Goal: Task Accomplishment & Management: Manage account settings

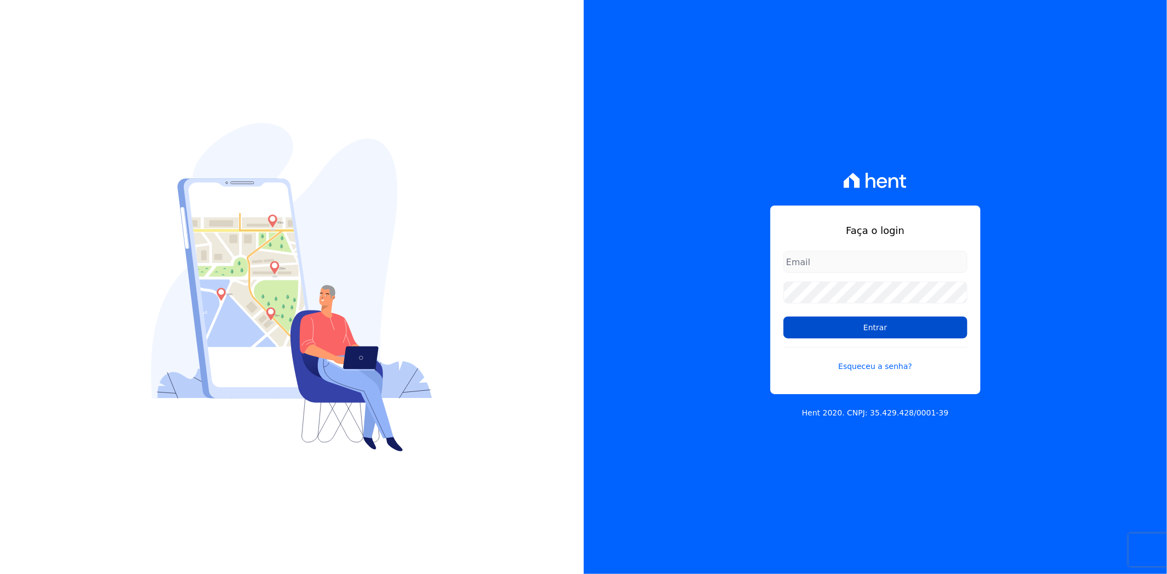
type input "[PERSON_NAME][EMAIL_ADDRESS][PERSON_NAME][DOMAIN_NAME]"
click at [807, 326] on input "Entrar" at bounding box center [875, 328] width 184 height 22
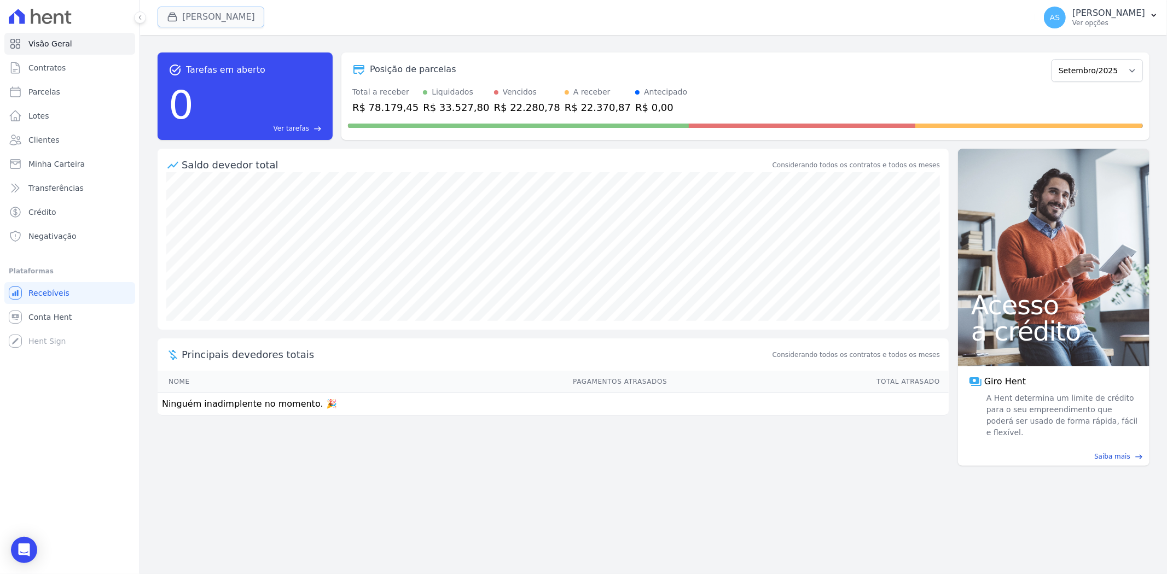
click at [193, 15] on button "[PERSON_NAME]" at bounding box center [211, 17] width 107 height 21
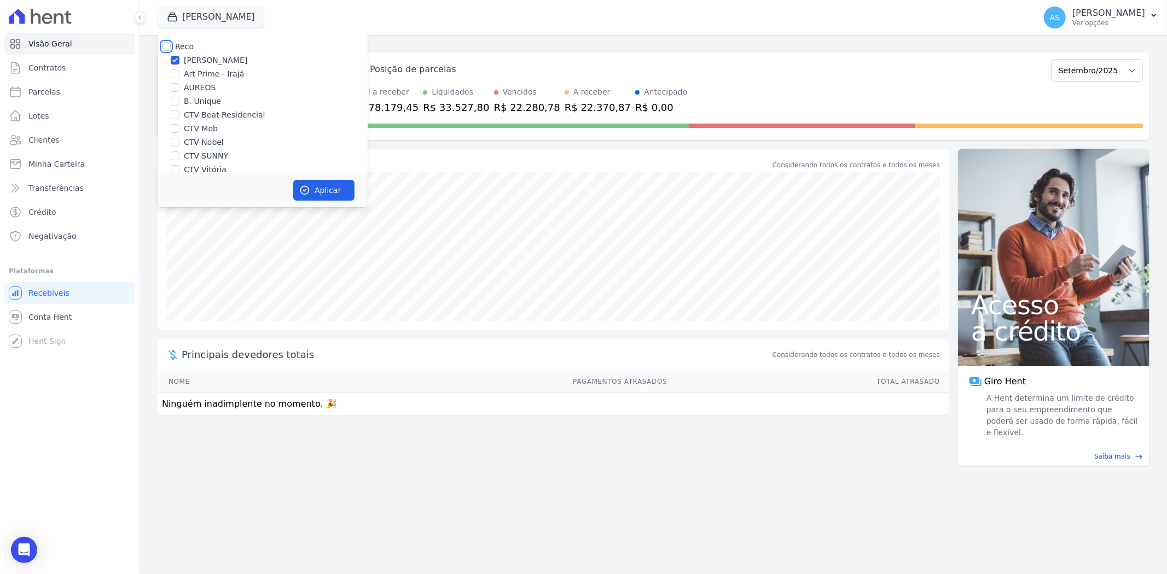
click at [162, 45] on input "Reco" at bounding box center [166, 46] width 9 height 9
checkbox input "true"
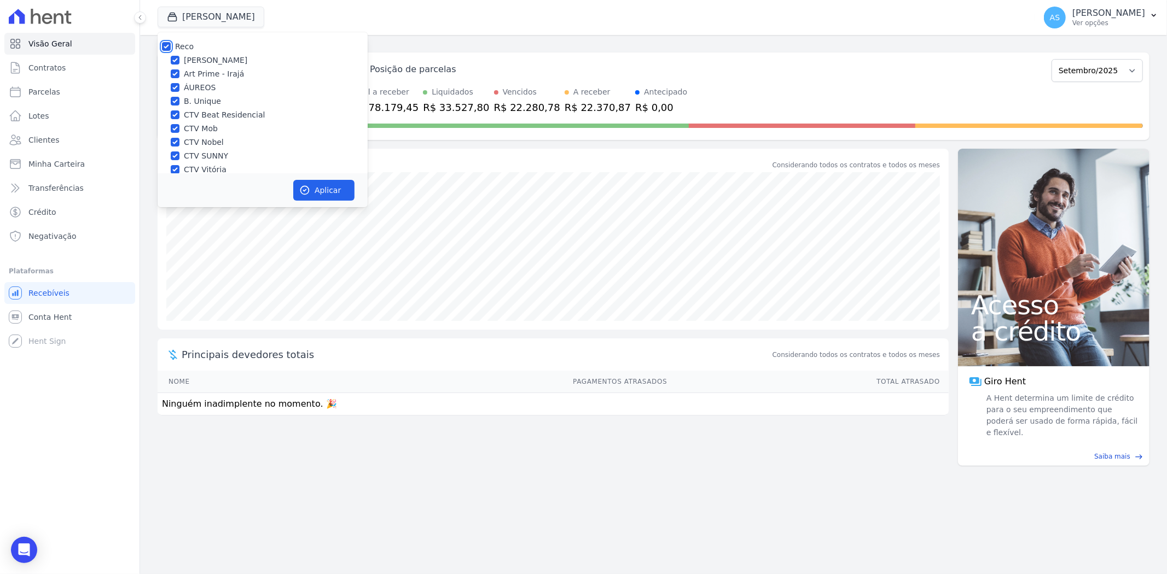
checkbox input "true"
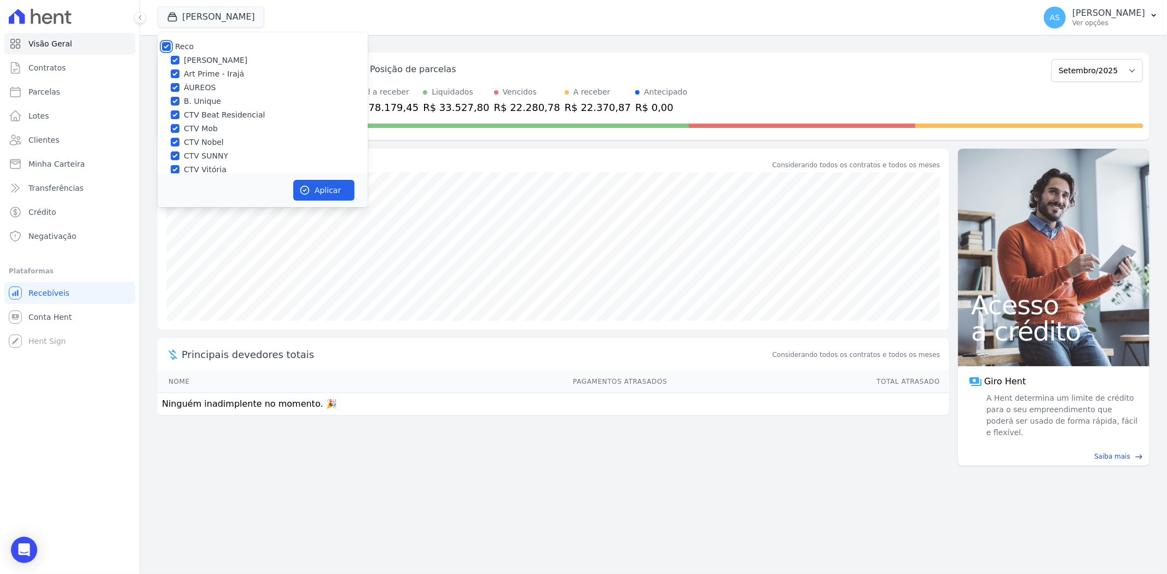
checkbox input "true"
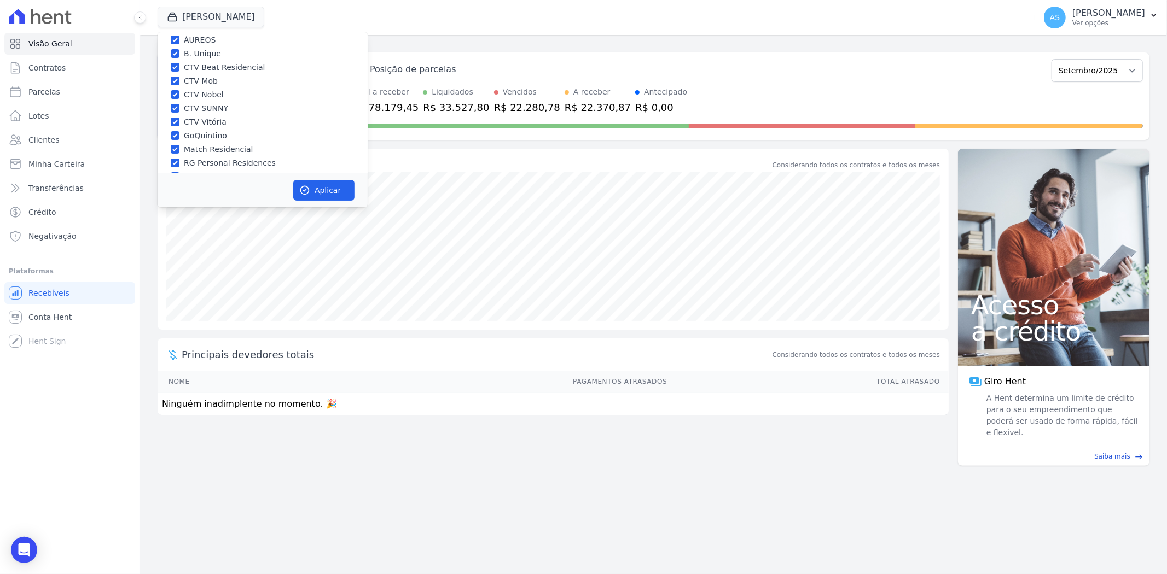
scroll to position [104, 0]
click at [178, 155] on input "Star Residencial Exclusivo - Ghia" at bounding box center [175, 158] width 9 height 9
checkbox input "true"
click at [336, 186] on button "Aplicar" at bounding box center [323, 190] width 61 height 21
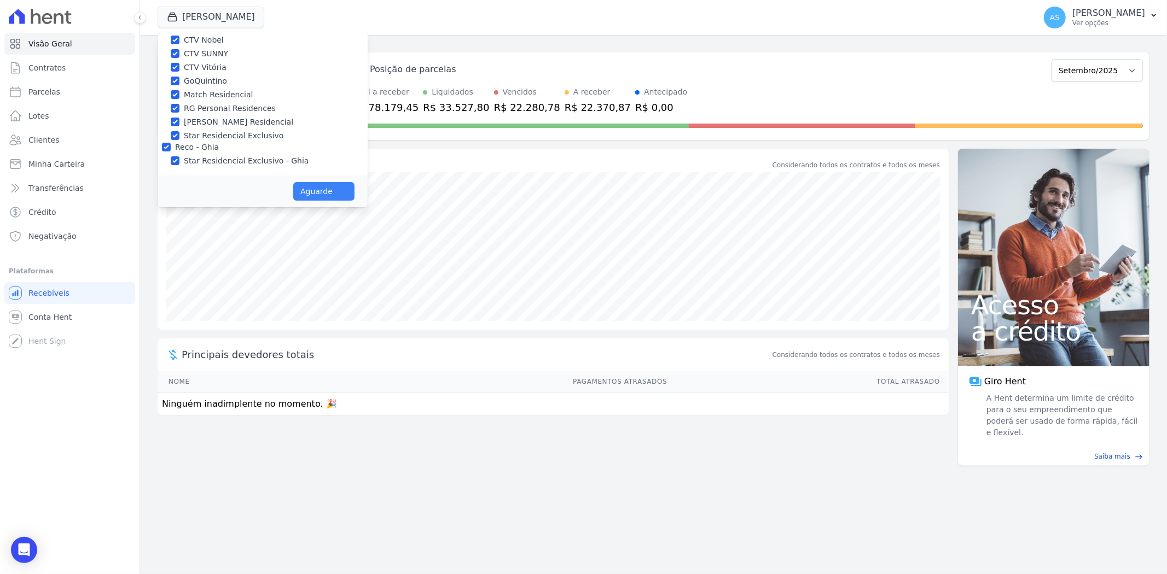
scroll to position [102, 0]
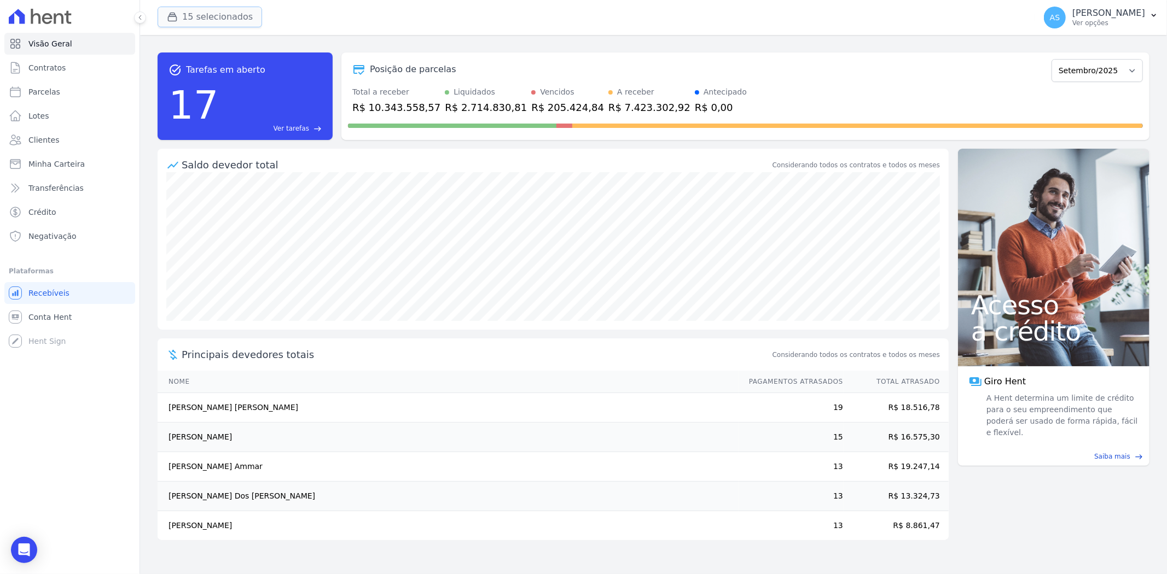
click at [188, 20] on button "15 selecionados" at bounding box center [210, 17] width 104 height 21
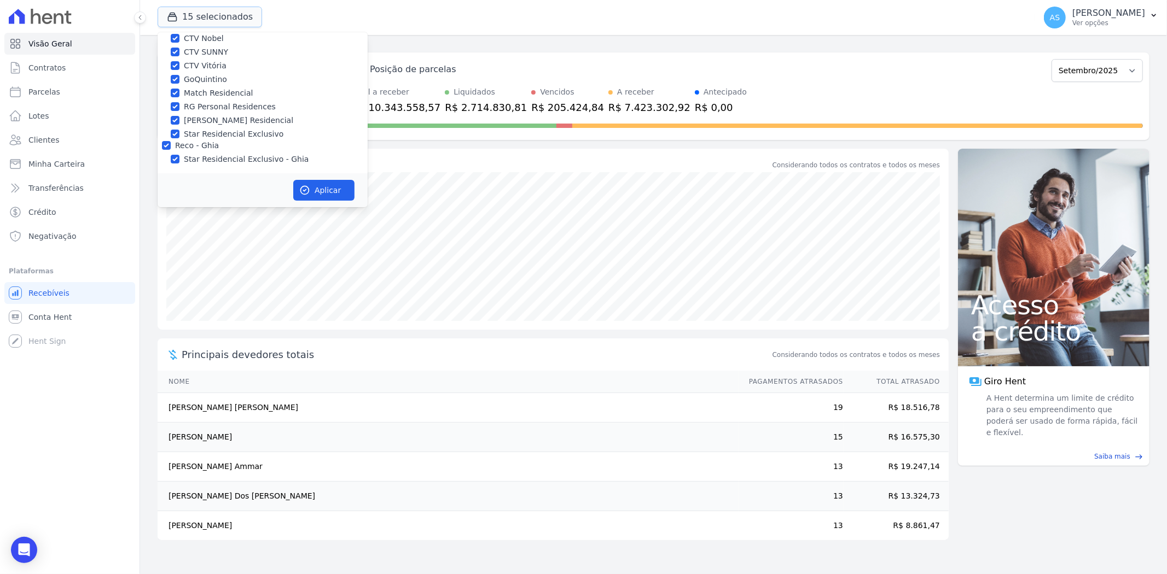
scroll to position [104, 0]
click at [28, 165] on span "Minha Carteira" at bounding box center [56, 164] width 56 height 11
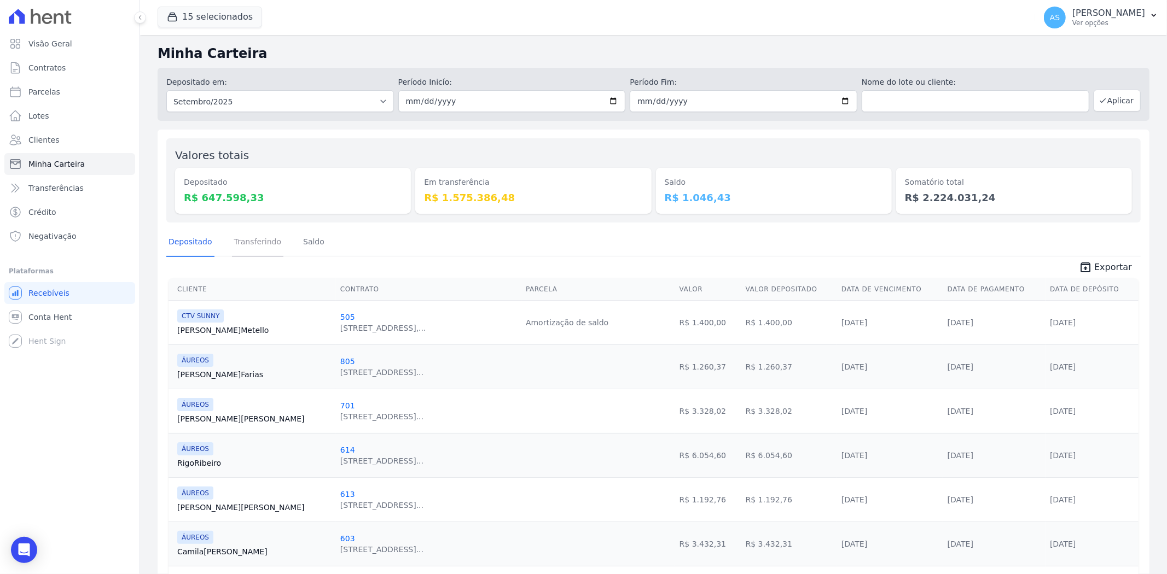
click at [261, 245] on link "Transferindo" at bounding box center [258, 243] width 52 height 28
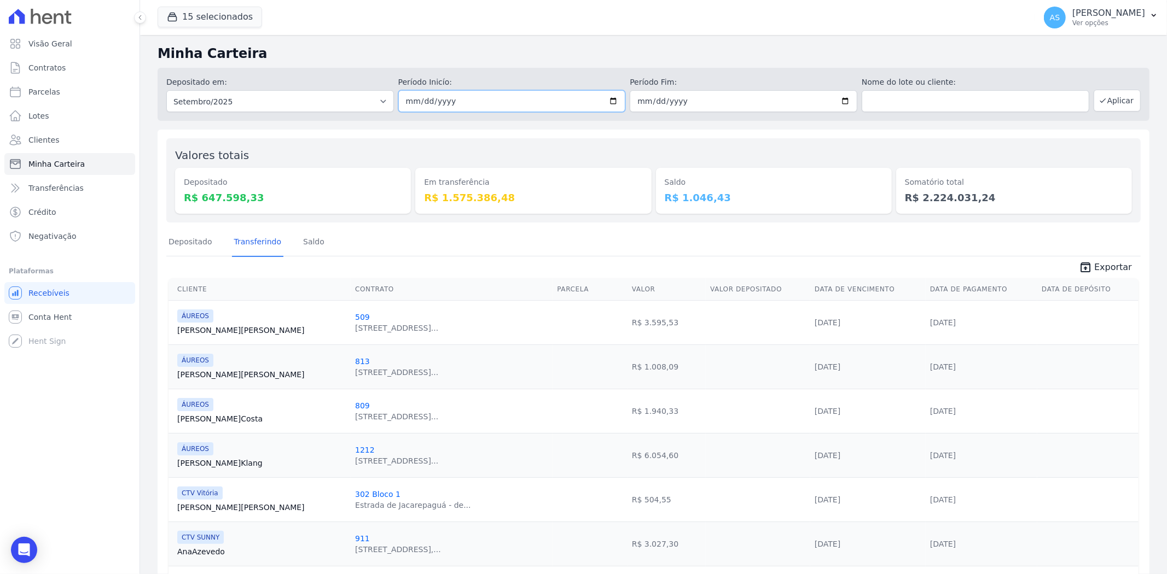
click at [611, 98] on input "2025-09-01" at bounding box center [512, 101] width 228 height 22
type input "2025-09-10"
click at [836, 102] on input "2025-09-30" at bounding box center [744, 101] width 228 height 22
type input "2025-09-10"
click at [1103, 97] on button "Aplicar" at bounding box center [1117, 101] width 47 height 22
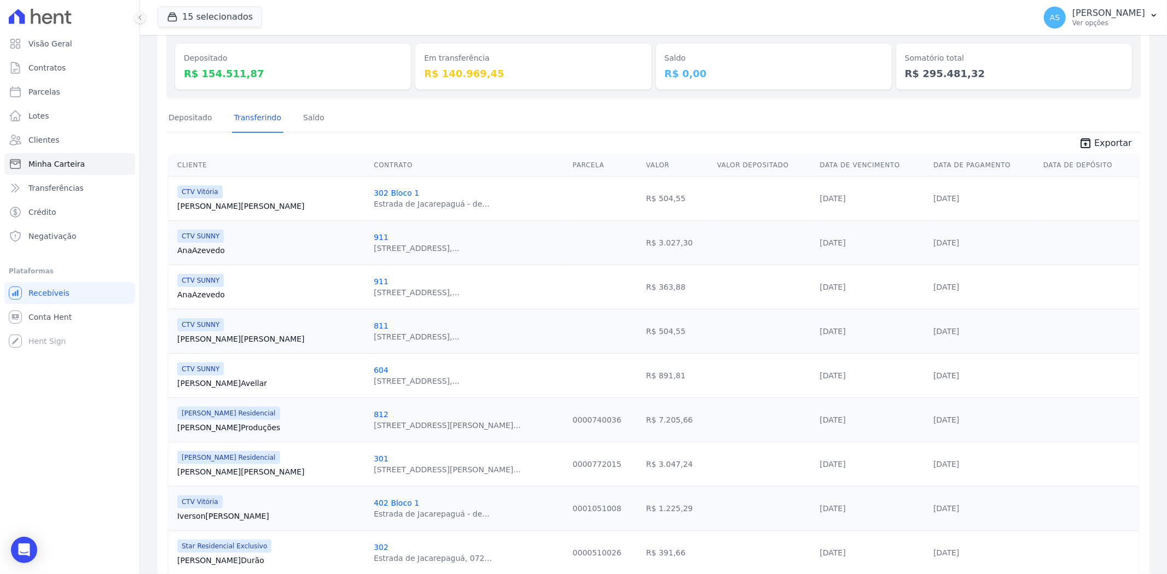
scroll to position [103, 0]
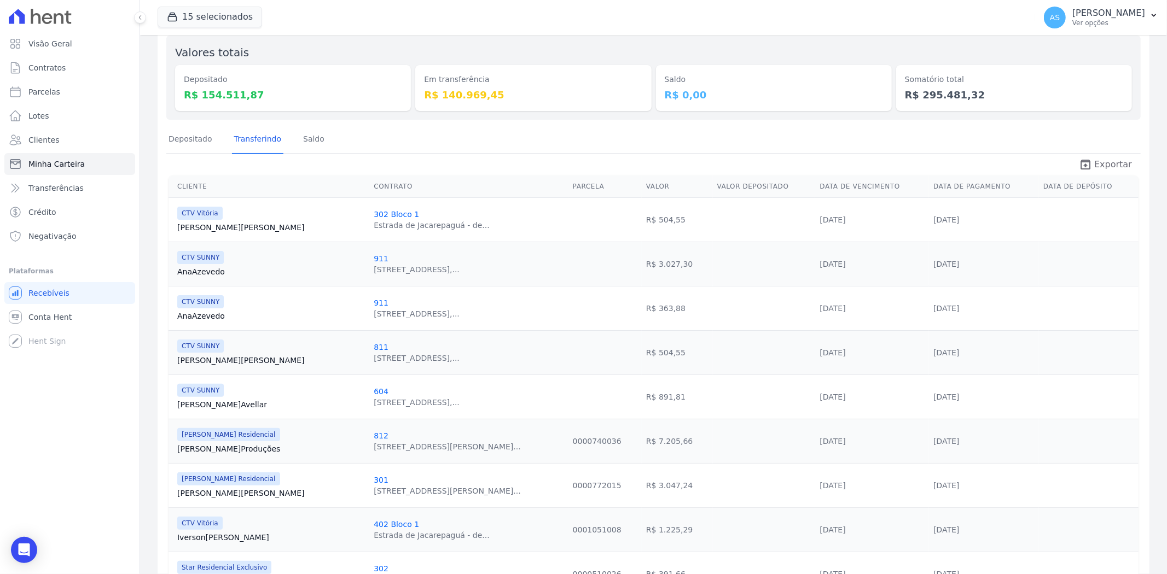
click at [1096, 166] on span "Exportar" at bounding box center [1113, 164] width 38 height 13
click at [173, 138] on link "Depositado" at bounding box center [190, 140] width 48 height 28
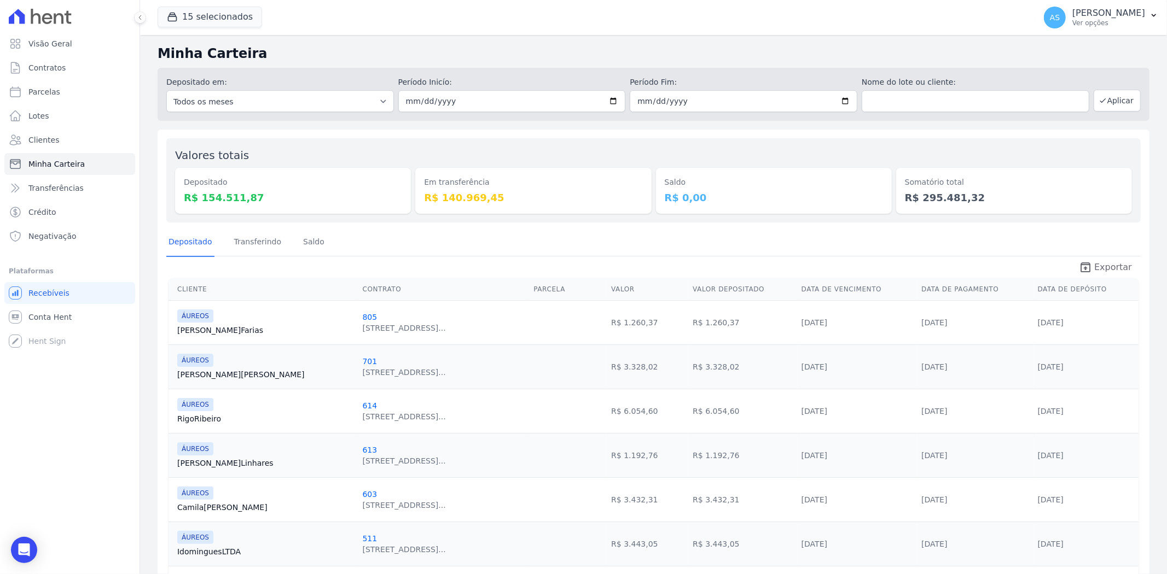
click at [1100, 269] on span "Exportar" at bounding box center [1113, 267] width 38 height 13
click at [1128, 13] on p "[PERSON_NAME]" at bounding box center [1108, 13] width 73 height 11
click at [1069, 127] on link "Exportar retornos" at bounding box center [1097, 121] width 140 height 20
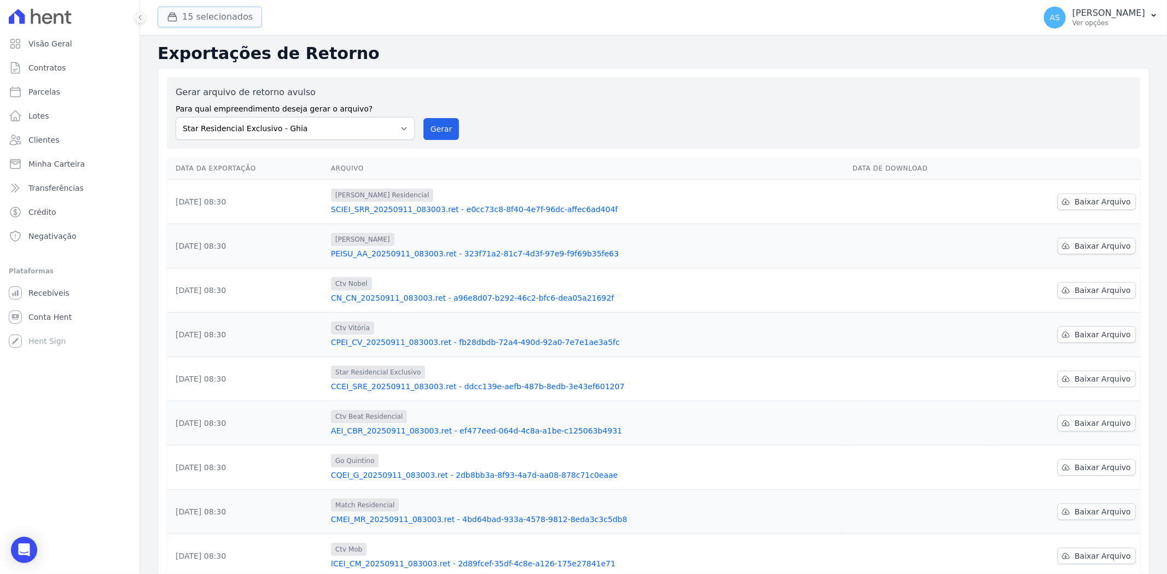
click at [186, 20] on button "15 selecionados" at bounding box center [210, 17] width 104 height 21
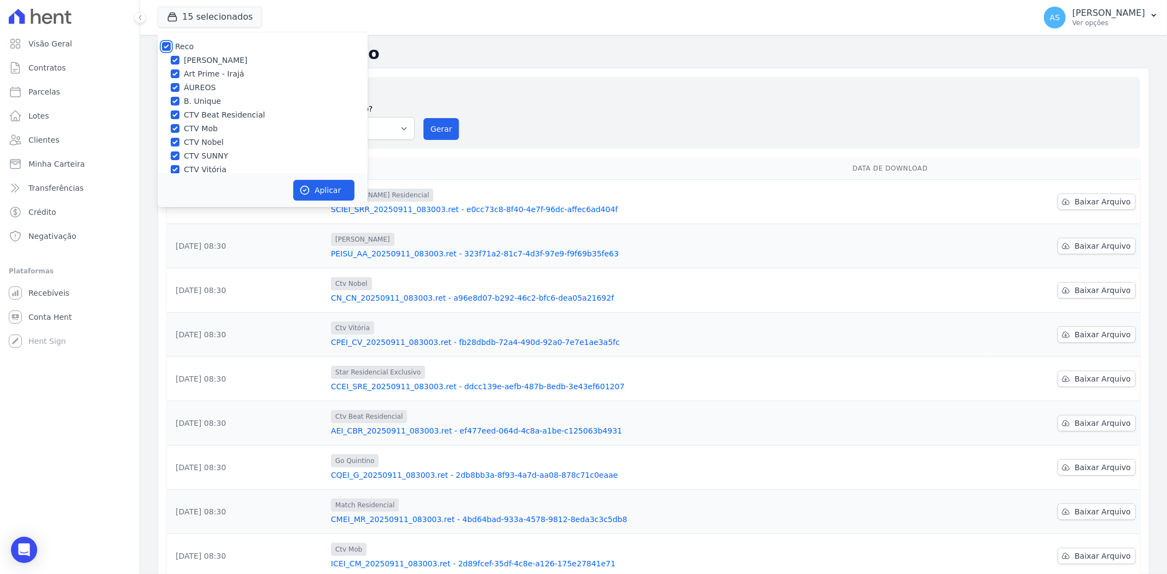
click at [170, 48] on input "Reco" at bounding box center [166, 46] width 9 height 9
checkbox input "false"
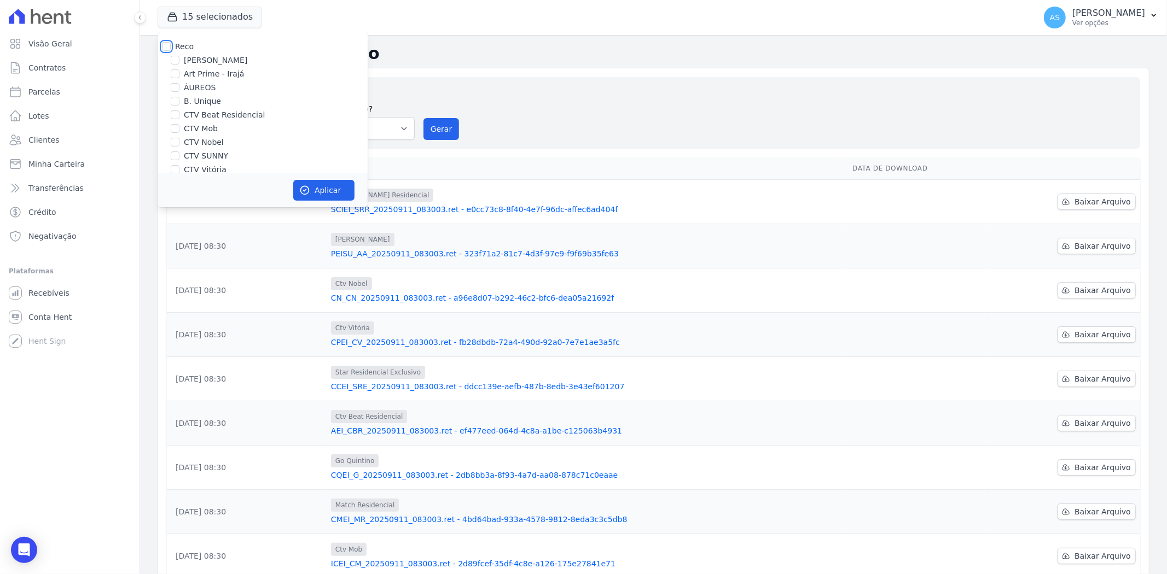
checkbox input "false"
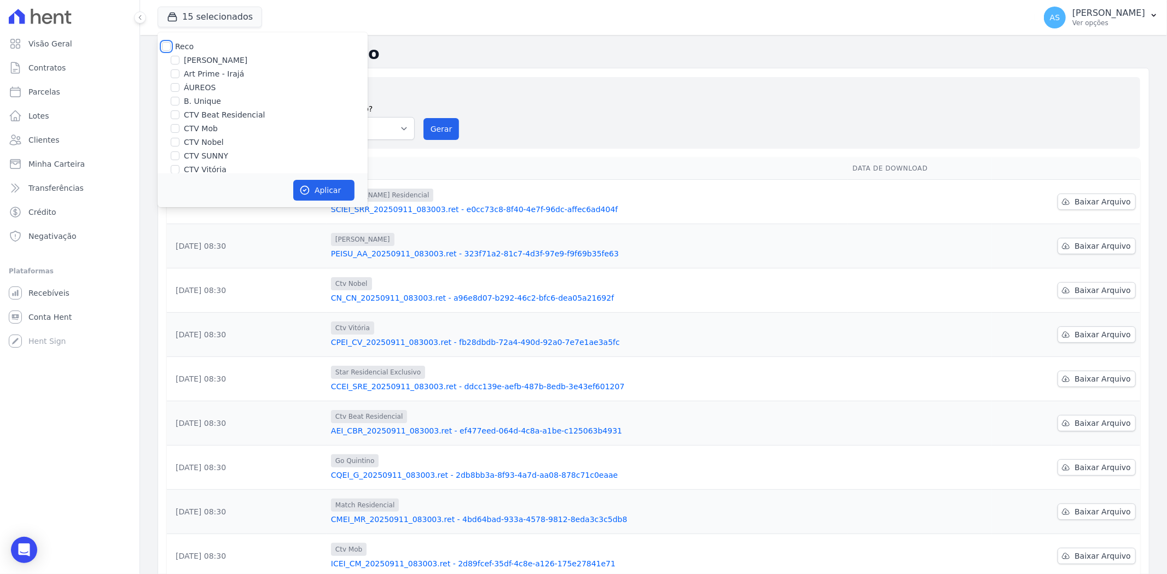
checkbox input "false"
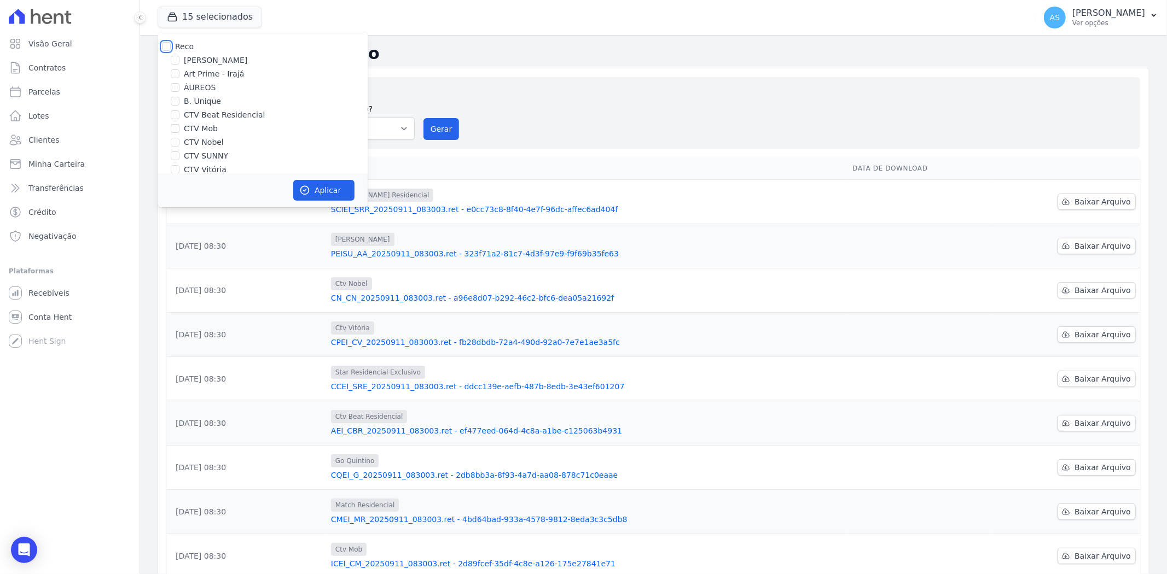
checkbox input "false"
click at [173, 161] on input "Star Residencial Exclusivo - Ghia" at bounding box center [175, 158] width 9 height 9
checkbox input "false"
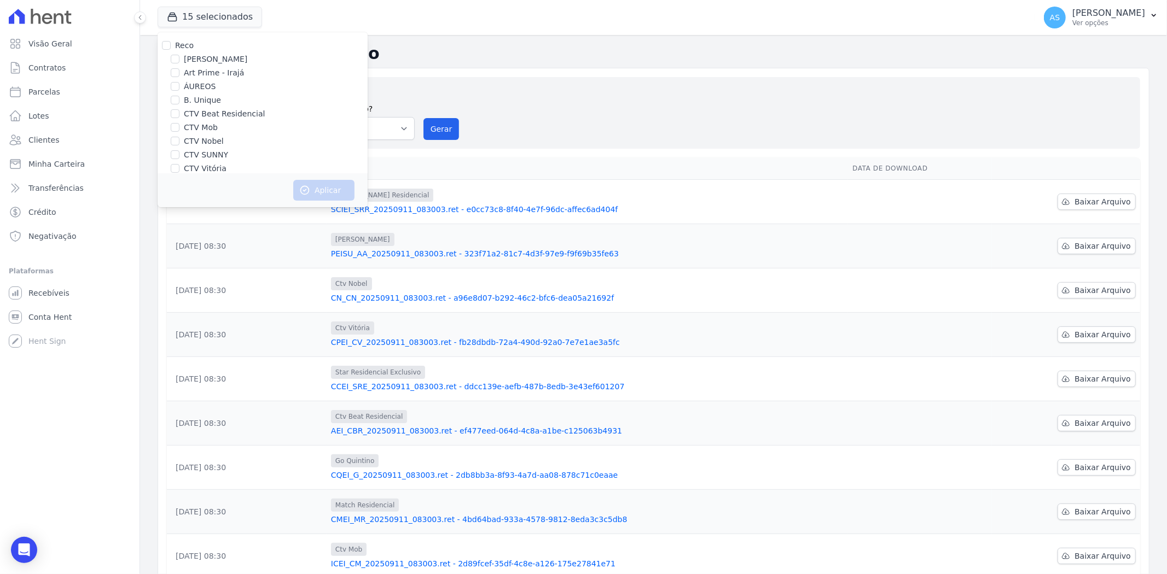
scroll to position [0, 0]
click at [215, 53] on div "Reco Amaré Arpoador Art Prime - Irajá ÁUREOS B. Unique CTV Beat Residencial CTV…" at bounding box center [263, 155] width 210 height 246
click at [208, 61] on label "[PERSON_NAME]" at bounding box center [215, 60] width 63 height 11
click at [179, 61] on input "[PERSON_NAME]" at bounding box center [175, 60] width 9 height 9
checkbox input "true"
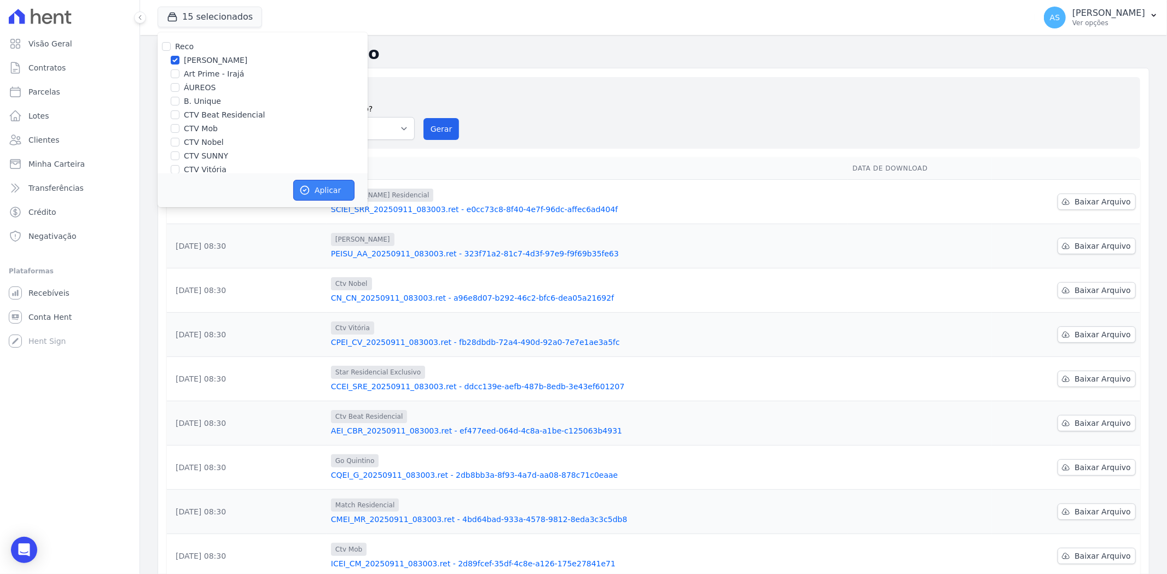
click at [312, 193] on button "Aplicar" at bounding box center [323, 190] width 61 height 21
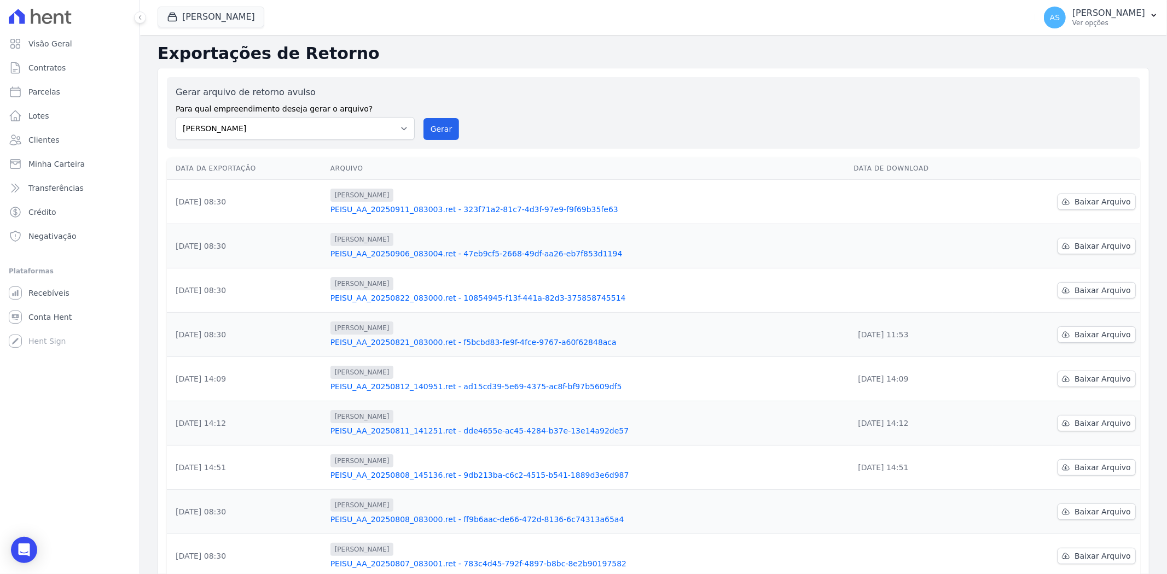
click at [489, 207] on link "PEISU_AA_20250911_083003.ret - 323f71a2-81c7-4d3f-97e9-f9f69b35fe63" at bounding box center [587, 209] width 515 height 11
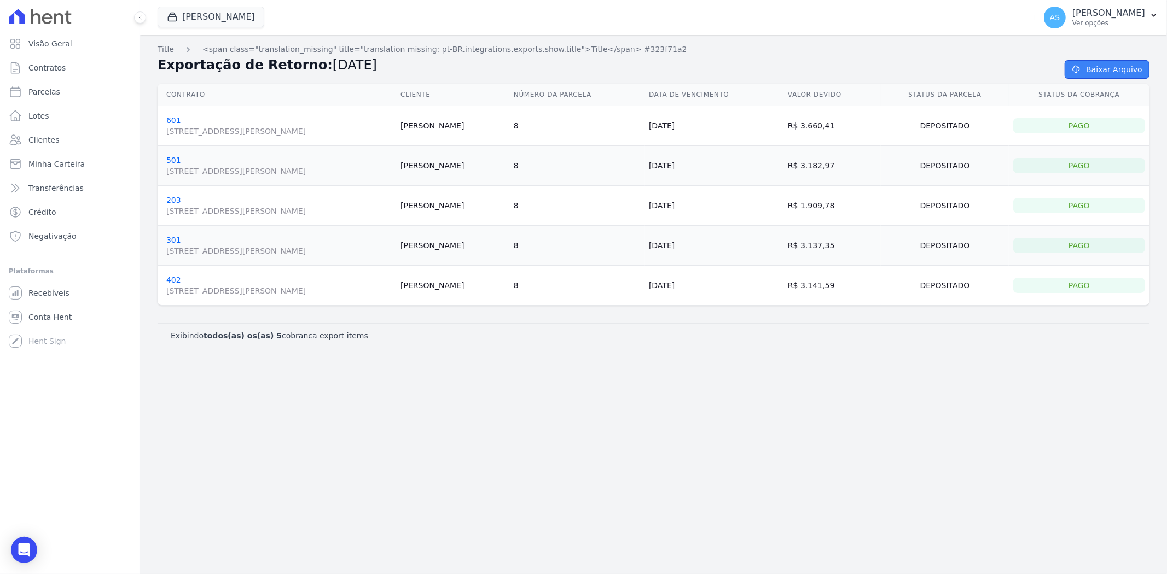
click at [1111, 72] on link "Baixar Arquivo" at bounding box center [1107, 69] width 85 height 19
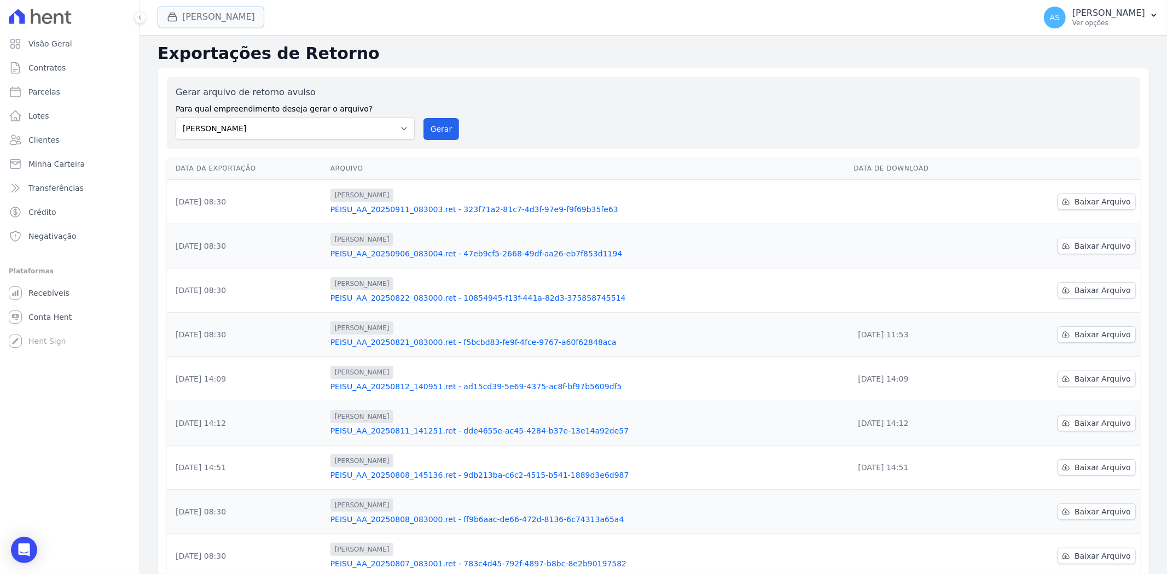
click at [207, 18] on button "[PERSON_NAME]" at bounding box center [211, 17] width 107 height 21
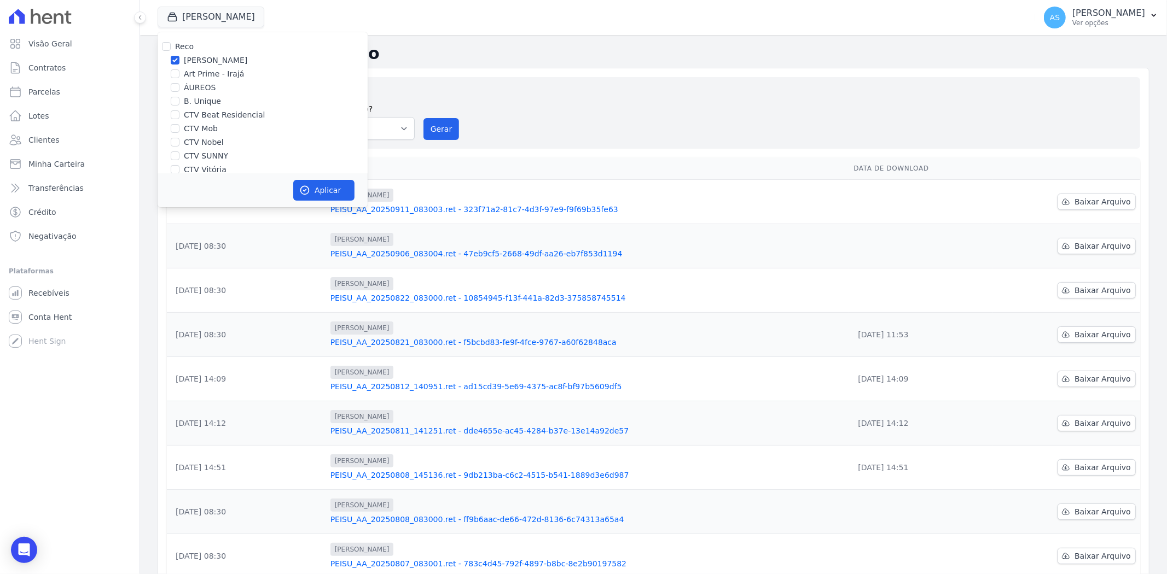
click at [181, 62] on div "[PERSON_NAME]" at bounding box center [263, 60] width 210 height 11
click at [172, 61] on input "[PERSON_NAME]" at bounding box center [175, 60] width 9 height 9
checkbox input "false"
click at [189, 116] on label "CTV Beat Residencial" at bounding box center [224, 114] width 81 height 11
click at [179, 116] on input "CTV Beat Residencial" at bounding box center [175, 115] width 9 height 9
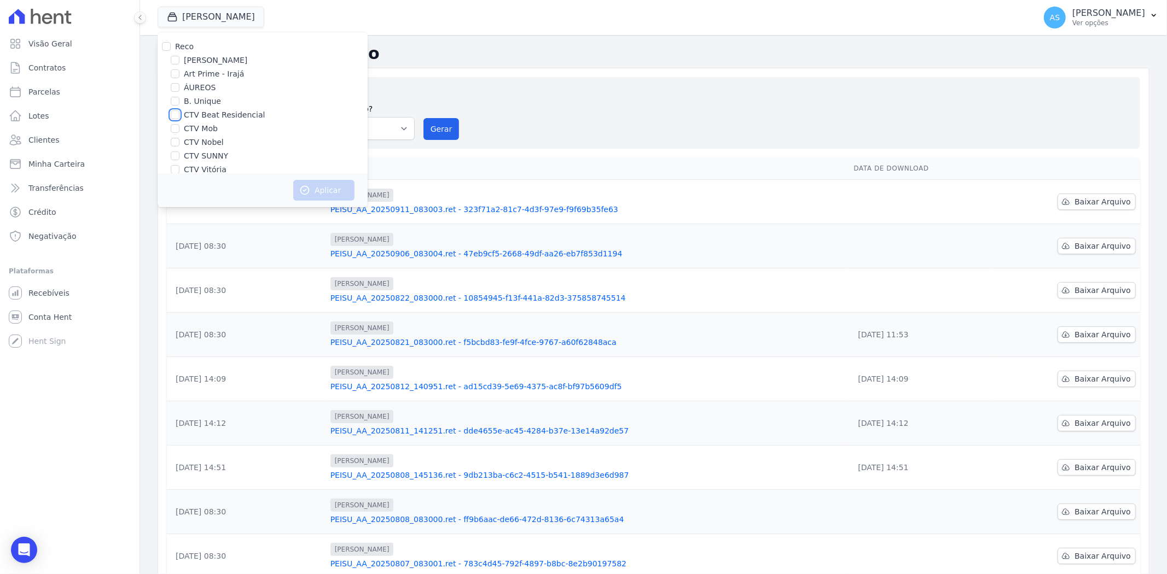
checkbox input "true"
click at [306, 187] on icon "button" at bounding box center [304, 190] width 11 height 11
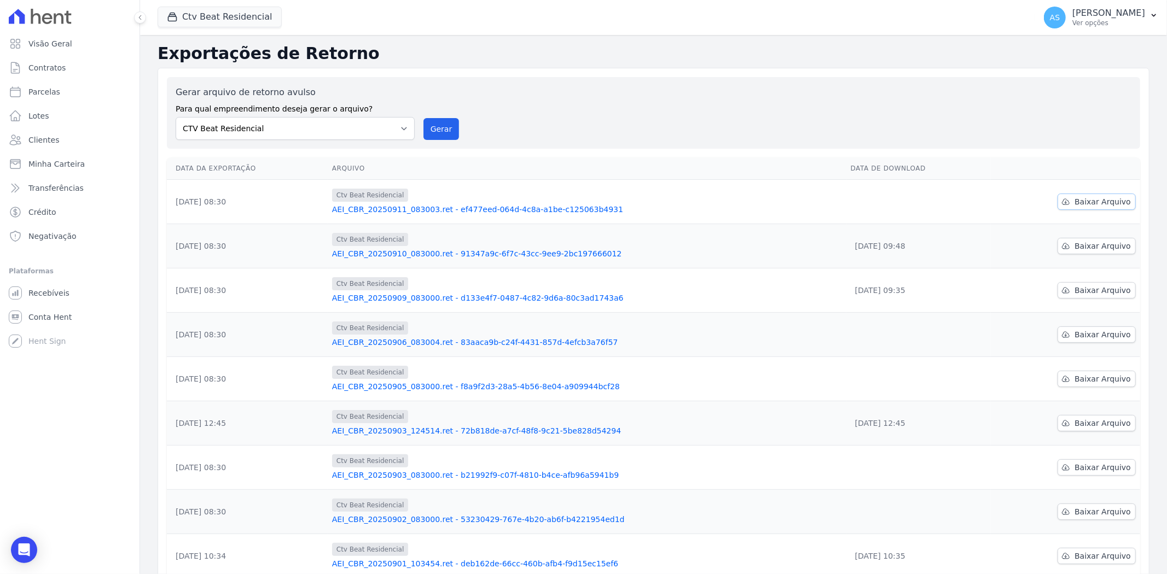
click at [1079, 205] on span "Baixar Arquivo" at bounding box center [1102, 201] width 56 height 11
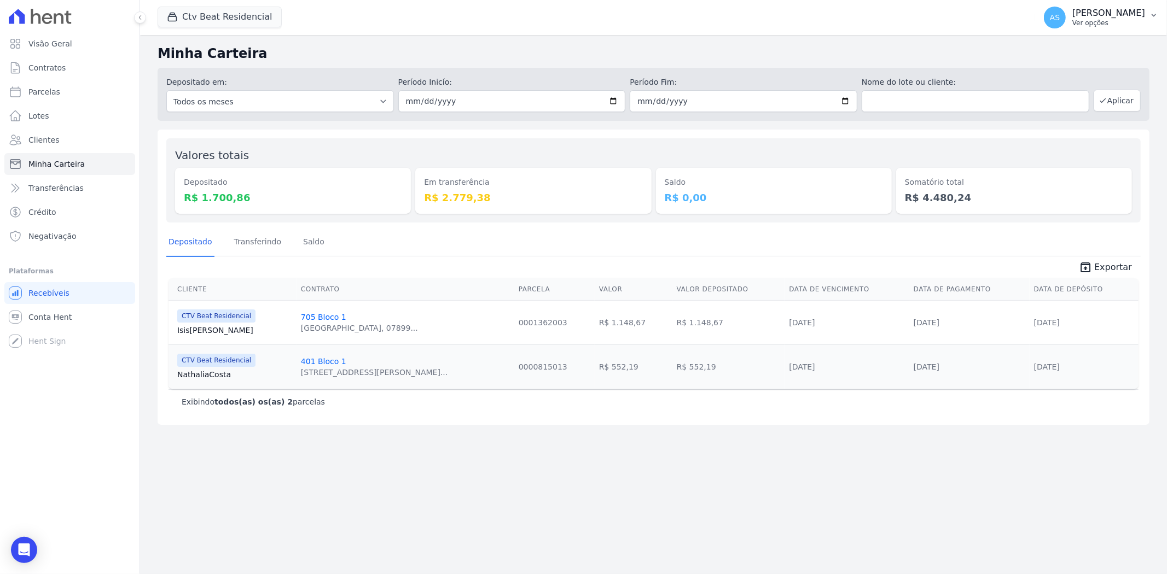
click at [1155, 15] on icon "button" at bounding box center [1154, 15] width 4 height 3
click at [1057, 122] on link "Exportar retornos" at bounding box center [1097, 121] width 140 height 20
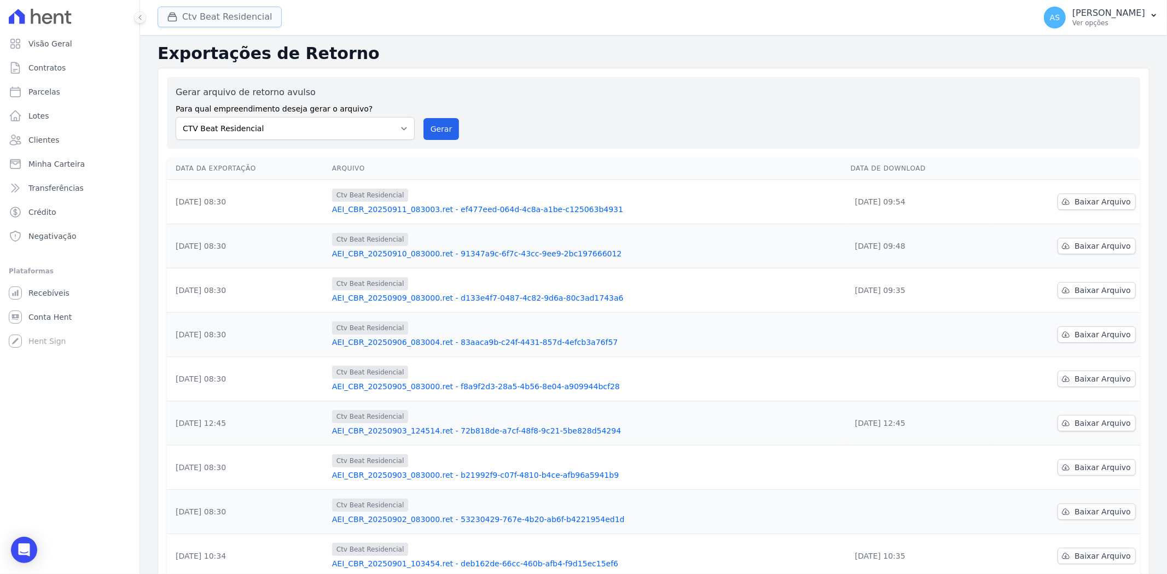
click at [184, 14] on button "Ctv Beat Residencial" at bounding box center [220, 17] width 124 height 21
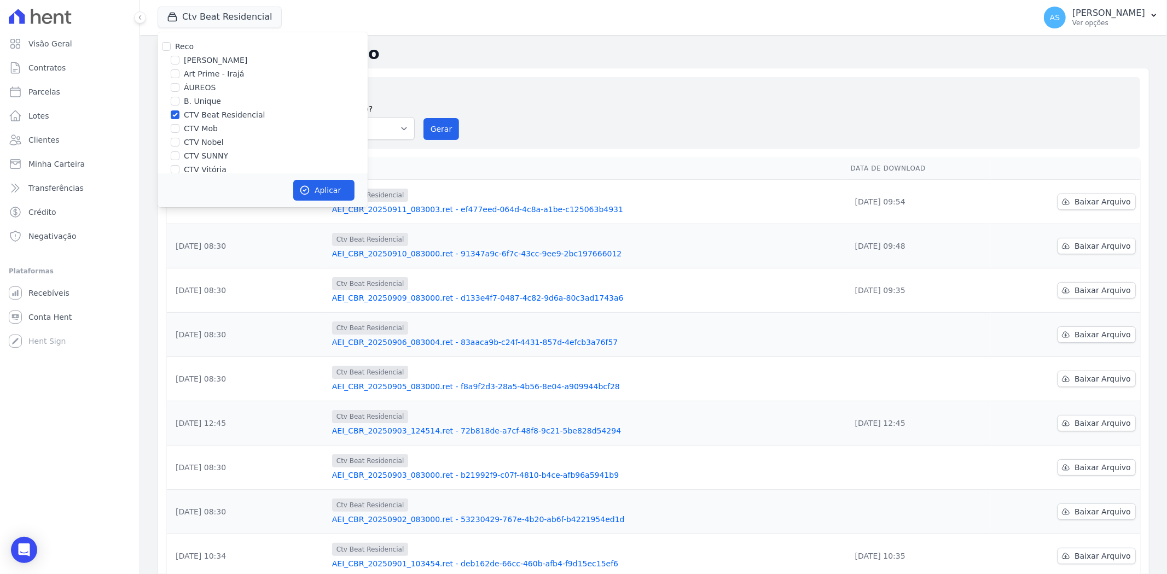
click at [188, 114] on label "CTV Beat Residencial" at bounding box center [224, 114] width 81 height 11
click at [179, 114] on input "CTV Beat Residencial" at bounding box center [175, 115] width 9 height 9
checkbox input "false"
click at [184, 129] on label "CTV Mob" at bounding box center [201, 128] width 34 height 11
click at [179, 129] on input "CTV Mob" at bounding box center [175, 128] width 9 height 9
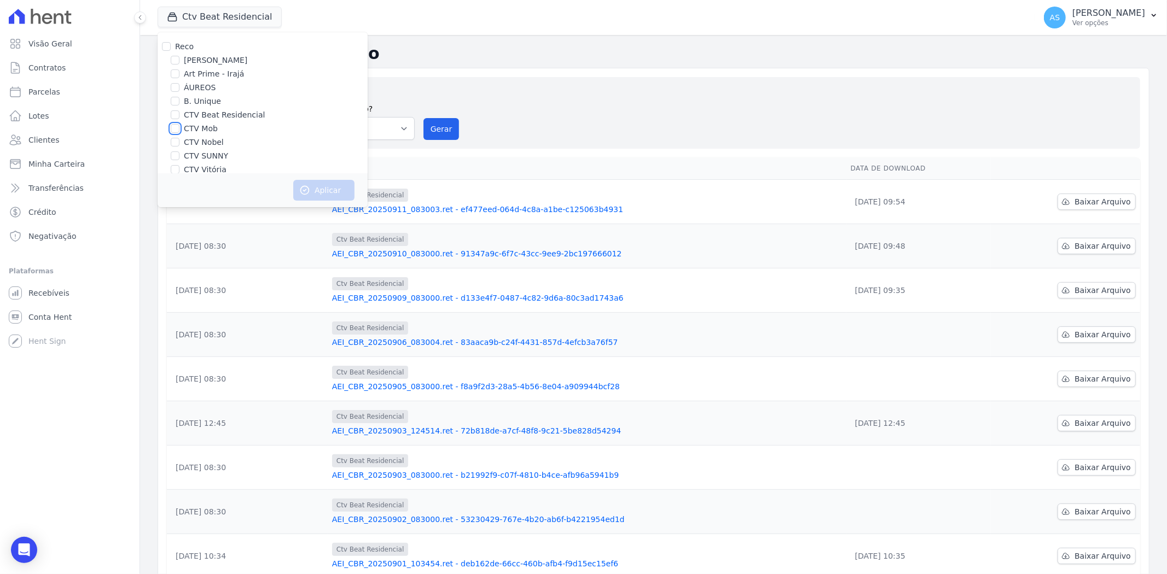
checkbox input "true"
click at [327, 191] on button "Aplicar" at bounding box center [323, 190] width 61 height 21
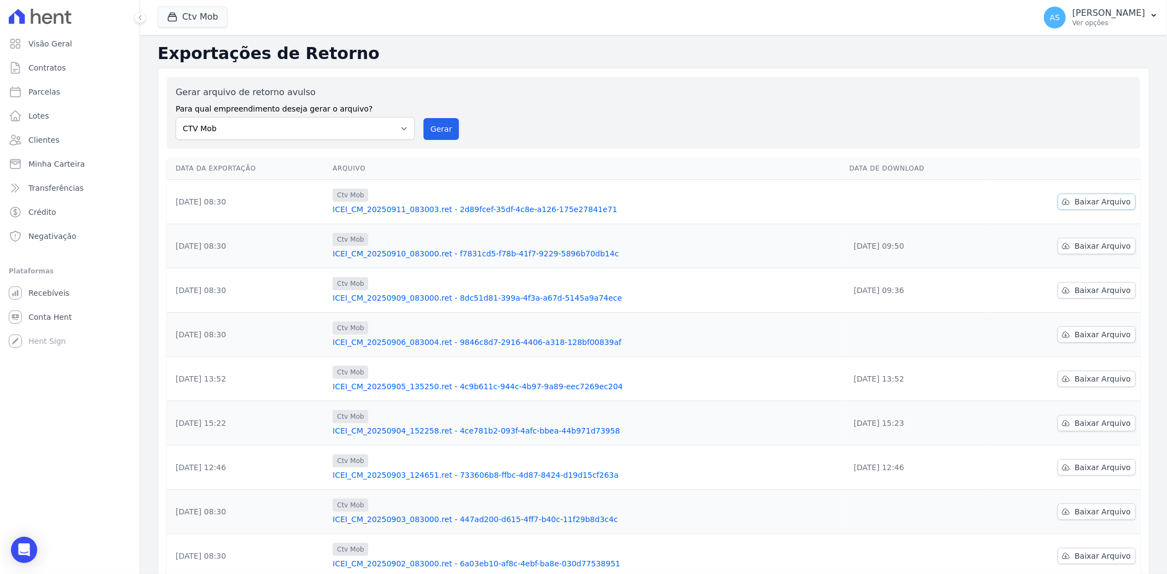
click at [1087, 202] on span "Baixar Arquivo" at bounding box center [1102, 201] width 56 height 11
click at [211, 20] on button "Ctv Mob" at bounding box center [193, 17] width 70 height 21
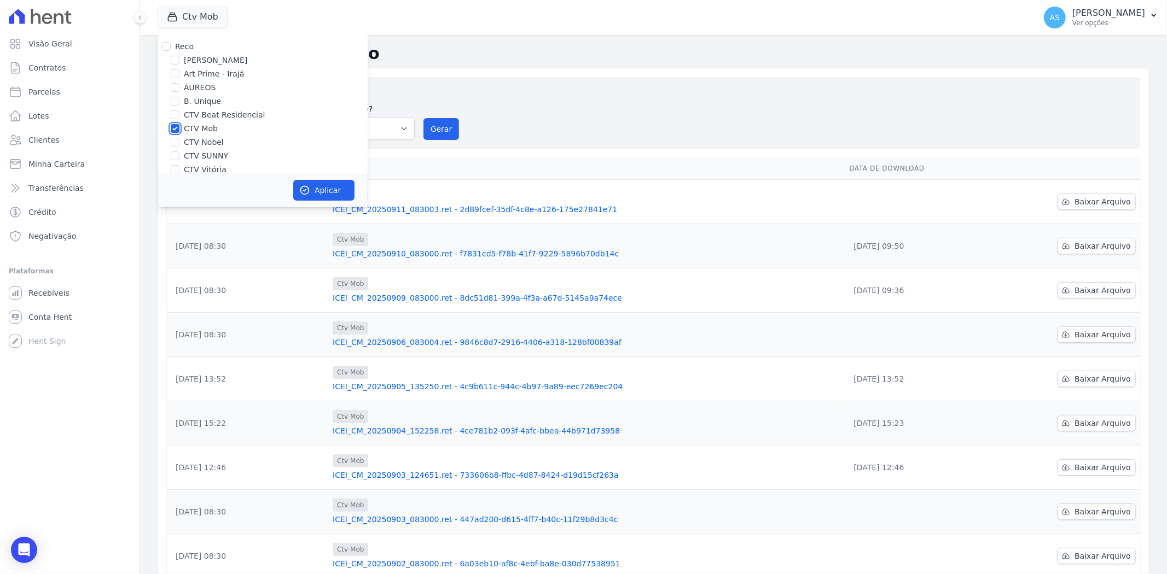
click at [177, 126] on input "CTV Mob" at bounding box center [175, 128] width 9 height 9
checkbox input "false"
click at [173, 143] on input "CTV Nobel" at bounding box center [175, 142] width 9 height 9
checkbox input "true"
click at [326, 193] on button "Aplicar" at bounding box center [323, 190] width 61 height 21
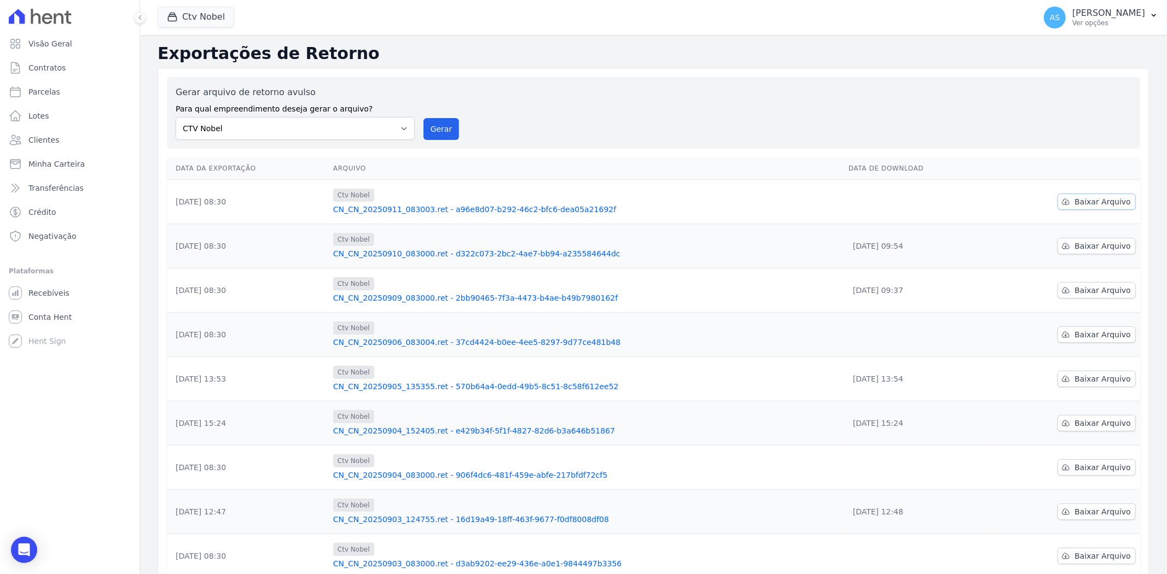
click at [1078, 204] on span "Baixar Arquivo" at bounding box center [1102, 201] width 56 height 11
click at [192, 14] on button "Ctv Nobel" at bounding box center [196, 17] width 77 height 21
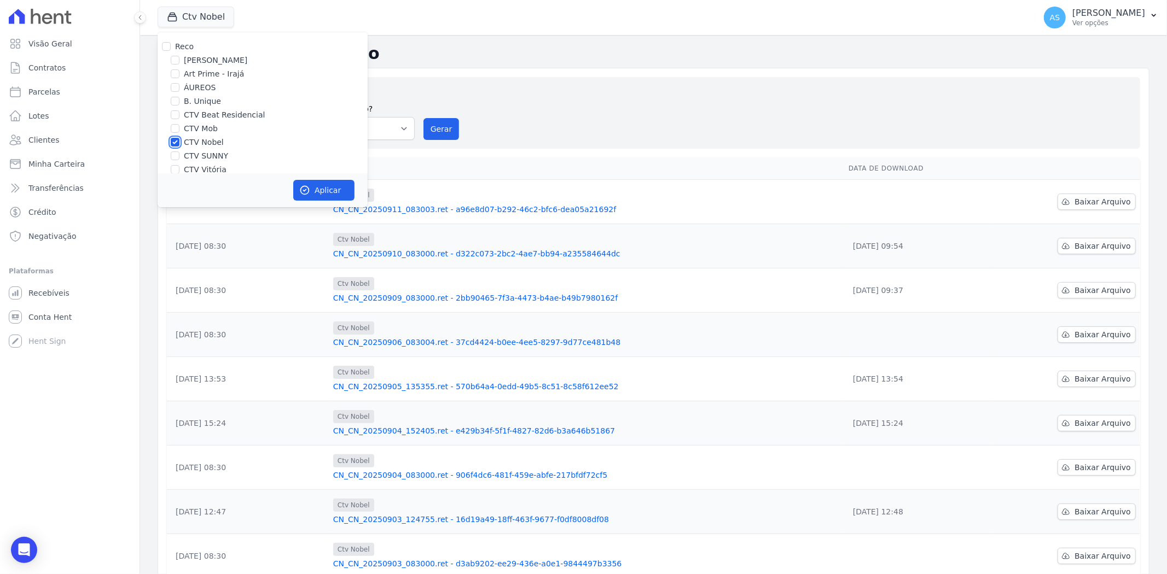
click at [178, 144] on input "CTV Nobel" at bounding box center [175, 142] width 9 height 9
checkbox input "false"
click at [174, 160] on input "CTV SUNNY" at bounding box center [175, 156] width 9 height 9
checkbox input "true"
click at [318, 190] on button "Aplicar" at bounding box center [323, 190] width 61 height 21
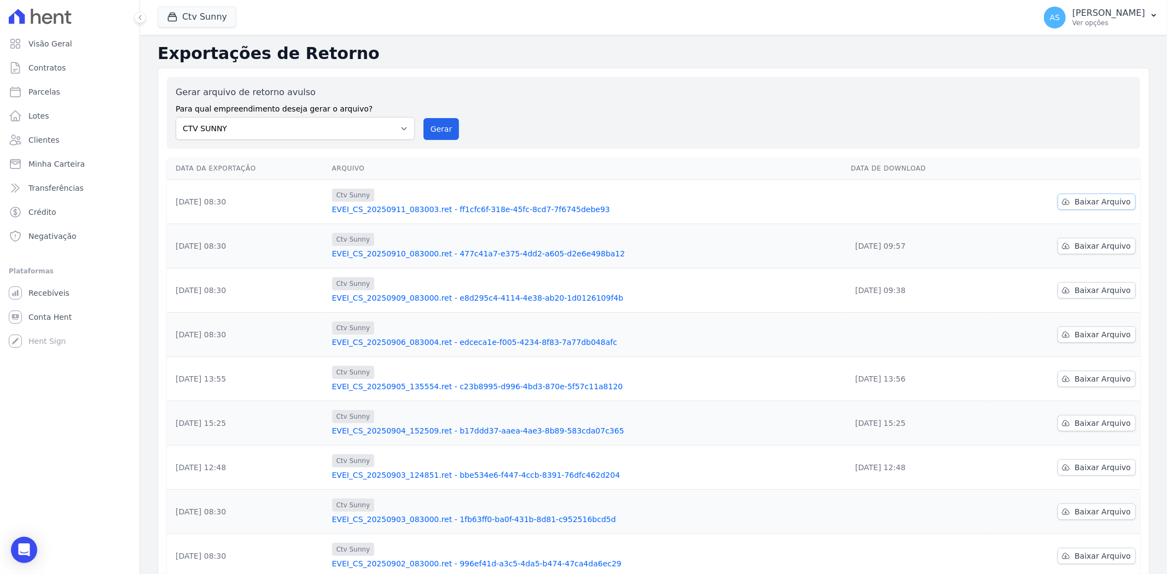
click at [1082, 202] on span "Baixar Arquivo" at bounding box center [1102, 201] width 56 height 11
click at [195, 16] on button "Ctv Sunny" at bounding box center [197, 17] width 79 height 21
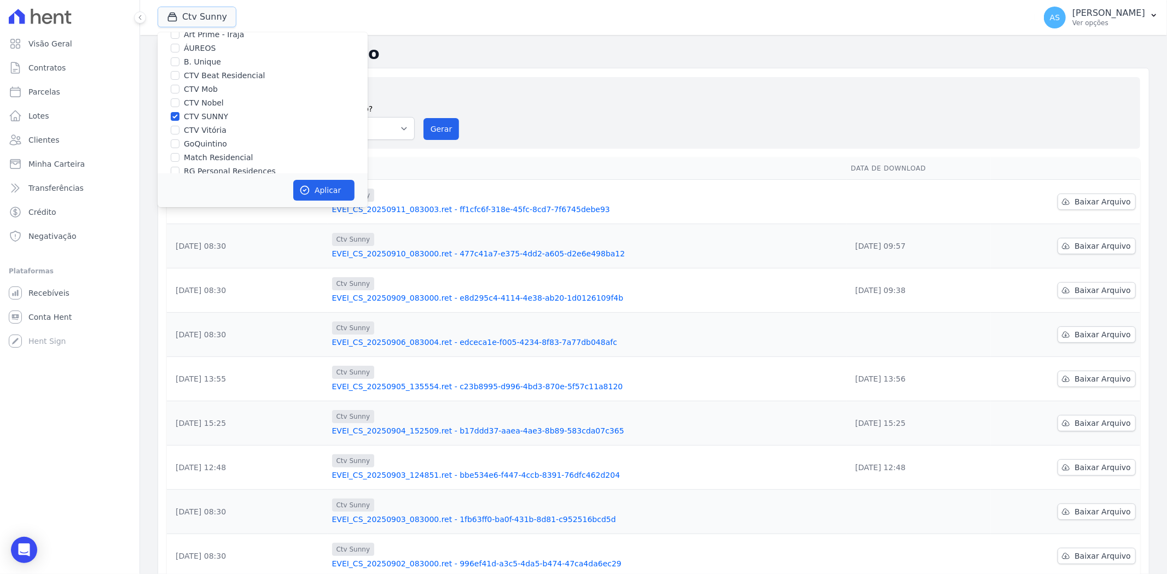
scroll to position [61, 0]
click at [172, 95] on input "CTV SUNNY" at bounding box center [175, 95] width 9 height 9
checkbox input "false"
click at [176, 110] on input "CTV Vitória" at bounding box center [175, 108] width 9 height 9
checkbox input "true"
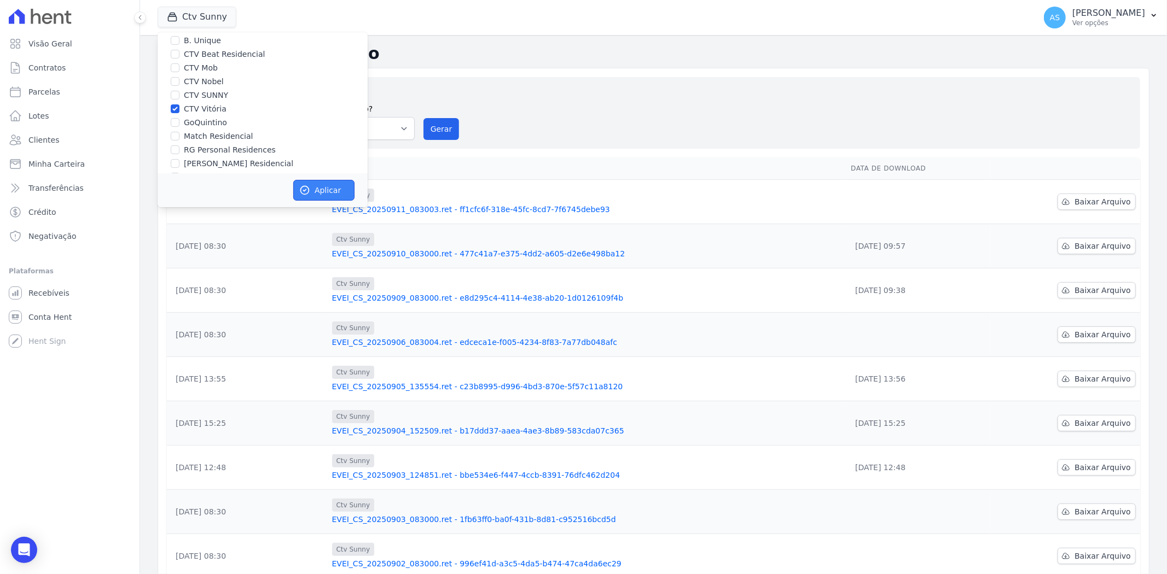
click at [313, 191] on button "Aplicar" at bounding box center [323, 190] width 61 height 21
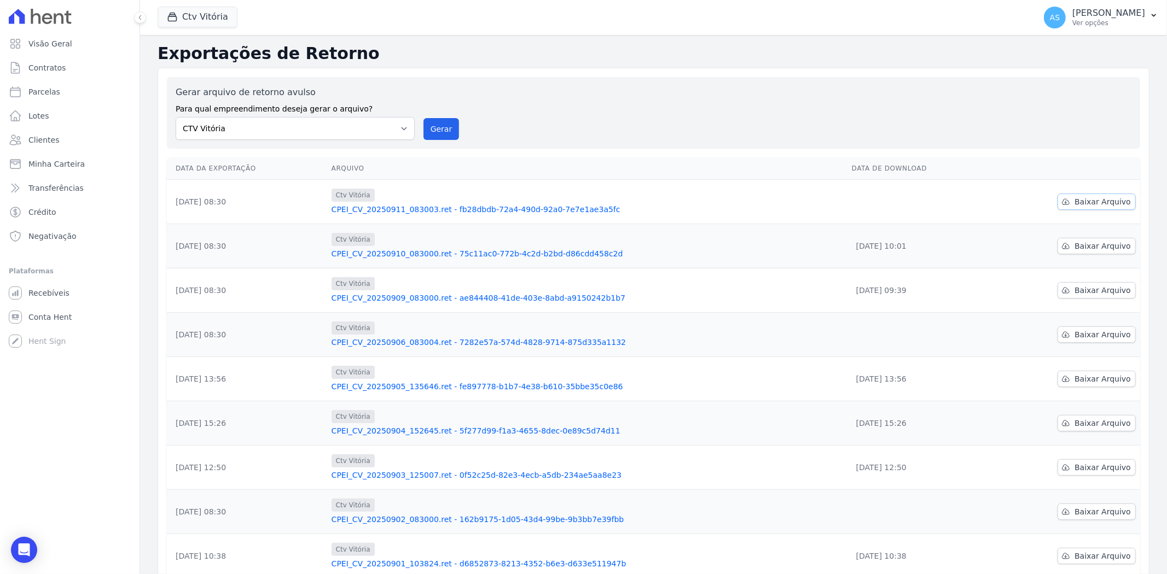
click at [1083, 198] on span "Baixar Arquivo" at bounding box center [1102, 201] width 56 height 11
click at [188, 11] on button "Ctv Vitória" at bounding box center [198, 17] width 80 height 21
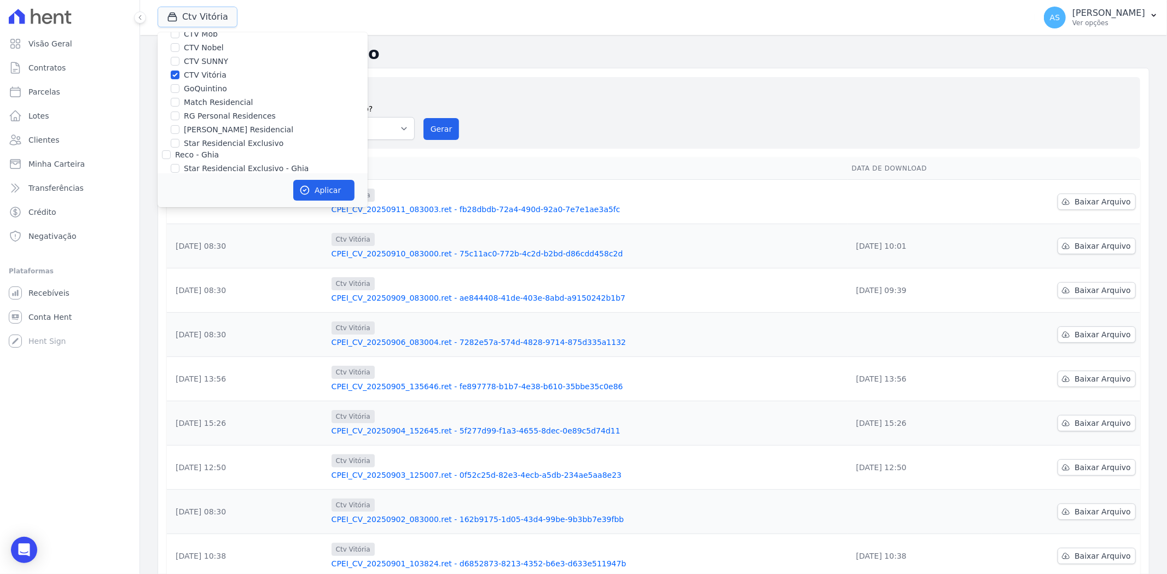
scroll to position [104, 0]
click at [175, 62] on input "CTV Vitória" at bounding box center [175, 65] width 9 height 9
checkbox input "false"
click at [174, 107] on input "RG Personal Residences" at bounding box center [175, 106] width 9 height 9
checkbox input "true"
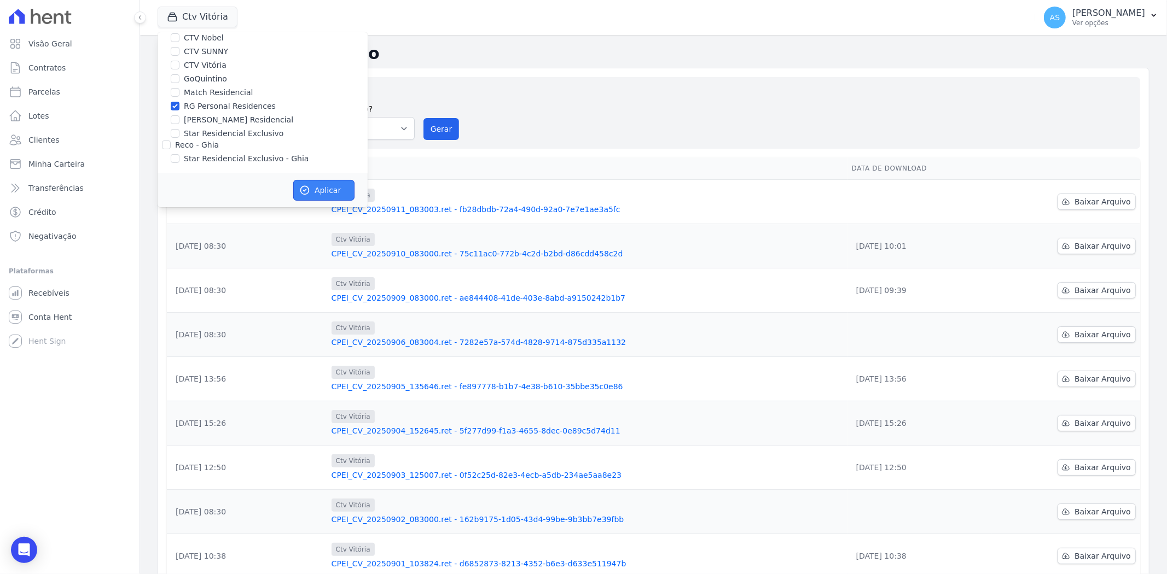
click at [321, 195] on button "Aplicar" at bounding box center [323, 190] width 61 height 21
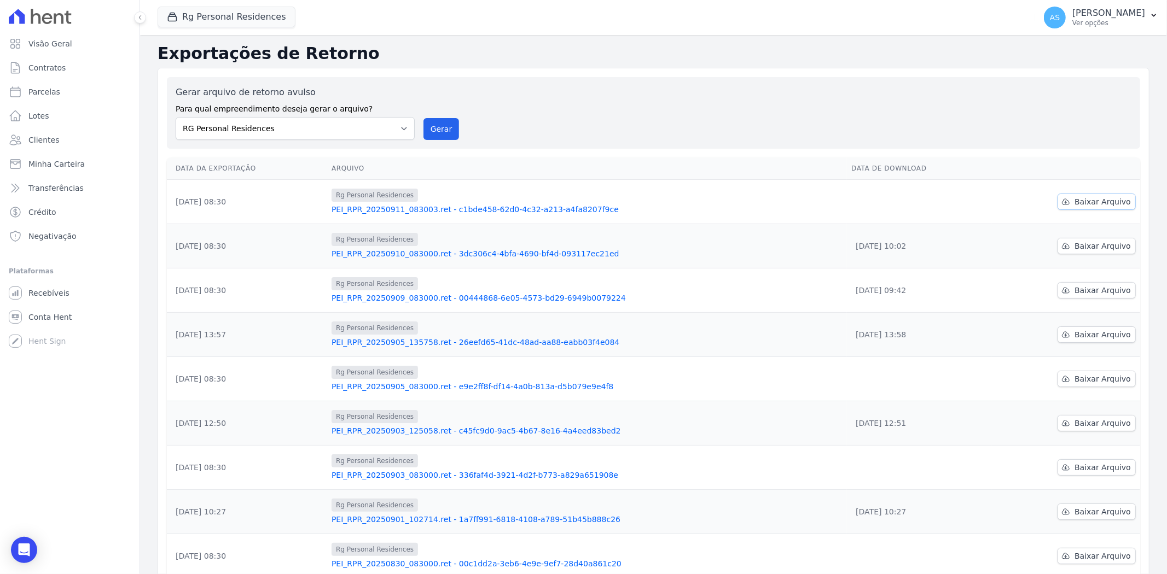
click at [1097, 199] on span "Baixar Arquivo" at bounding box center [1102, 201] width 56 height 11
click at [28, 545] on icon "Open Intercom Messenger" at bounding box center [24, 550] width 13 height 14
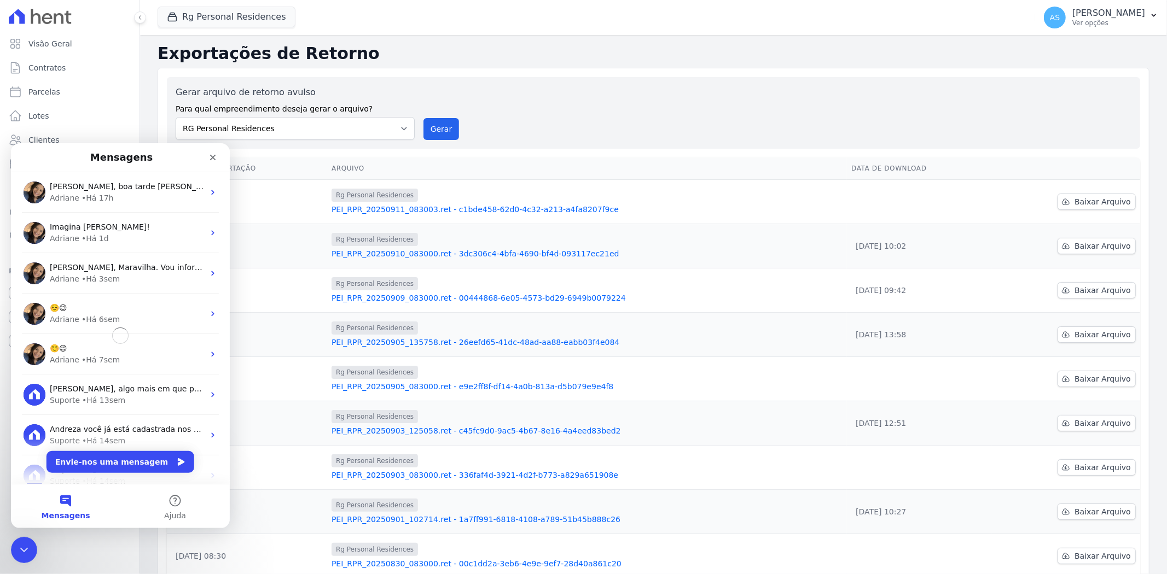
scroll to position [0, 0]
click at [152, 193] on div "Adriane • Há 17h" at bounding box center [127, 197] width 154 height 11
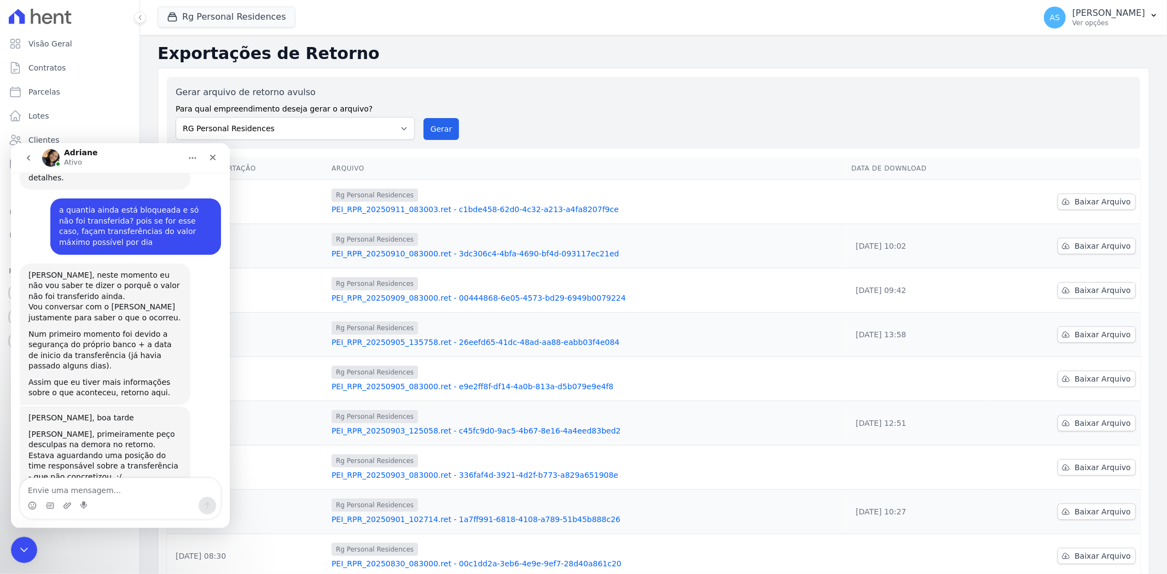
scroll to position [2269, 0]
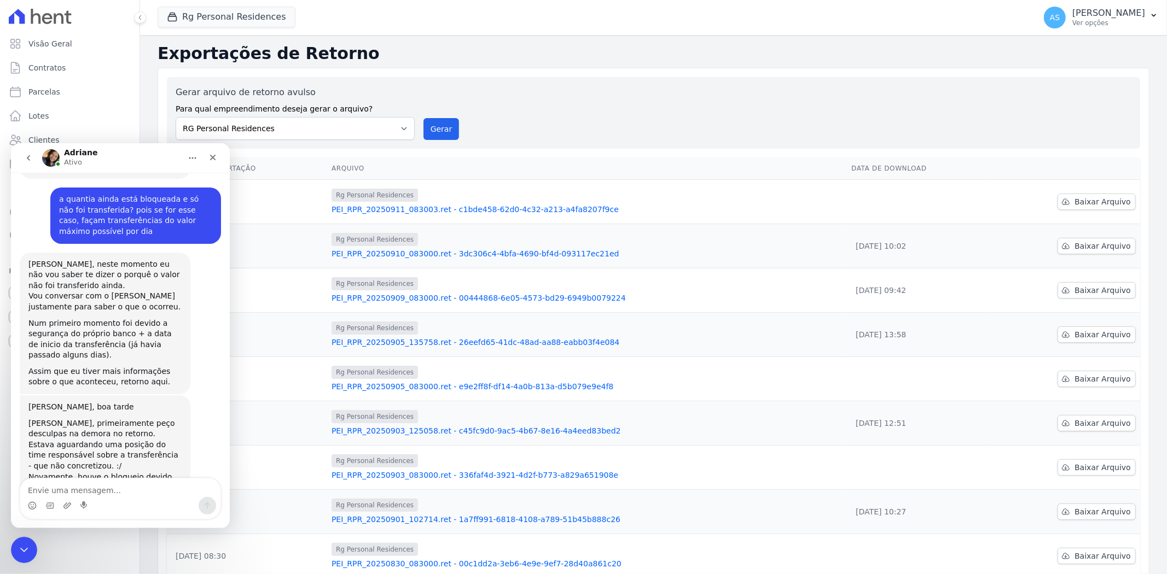
click at [190, 155] on icon "Início" at bounding box center [192, 157] width 9 height 9
click at [164, 179] on div "Expandir janela" at bounding box center [165, 184] width 82 height 11
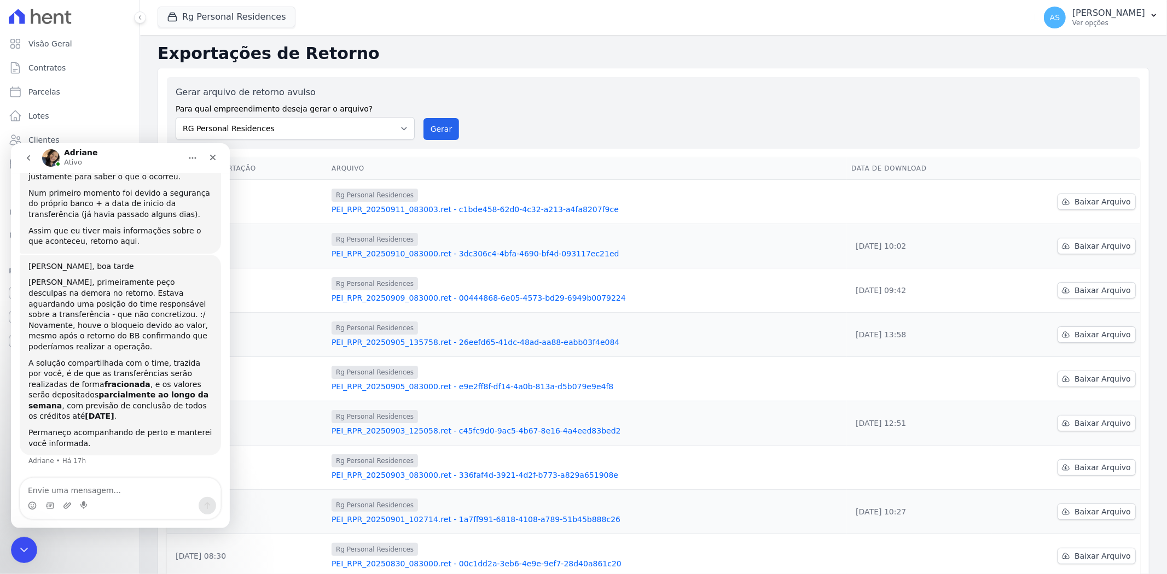
scroll to position [1741, 0]
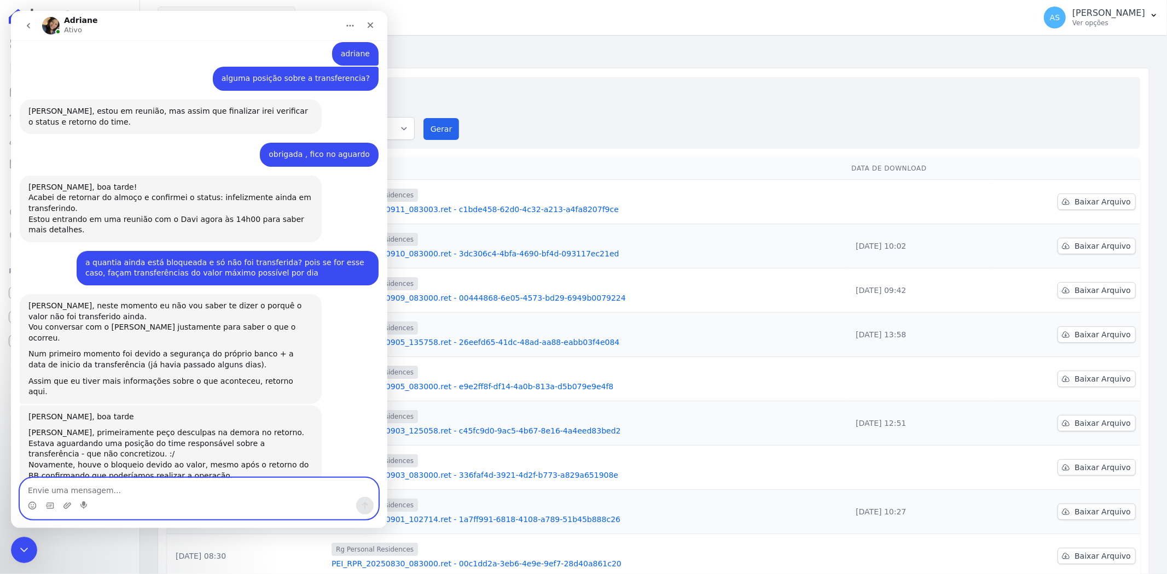
click at [54, 492] on textarea "Envie uma mensagem..." at bounding box center [199, 488] width 358 height 19
type textarea "bom dia Adriane"
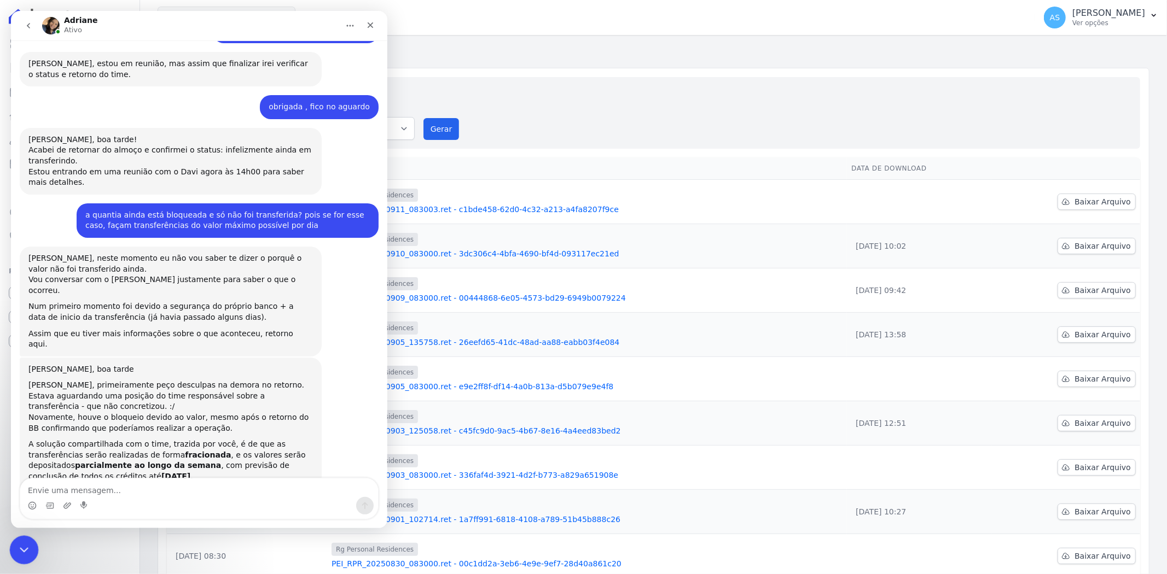
click at [17, 547] on icon "Fechar mensagem da Intercom" at bounding box center [22, 548] width 13 height 13
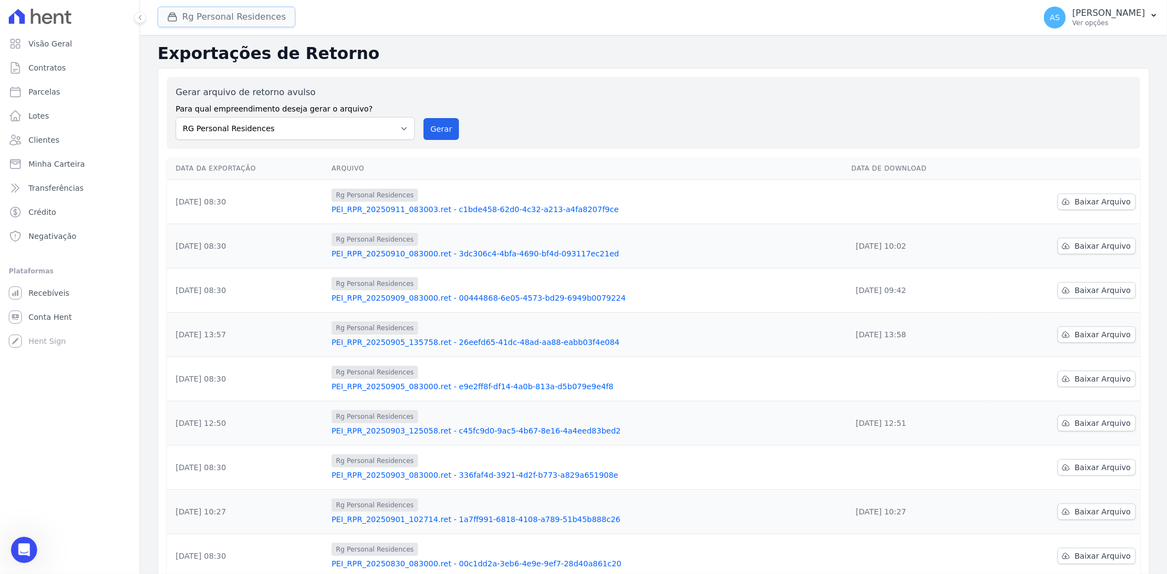
click at [220, 15] on button "Rg Personal Residences" at bounding box center [227, 17] width 138 height 21
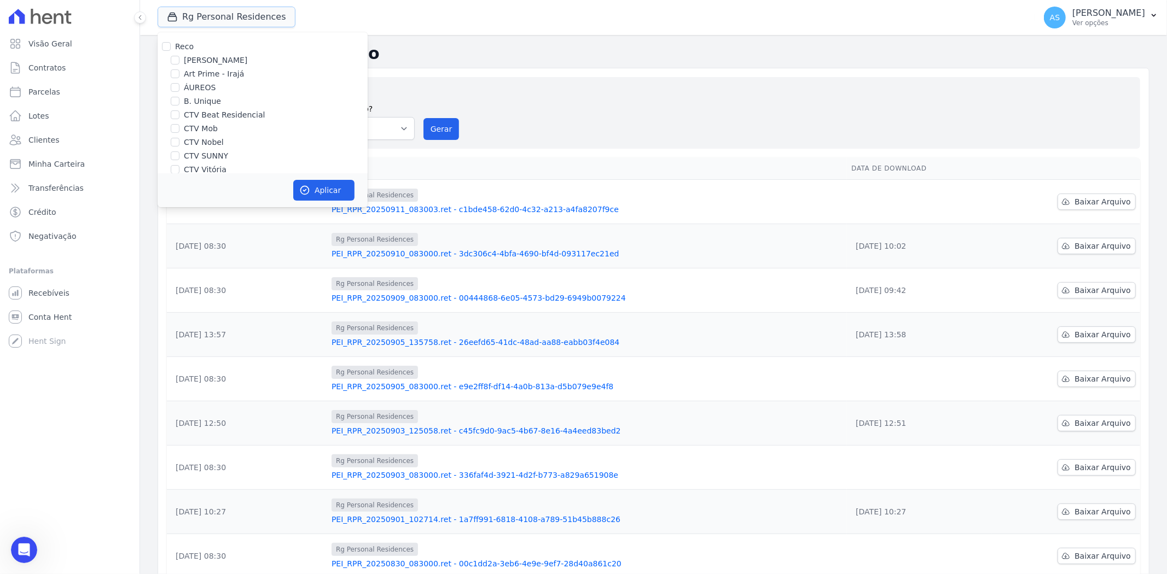
scroll to position [104, 0]
click at [173, 106] on input "RG Personal Residences" at bounding box center [175, 106] width 9 height 9
checkbox input "false"
click at [174, 121] on input "[PERSON_NAME] Residencial" at bounding box center [175, 119] width 9 height 9
checkbox input "true"
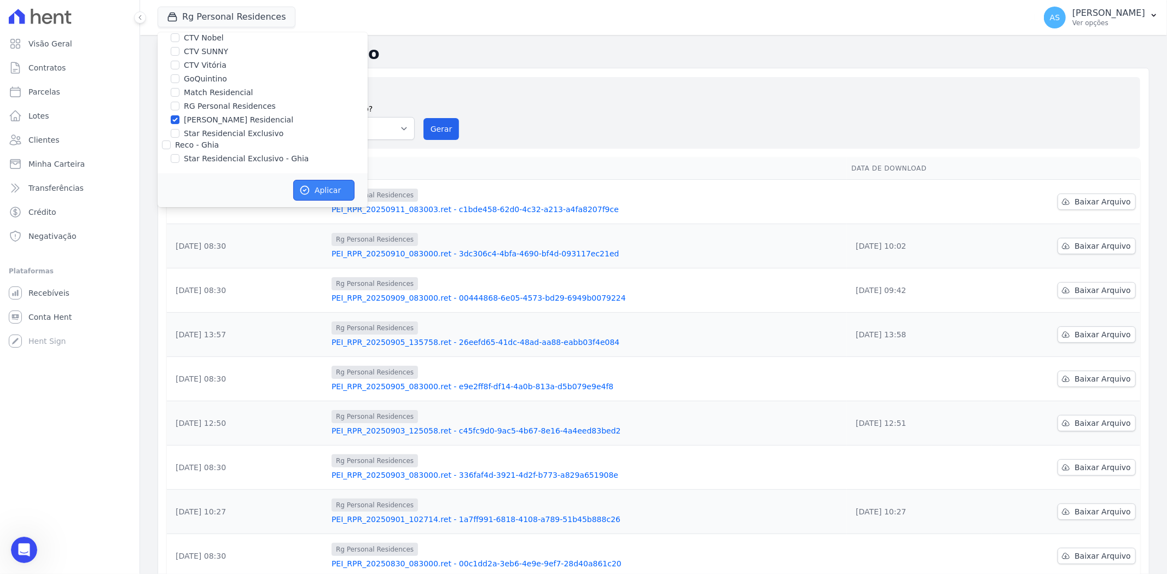
click at [323, 190] on button "Aplicar" at bounding box center [323, 190] width 61 height 21
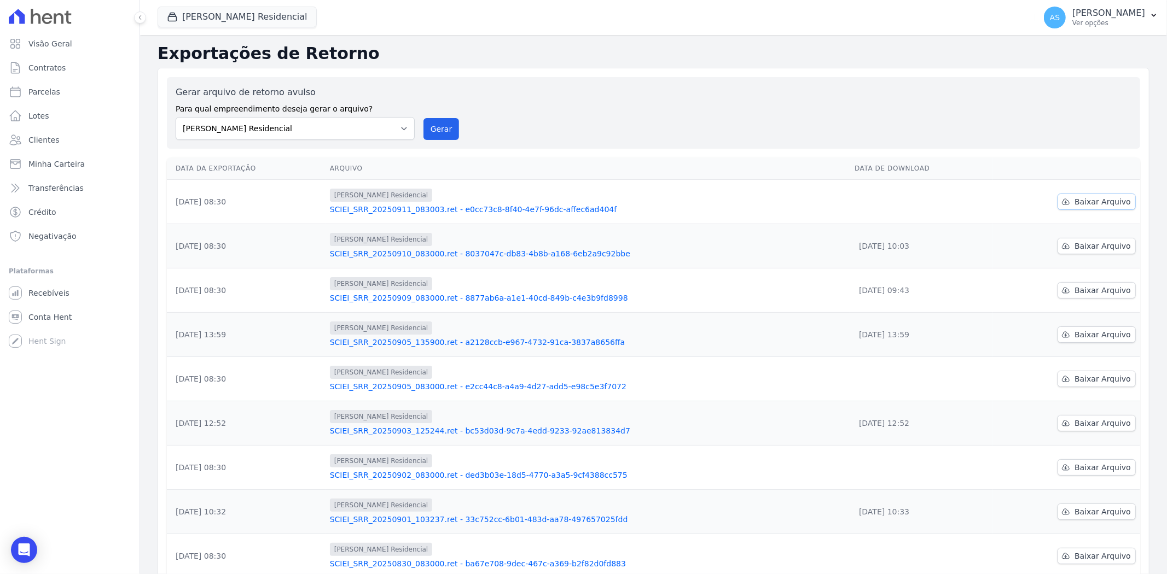
click at [1081, 197] on span "Baixar Arquivo" at bounding box center [1102, 201] width 56 height 11
click at [206, 17] on button "[PERSON_NAME] Residencial" at bounding box center [237, 17] width 159 height 21
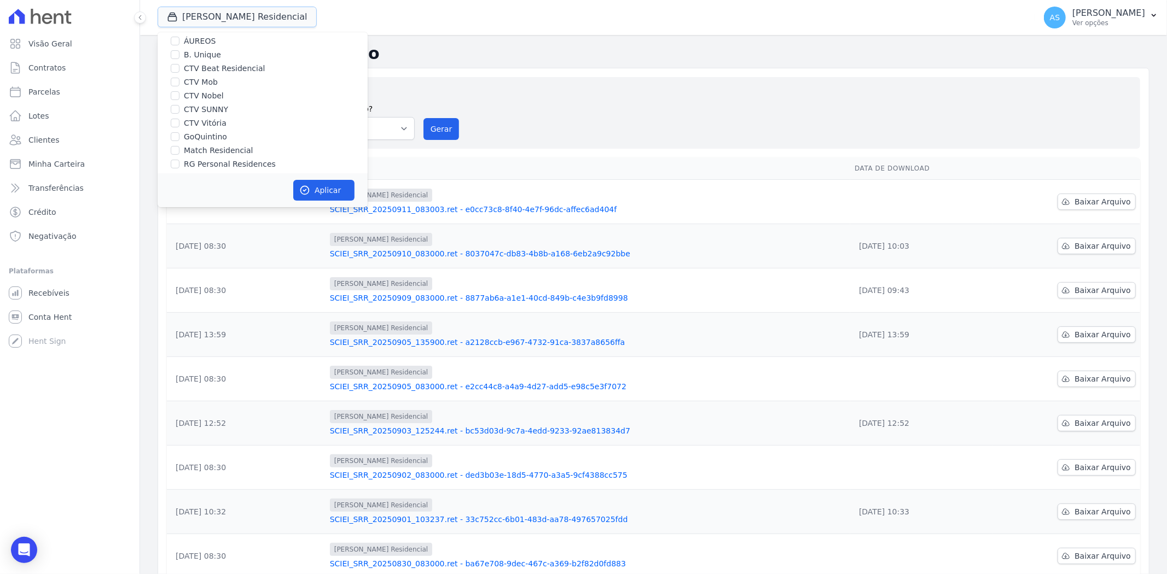
scroll to position [104, 0]
click at [172, 120] on input "[PERSON_NAME] Residencial" at bounding box center [175, 119] width 9 height 9
checkbox input "false"
click at [178, 130] on input "Star Residencial Exclusivo" at bounding box center [175, 133] width 9 height 9
checkbox input "true"
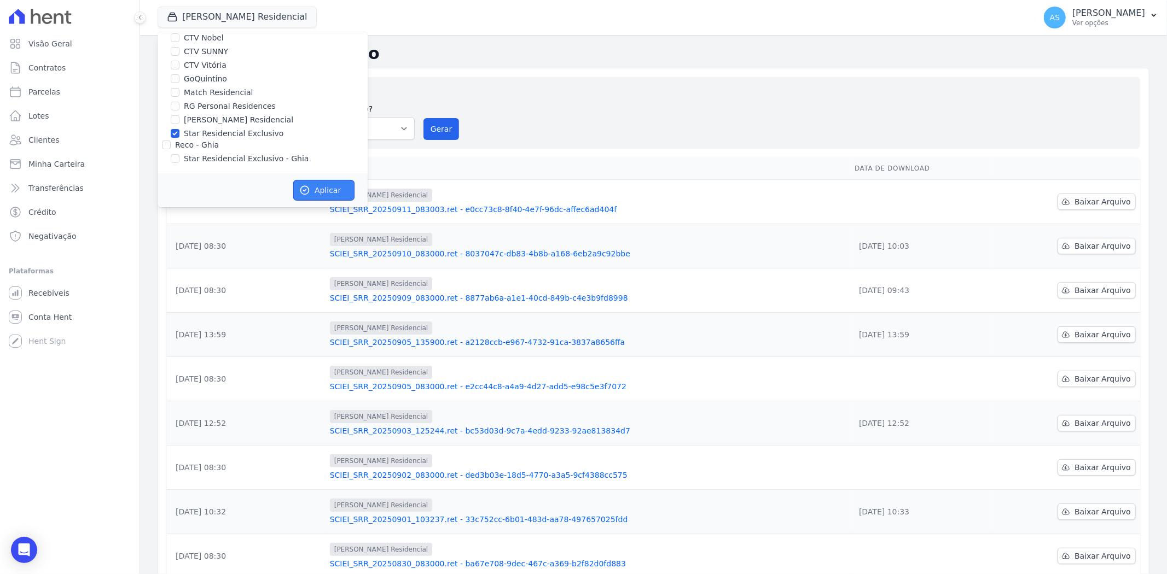
click at [309, 190] on icon "button" at bounding box center [305, 191] width 8 height 8
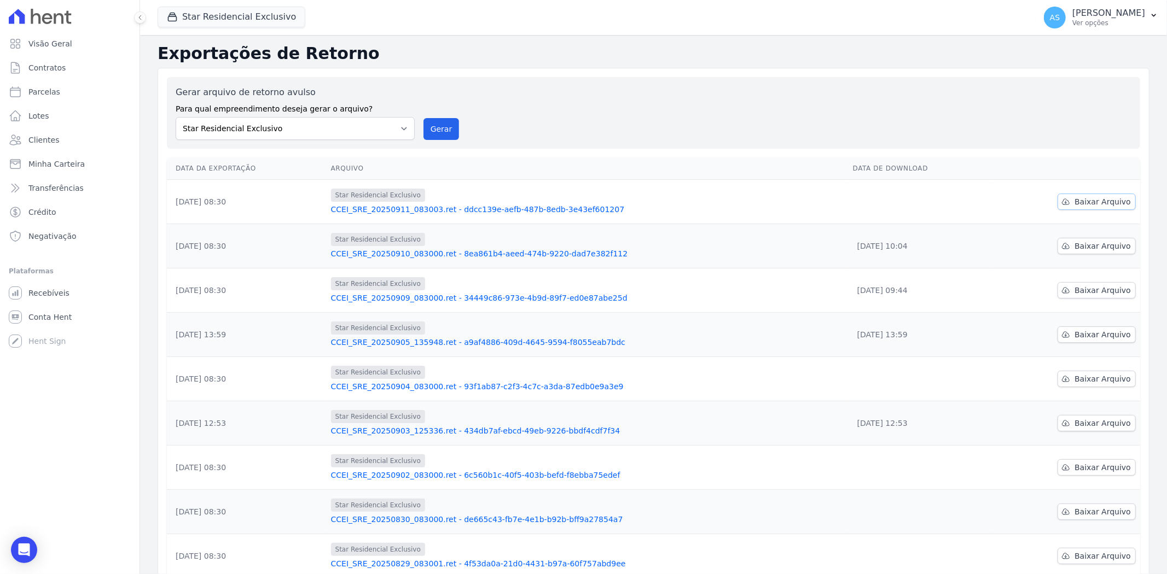
click at [1091, 204] on span "Baixar Arquivo" at bounding box center [1102, 201] width 56 height 11
click at [58, 161] on span "Minha Carteira" at bounding box center [56, 164] width 56 height 11
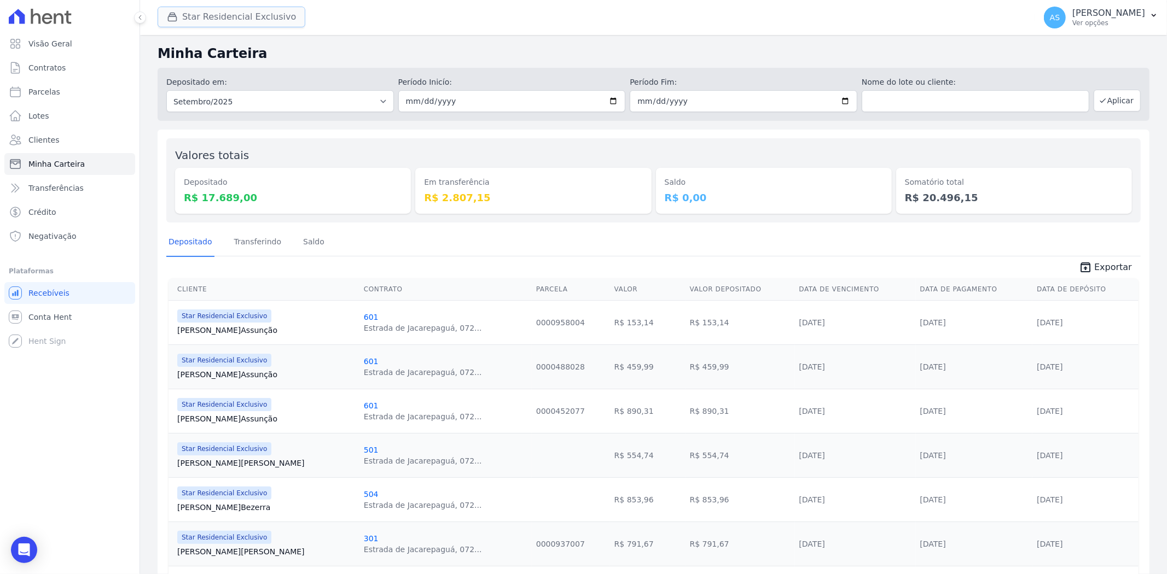
click at [195, 17] on button "Star Residencial Exclusivo" at bounding box center [232, 17] width 148 height 21
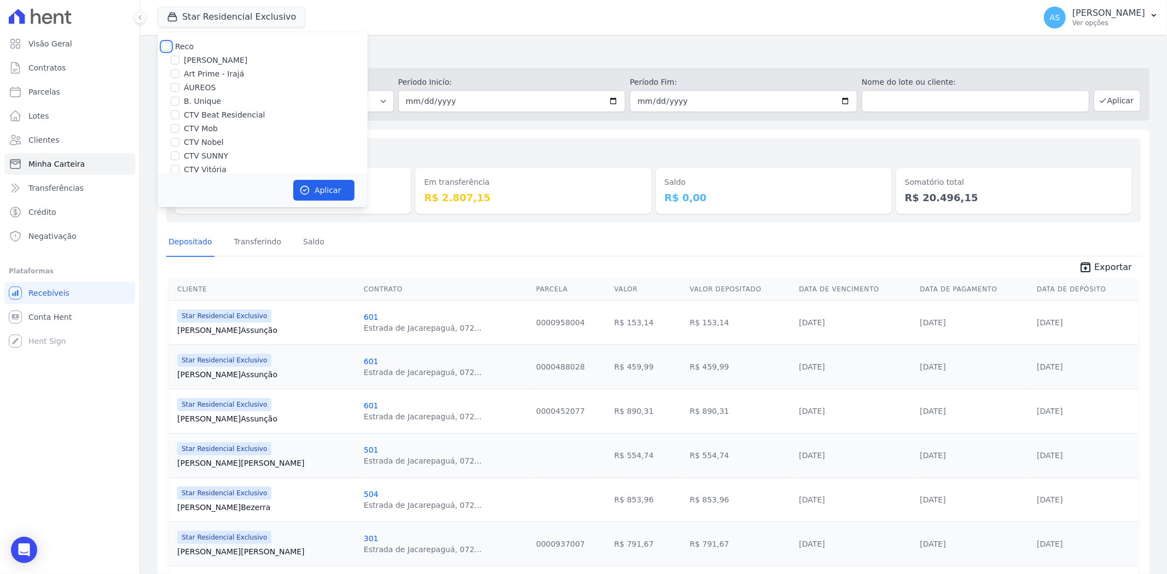
click at [167, 48] on input "Reco" at bounding box center [166, 46] width 9 height 9
checkbox input "true"
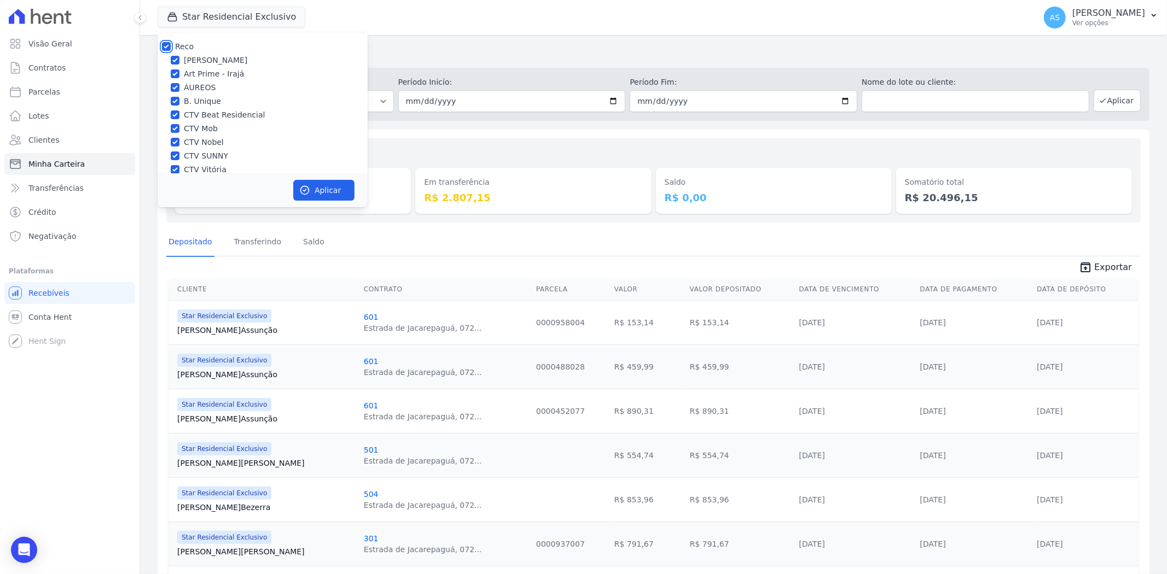
checkbox input "true"
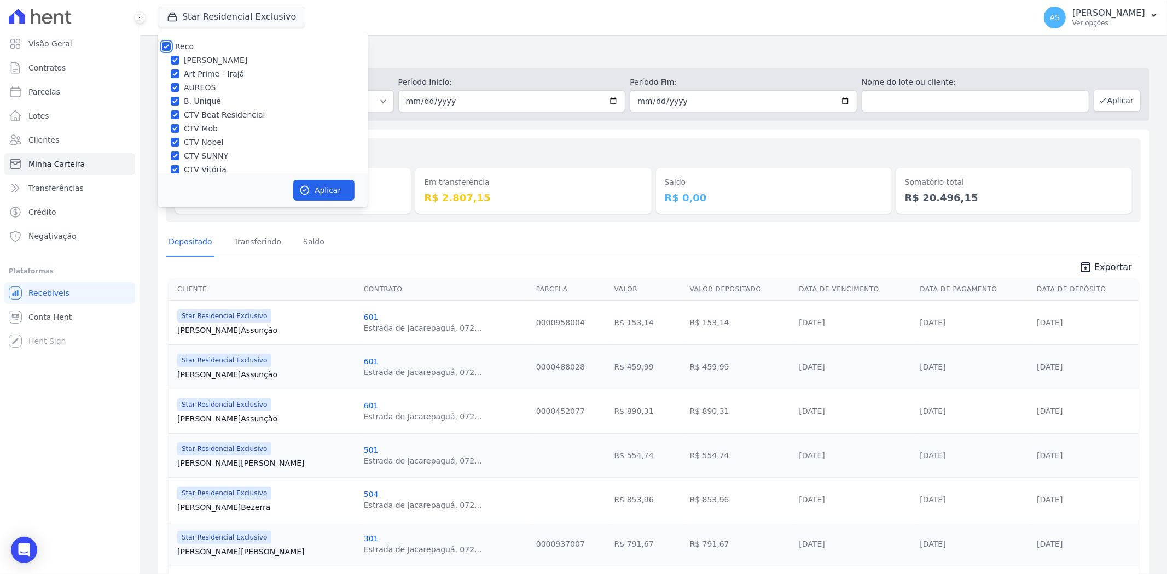
checkbox input "true"
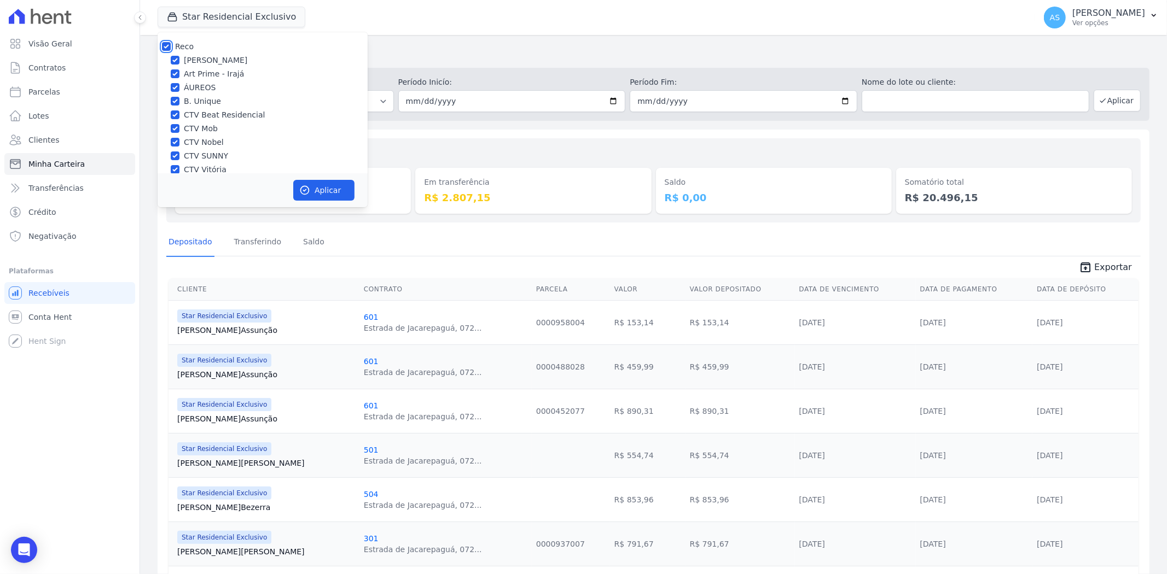
scroll to position [104, 0]
click at [204, 161] on label "Star Residencial Exclusivo - Ghia" at bounding box center [246, 158] width 125 height 11
click at [179, 161] on input "Star Residencial Exclusivo - Ghia" at bounding box center [175, 158] width 9 height 9
checkbox input "true"
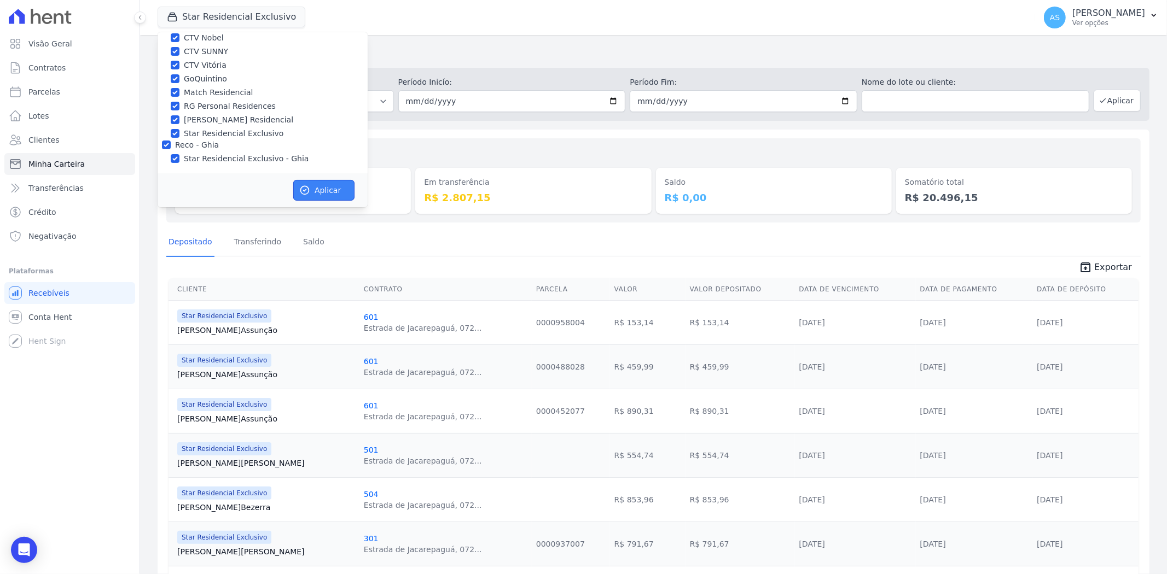
click at [319, 194] on button "Aplicar" at bounding box center [323, 190] width 61 height 21
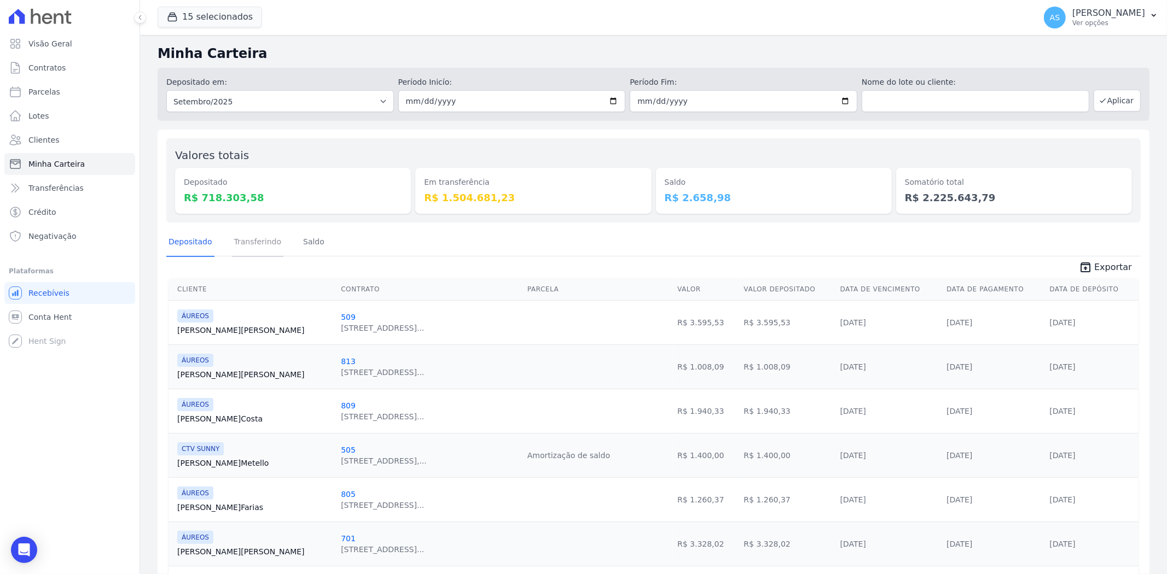
click at [251, 243] on link "Transferindo" at bounding box center [258, 243] width 52 height 28
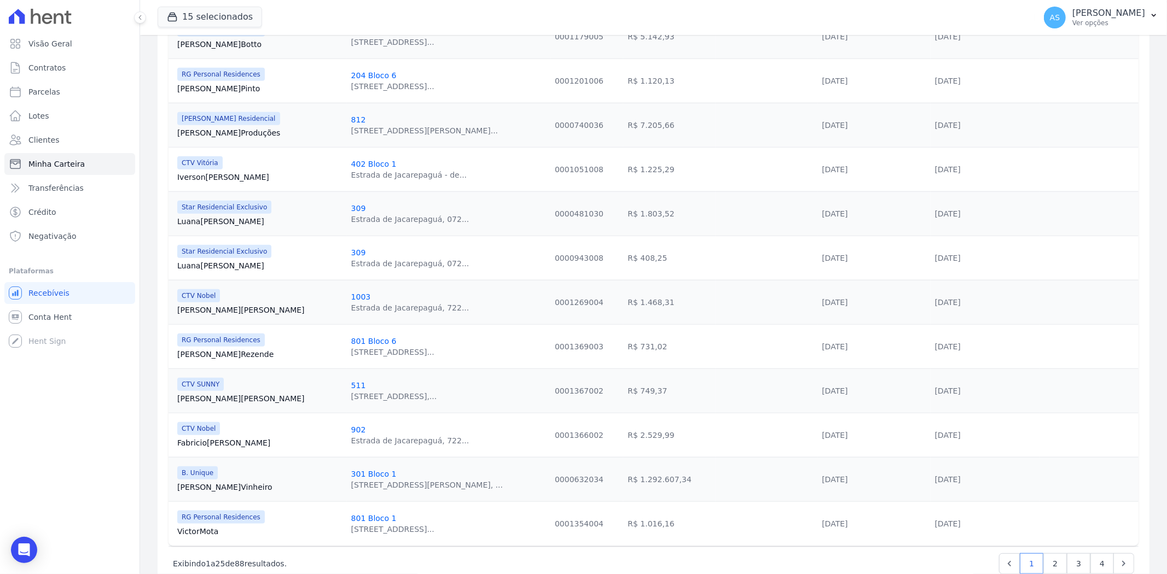
scroll to position [893, 0]
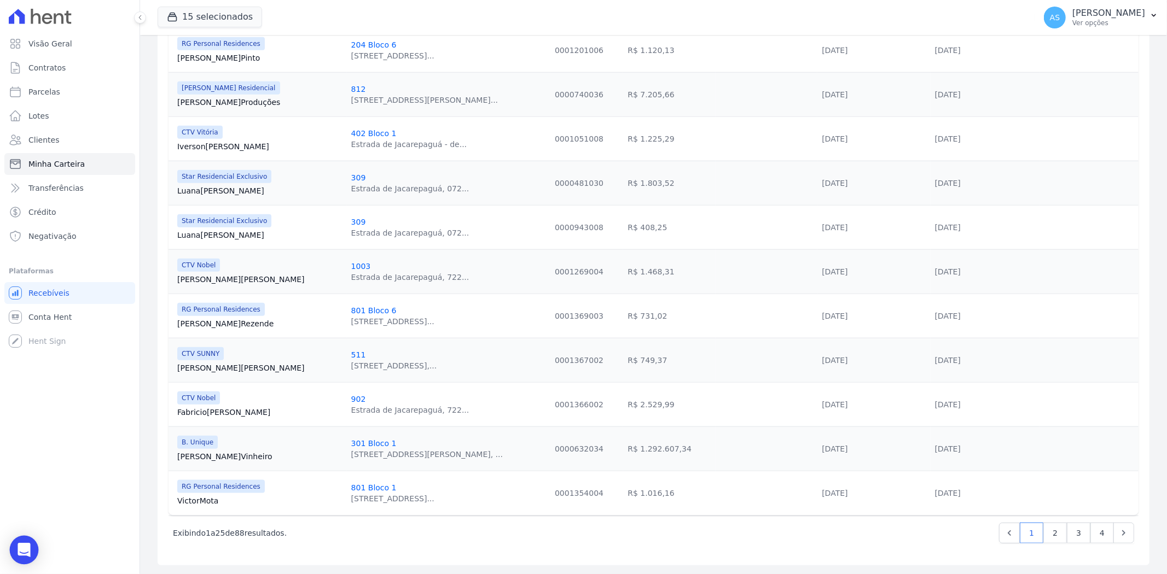
click at [25, 547] on icon "Open Intercom Messenger" at bounding box center [24, 550] width 13 height 14
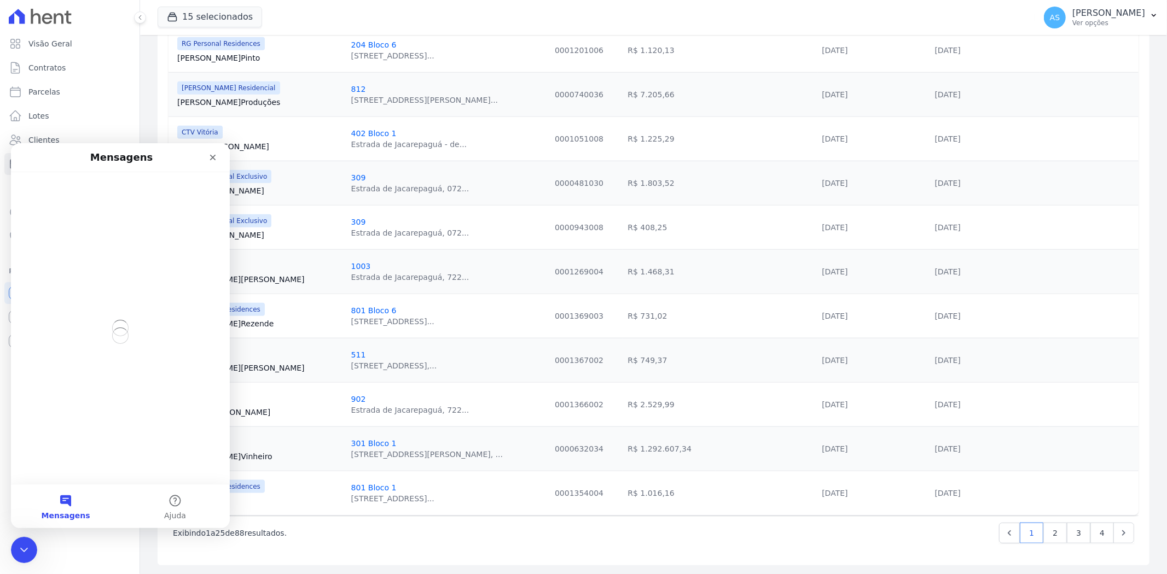
scroll to position [0, 0]
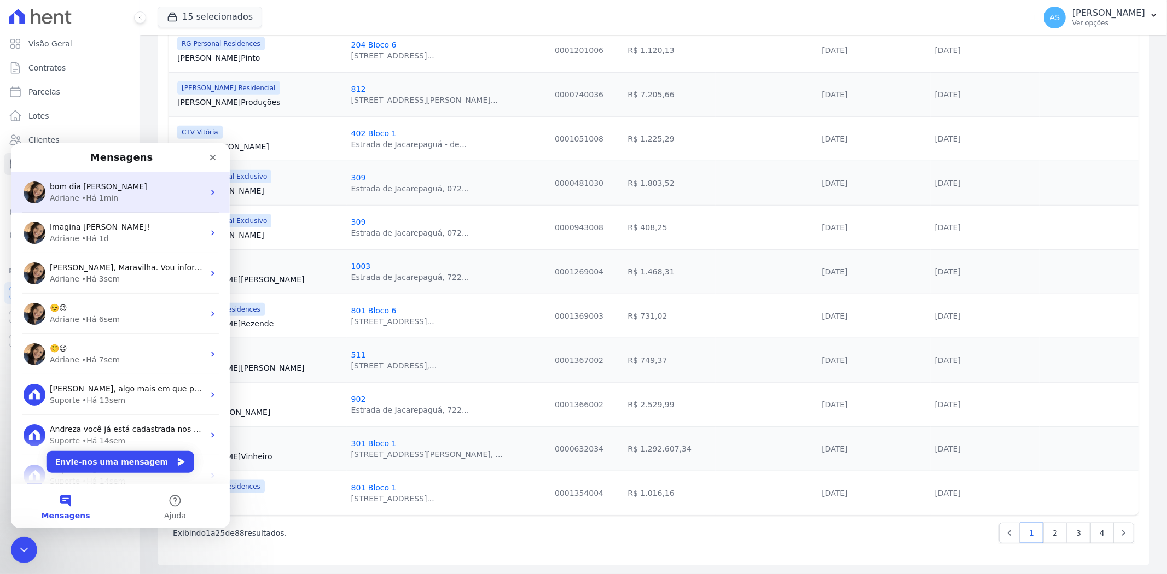
click at [97, 189] on span "bom dia Adriane" at bounding box center [98, 186] width 97 height 9
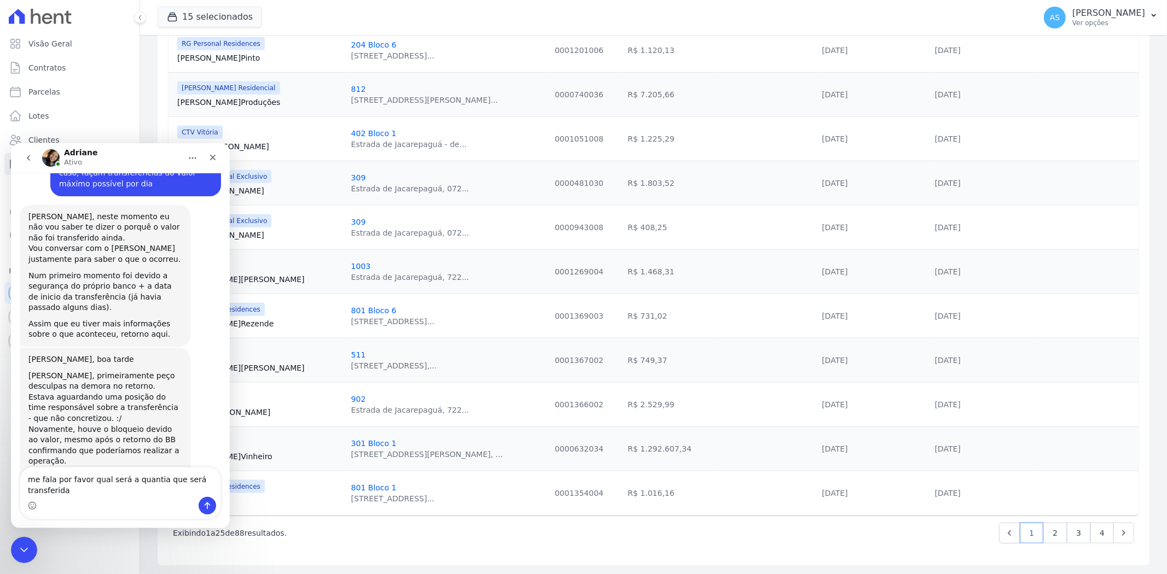
scroll to position [2328, 0]
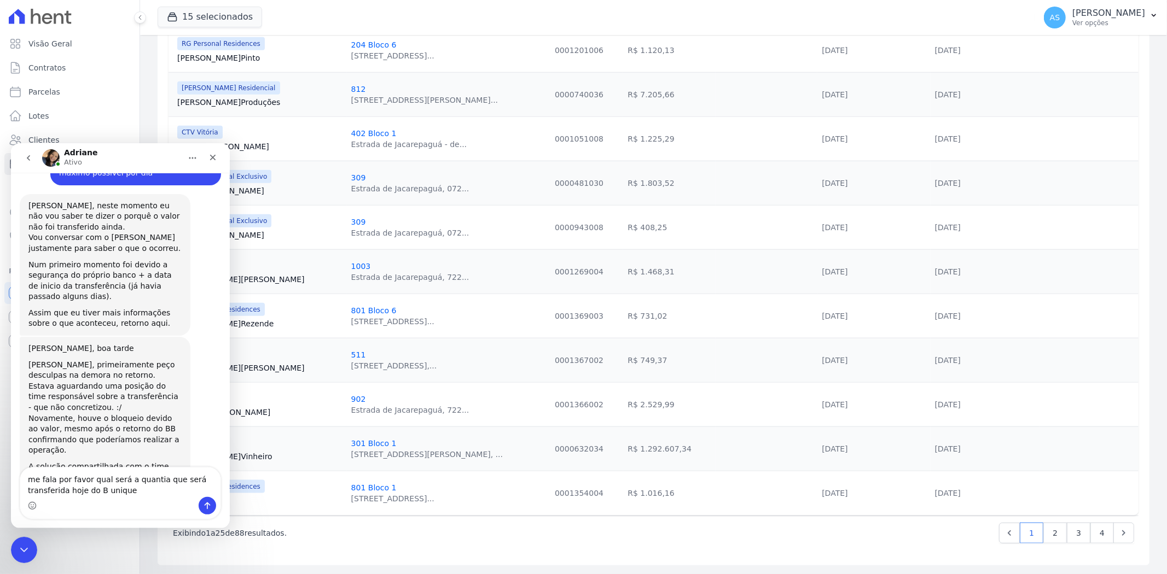
type textarea "me fala por favor qual será a quantia que será transferida hoje do B unique ?"
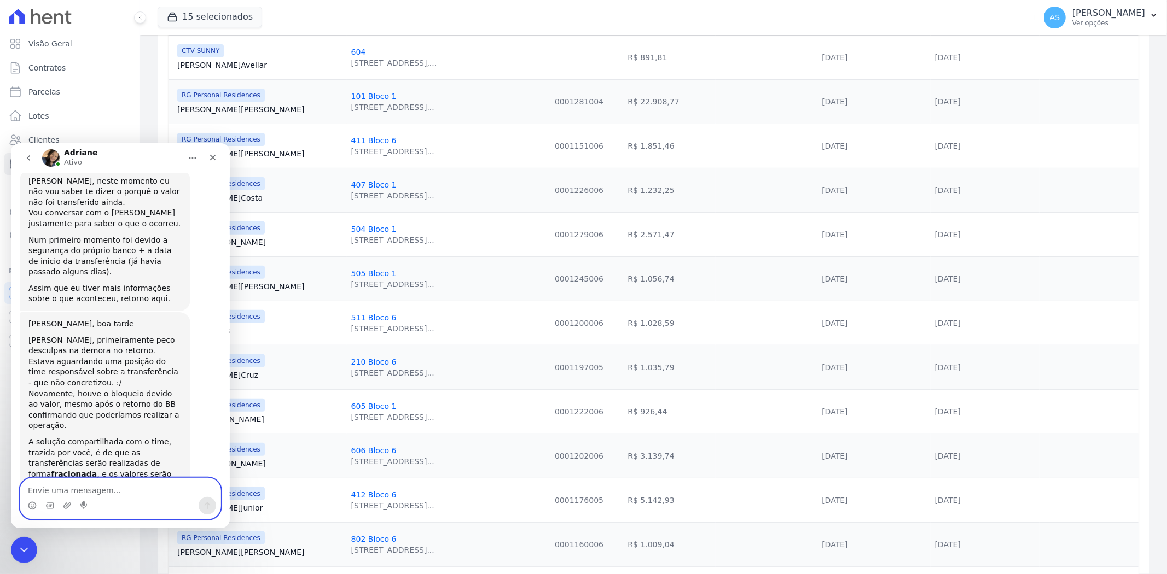
scroll to position [103, 0]
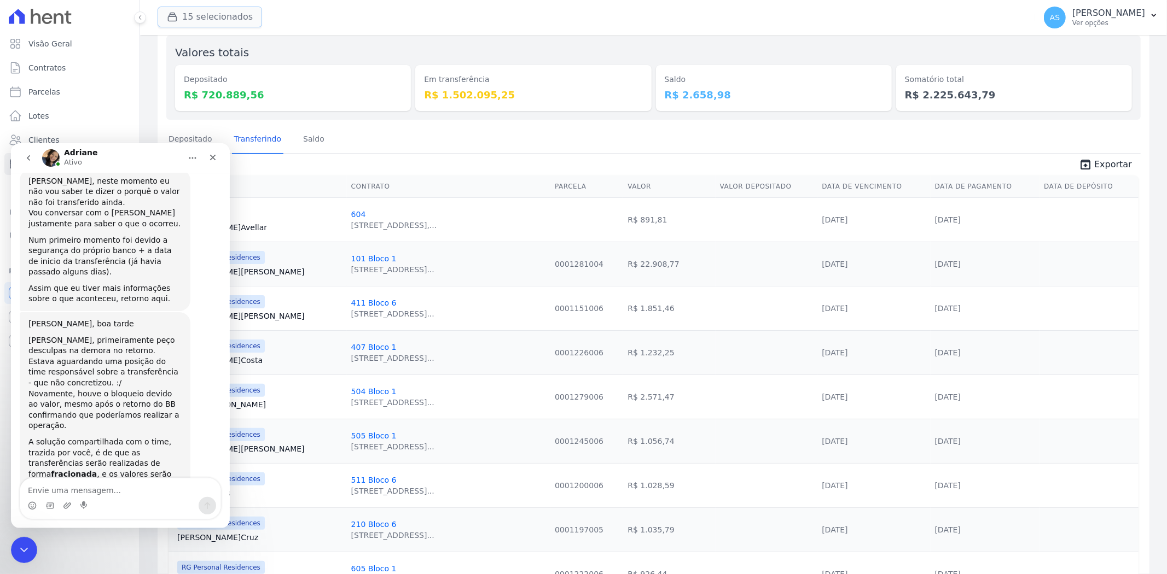
click at [201, 19] on button "15 selecionados" at bounding box center [210, 17] width 104 height 21
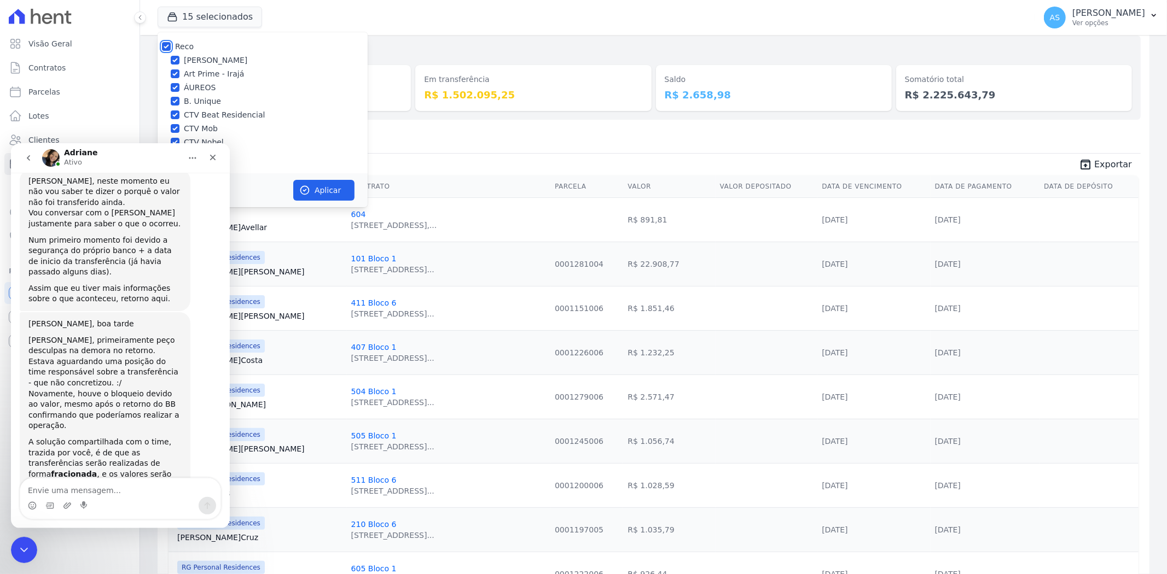
click at [165, 44] on input "Reco" at bounding box center [166, 46] width 9 height 9
checkbox input "false"
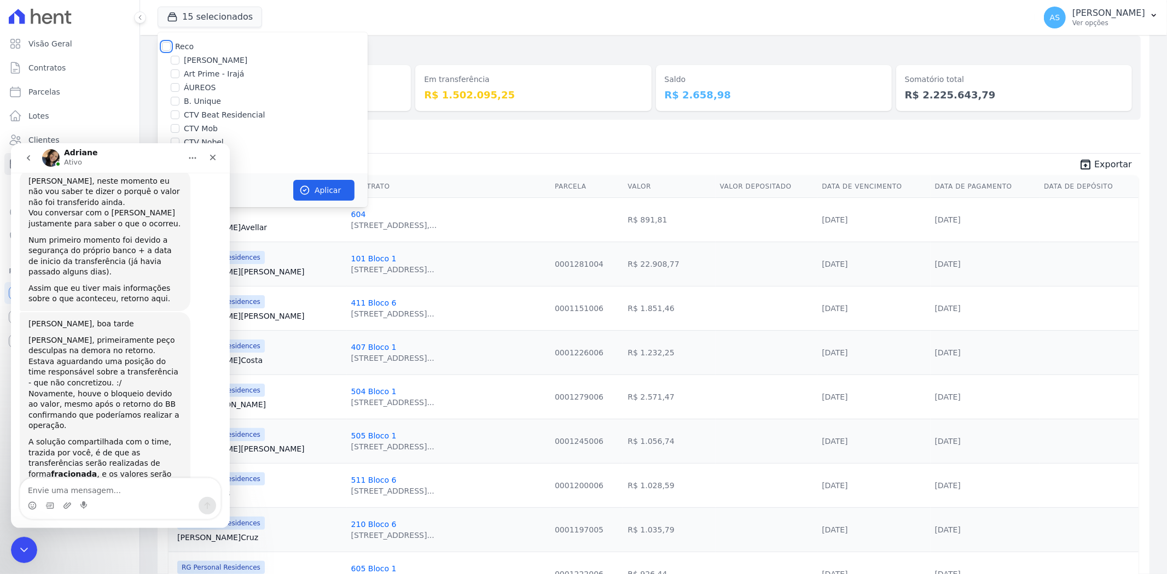
checkbox input "false"
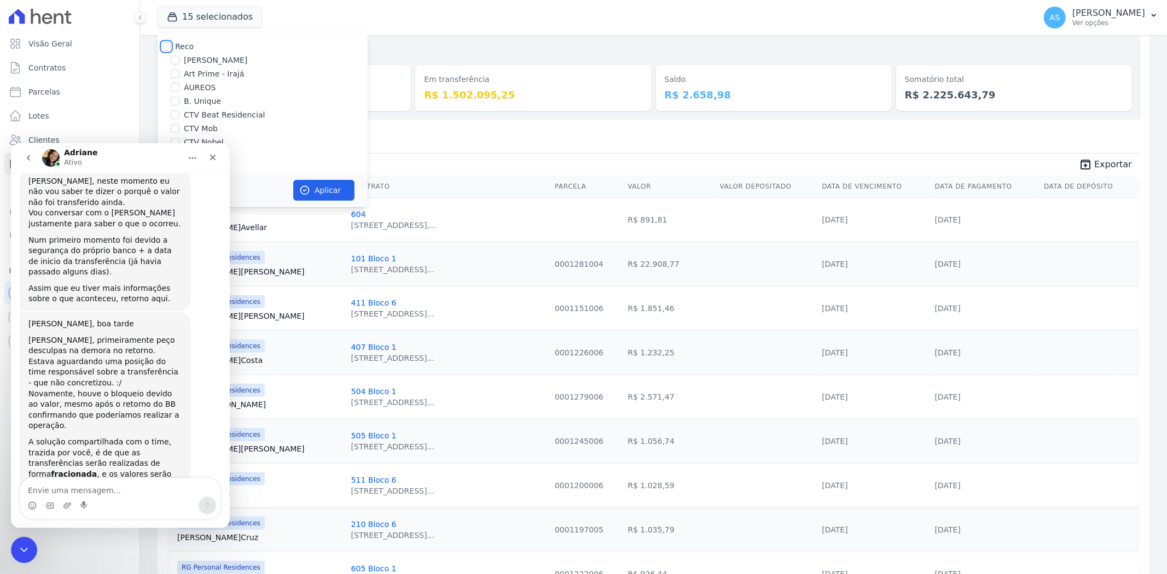
checkbox input "false"
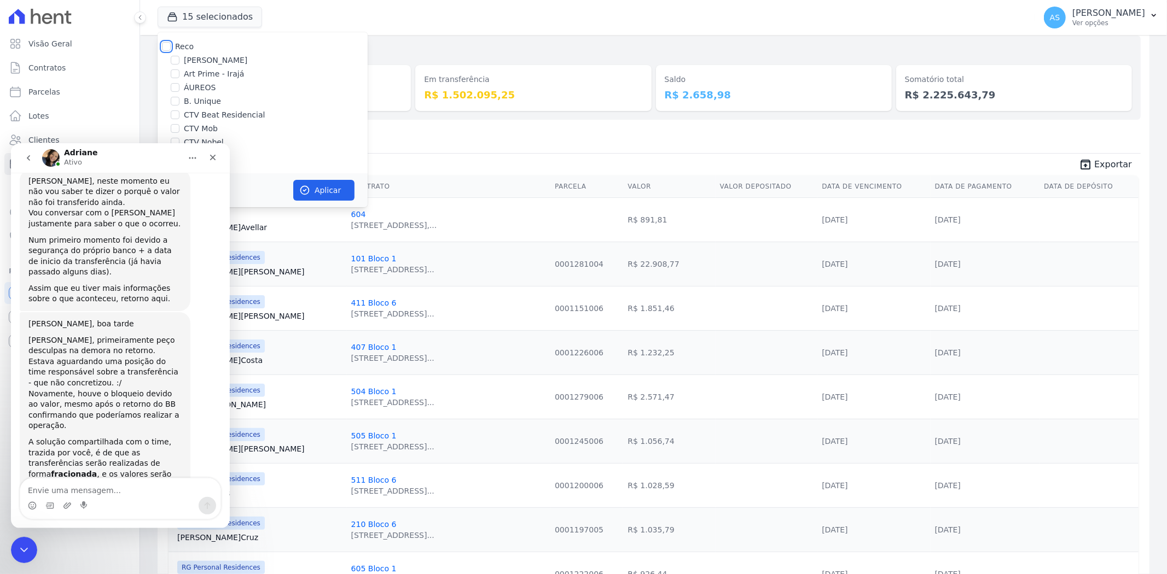
checkbox input "false"
click at [193, 96] on label "B. Unique" at bounding box center [202, 101] width 37 height 11
click at [179, 97] on input "B. Unique" at bounding box center [175, 101] width 9 height 9
checkbox input "true"
click at [324, 193] on button "Aplicar" at bounding box center [323, 190] width 61 height 21
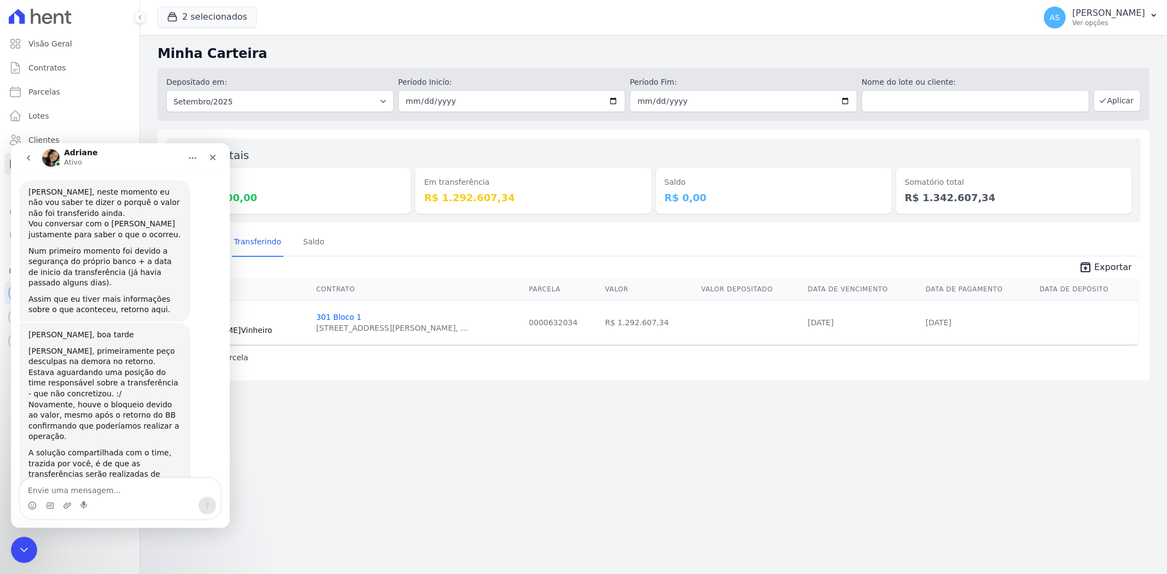
scroll to position [2353, 0]
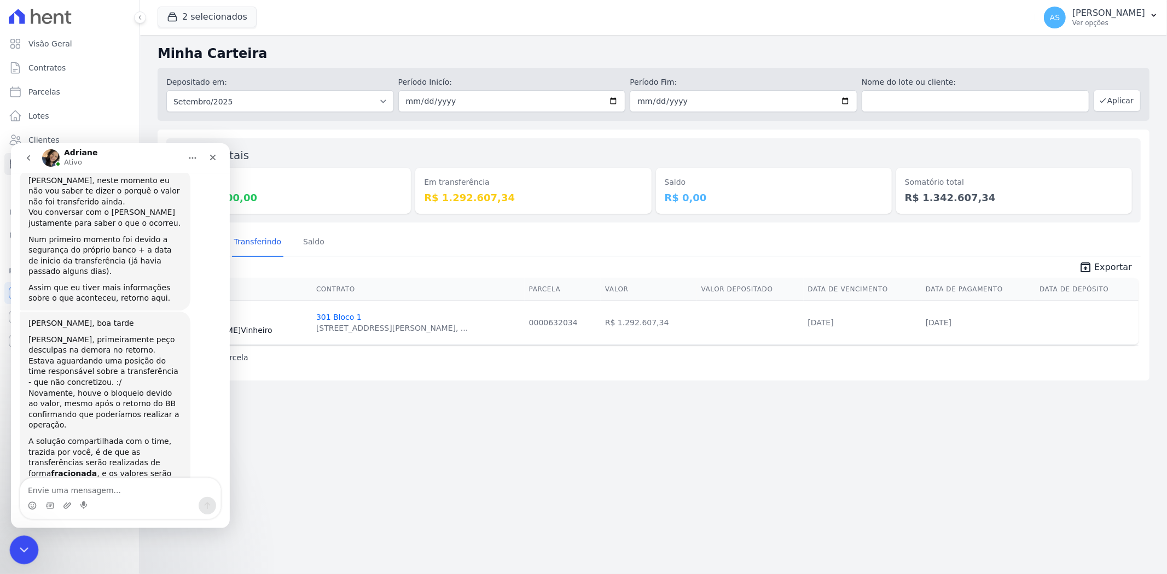
click at [30, 545] on div "Fechar mensagem da Intercom" at bounding box center [22, 549] width 26 height 26
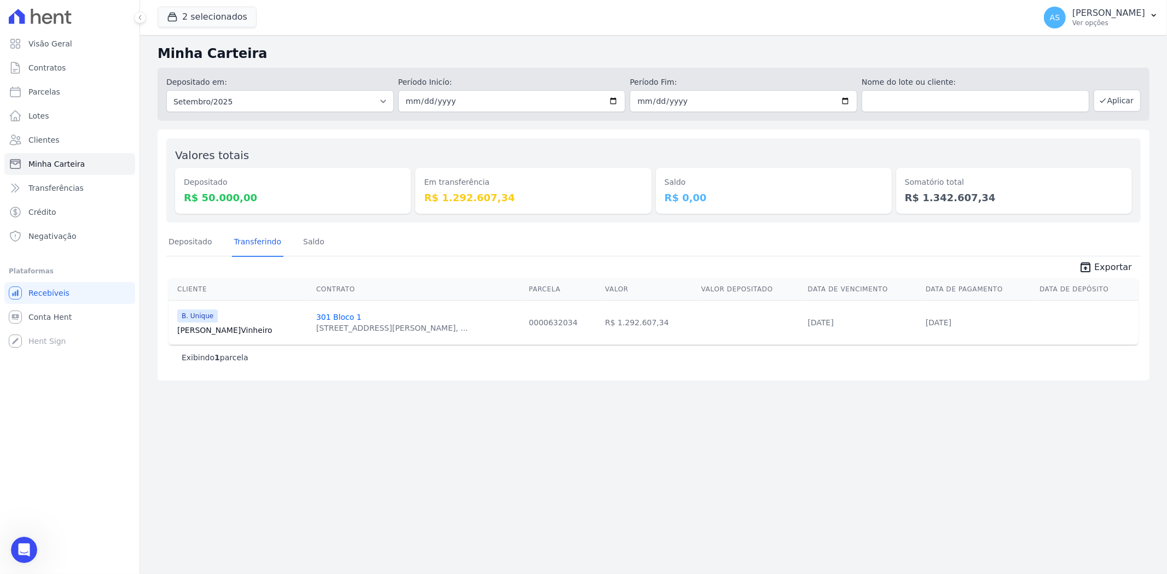
scroll to position [2352, 0]
click at [194, 242] on link "Depositado" at bounding box center [190, 243] width 48 height 28
click at [50, 135] on span "Clientes" at bounding box center [43, 140] width 31 height 11
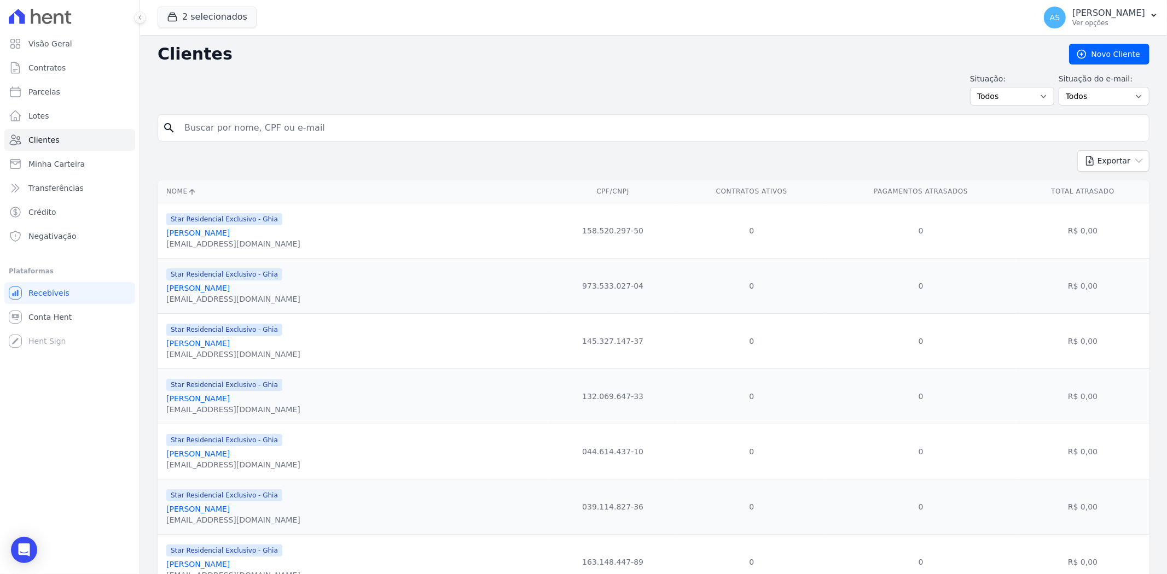
click at [224, 132] on input "search" at bounding box center [661, 128] width 967 height 22
paste input "Emily Lopes Ferreira"
type input "Emily Lopes Ferreira"
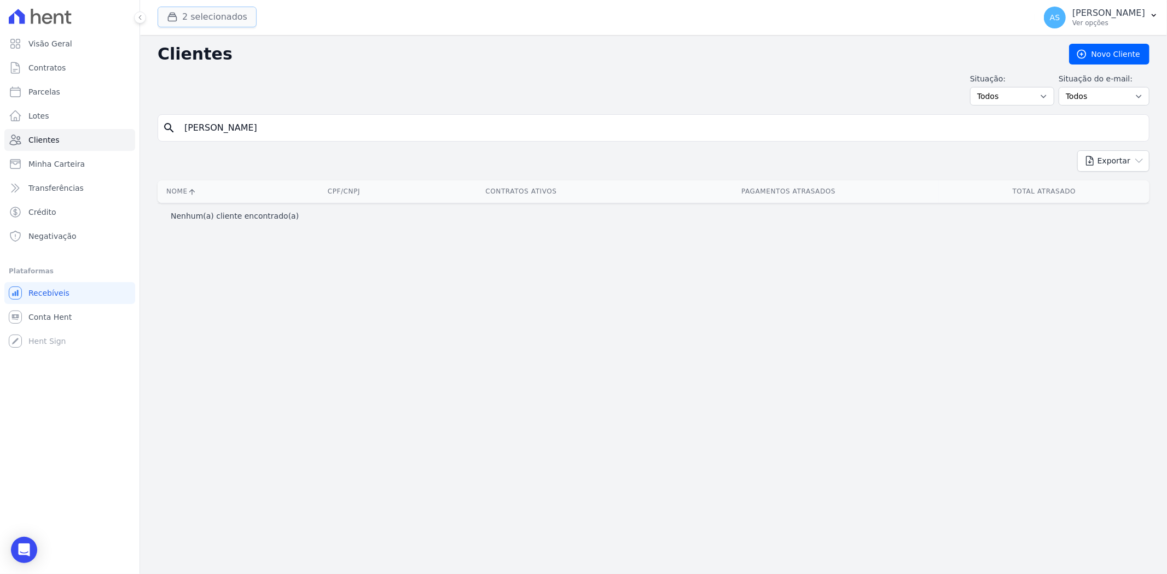
click at [194, 22] on button "2 selecionados" at bounding box center [207, 17] width 99 height 21
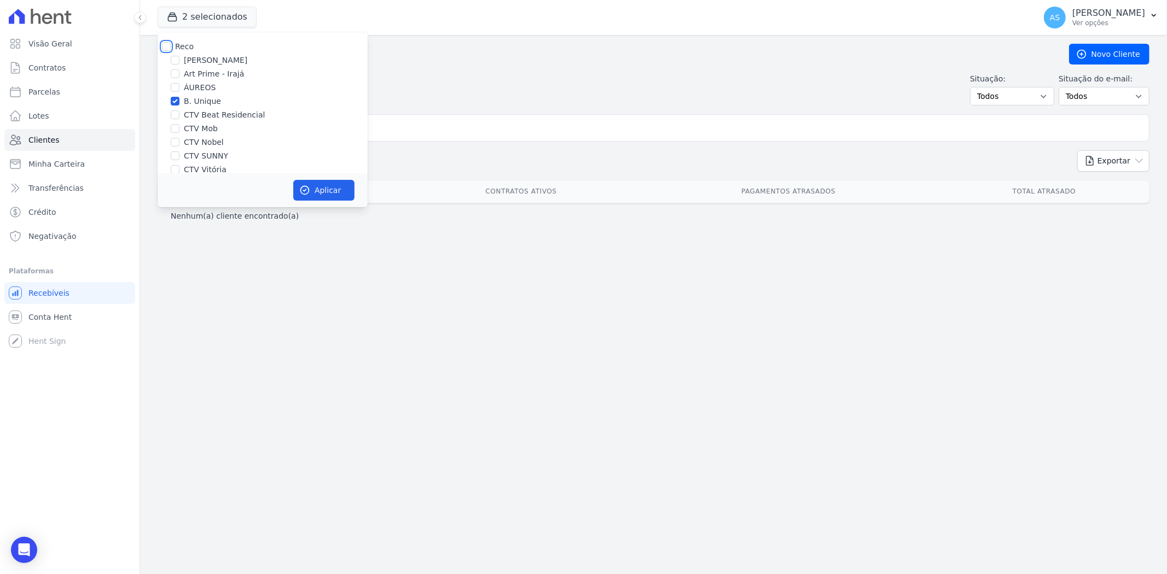
click at [166, 48] on input "Reco" at bounding box center [166, 46] width 9 height 9
checkbox input "true"
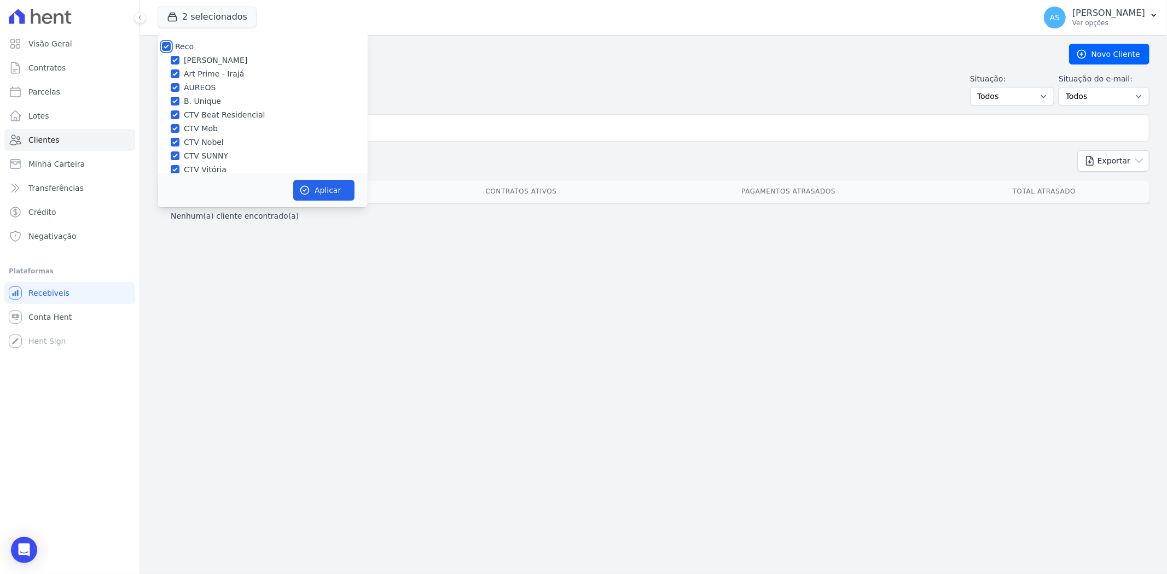
checkbox input "true"
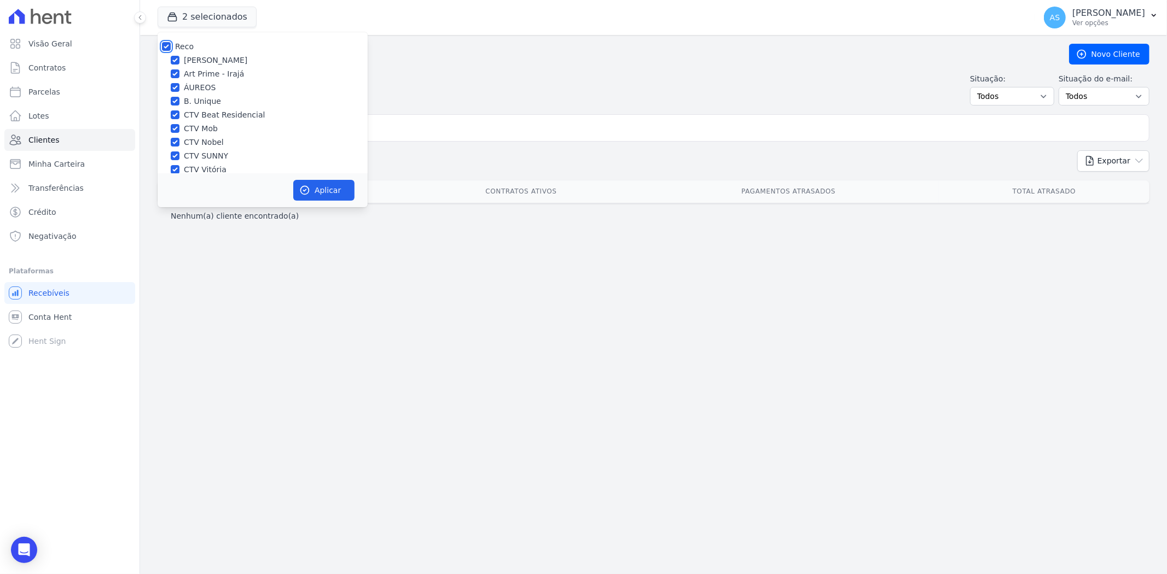
checkbox input "true"
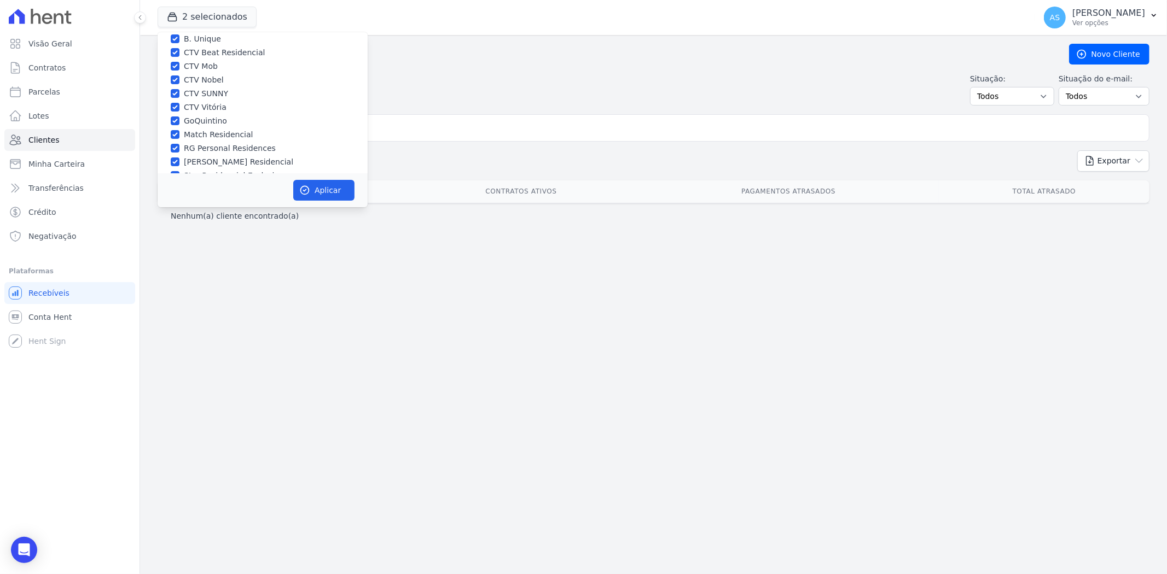
scroll to position [104, 0]
click at [308, 193] on icon "button" at bounding box center [305, 191] width 8 height 8
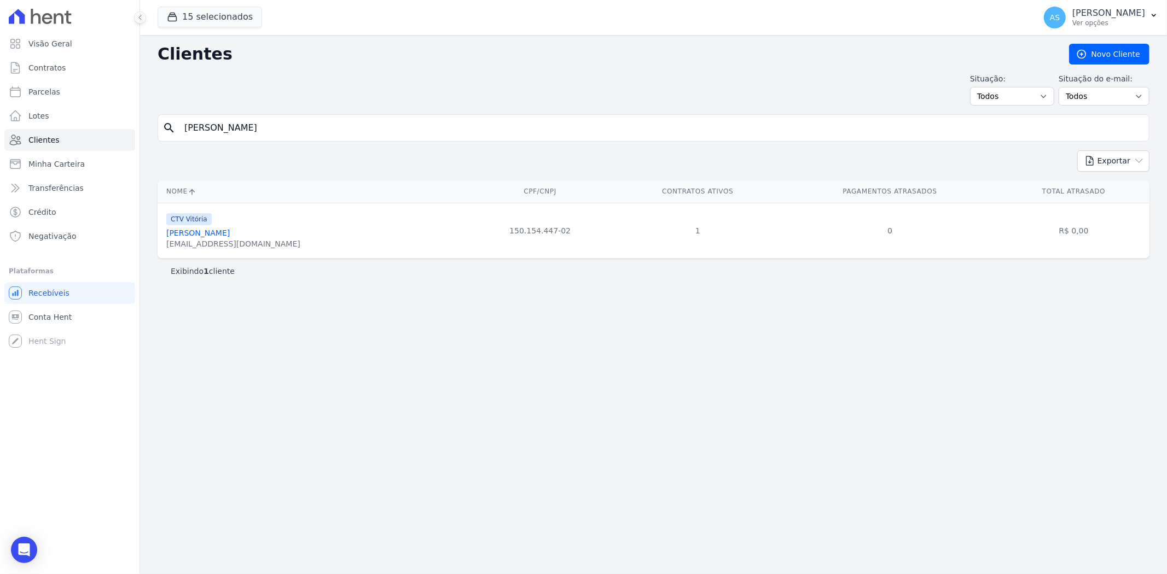
click at [200, 235] on link "Emily Lopes Ferreira" at bounding box center [197, 233] width 63 height 9
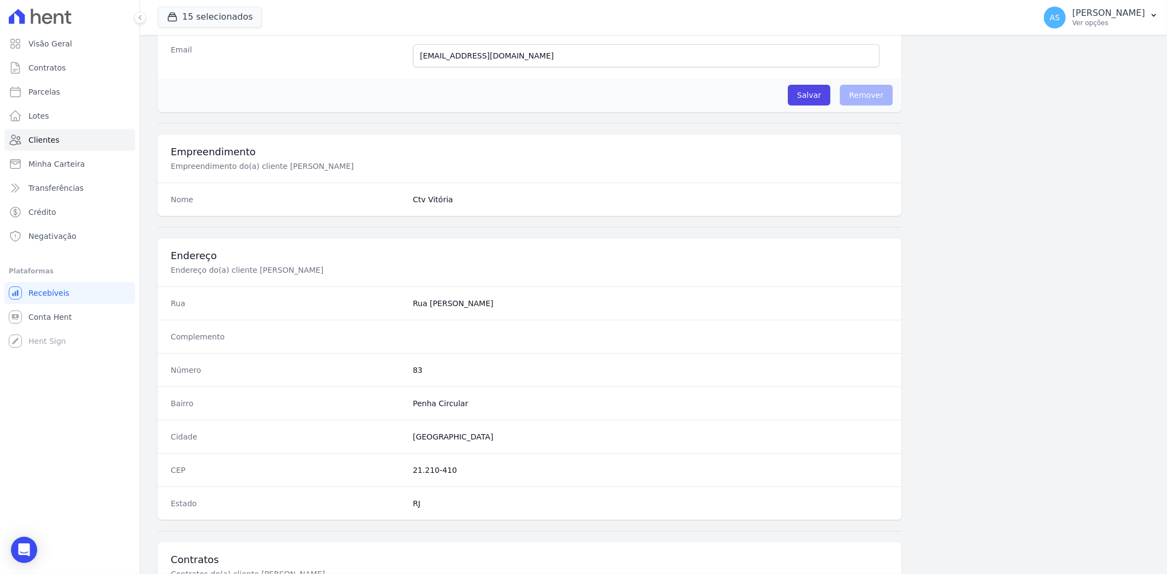
scroll to position [451, 0]
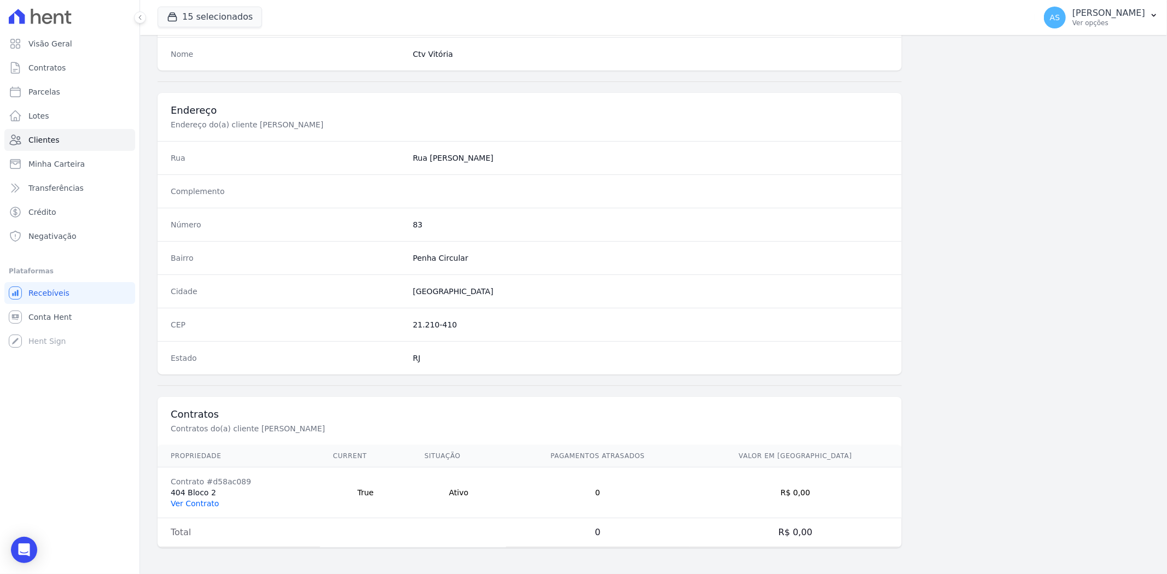
click at [184, 499] on link "Ver Contrato" at bounding box center [195, 503] width 48 height 9
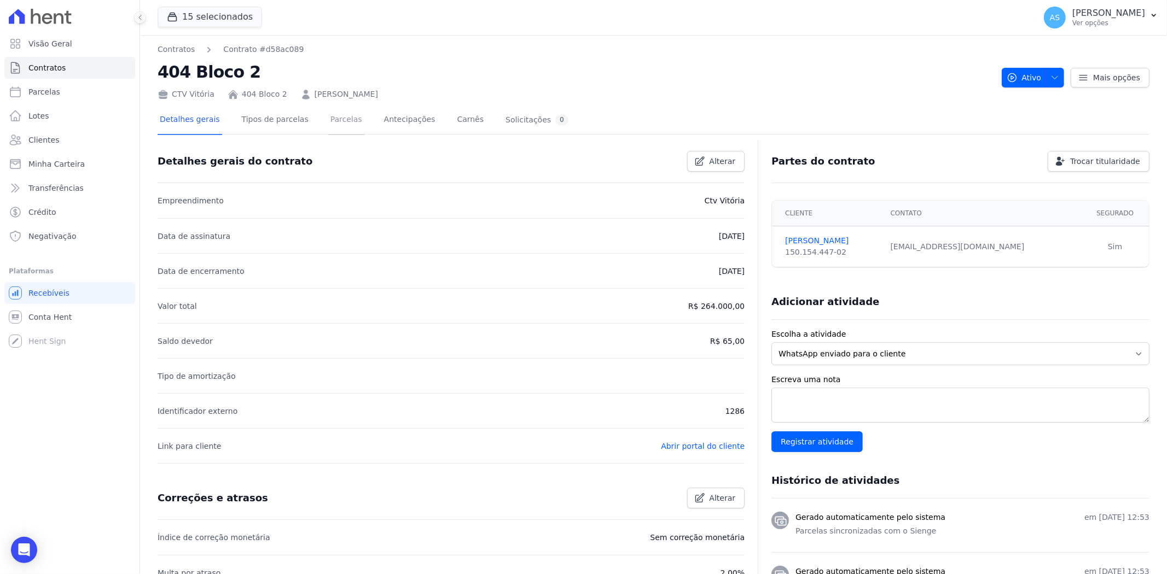
click at [328, 121] on link "Parcelas" at bounding box center [346, 120] width 36 height 29
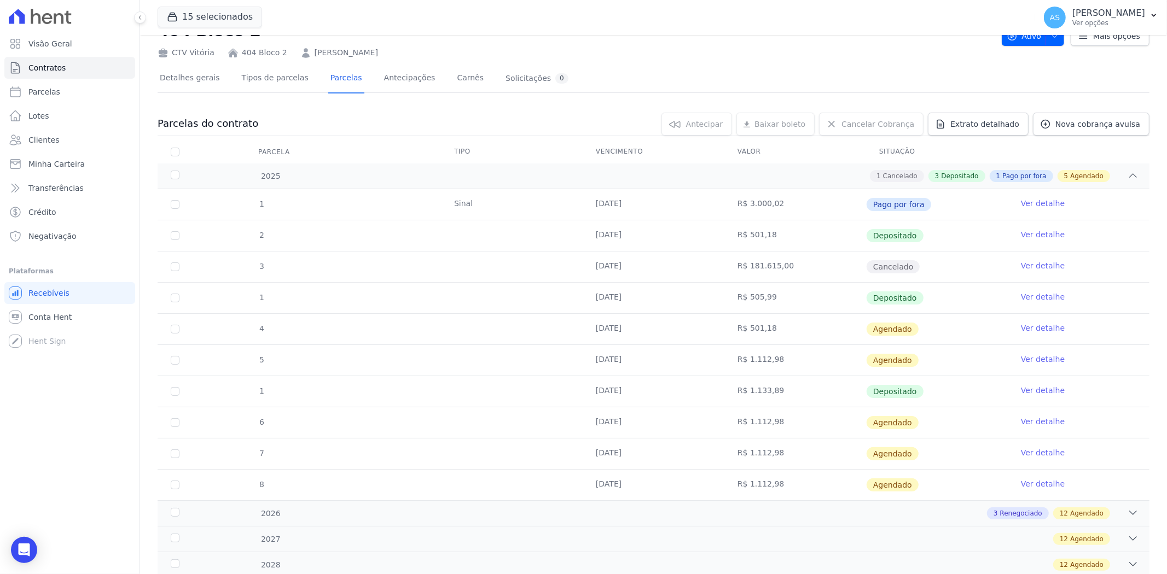
scroll to position [61, 0]
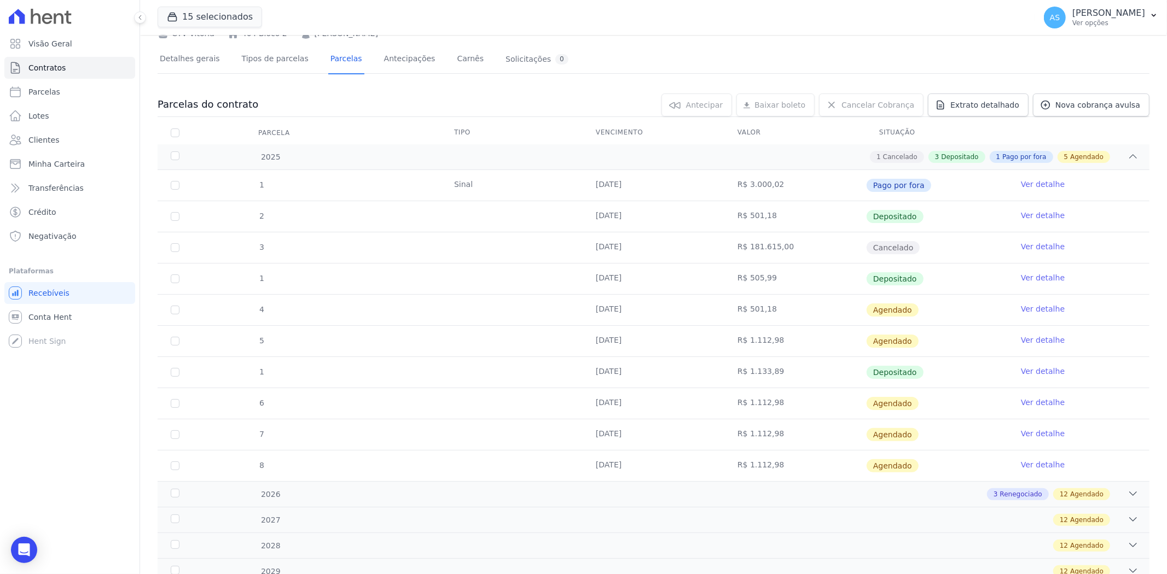
click at [1032, 405] on link "Ver detalhe" at bounding box center [1043, 402] width 44 height 11
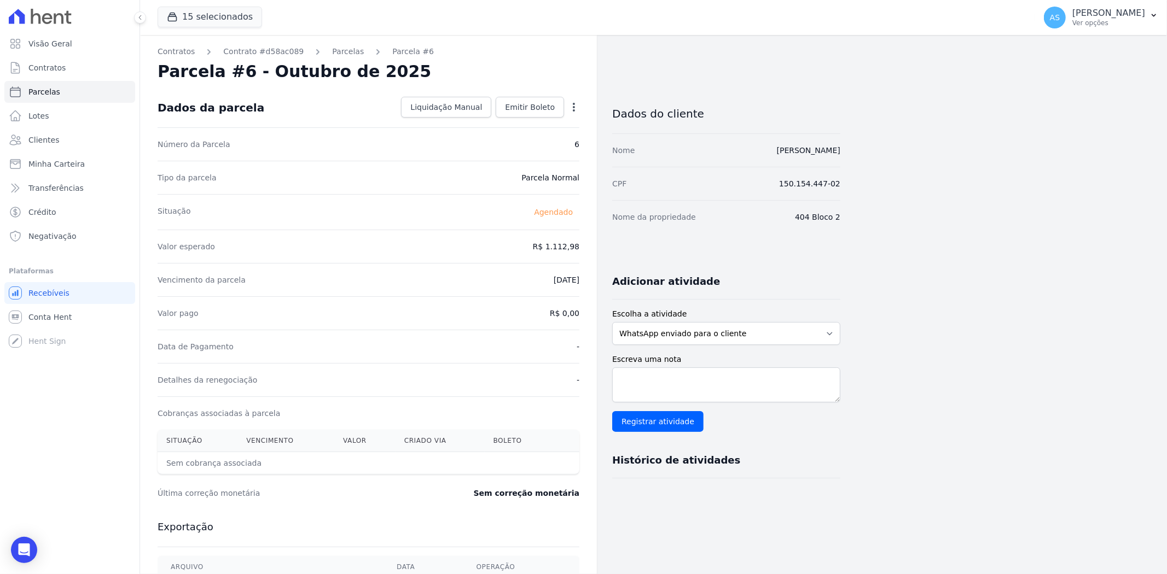
click at [575, 104] on icon "button" at bounding box center [573, 107] width 11 height 11
click at [513, 122] on link "Alterar" at bounding box center [527, 122] width 96 height 20
click at [502, 126] on link "Alterar" at bounding box center [527, 122] width 96 height 20
click at [498, 124] on link "Alterar" at bounding box center [527, 122] width 96 height 20
click at [572, 107] on icon "button" at bounding box center [573, 107] width 11 height 11
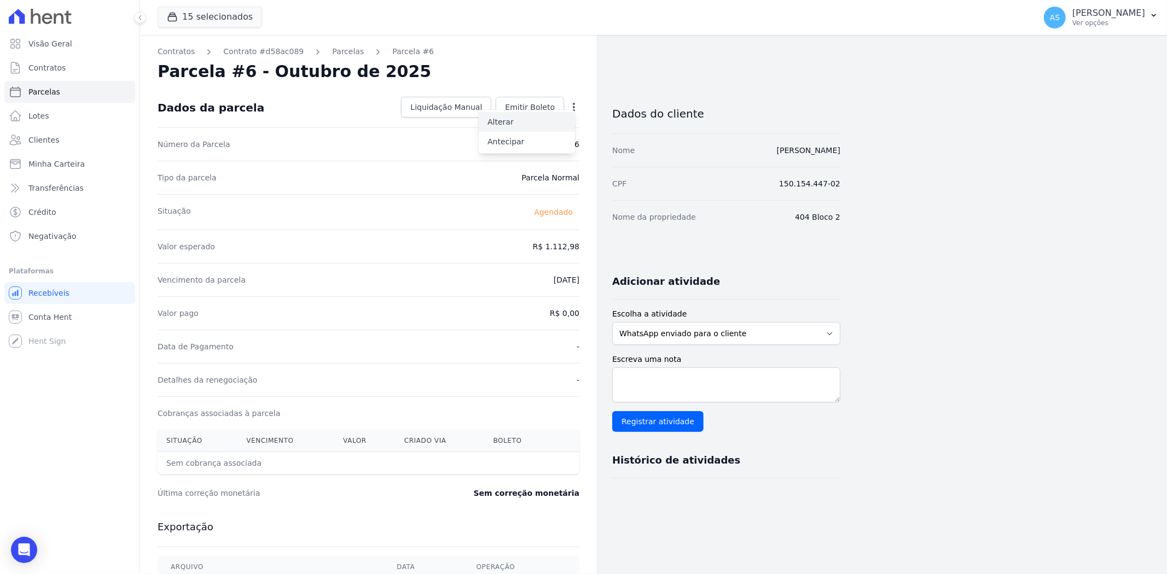
click at [507, 126] on link "Alterar" at bounding box center [527, 122] width 96 height 20
drag, startPoint x: 527, startPoint y: 243, endPoint x: 573, endPoint y: 243, distance: 46.0
click at [573, 243] on input "1112.98" at bounding box center [526, 245] width 105 height 23
type input "1133.89"
click at [566, 108] on span "Salvar" at bounding box center [558, 107] width 24 height 11
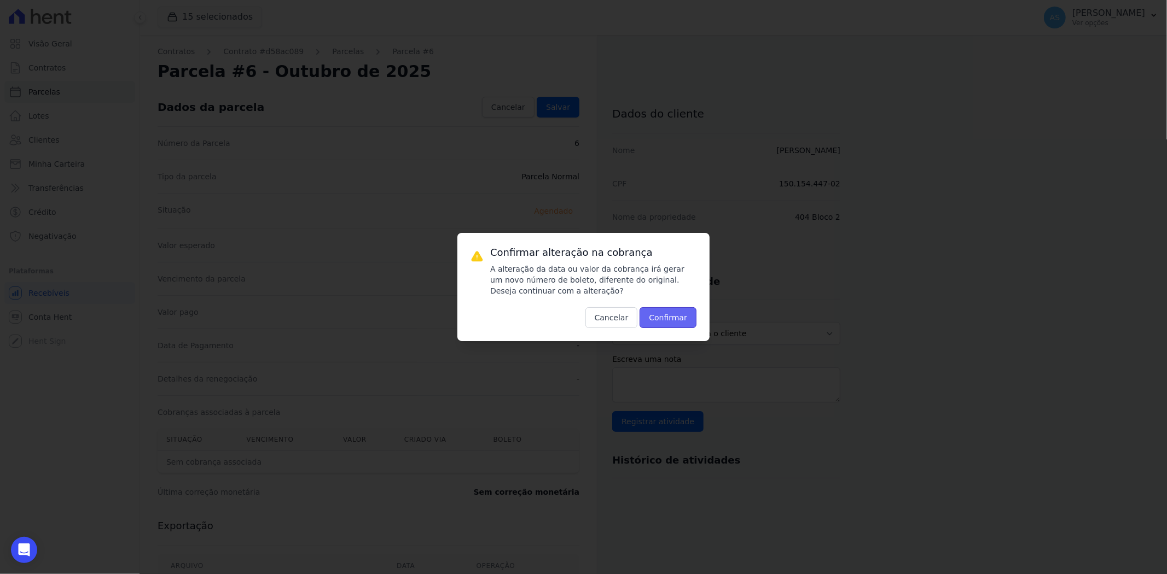
click at [671, 321] on button "Confirmar" at bounding box center [668, 317] width 57 height 21
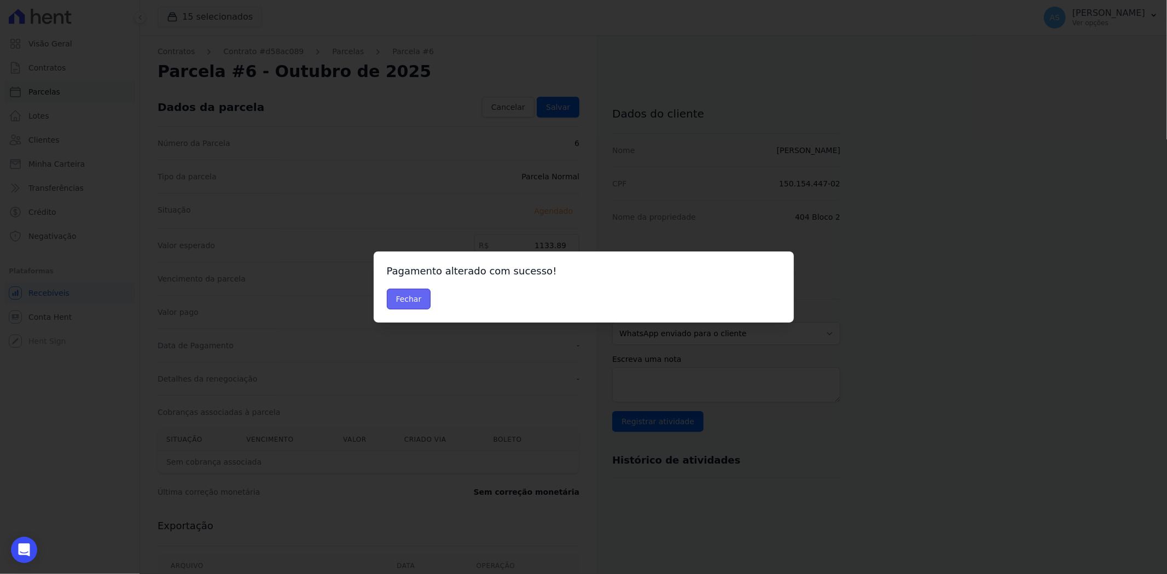
click at [409, 299] on button "Fechar" at bounding box center [409, 299] width 44 height 21
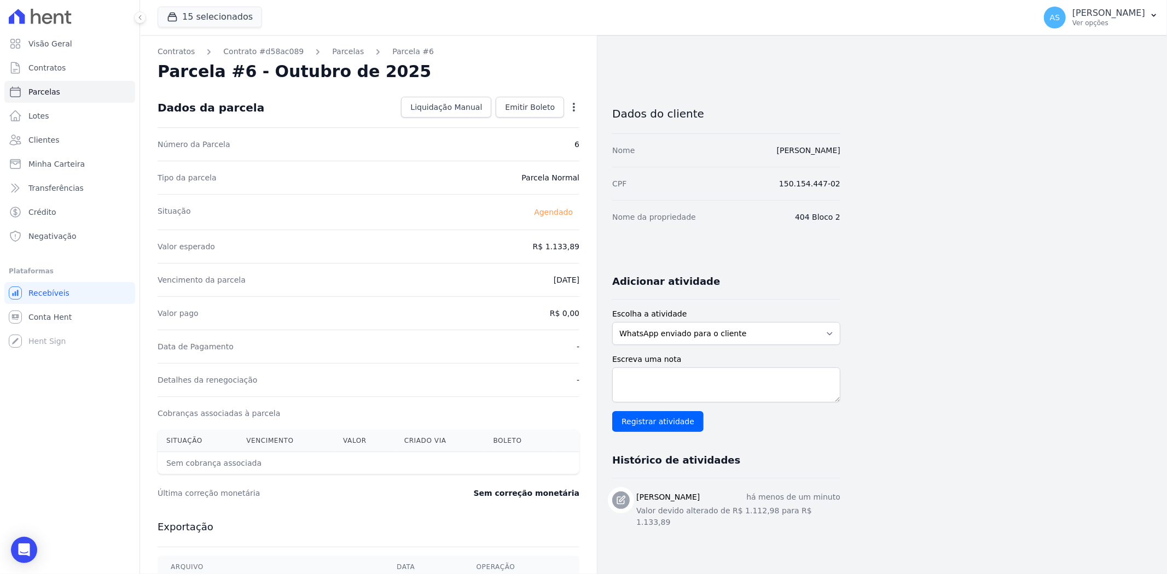
click at [574, 106] on icon "button" at bounding box center [573, 107] width 11 height 11
click at [504, 140] on link "Antecipar" at bounding box center [527, 142] width 96 height 20
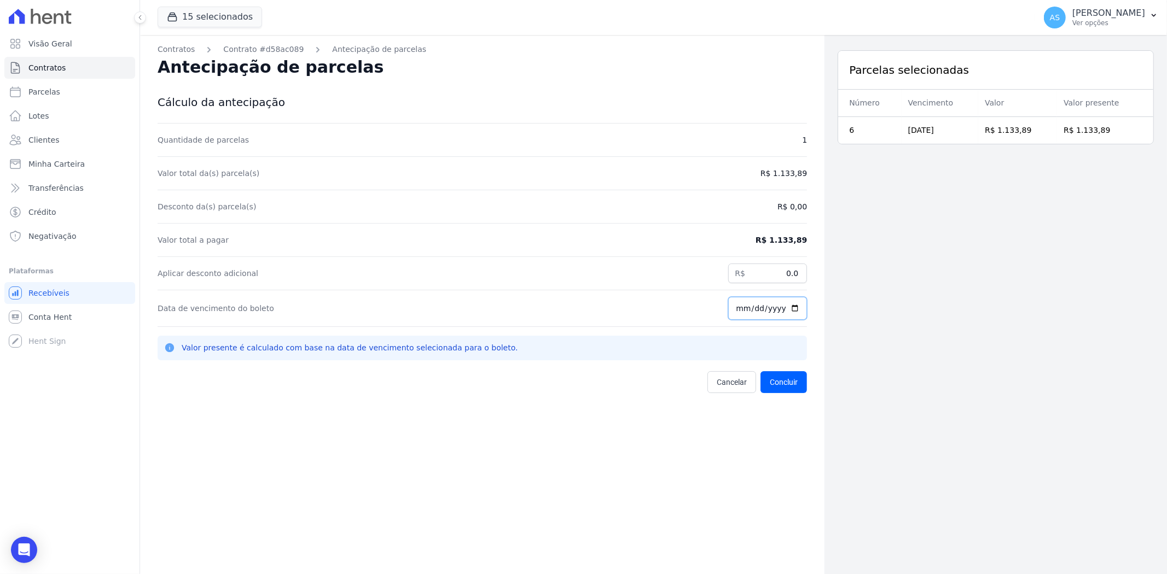
click at [788, 307] on input "[DATE]" at bounding box center [767, 308] width 79 height 23
type input "[DATE]"
click at [789, 381] on button "Concluir" at bounding box center [783, 382] width 46 height 22
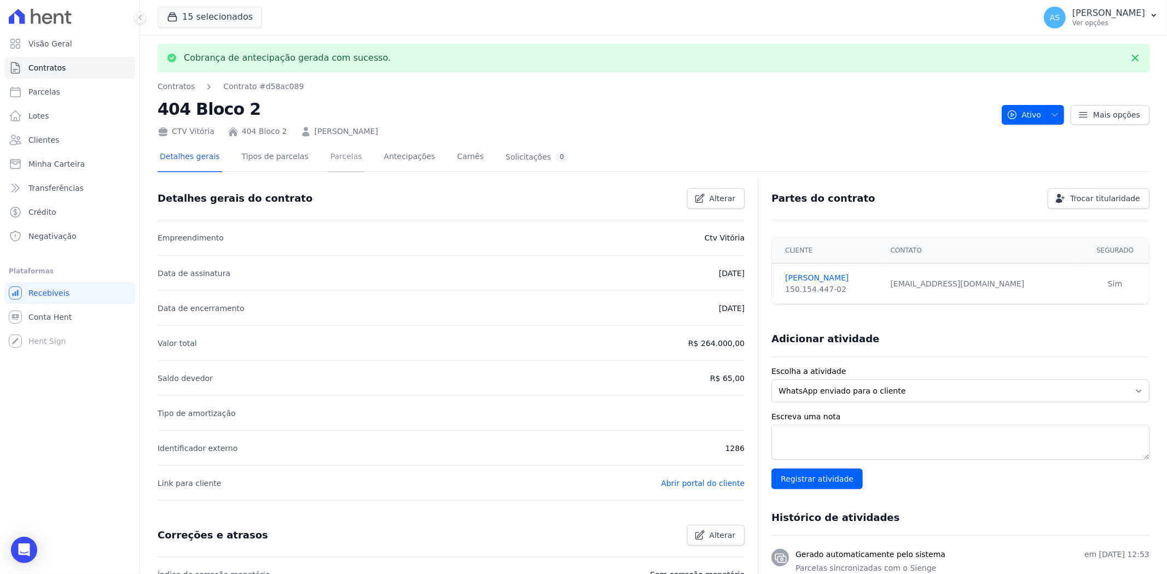
click at [334, 159] on link "Parcelas" at bounding box center [346, 157] width 36 height 29
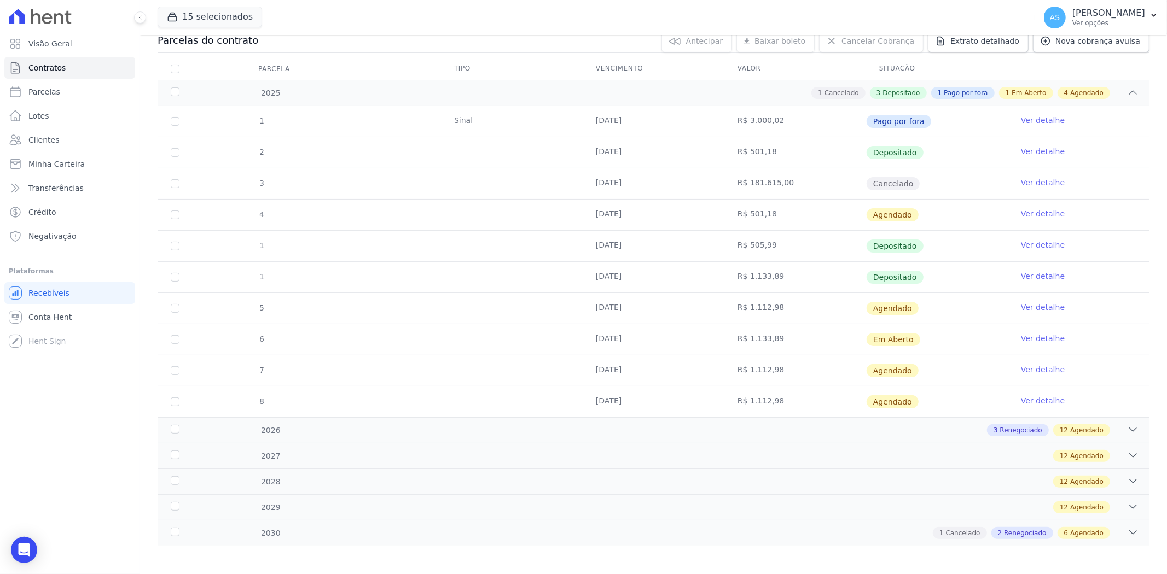
scroll to position [129, 0]
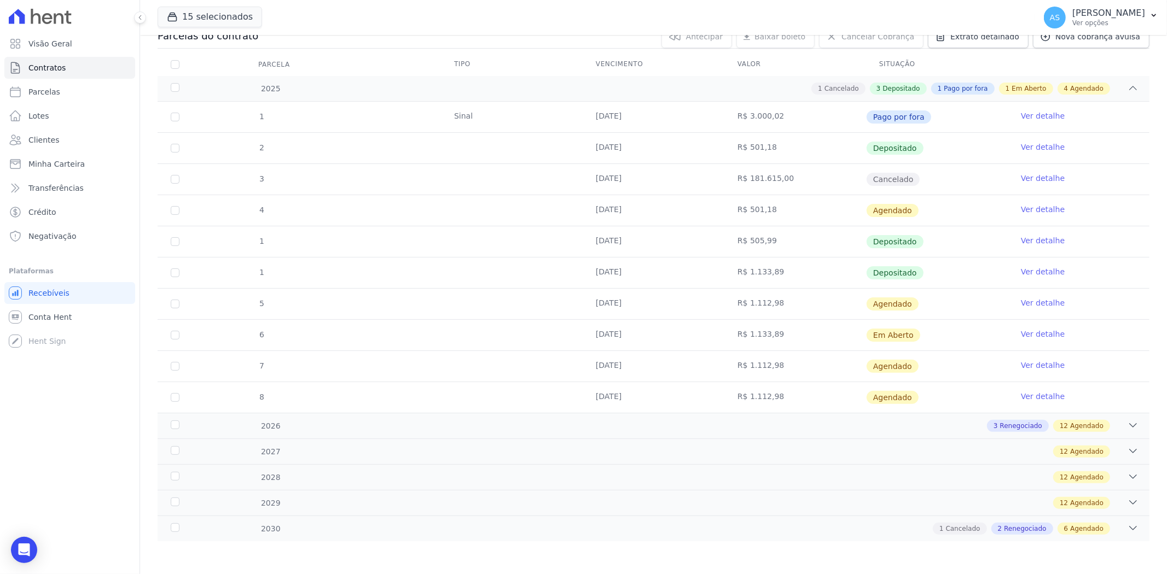
click at [1036, 335] on link "Ver detalhe" at bounding box center [1043, 334] width 44 height 11
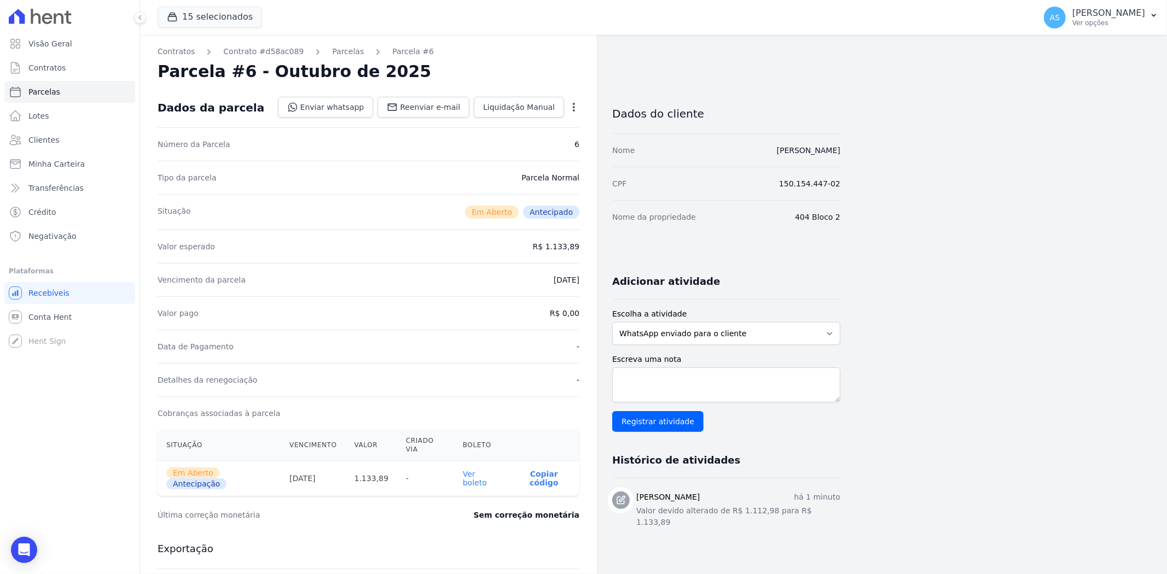
click at [480, 470] on link "Ver boleto" at bounding box center [475, 479] width 24 height 18
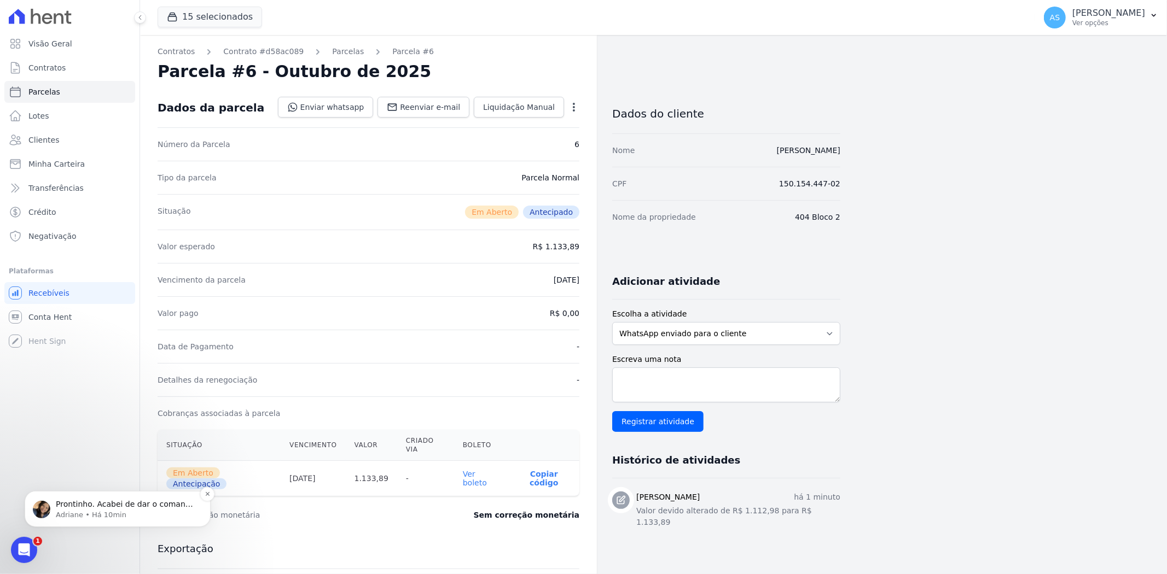
click at [97, 505] on p "Prontinho. Acabei de dar o comando manual para as transferências. Valores serão…" at bounding box center [126, 504] width 141 height 11
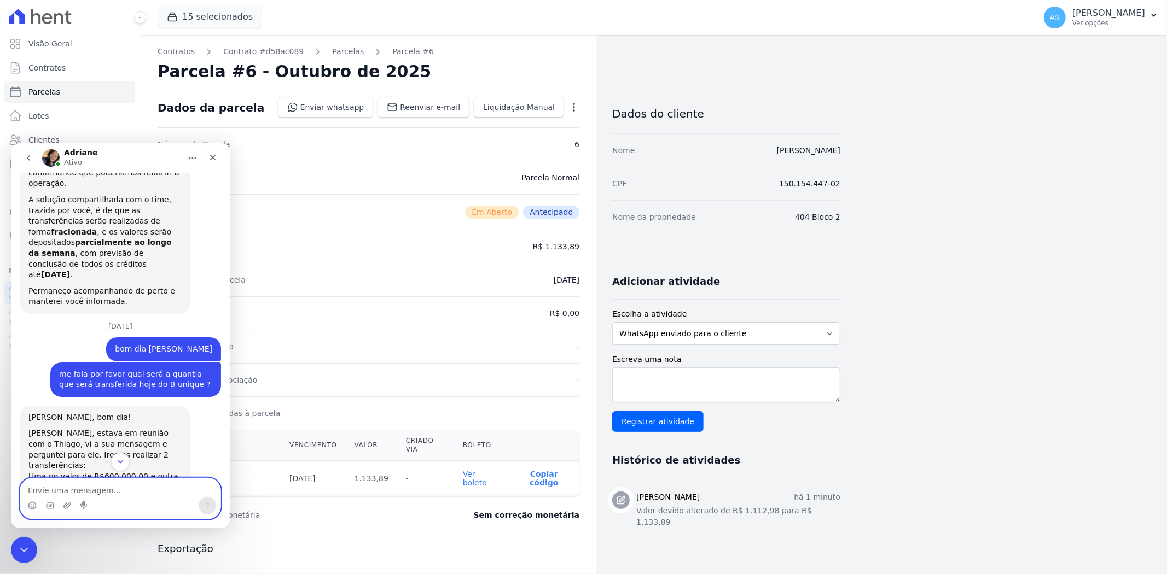
scroll to position [2633, 0]
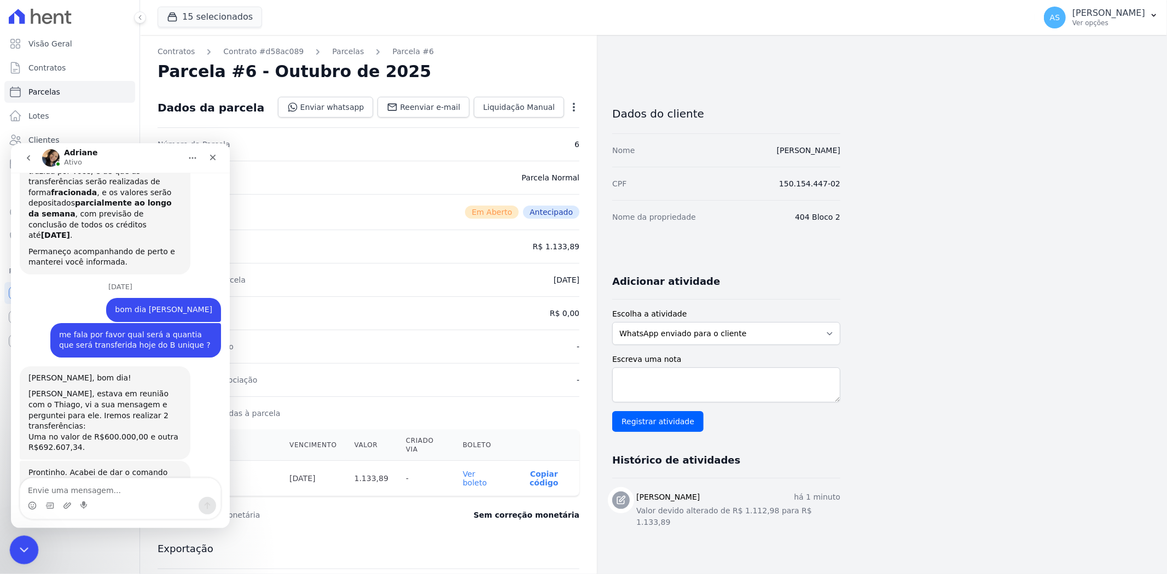
click at [27, 548] on icon "Fechar mensagem da Intercom" at bounding box center [22, 548] width 13 height 13
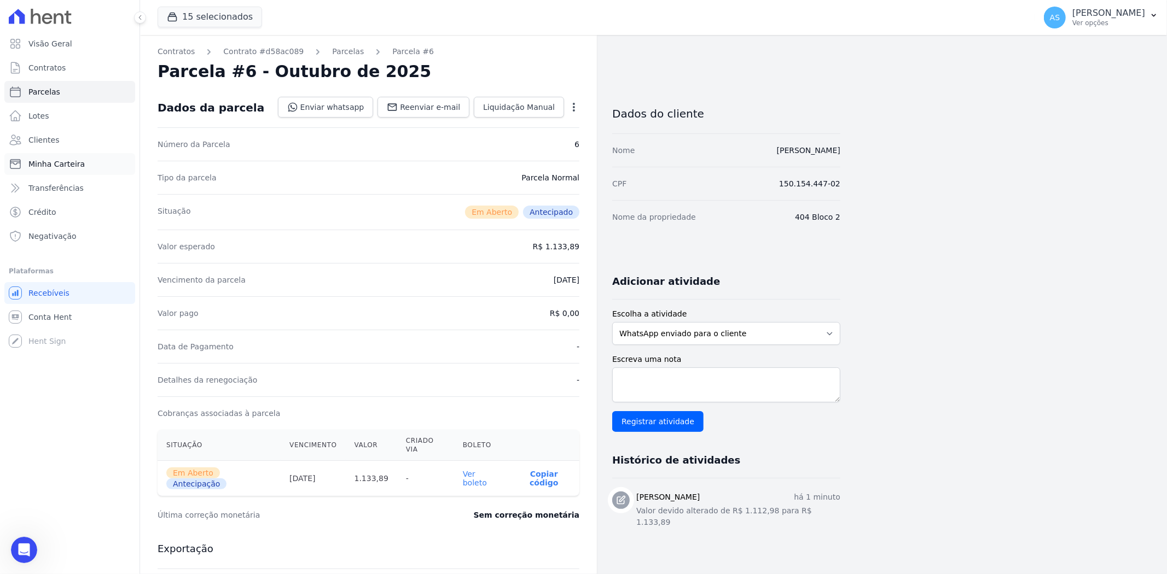
click at [43, 163] on span "Minha Carteira" at bounding box center [56, 164] width 56 height 11
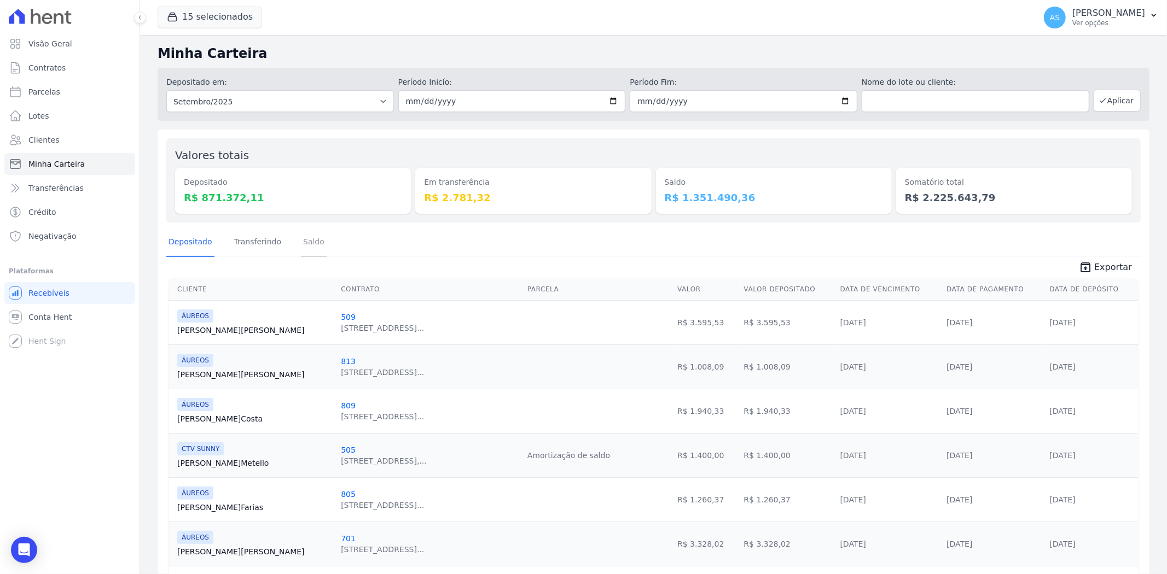
click at [301, 243] on link "Saldo" at bounding box center [314, 243] width 26 height 28
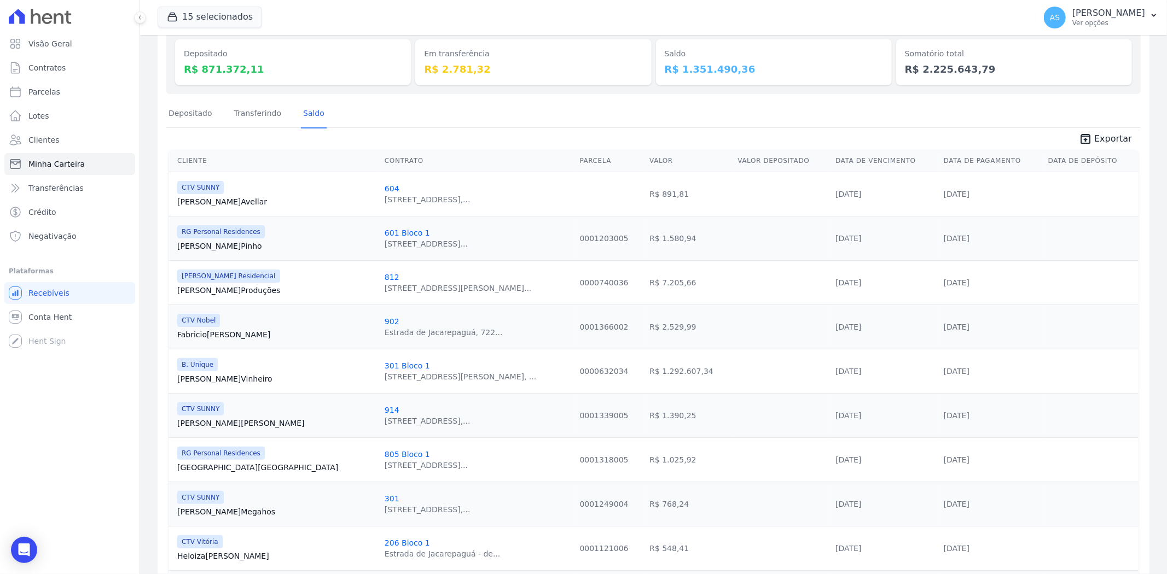
scroll to position [121, 0]
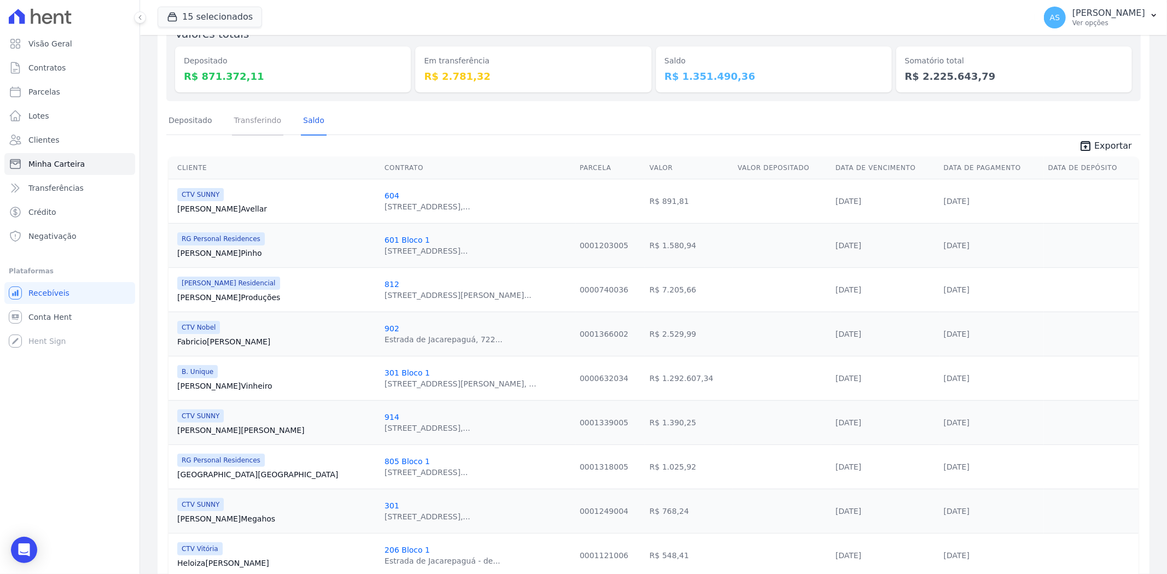
click at [260, 118] on link "Transferindo" at bounding box center [258, 121] width 52 height 28
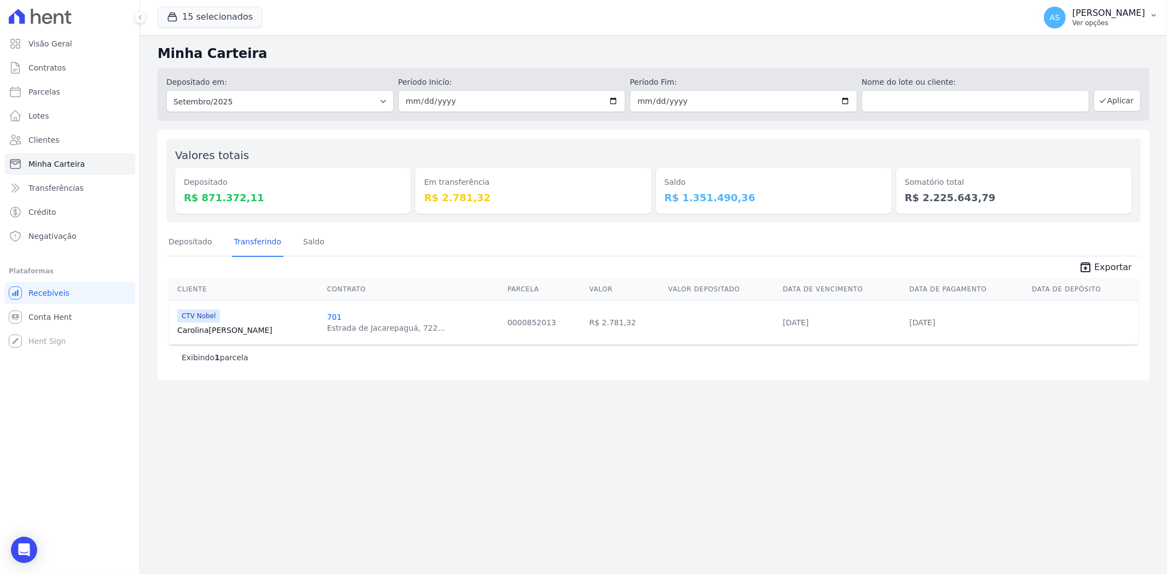
click at [1156, 15] on icon "button" at bounding box center [1153, 15] width 9 height 9
click at [1063, 143] on link "Importar de ERP" at bounding box center [1097, 145] width 140 height 20
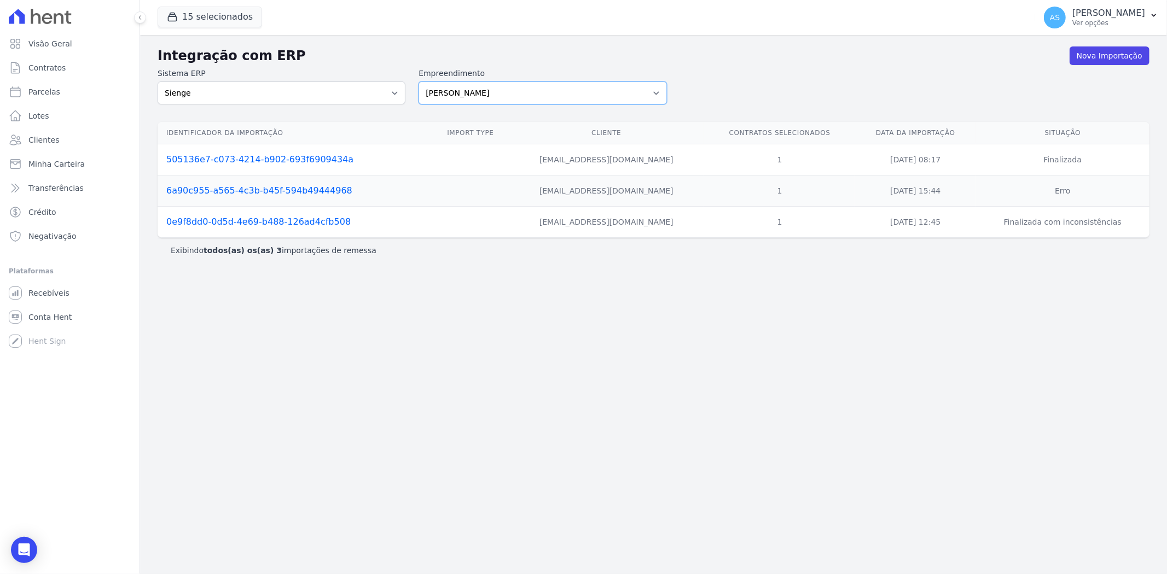
click at [654, 91] on select "[PERSON_NAME] Art Prime - [PERSON_NAME] Unique CTV Beat Residencial CTV Mob CTV…" at bounding box center [542, 93] width 248 height 23
select select "9db4d767-ec98-4519-aed7-f9568aa0b04c"
click at [418, 82] on select "[PERSON_NAME] Art Prime - [PERSON_NAME] Unique CTV Beat Residencial CTV Mob CTV…" at bounding box center [542, 93] width 248 height 23
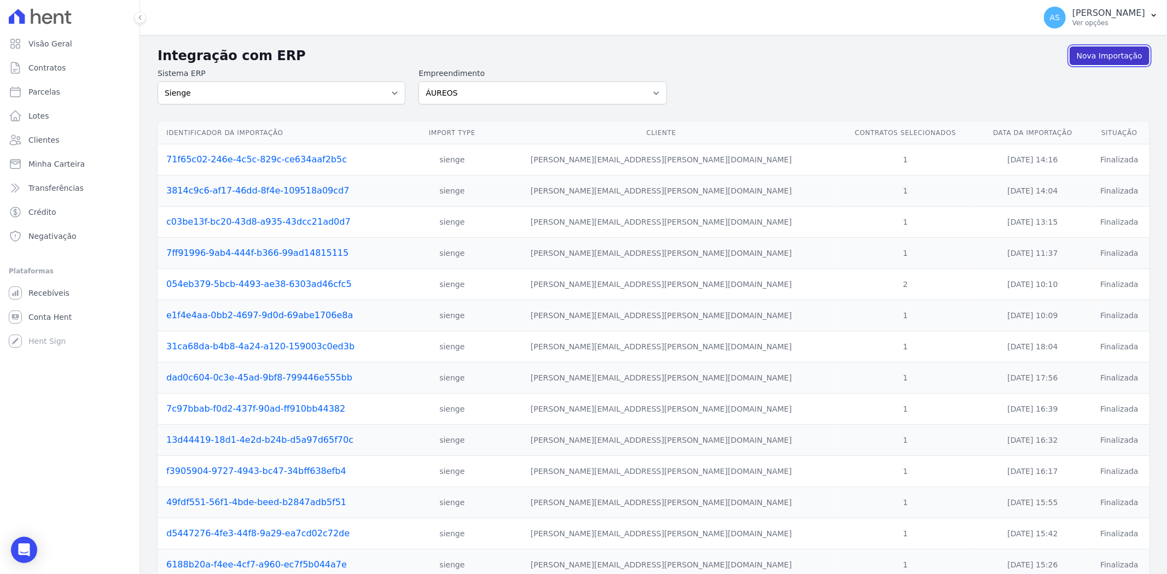
click at [1107, 50] on link "Nova Importação" at bounding box center [1109, 55] width 80 height 19
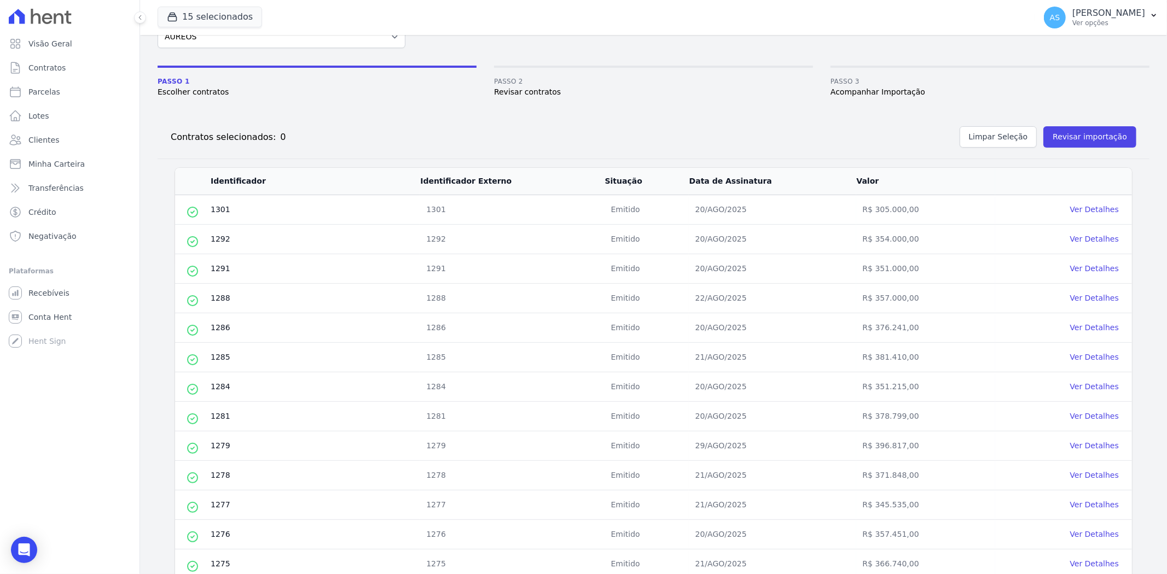
scroll to position [313, 0]
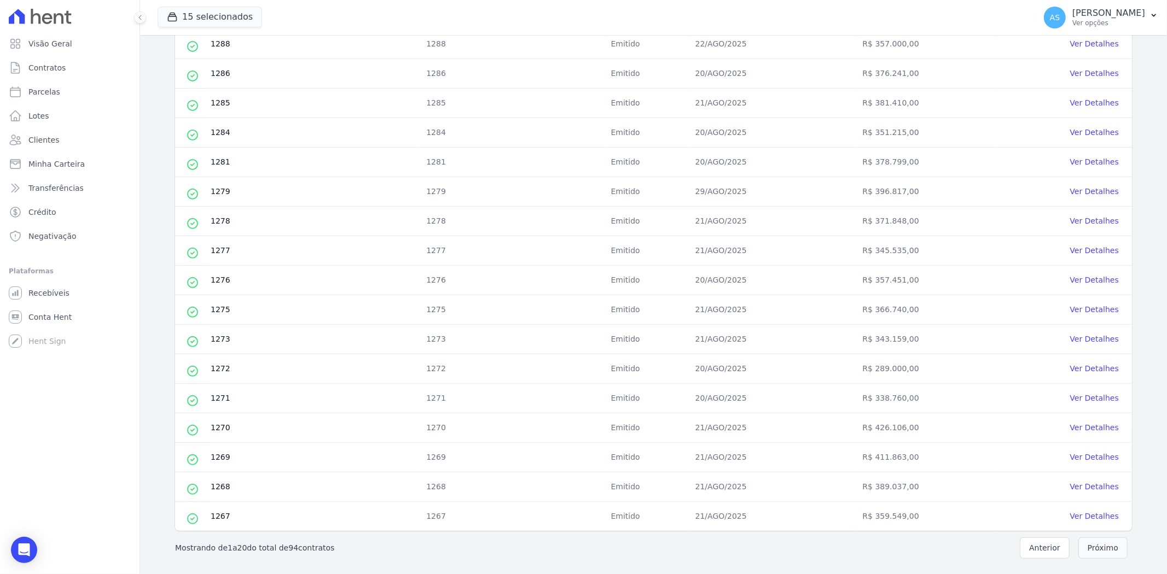
click at [1093, 550] on button "Próximo" at bounding box center [1102, 548] width 49 height 21
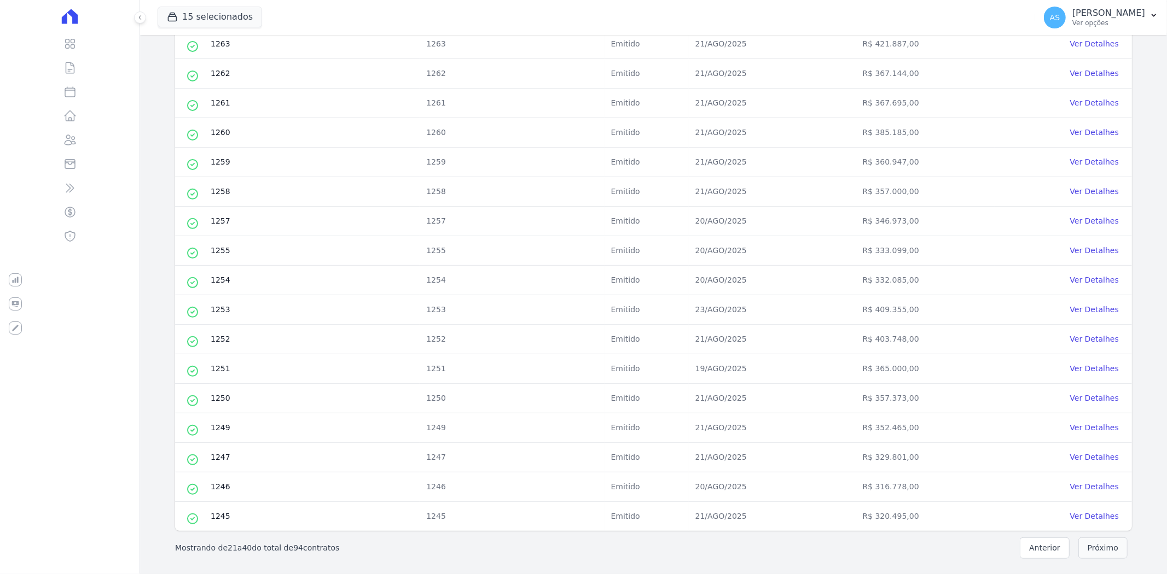
click at [1096, 549] on button "Próximo" at bounding box center [1102, 548] width 49 height 21
click at [1100, 543] on button "Próximo" at bounding box center [1102, 548] width 49 height 21
click at [1095, 550] on button "Próximo" at bounding box center [1102, 548] width 49 height 21
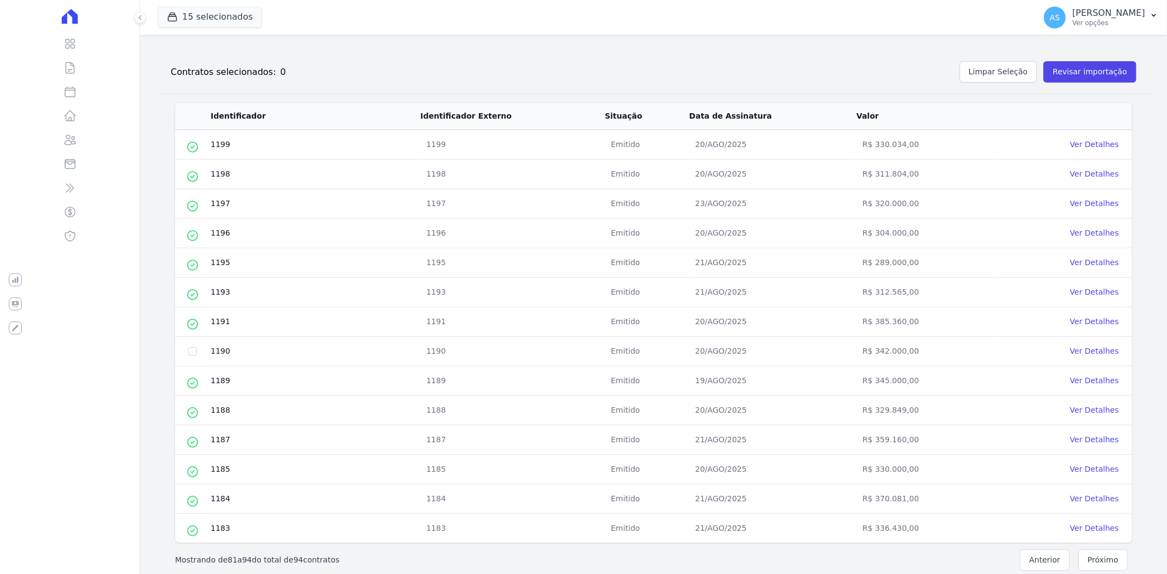
scroll to position [135, 0]
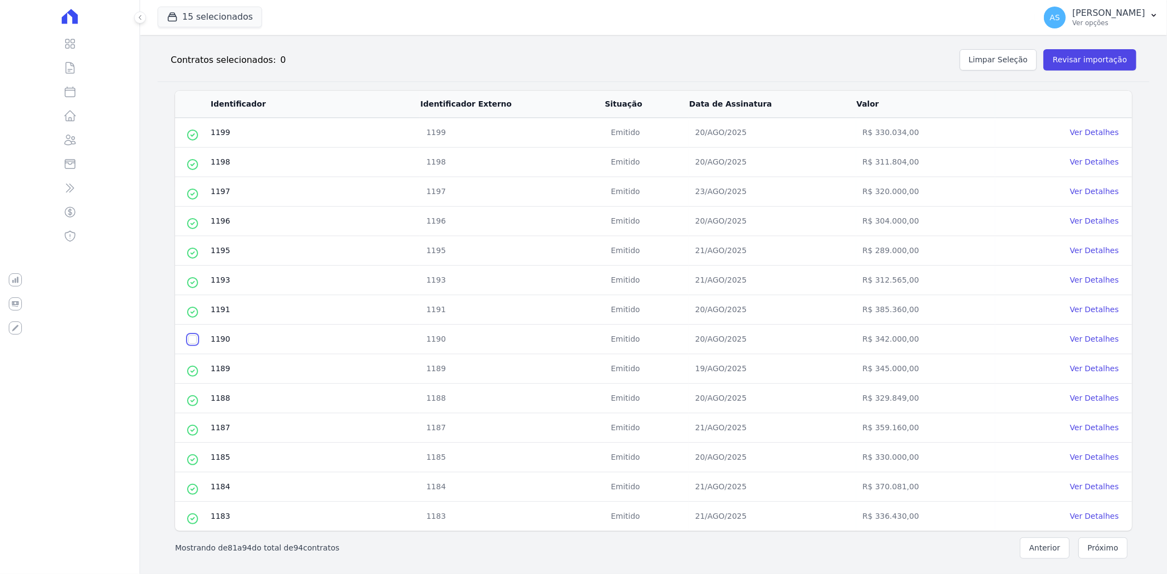
click at [190, 339] on input "checkbox" at bounding box center [192, 339] width 9 height 9
checkbox input "true"
click at [1075, 62] on button "Revisar importação" at bounding box center [1089, 59] width 93 height 21
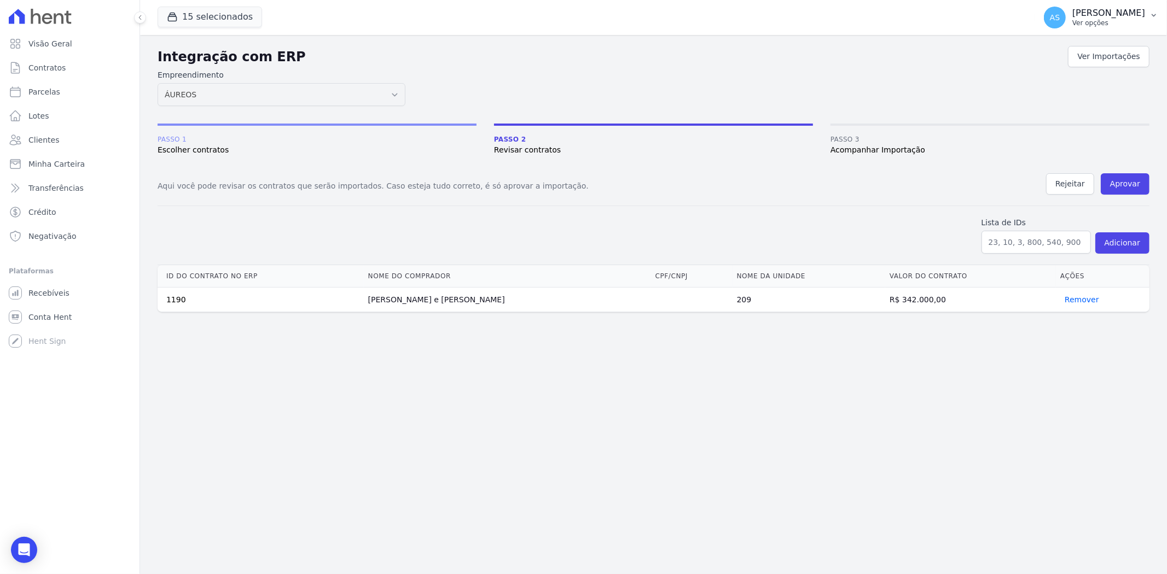
click at [1149, 15] on icon "button" at bounding box center [1153, 15] width 9 height 9
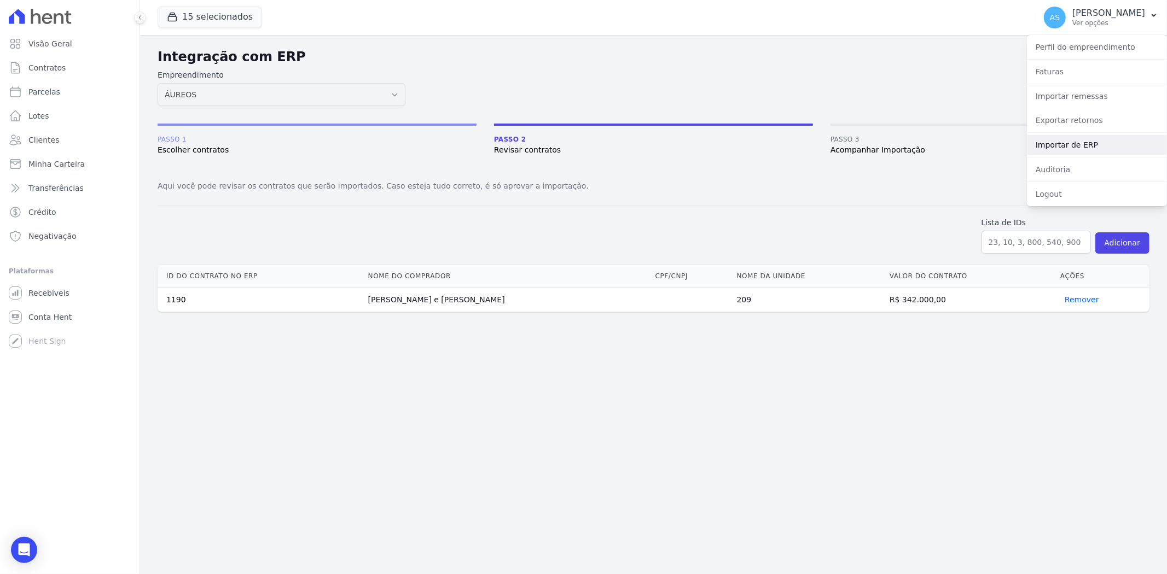
click at [1063, 146] on link "Importar de ERP" at bounding box center [1097, 145] width 140 height 20
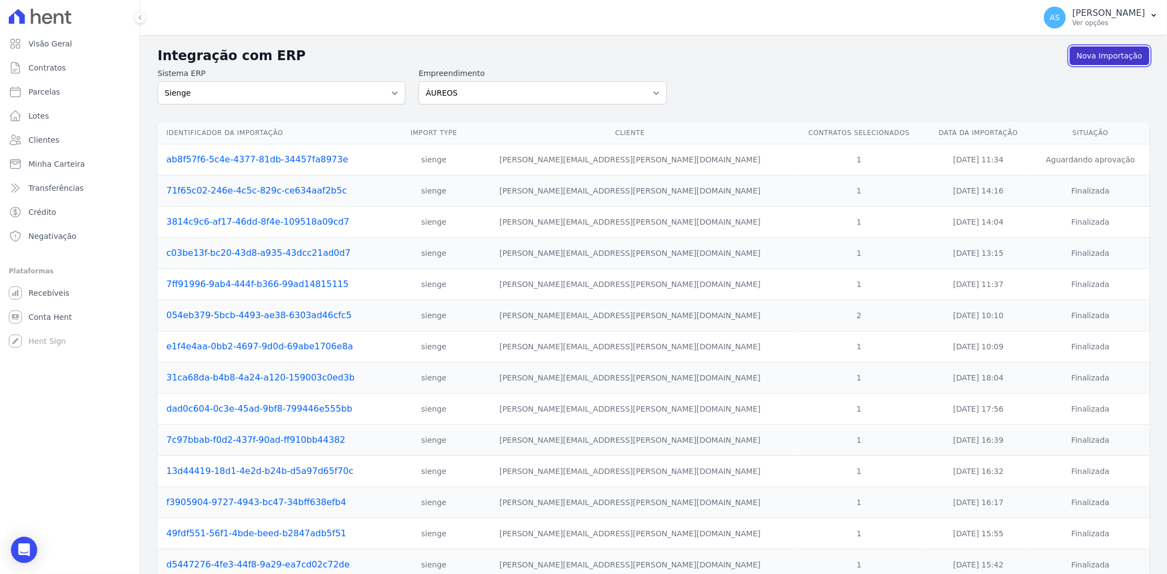
click at [1086, 53] on link "Nova Importação" at bounding box center [1109, 55] width 80 height 19
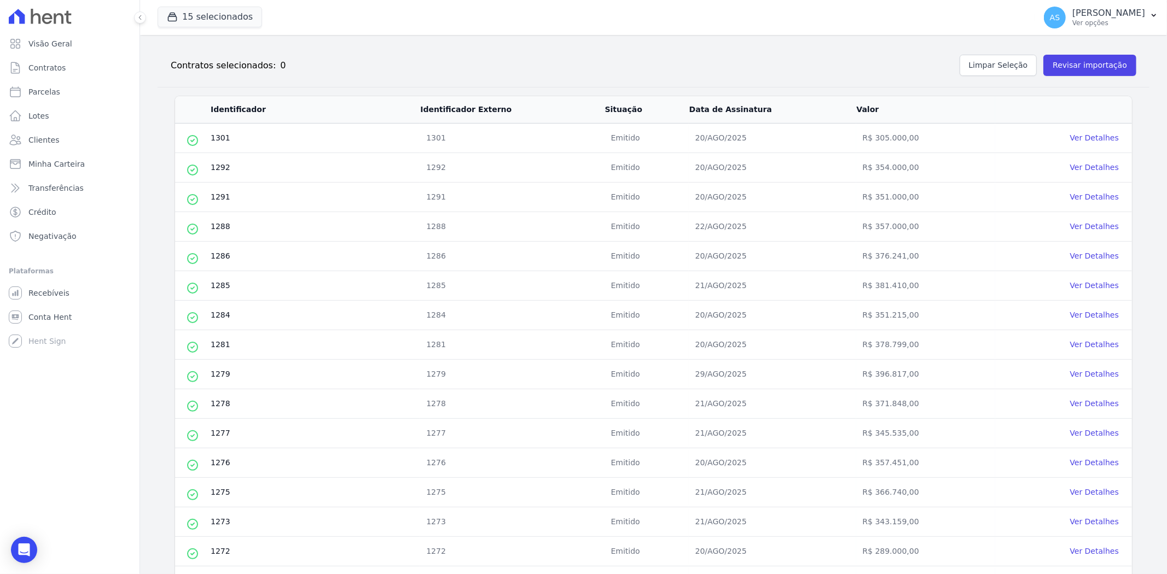
scroll to position [313, 0]
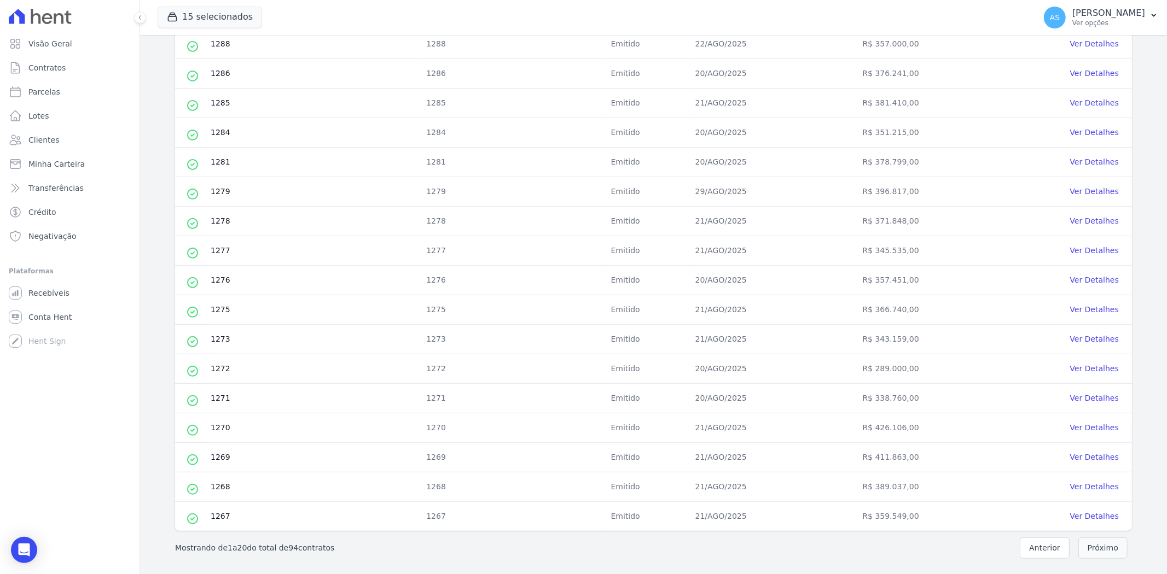
click at [1095, 550] on button "Próximo" at bounding box center [1102, 548] width 49 height 21
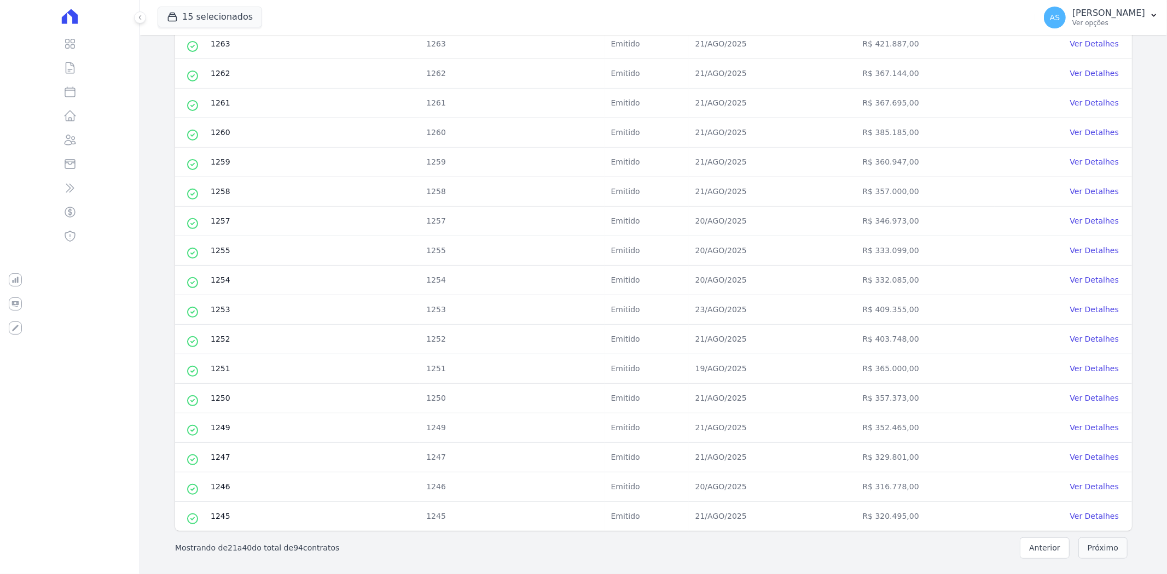
click at [1089, 545] on button "Próximo" at bounding box center [1102, 548] width 49 height 21
click at [1091, 547] on button "Próximo" at bounding box center [1102, 548] width 49 height 21
click at [1098, 551] on button "Próximo" at bounding box center [1102, 548] width 49 height 21
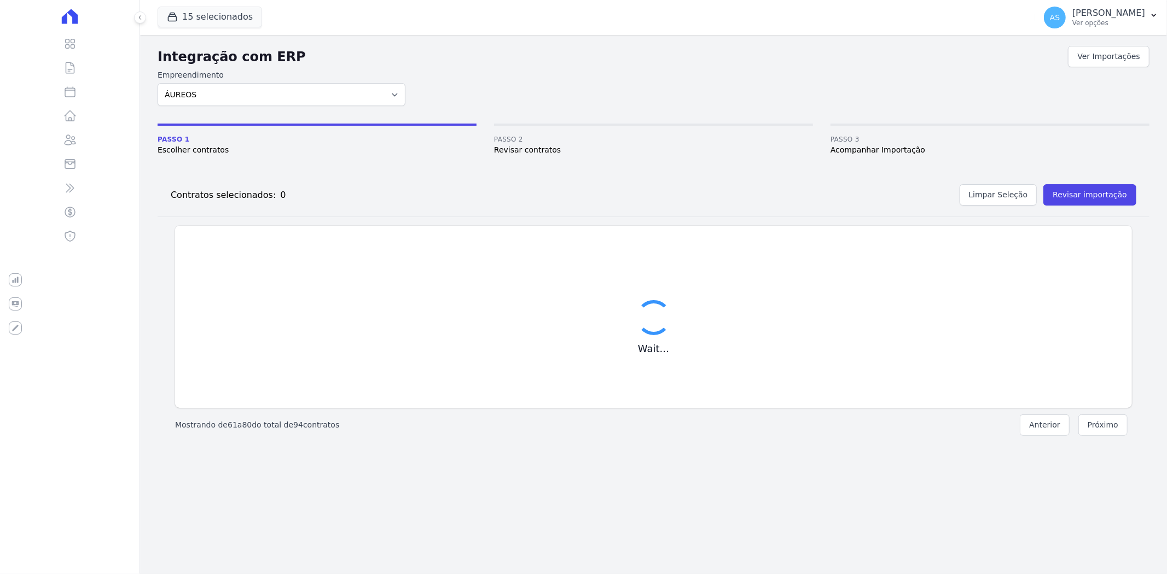
scroll to position [0, 0]
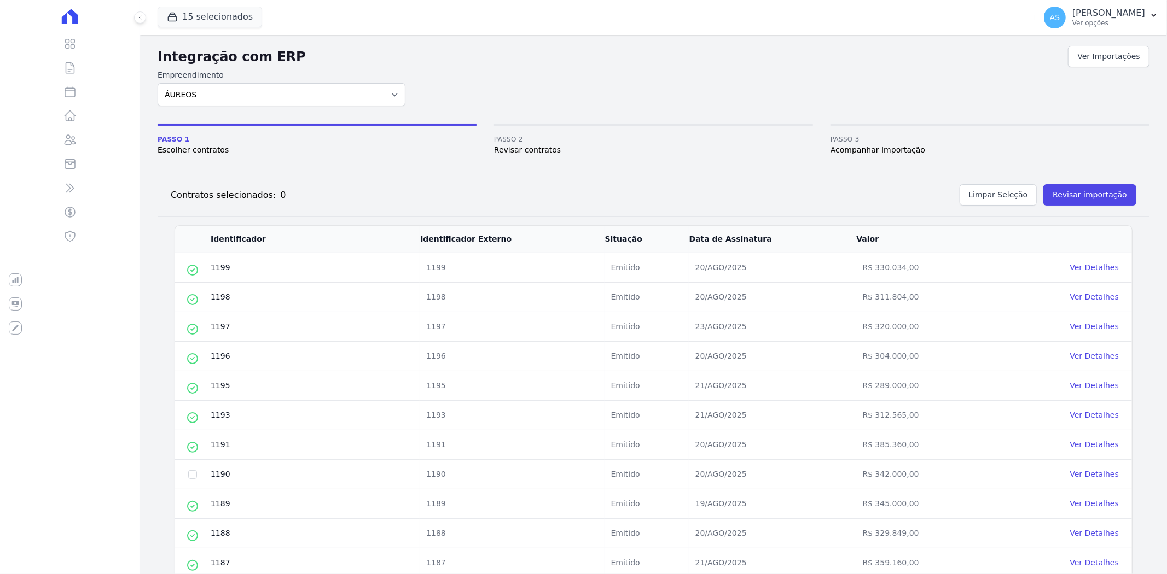
click at [188, 472] on td at bounding box center [192, 475] width 35 height 30
click at [189, 475] on input "checkbox" at bounding box center [192, 474] width 9 height 9
checkbox input "true"
click at [1065, 193] on button "Revisar importação" at bounding box center [1089, 194] width 93 height 21
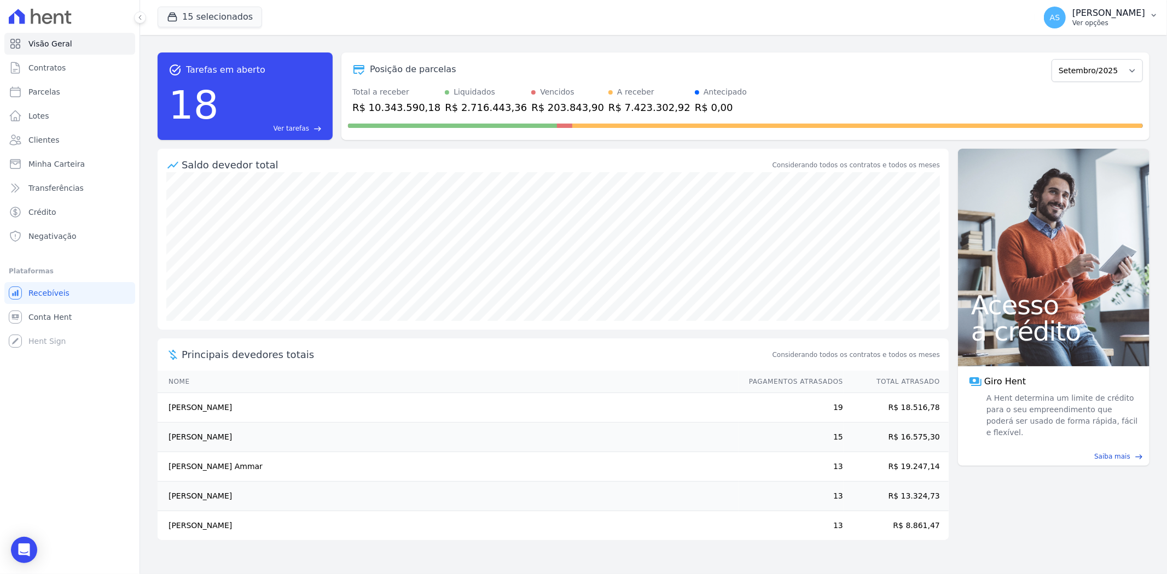
click at [1150, 13] on icon "button" at bounding box center [1153, 15] width 9 height 9
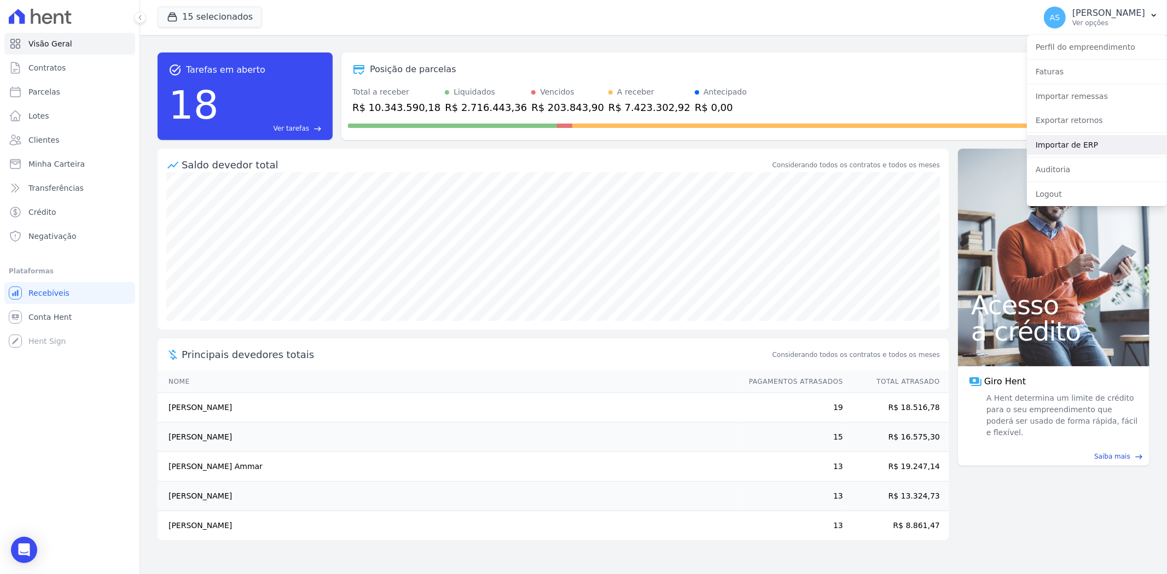
click at [1056, 148] on link "Importar de ERP" at bounding box center [1097, 145] width 140 height 20
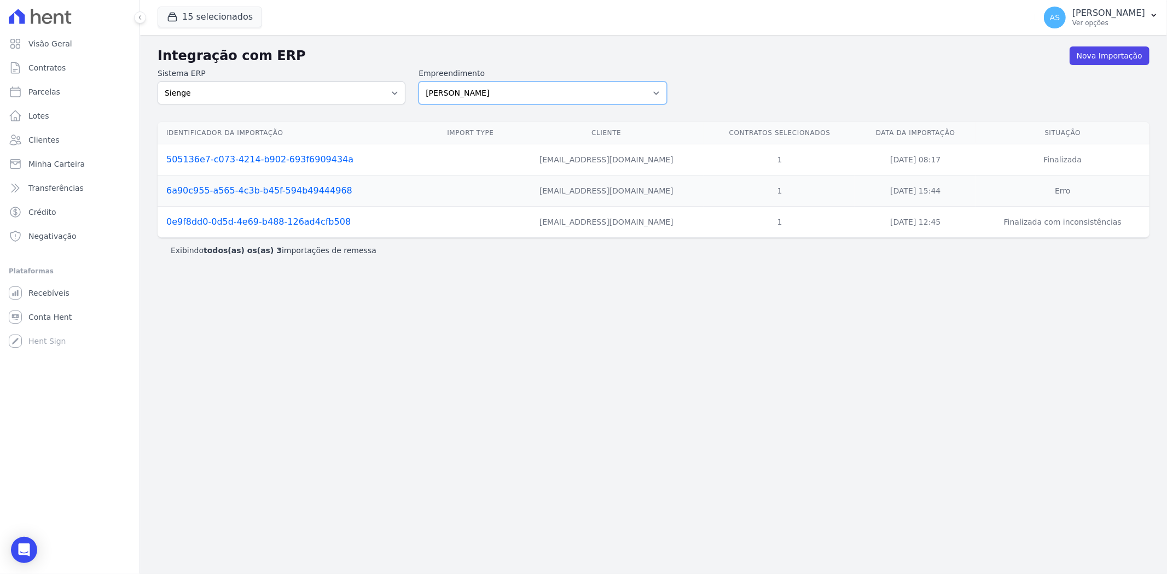
click at [656, 91] on select "[PERSON_NAME] Art Prime - [PERSON_NAME] Unique CTV Beat Residencial CTV Mob CTV…" at bounding box center [542, 93] width 248 height 23
select select "9db4d767-ec98-4519-aed7-f9568aa0b04c"
click at [418, 82] on select "[PERSON_NAME] Art Prime - [PERSON_NAME] Unique CTV Beat Residencial CTV Mob CTV…" at bounding box center [542, 93] width 248 height 23
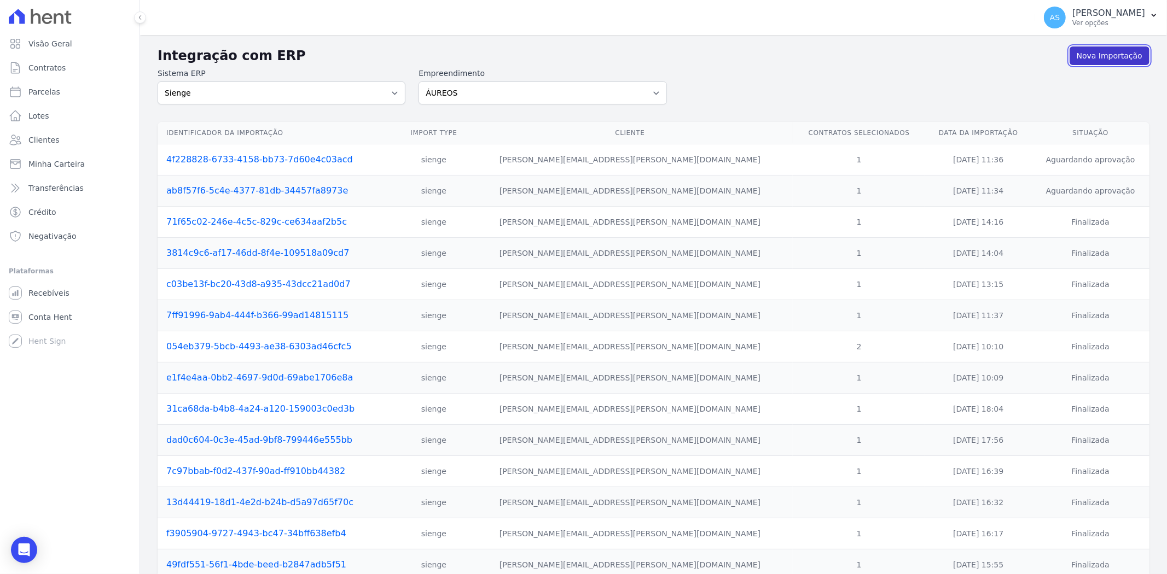
click at [1106, 58] on link "Nova Importação" at bounding box center [1109, 55] width 80 height 19
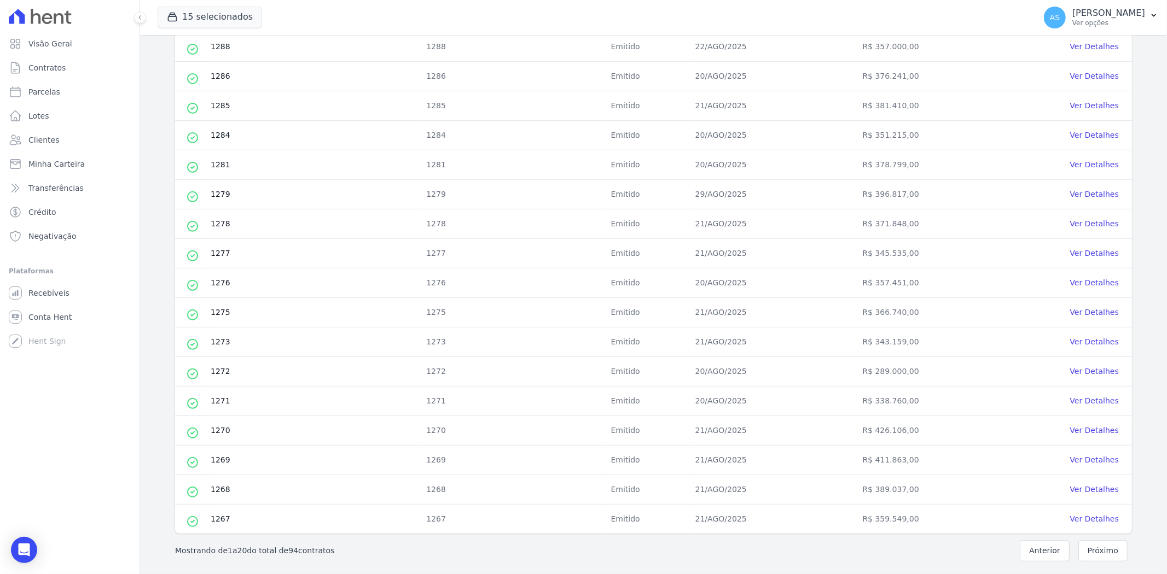
scroll to position [313, 0]
click at [1096, 548] on button "Próximo" at bounding box center [1102, 548] width 49 height 21
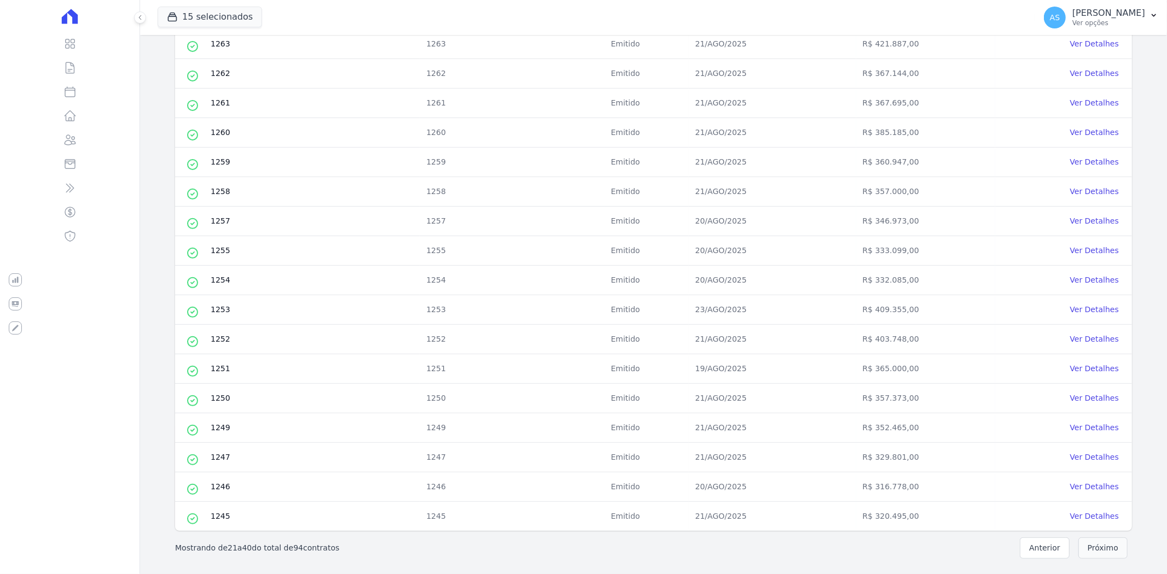
click at [1093, 549] on button "Próximo" at bounding box center [1102, 548] width 49 height 21
click at [1095, 550] on button "Próximo" at bounding box center [1102, 548] width 49 height 21
click at [1108, 551] on button "Próximo" at bounding box center [1102, 548] width 49 height 21
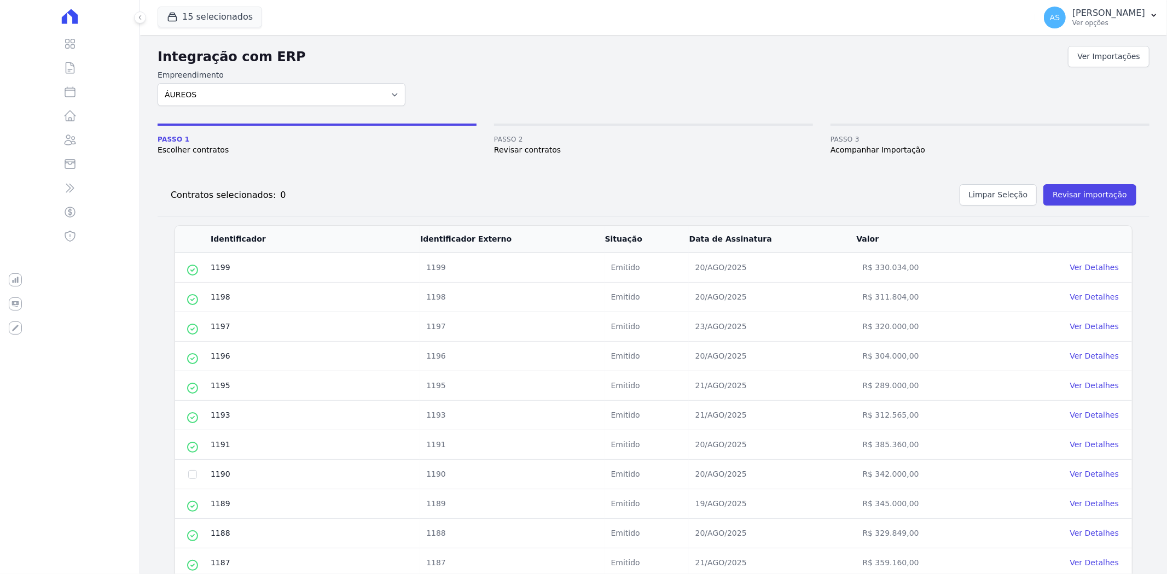
scroll to position [135, 0]
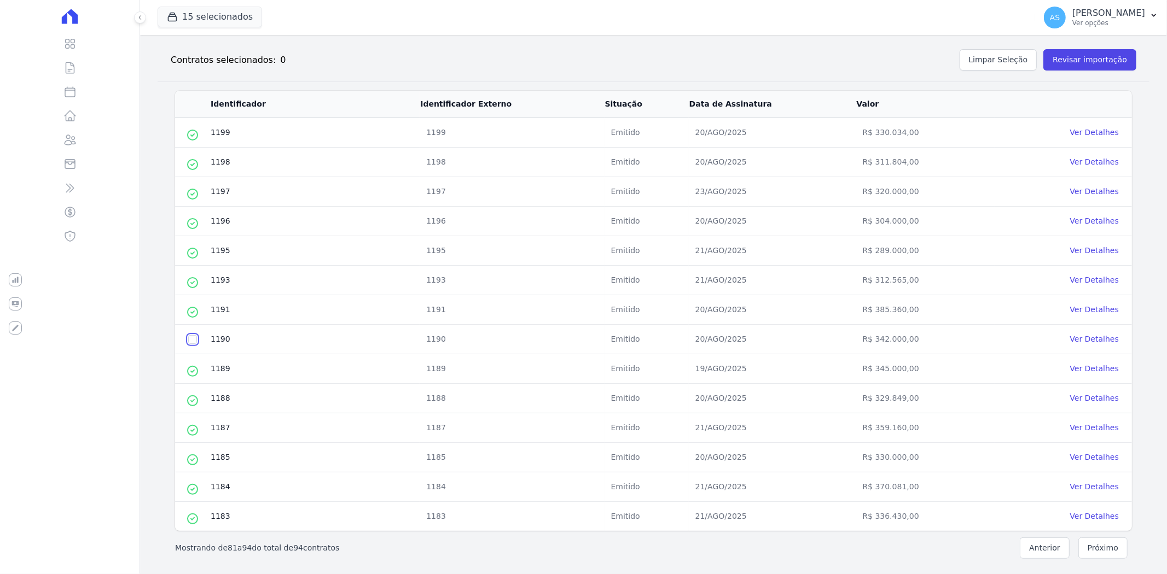
click at [193, 338] on input "checkbox" at bounding box center [192, 339] width 9 height 9
checkbox input "true"
click at [1079, 61] on button "Revisar importação" at bounding box center [1089, 59] width 93 height 21
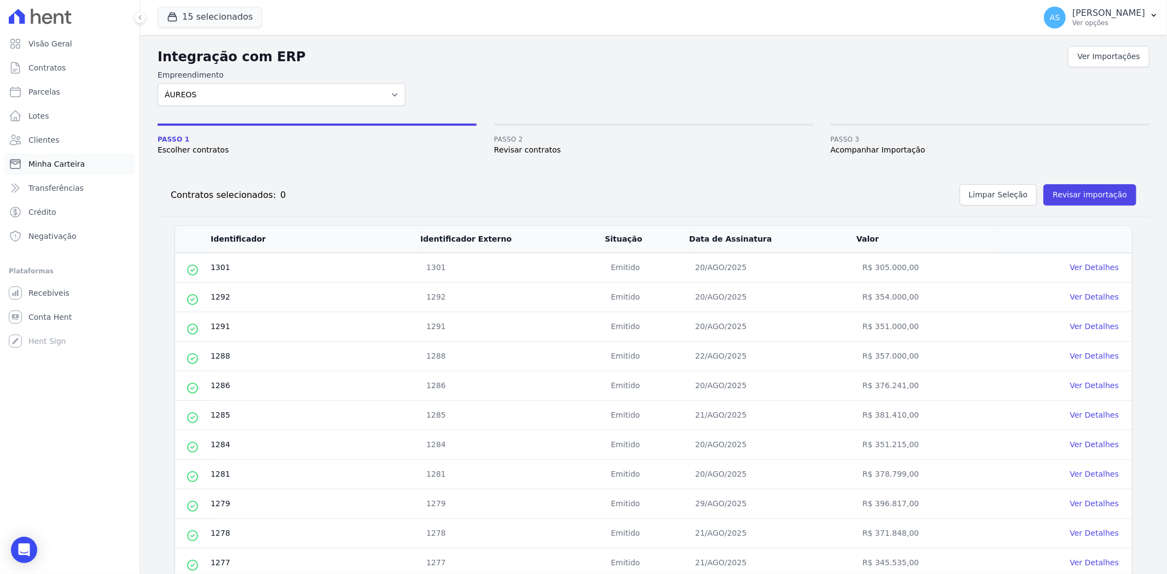
click at [42, 165] on span "Minha Carteira" at bounding box center [56, 164] width 56 height 11
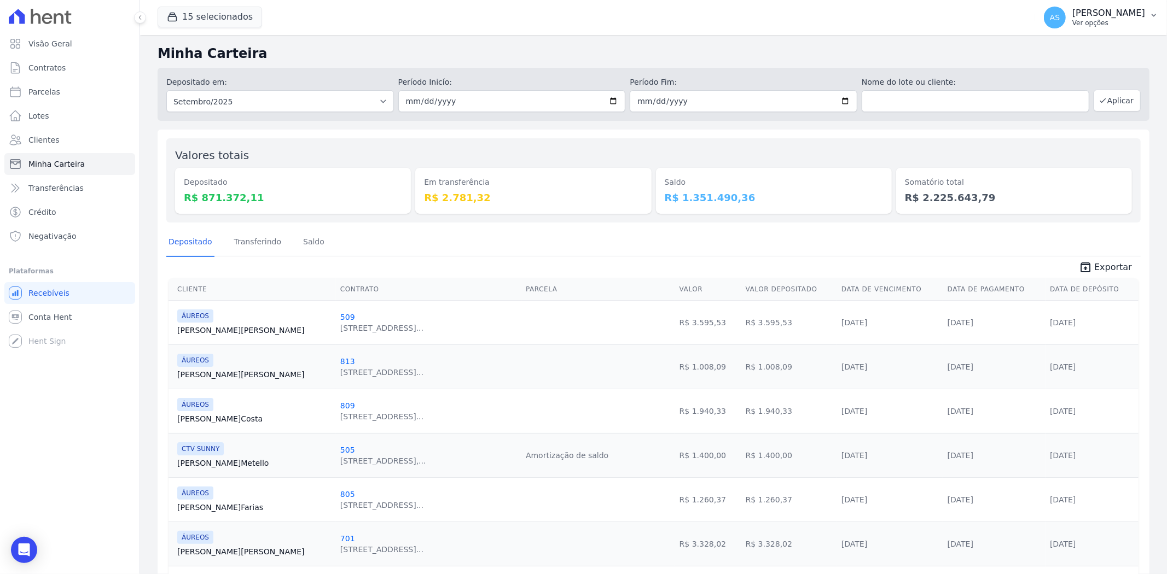
click at [1151, 17] on icon "button" at bounding box center [1153, 15] width 9 height 9
click at [1060, 150] on link "Importar de ERP" at bounding box center [1097, 145] width 140 height 20
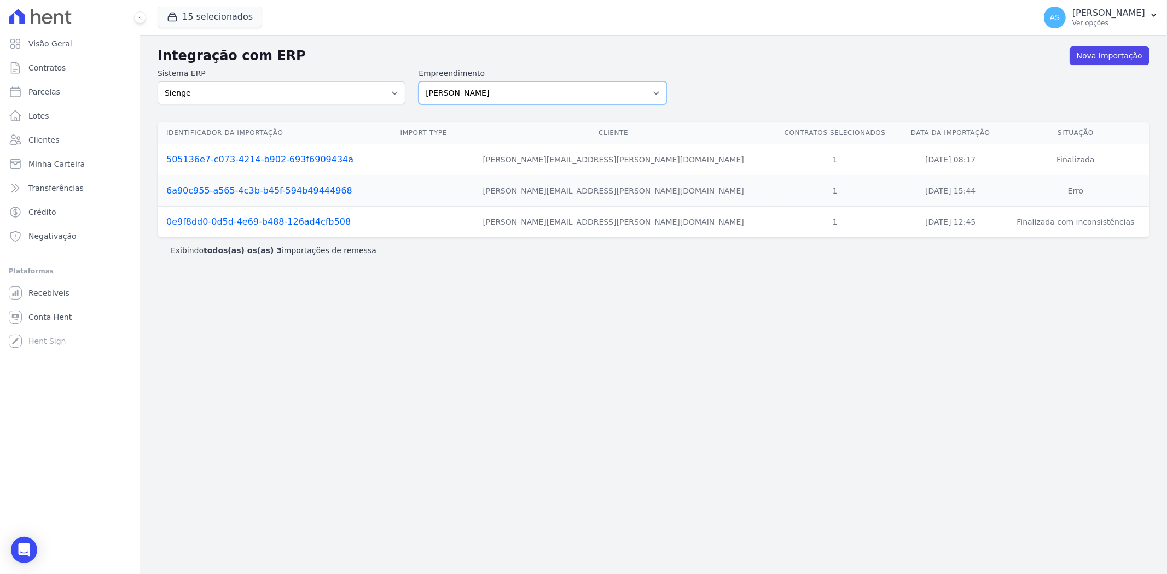
click at [658, 91] on select "[PERSON_NAME] Art Prime - [PERSON_NAME] Unique CTV Beat Residencial CTV Mob CTV…" at bounding box center [542, 93] width 248 height 23
select select "9db4d767-ec98-4519-aed7-f9568aa0b04c"
click at [418, 82] on select "[PERSON_NAME] Art Prime - [PERSON_NAME] Unique CTV Beat Residencial CTV Mob CTV…" at bounding box center [542, 93] width 248 height 23
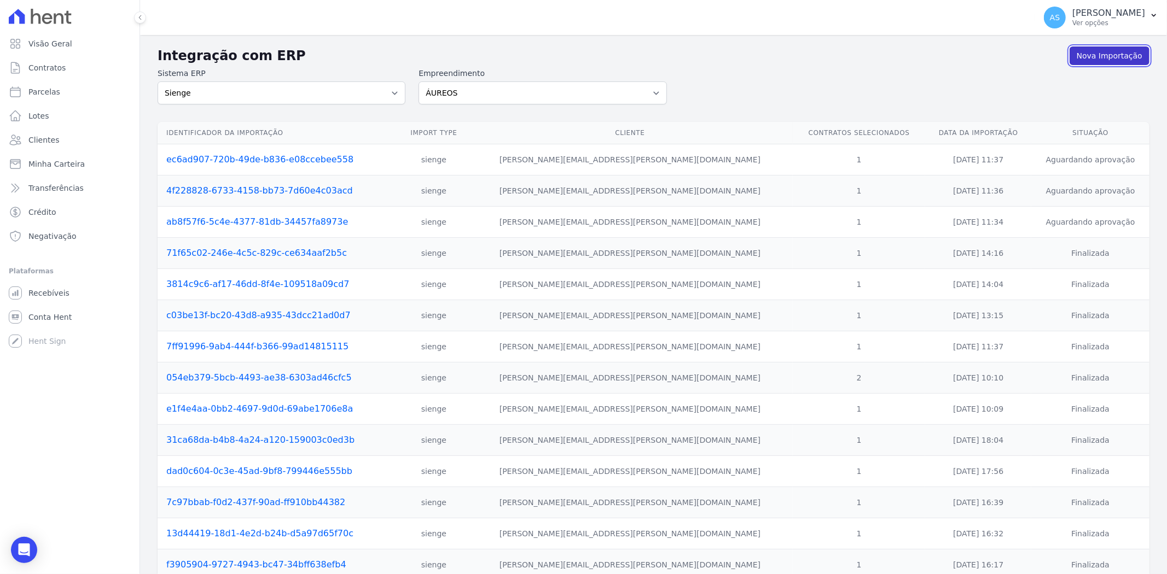
click at [1107, 61] on link "Nova Importação" at bounding box center [1109, 55] width 80 height 19
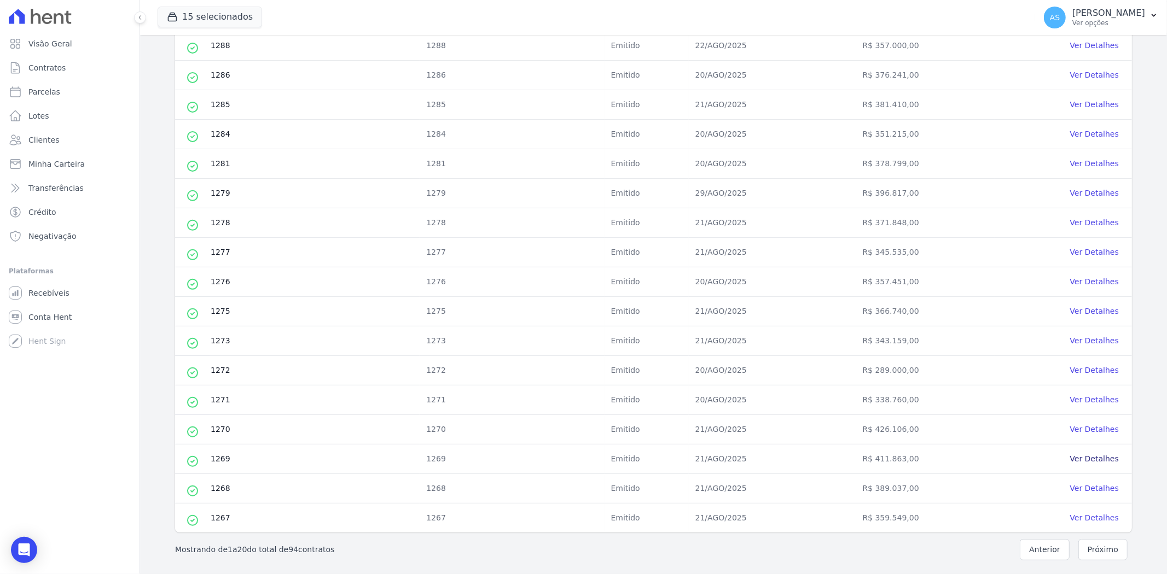
scroll to position [313, 0]
click at [1082, 549] on button "Próximo" at bounding box center [1102, 548] width 49 height 21
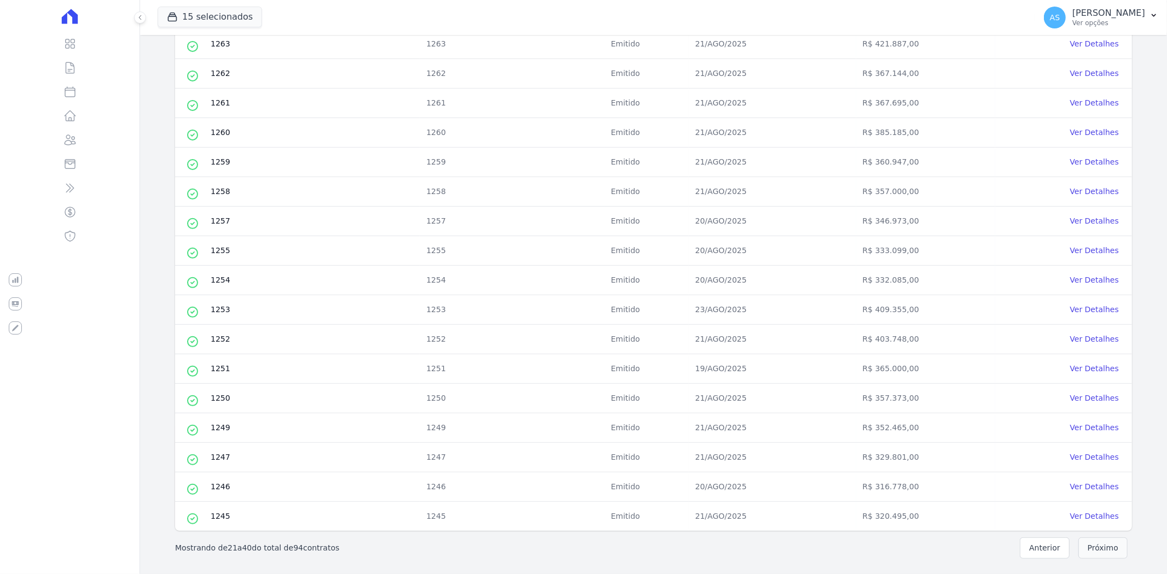
click at [1102, 545] on button "Próximo" at bounding box center [1102, 548] width 49 height 21
click at [1102, 551] on button "Próximo" at bounding box center [1102, 548] width 49 height 21
click at [1098, 549] on button "Próximo" at bounding box center [1102, 548] width 49 height 21
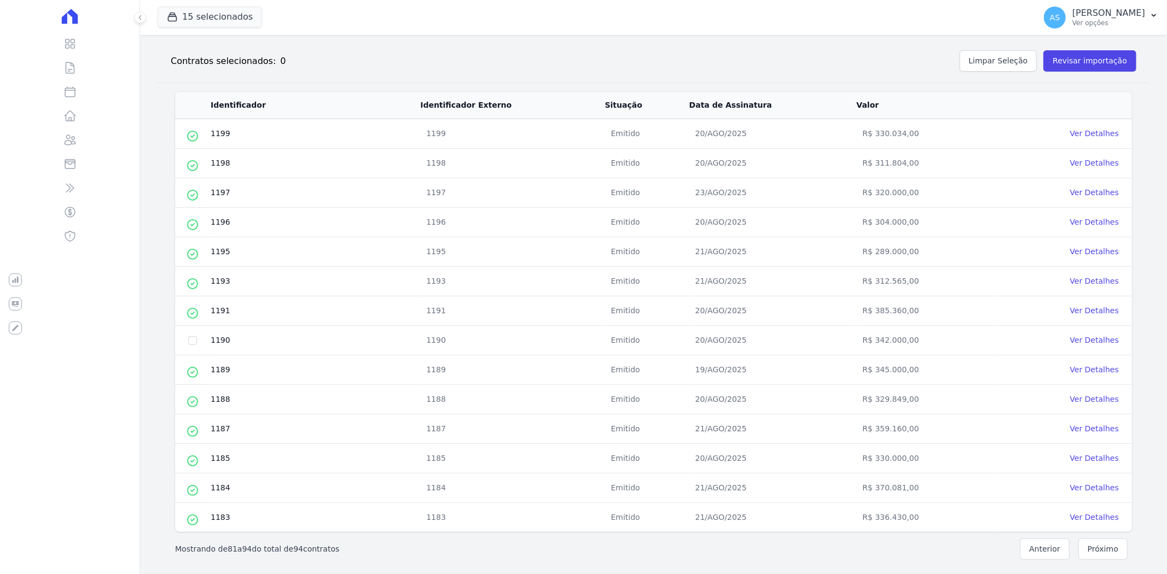
scroll to position [135, 0]
click at [187, 339] on td at bounding box center [192, 340] width 35 height 30
click at [192, 339] on input "checkbox" at bounding box center [192, 339] width 9 height 9
checkbox input "true"
click at [1082, 59] on button "Revisar importação" at bounding box center [1089, 59] width 93 height 21
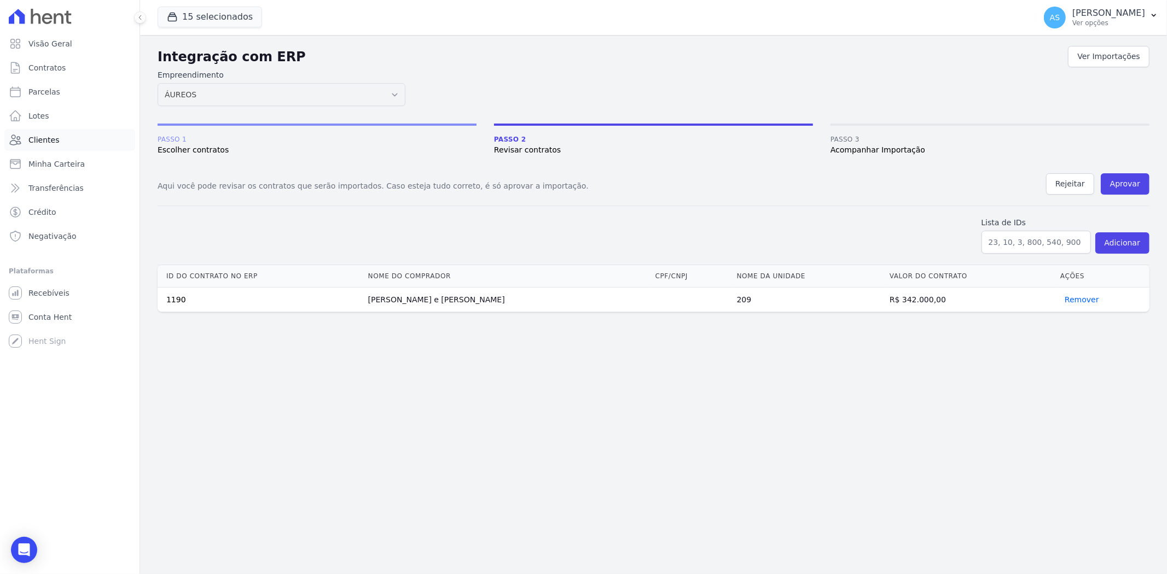
click at [39, 143] on span "Clientes" at bounding box center [43, 140] width 31 height 11
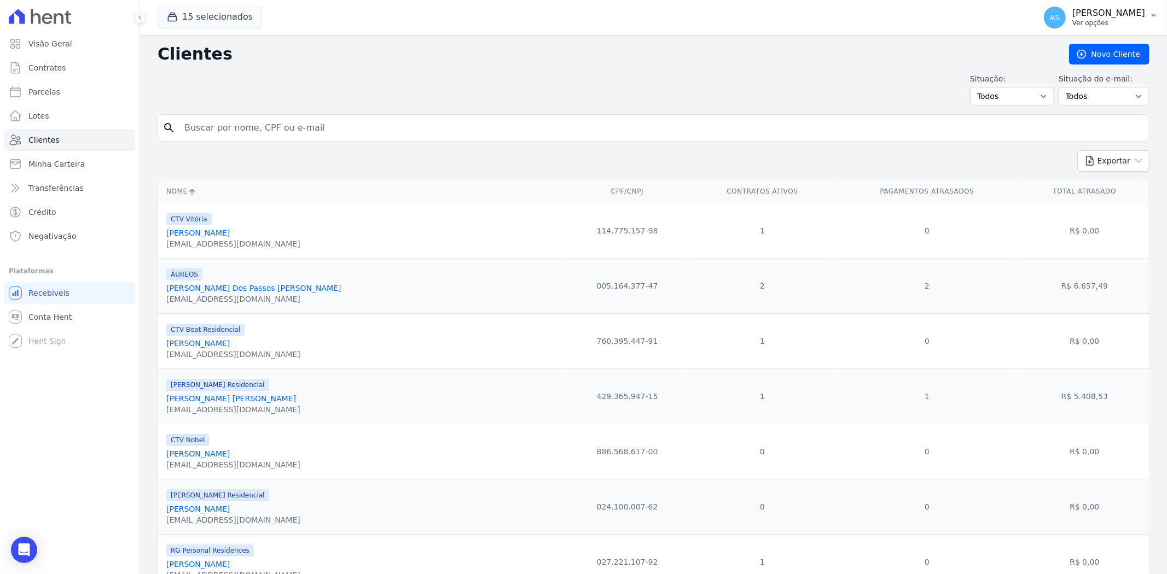
click at [1154, 15] on icon "button" at bounding box center [1154, 15] width 4 height 3
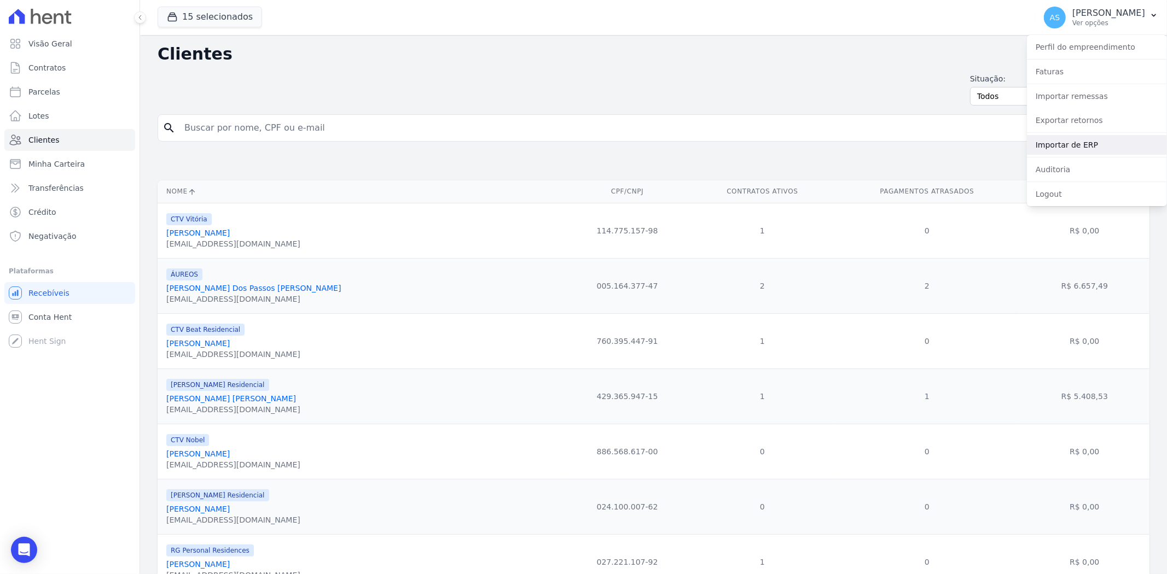
click at [1051, 151] on link "Importar de ERP" at bounding box center [1097, 145] width 140 height 20
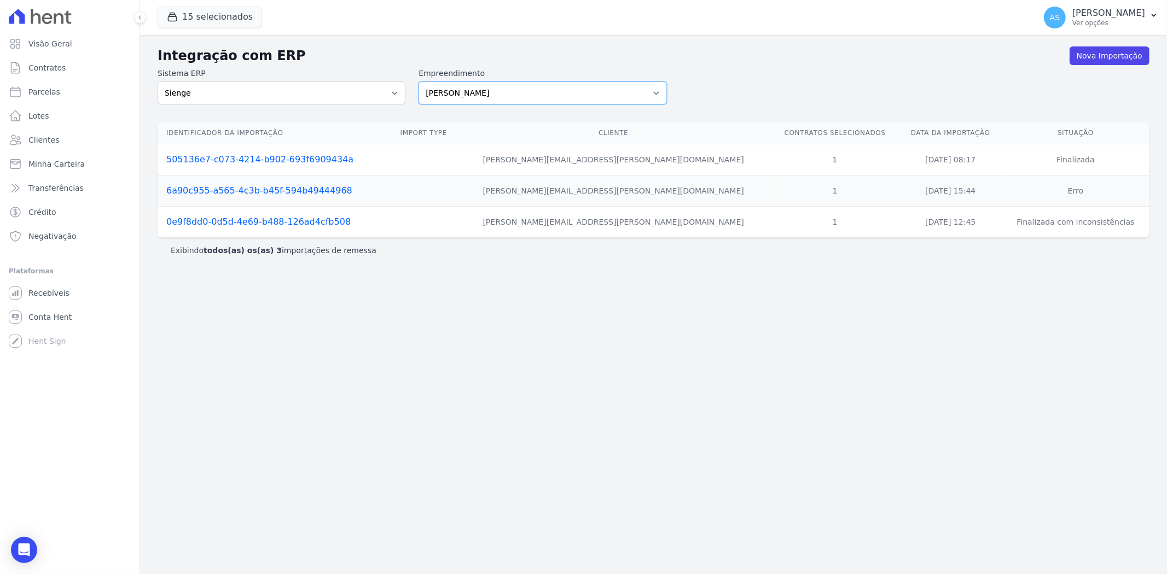
click at [658, 90] on select "[PERSON_NAME] Art Prime - [PERSON_NAME] Unique CTV Beat Residencial CTV Mob CTV…" at bounding box center [542, 93] width 248 height 23
select select "9db4d767-ec98-4519-aed7-f9568aa0b04c"
click at [418, 82] on select "[PERSON_NAME] Art Prime - [PERSON_NAME] Unique CTV Beat Residencial CTV Mob CTV…" at bounding box center [542, 93] width 248 height 23
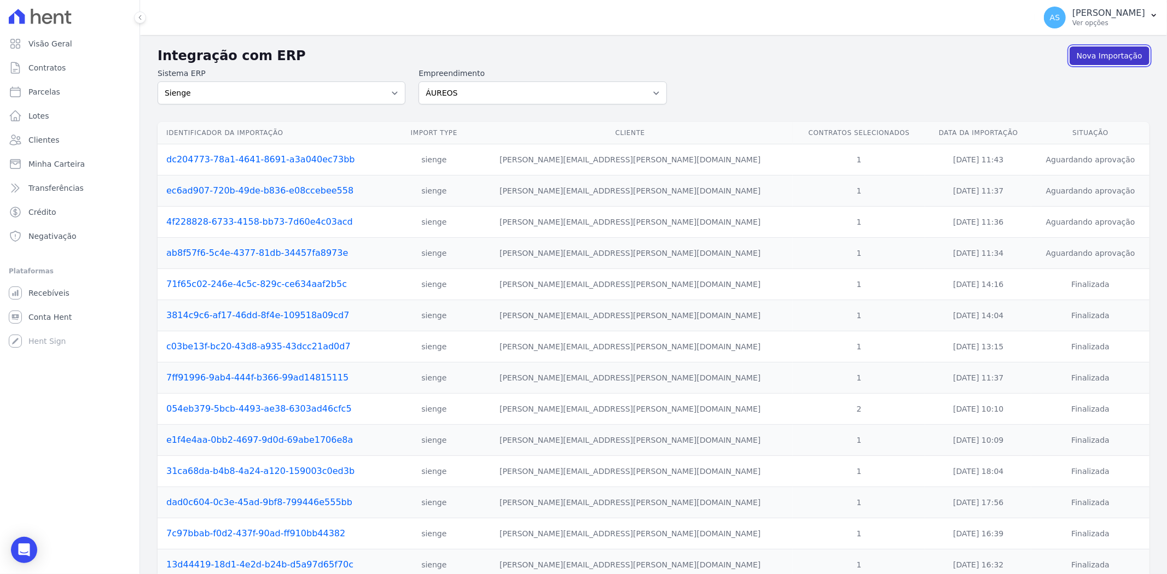
click at [1103, 53] on link "Nova Importação" at bounding box center [1109, 55] width 80 height 19
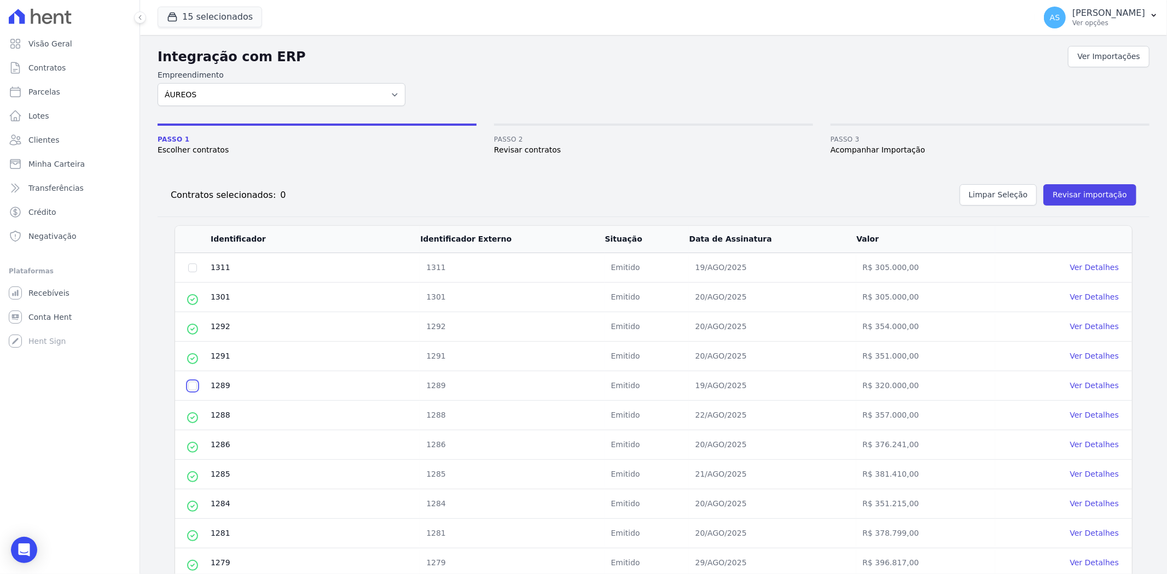
click at [193, 387] on input "checkbox" at bounding box center [192, 386] width 9 height 9
checkbox input "true"
click at [195, 269] on input "checkbox" at bounding box center [192, 268] width 9 height 9
checkbox input "true"
click at [1079, 195] on button "Revisar importação" at bounding box center [1089, 194] width 93 height 21
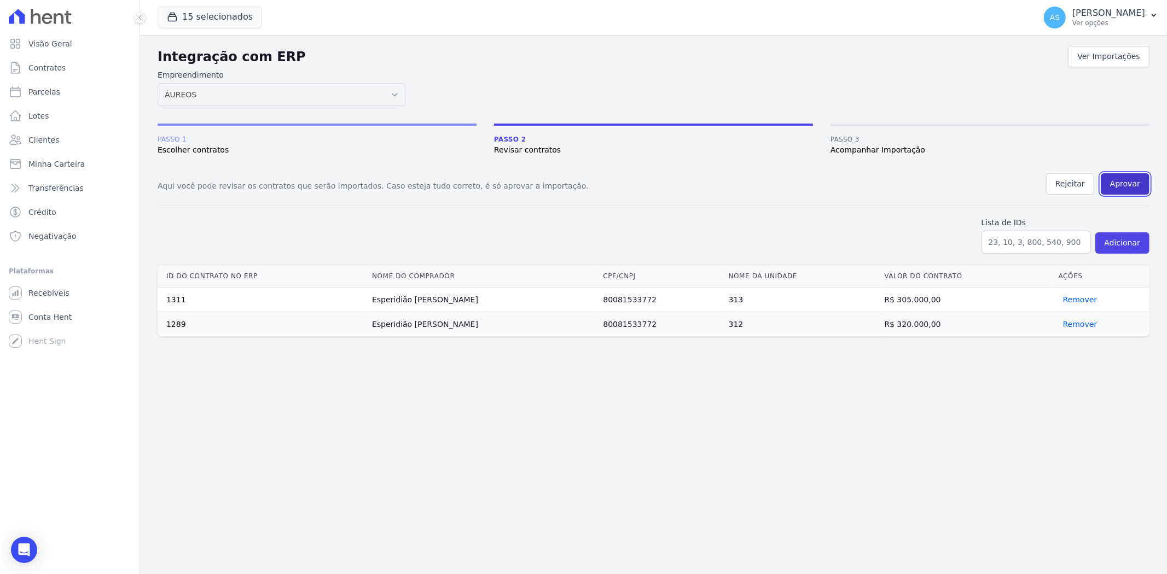
click at [1118, 182] on button "Aprovar" at bounding box center [1125, 183] width 49 height 21
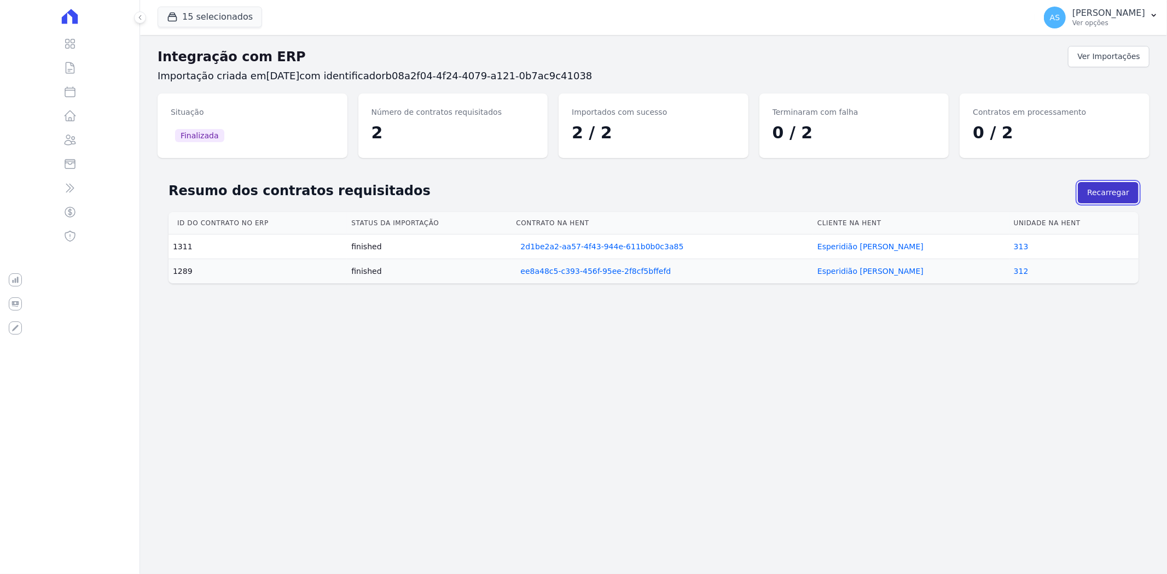
click at [1100, 191] on button "Recarregar" at bounding box center [1108, 192] width 61 height 21
click at [898, 246] on link "Esperidião [PERSON_NAME]" at bounding box center [870, 246] width 106 height 9
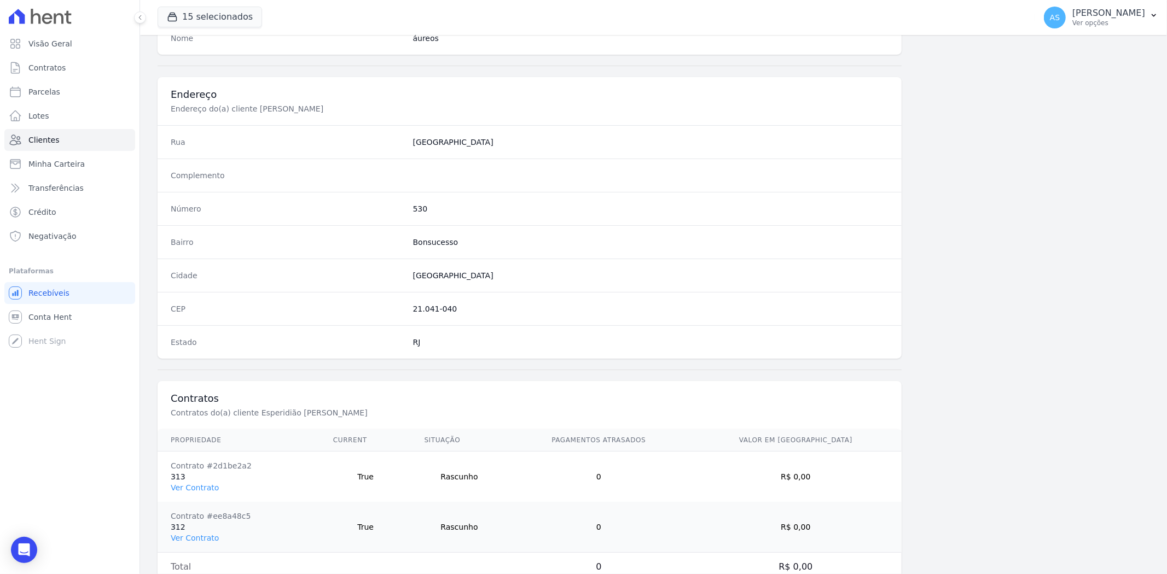
scroll to position [501, 0]
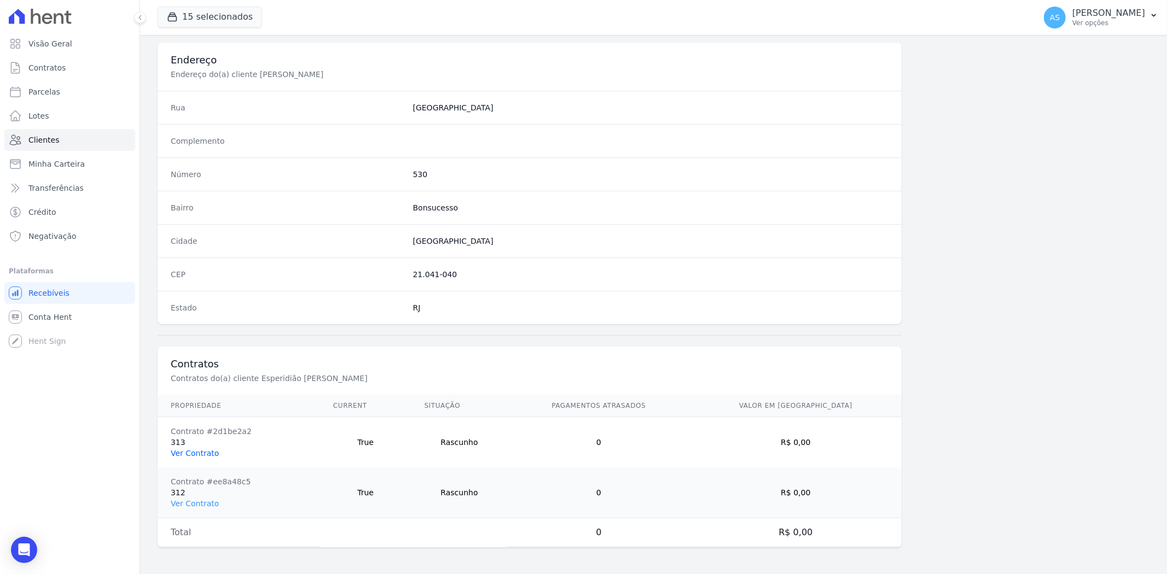
click at [181, 450] on link "Ver Contrato" at bounding box center [195, 453] width 48 height 9
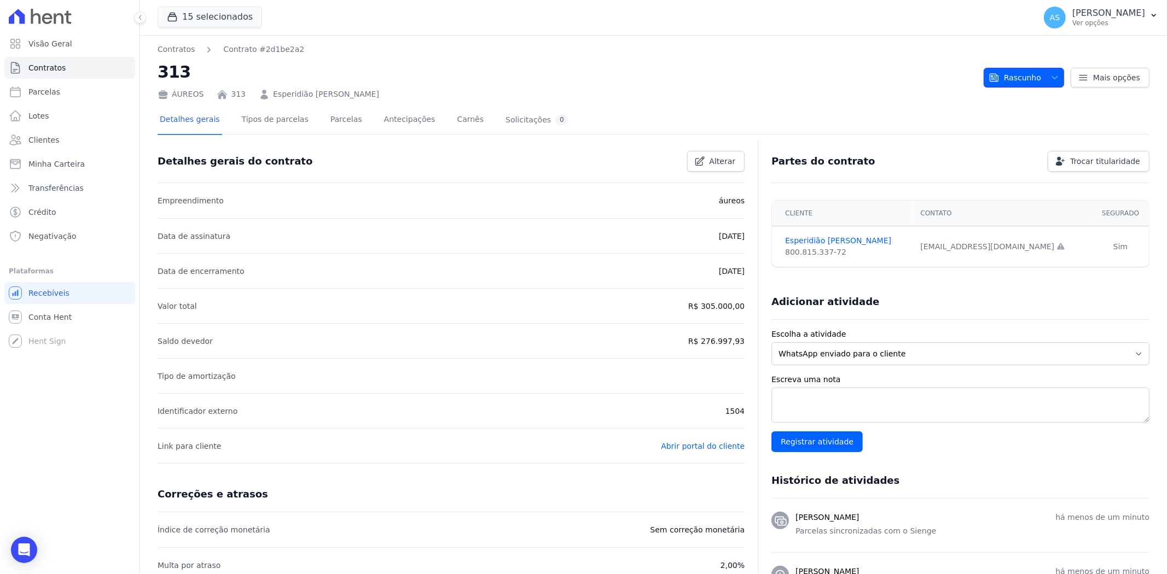
click at [1050, 78] on icon "button" at bounding box center [1054, 77] width 9 height 9
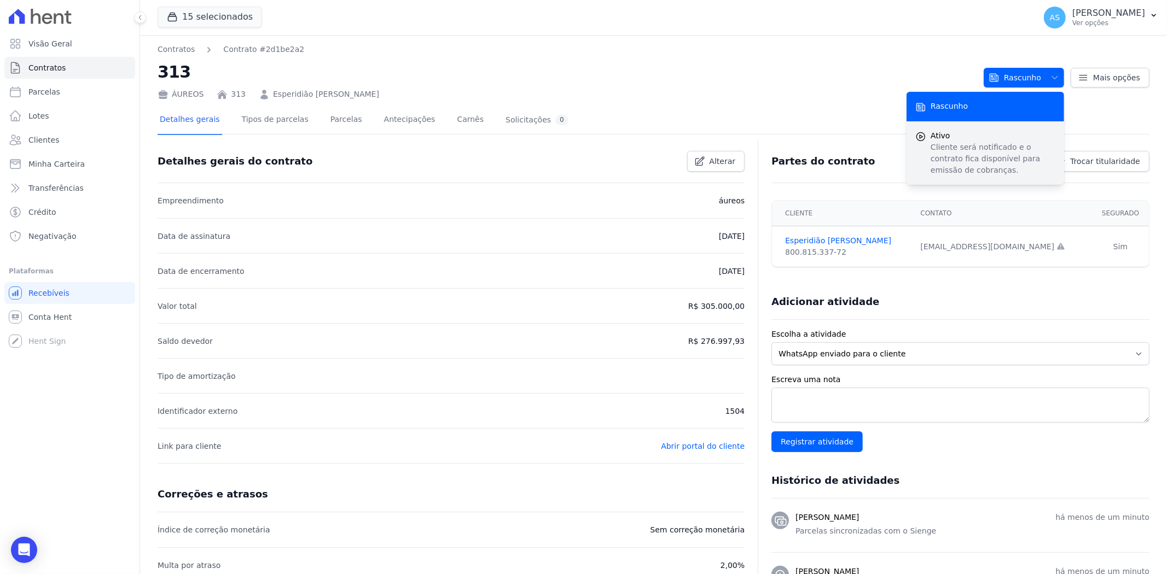
click at [965, 142] on p "Cliente será notificado e o contrato fica disponível para emissão de cobranças." at bounding box center [993, 159] width 125 height 34
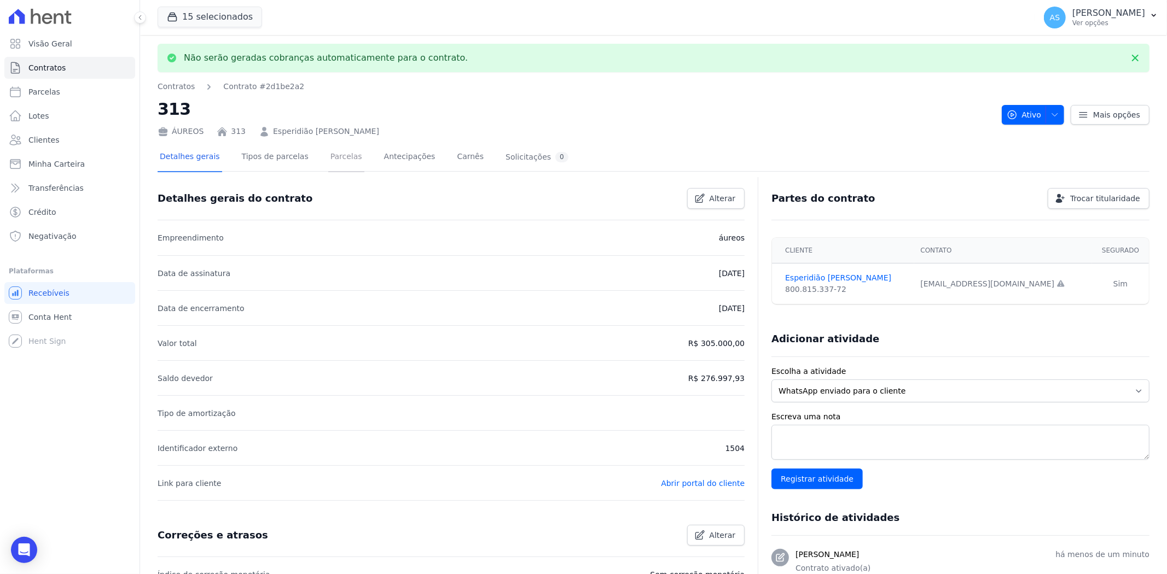
click at [332, 159] on link "Parcelas" at bounding box center [346, 157] width 36 height 29
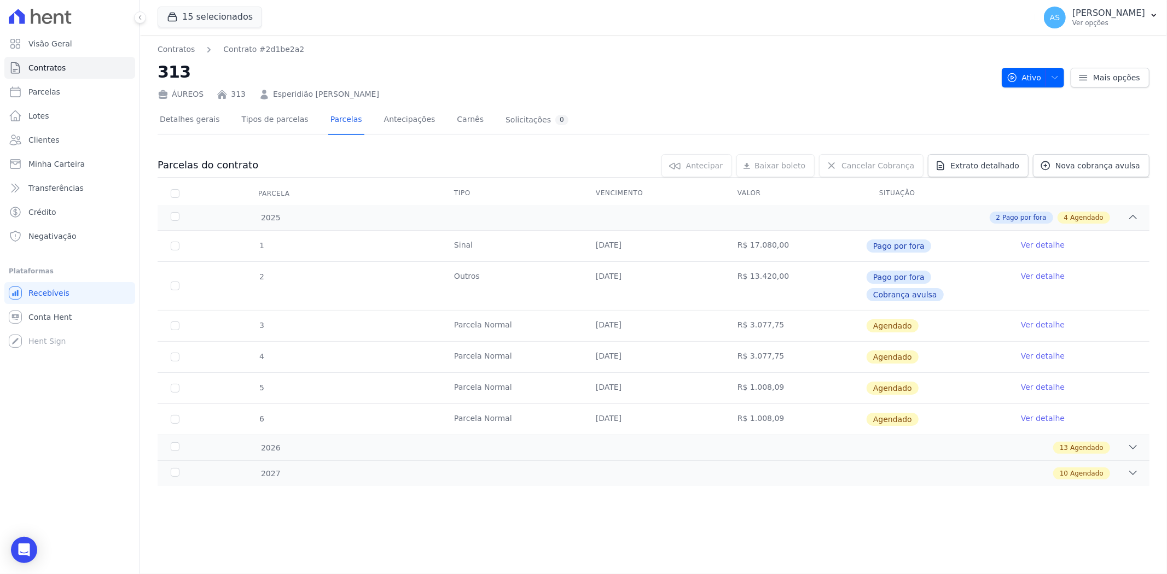
click at [1042, 319] on link "Ver detalhe" at bounding box center [1043, 324] width 44 height 11
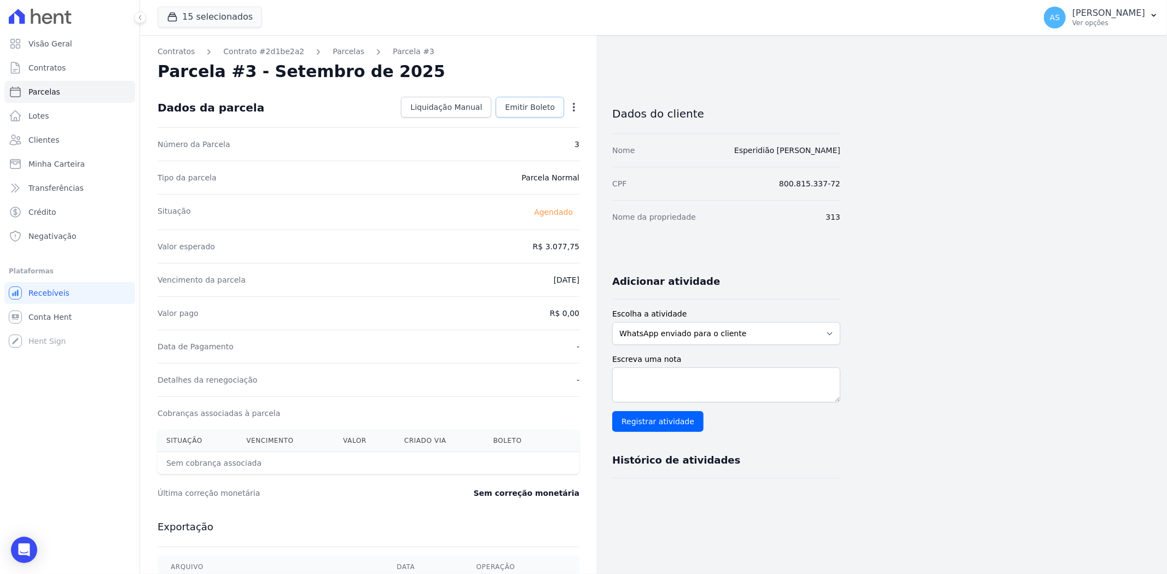
click at [526, 108] on span "Emitir Boleto" at bounding box center [530, 107] width 50 height 11
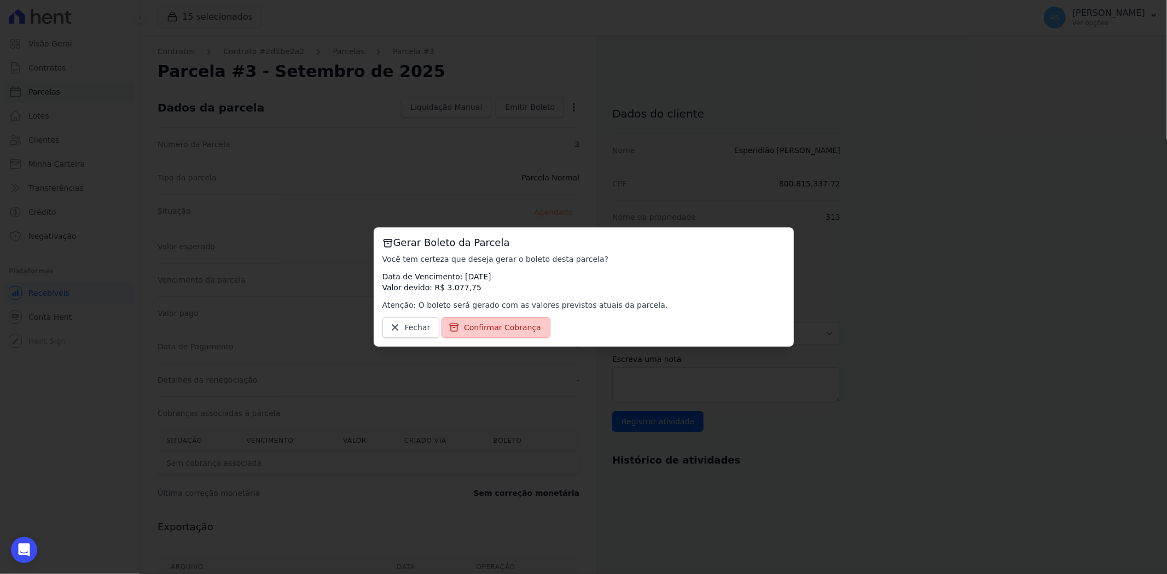
click at [504, 329] on span "Confirmar Cobrança" at bounding box center [502, 327] width 77 height 11
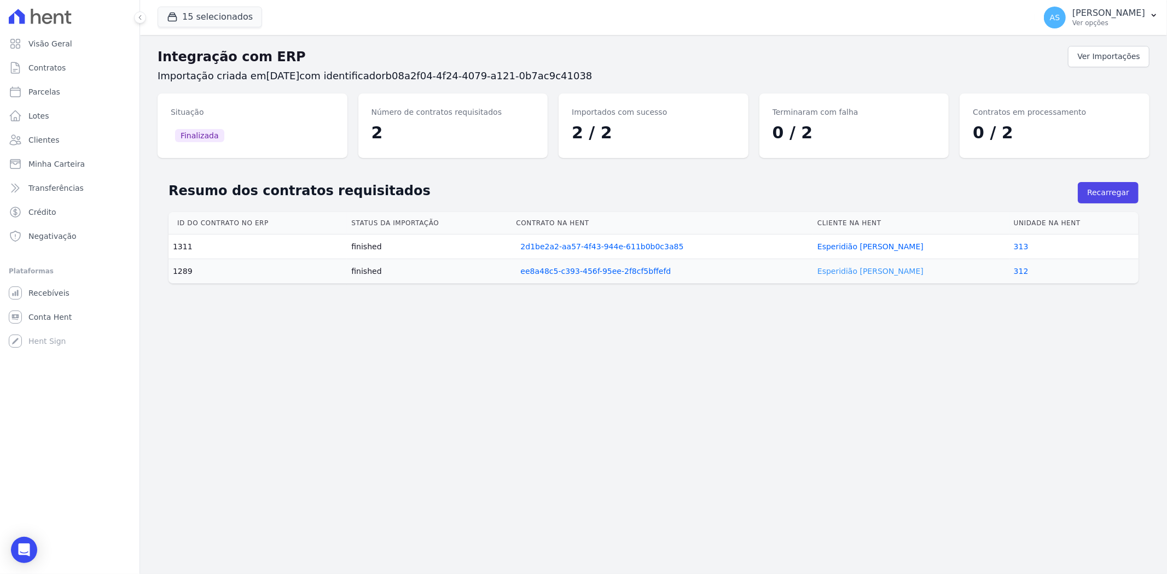
click at [879, 272] on link "Esperidião [PERSON_NAME]" at bounding box center [870, 271] width 106 height 9
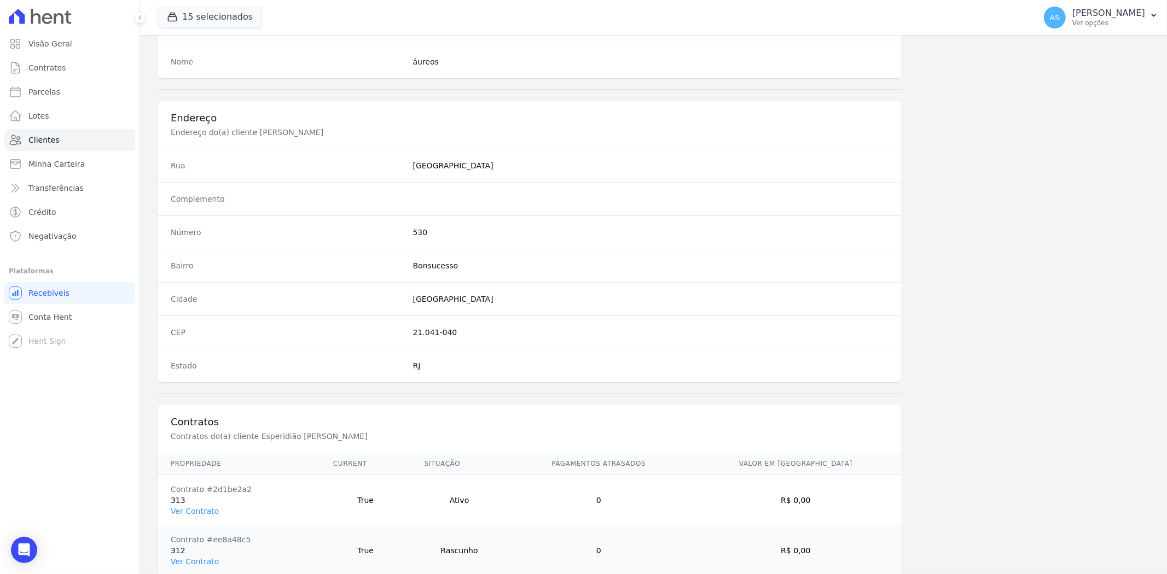
scroll to position [501, 0]
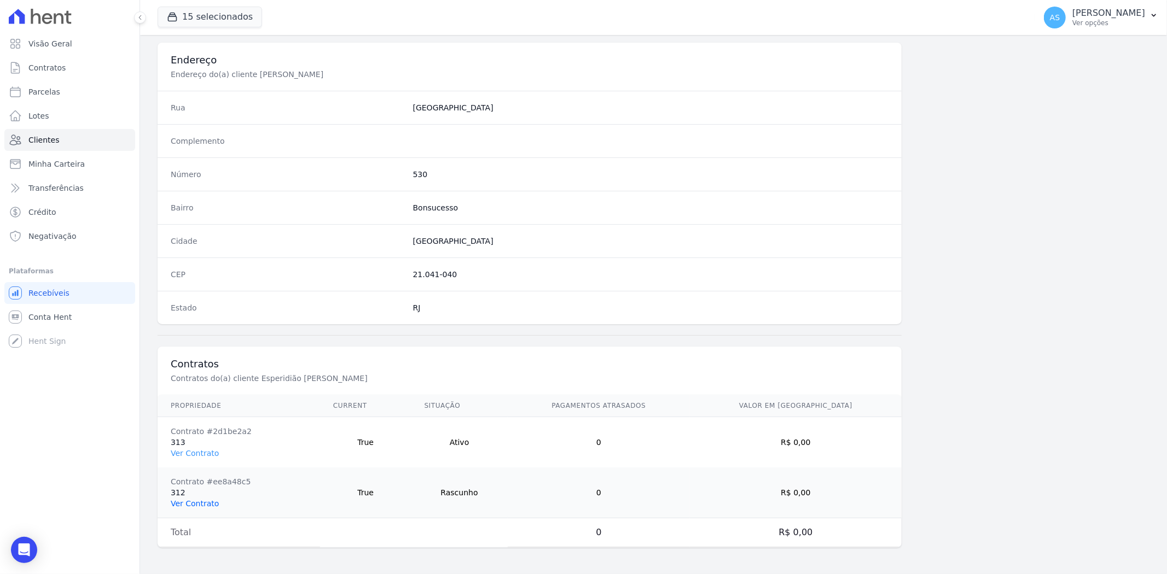
click at [190, 504] on link "Ver Contrato" at bounding box center [195, 503] width 48 height 9
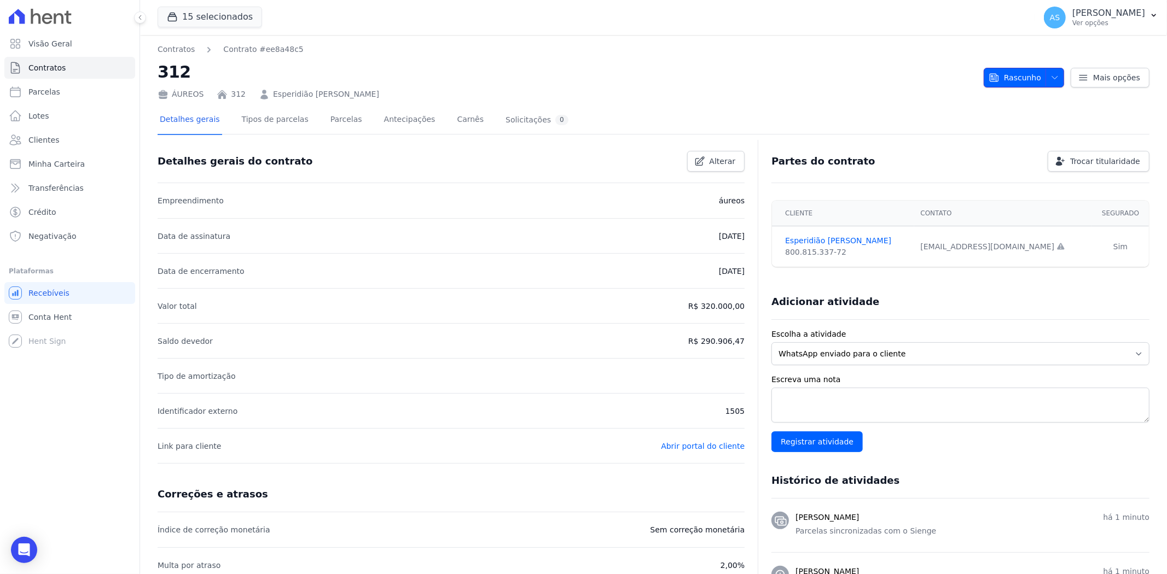
click at [1050, 75] on icon "button" at bounding box center [1054, 77] width 9 height 9
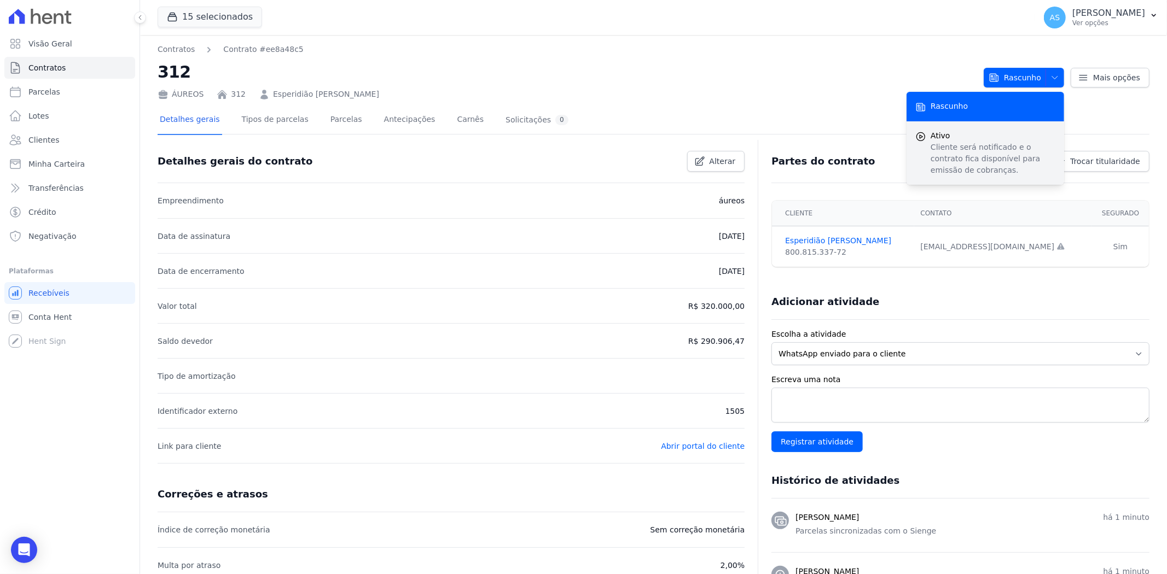
click at [947, 140] on span "Ativo" at bounding box center [993, 135] width 125 height 11
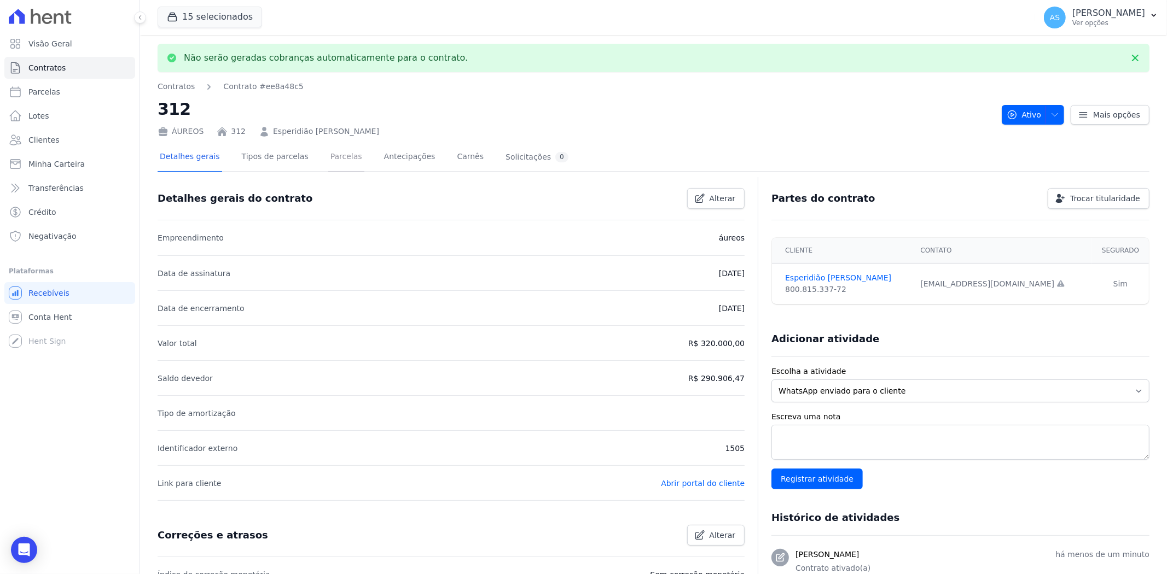
click at [328, 157] on link "Parcelas" at bounding box center [346, 157] width 36 height 29
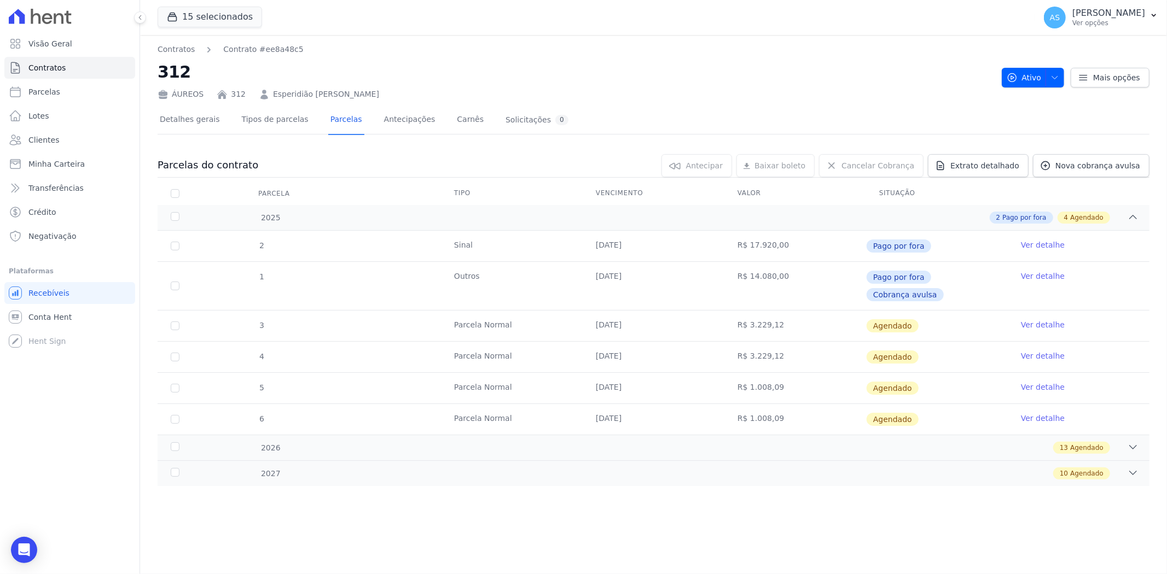
click at [1043, 319] on link "Ver detalhe" at bounding box center [1043, 324] width 44 height 11
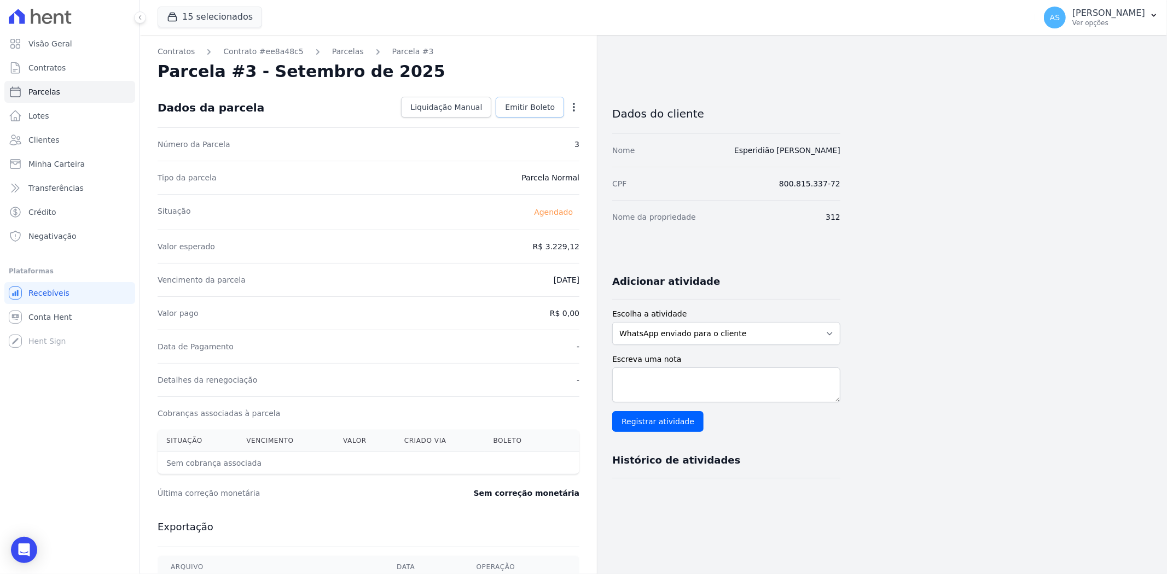
click at [521, 102] on span "Emitir Boleto" at bounding box center [530, 107] width 50 height 11
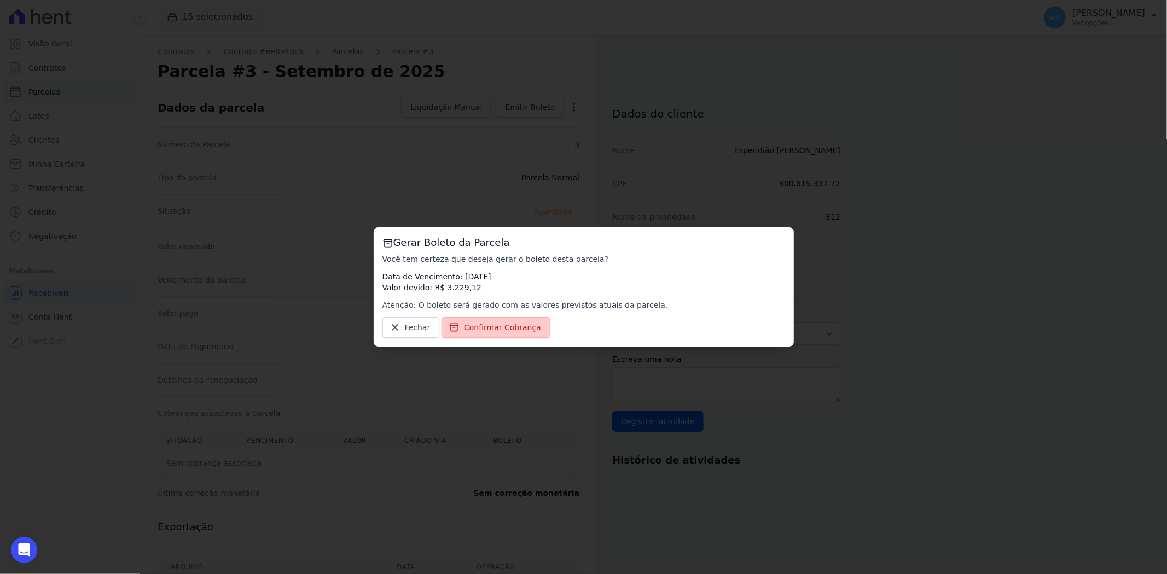
click at [493, 330] on span "Confirmar Cobrança" at bounding box center [502, 327] width 77 height 11
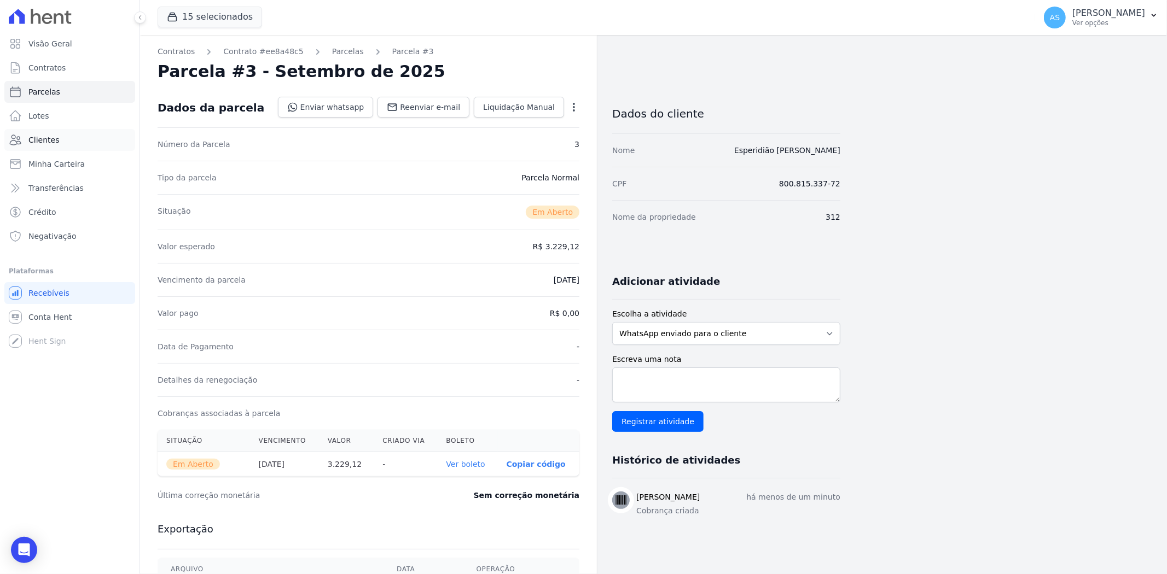
click at [41, 142] on span "Clientes" at bounding box center [43, 140] width 31 height 11
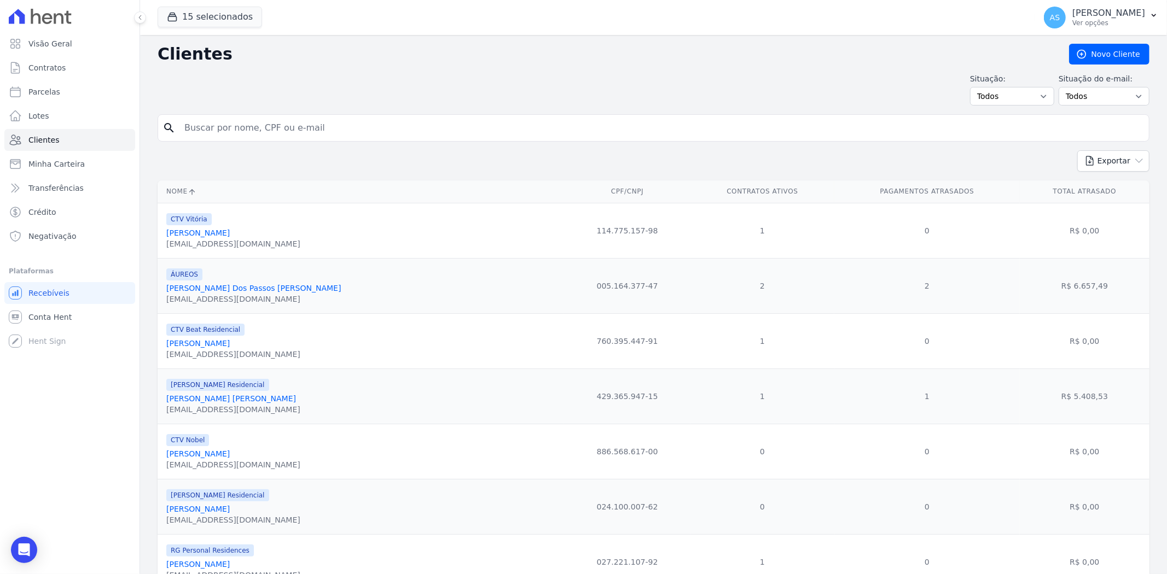
click at [211, 132] on input "search" at bounding box center [661, 128] width 967 height 22
type input "esperidiao"
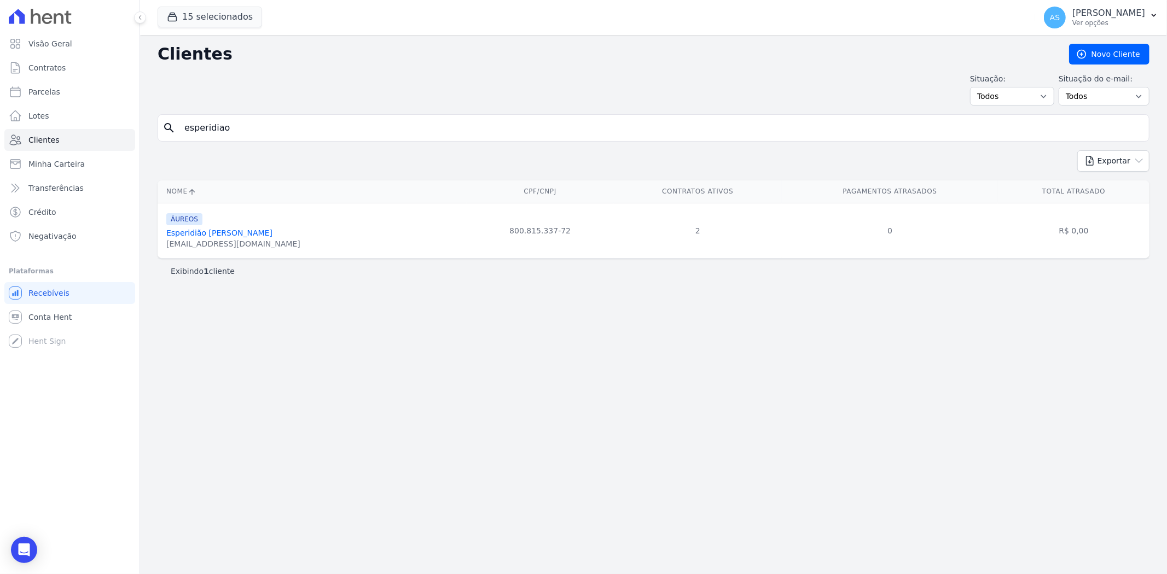
click at [187, 234] on link "Esperidião [PERSON_NAME]" at bounding box center [219, 233] width 106 height 9
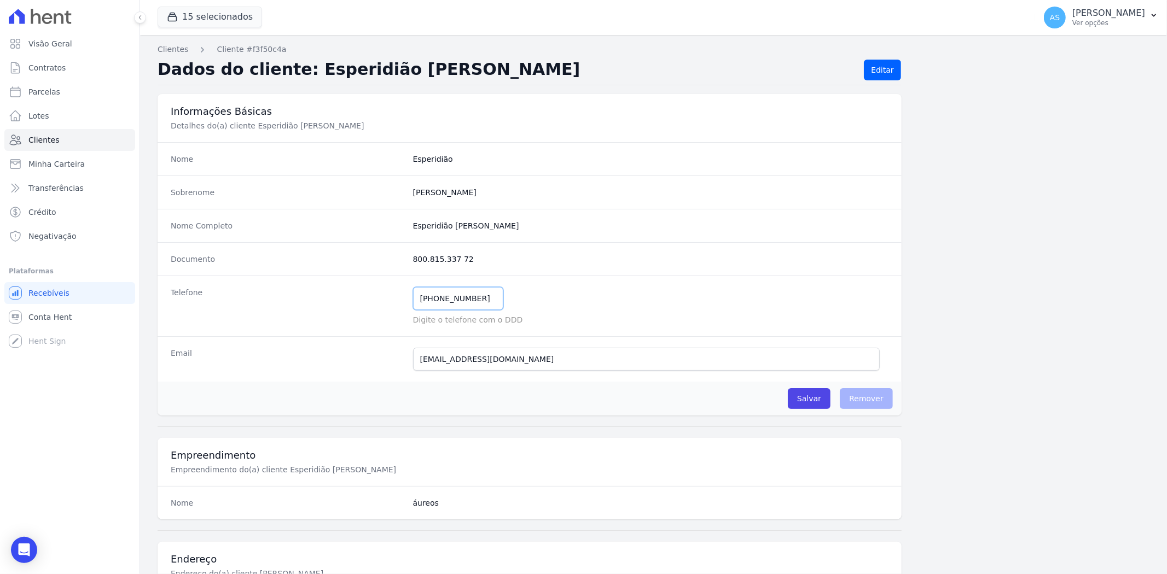
click at [423, 299] on input "[PHONE_NUMBER]" at bounding box center [458, 298] width 90 height 23
click at [438, 294] on input "[PHONE_NUMBER]" at bounding box center [458, 298] width 90 height 23
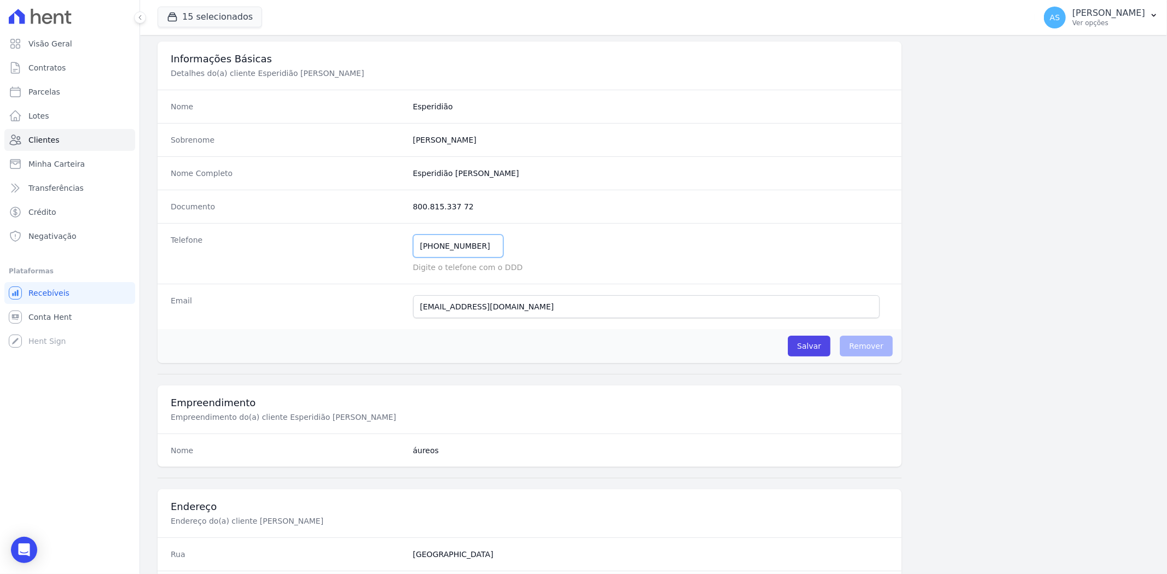
scroll to position [121, 0]
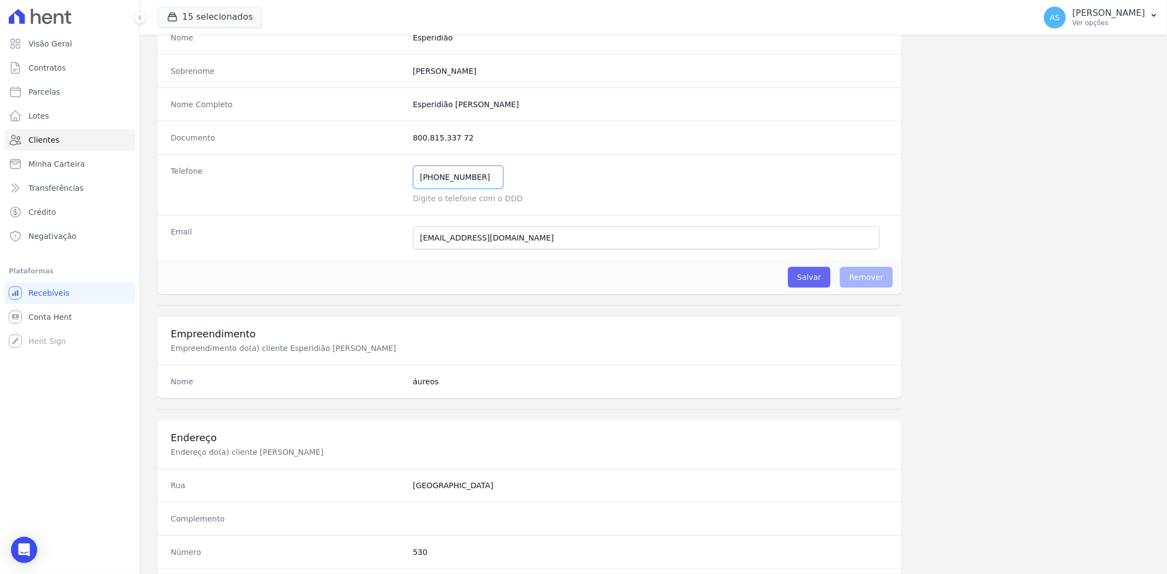
type input "[PHONE_NUMBER]"
click at [805, 280] on input "Salvar" at bounding box center [809, 277] width 43 height 21
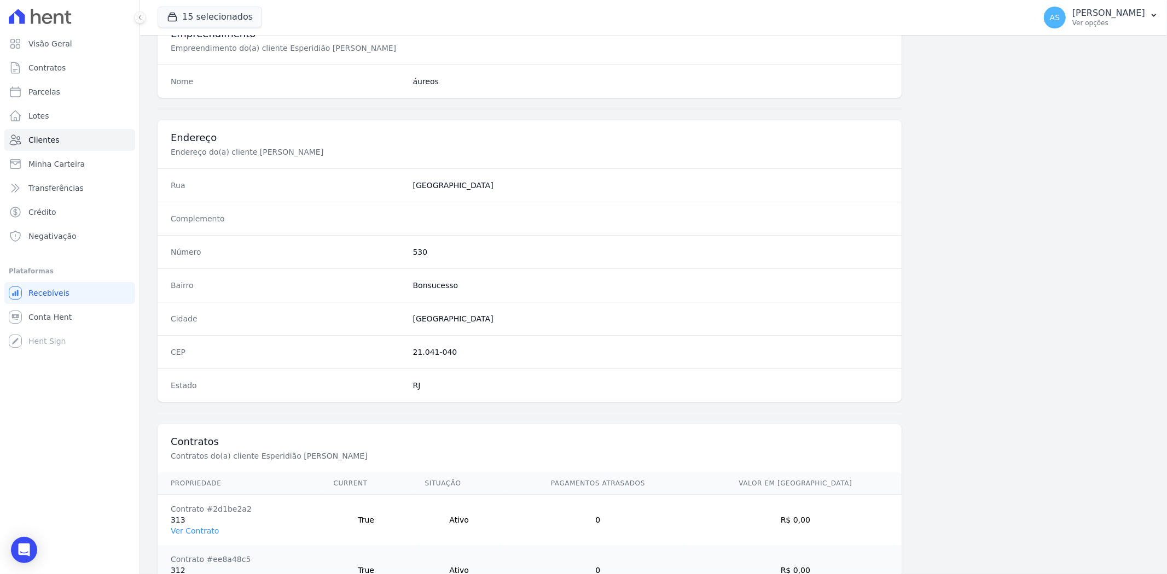
scroll to position [501, 0]
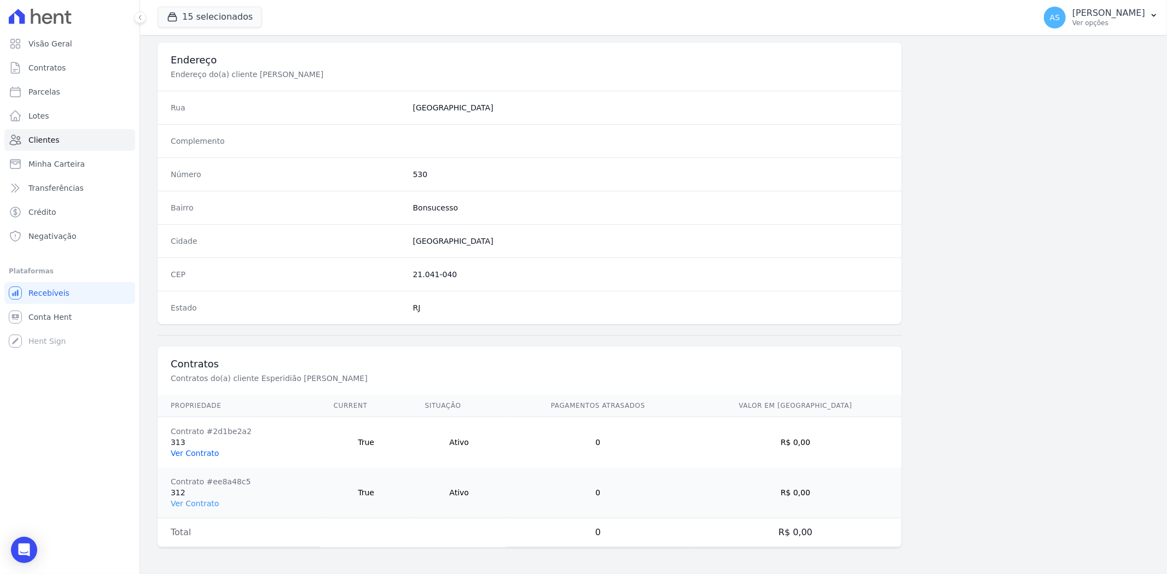
click at [191, 451] on link "Ver Contrato" at bounding box center [195, 453] width 48 height 9
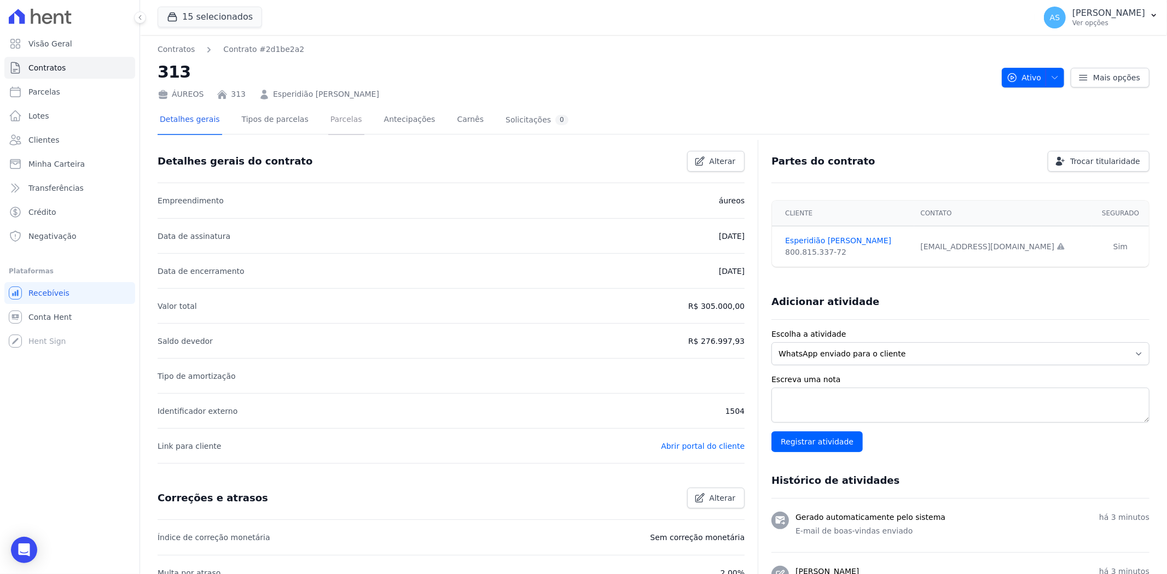
click at [328, 123] on link "Parcelas" at bounding box center [346, 120] width 36 height 29
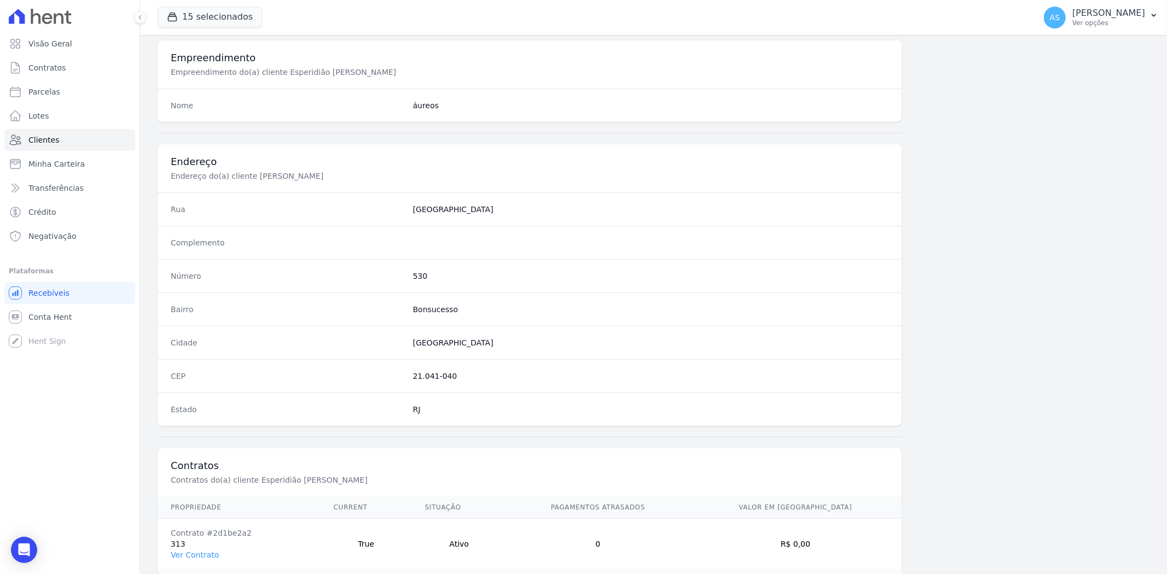
scroll to position [501, 0]
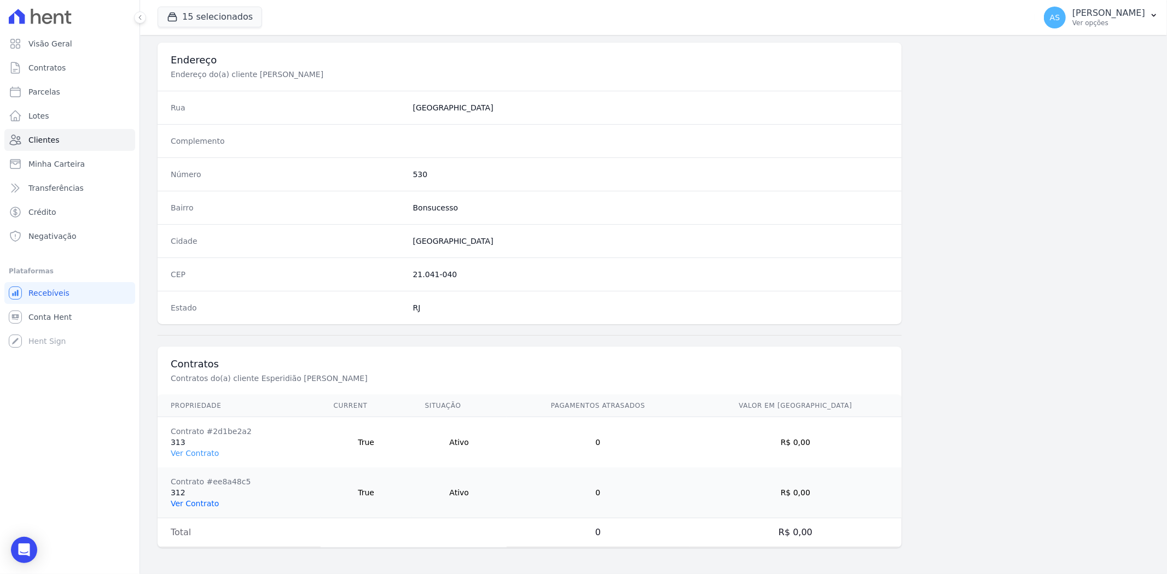
click at [179, 505] on link "Ver Contrato" at bounding box center [195, 503] width 48 height 9
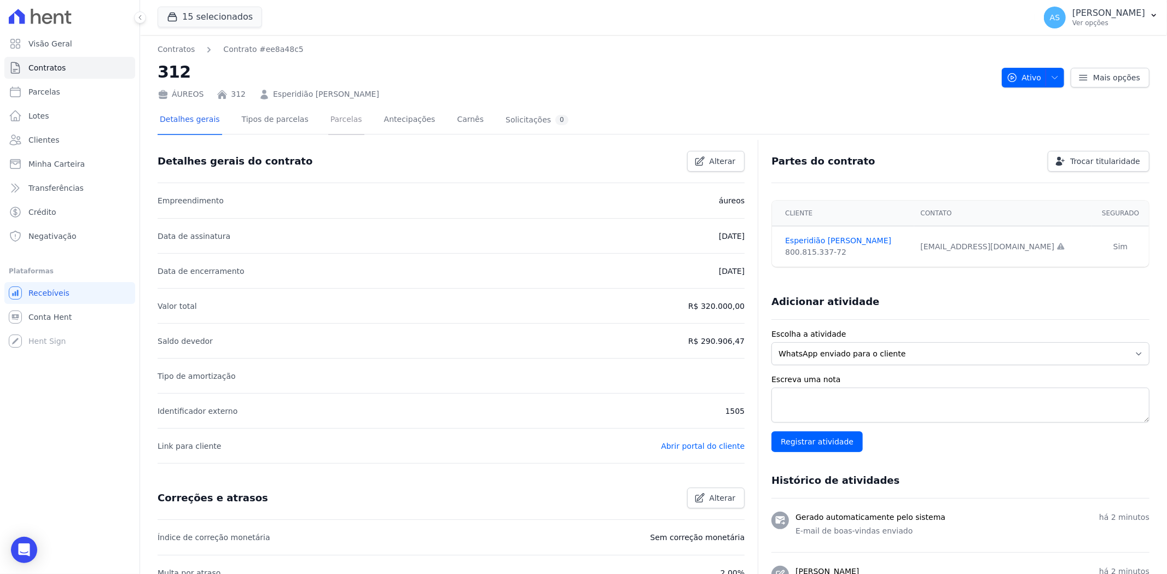
click at [331, 119] on link "Parcelas" at bounding box center [346, 120] width 36 height 29
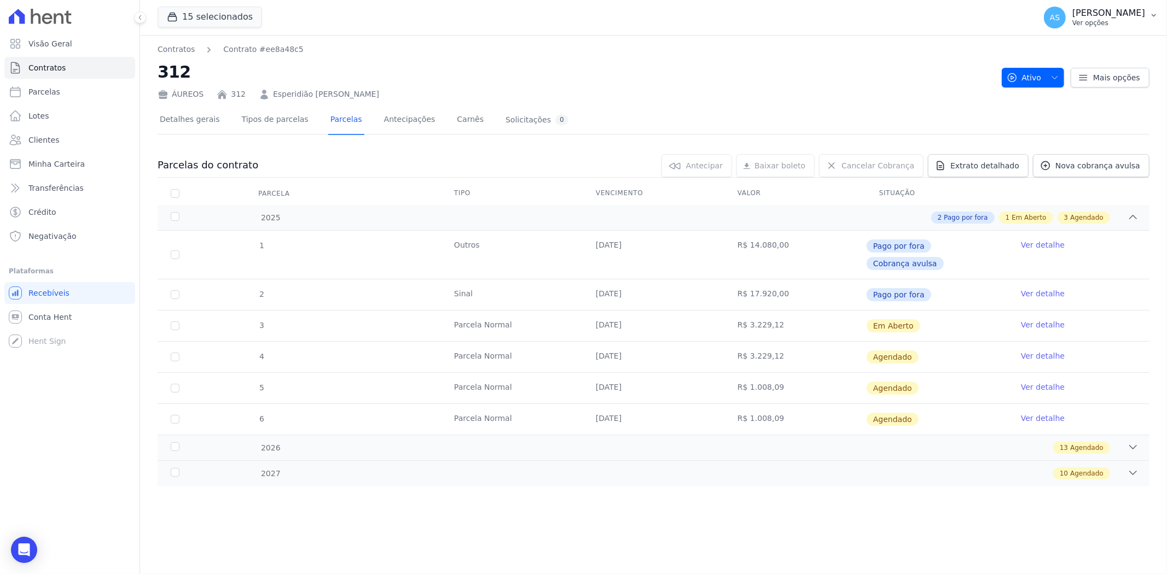
click at [1152, 15] on icon "button" at bounding box center [1153, 15] width 9 height 9
click at [1077, 141] on link "Importar de ERP" at bounding box center [1097, 145] width 140 height 20
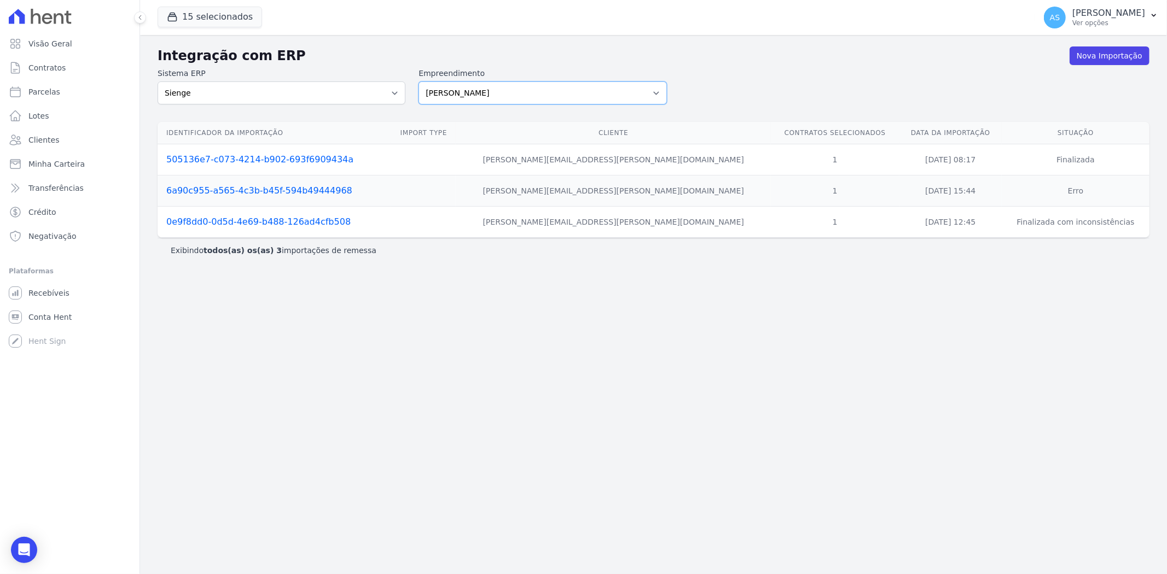
click at [662, 91] on select "[PERSON_NAME] Art Prime - [PERSON_NAME] Unique CTV Beat Residencial CTV Mob CTV…" at bounding box center [542, 93] width 248 height 23
select select "9db4d767-ec98-4519-aed7-f9568aa0b04c"
click at [418, 82] on select "[PERSON_NAME] Art Prime - [PERSON_NAME] Unique CTV Beat Residencial CTV Mob CTV…" at bounding box center [542, 93] width 248 height 23
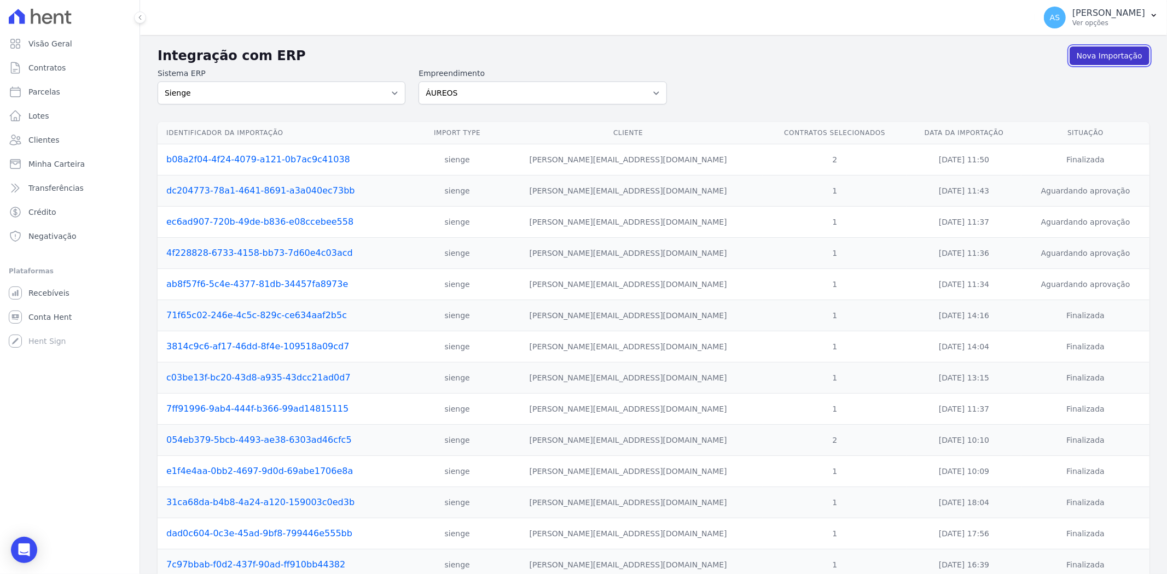
click at [1101, 59] on link "Nova Importação" at bounding box center [1109, 55] width 80 height 19
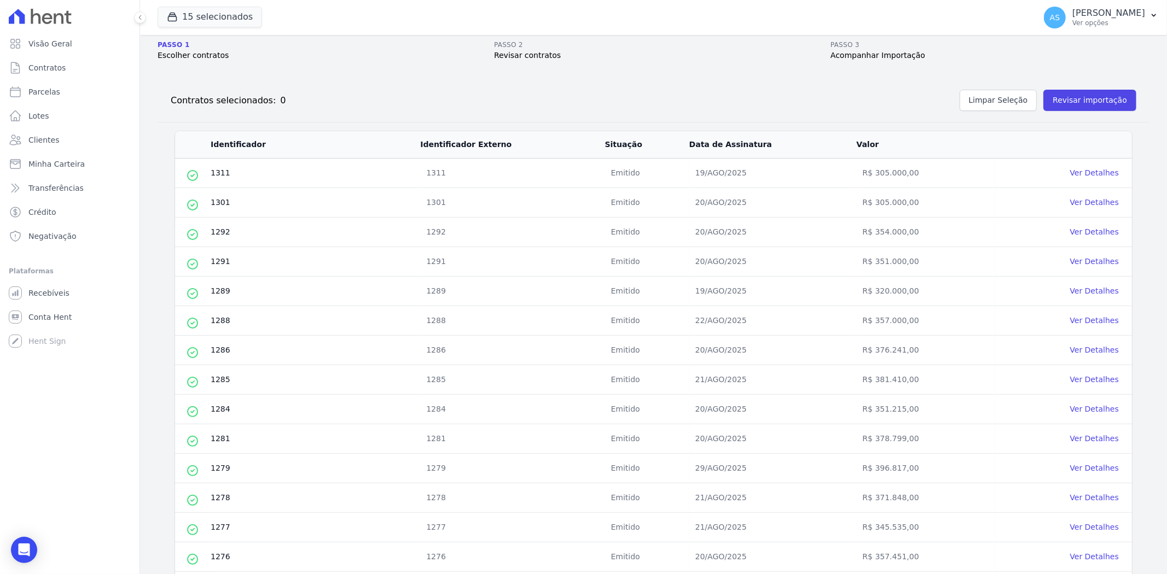
scroll to position [313, 0]
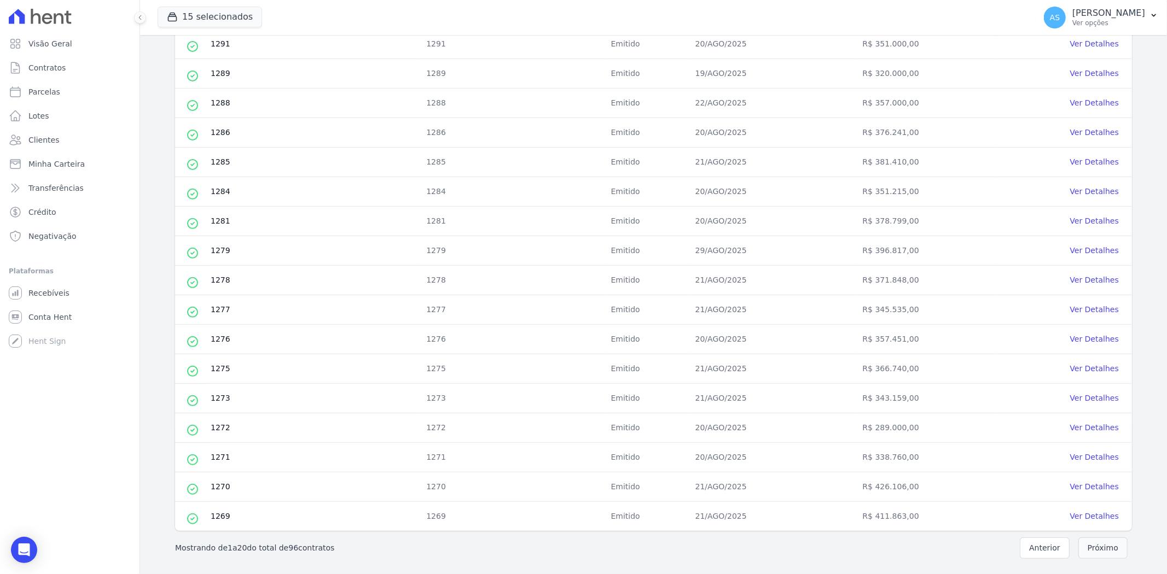
click at [1092, 551] on button "Próximo" at bounding box center [1102, 548] width 49 height 21
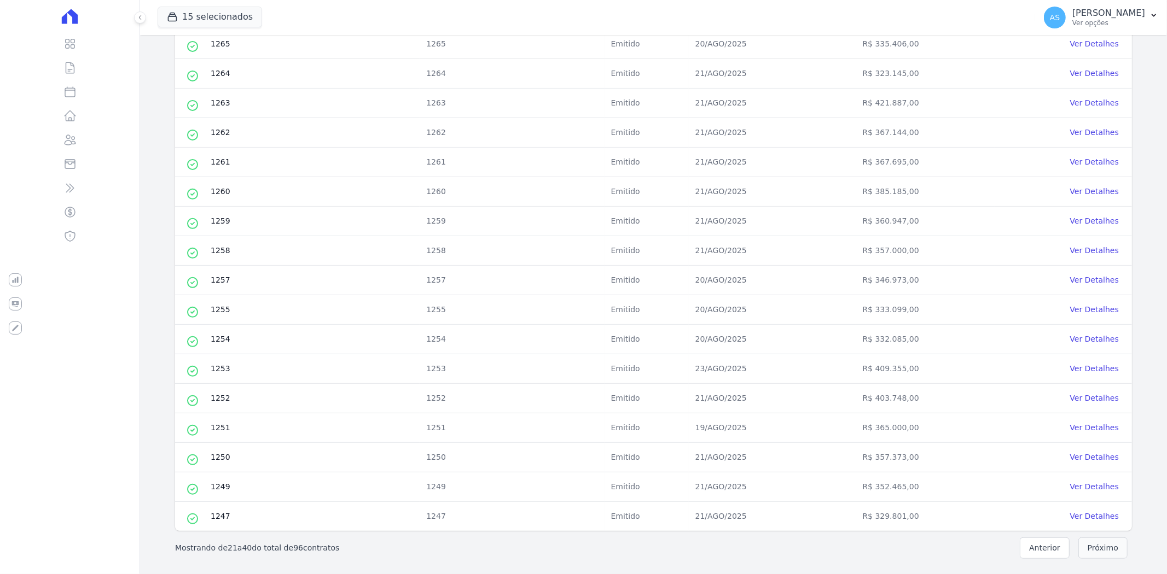
click at [1092, 545] on button "Próximo" at bounding box center [1102, 548] width 49 height 21
click at [1092, 549] on button "Próximo" at bounding box center [1102, 548] width 49 height 21
click at [1090, 546] on button "Próximo" at bounding box center [1102, 548] width 49 height 21
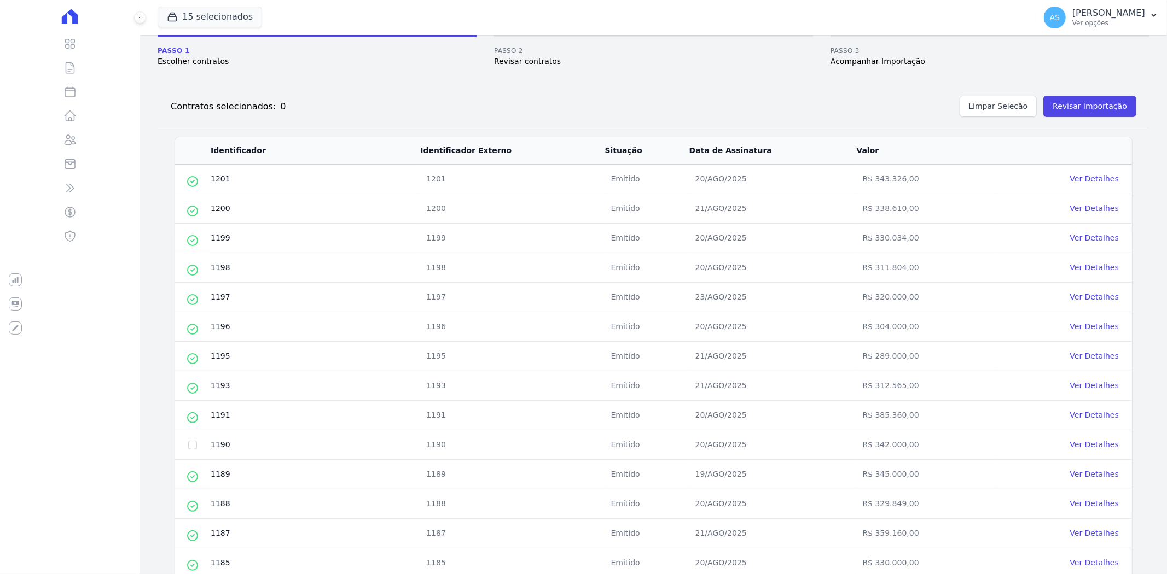
scroll to position [195, 0]
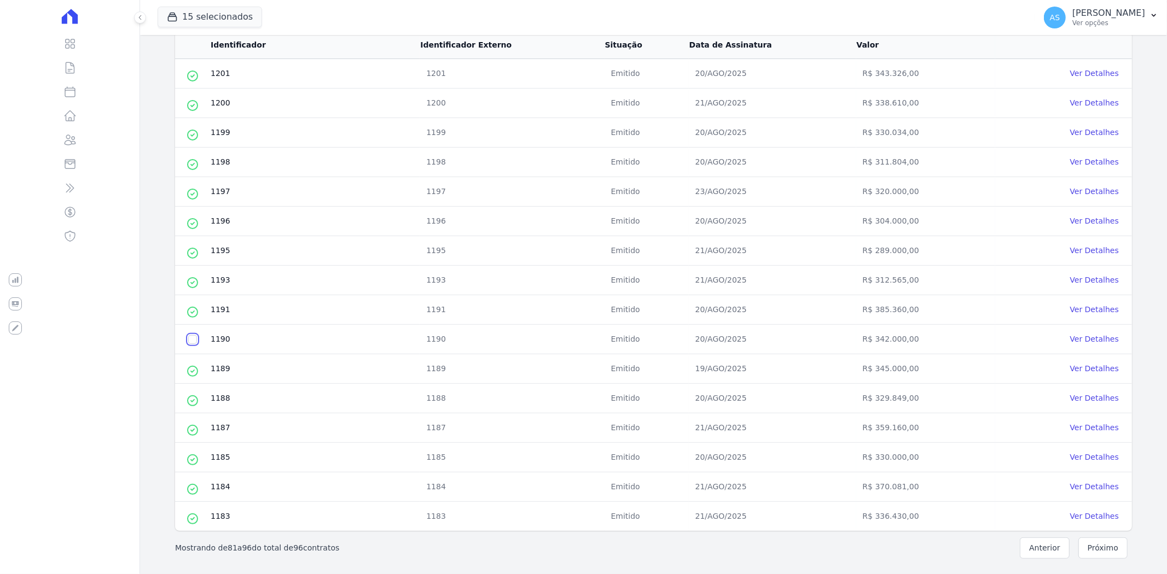
click at [194, 338] on input "checkbox" at bounding box center [192, 339] width 9 height 9
checkbox input "true"
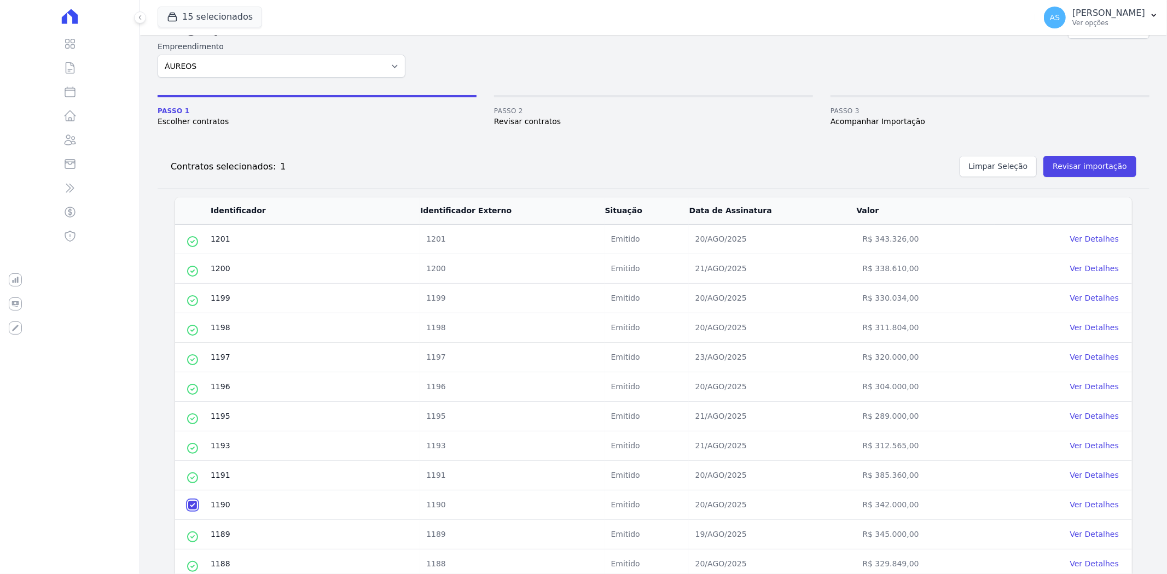
scroll to position [0, 0]
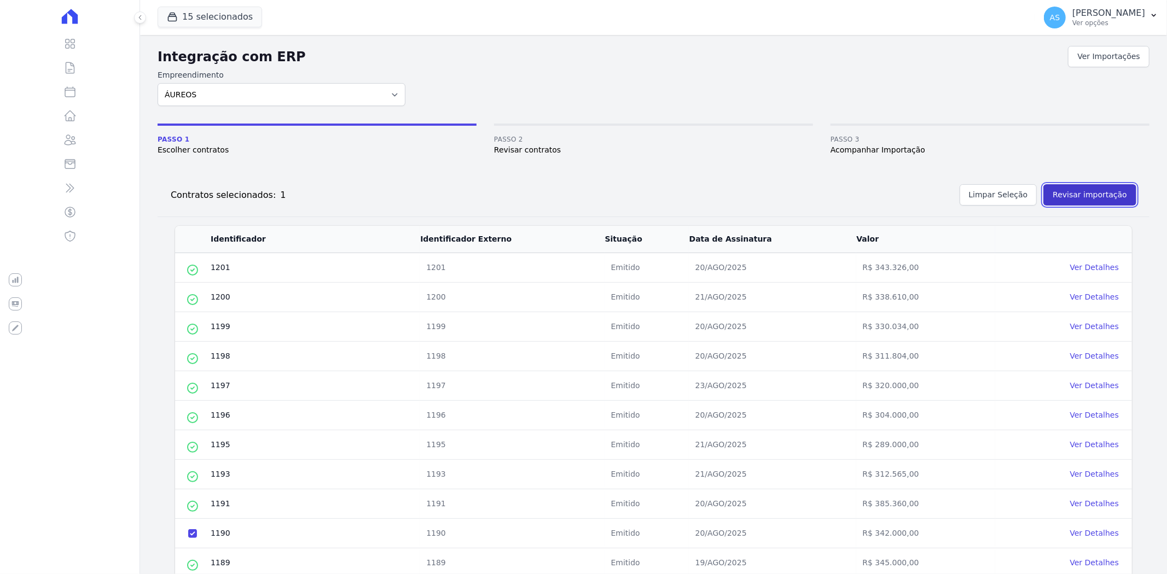
click at [1080, 193] on button "Revisar importação" at bounding box center [1089, 194] width 93 height 21
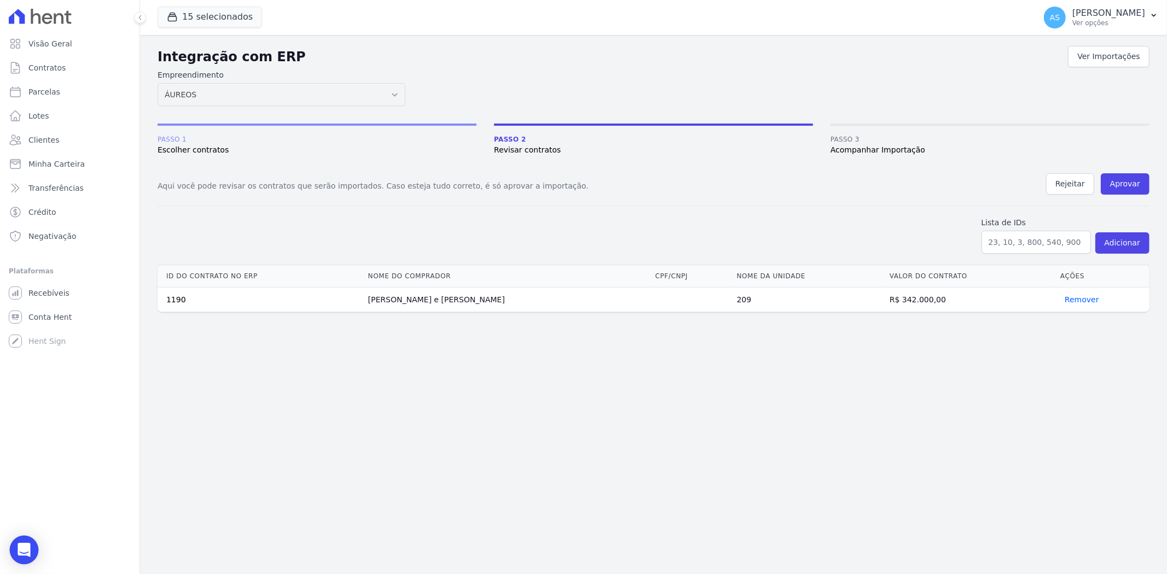
click at [30, 555] on icon "Open Intercom Messenger" at bounding box center [24, 550] width 14 height 14
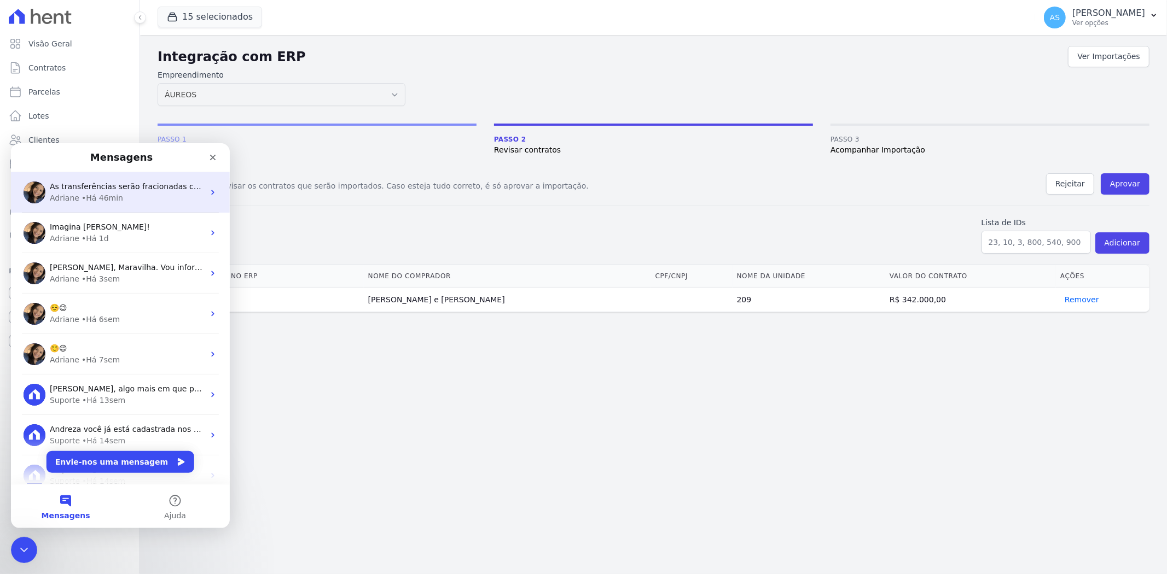
click at [111, 193] on div "• Há 46min" at bounding box center [103, 197] width 42 height 11
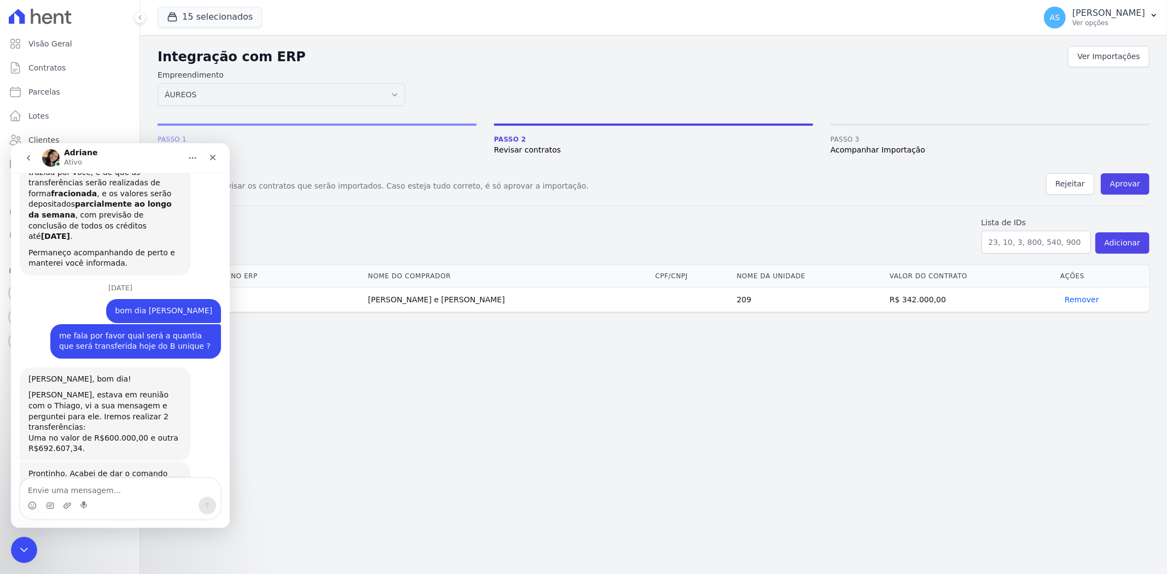
scroll to position [2634, 0]
drag, startPoint x: 694, startPoint y: 72, endPoint x: 686, endPoint y: 73, distance: 7.7
click at [694, 72] on form "Empreendimento Amaré Arpoador Art Prime - Irajá ÁUREOS B. Unique CTV Beat Resid…" at bounding box center [654, 87] width 992 height 37
click at [28, 155] on icon "go back" at bounding box center [28, 157] width 9 height 9
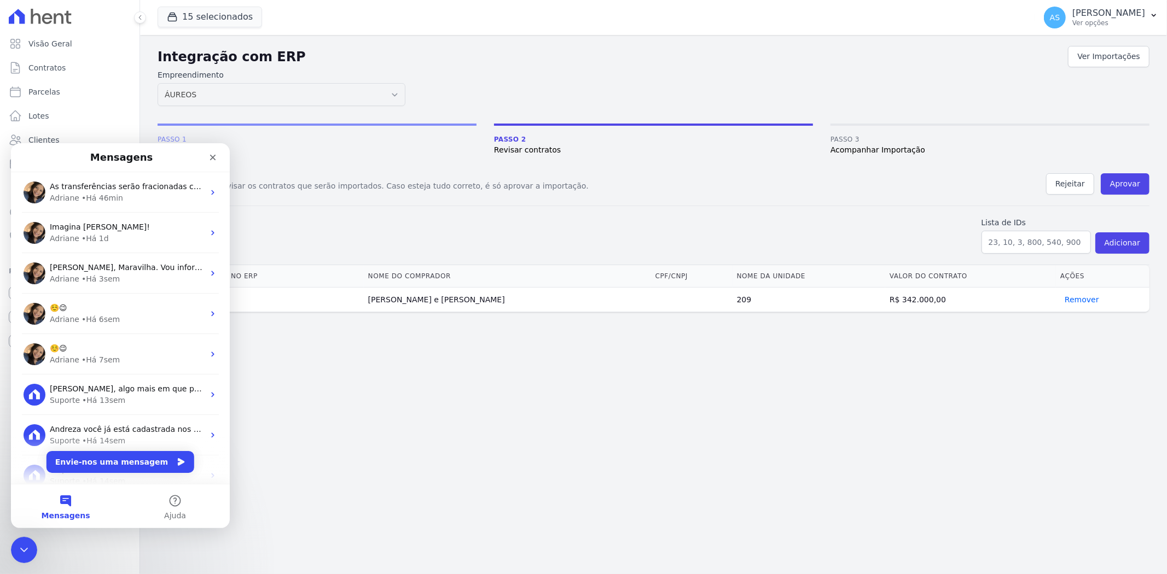
scroll to position [0, 0]
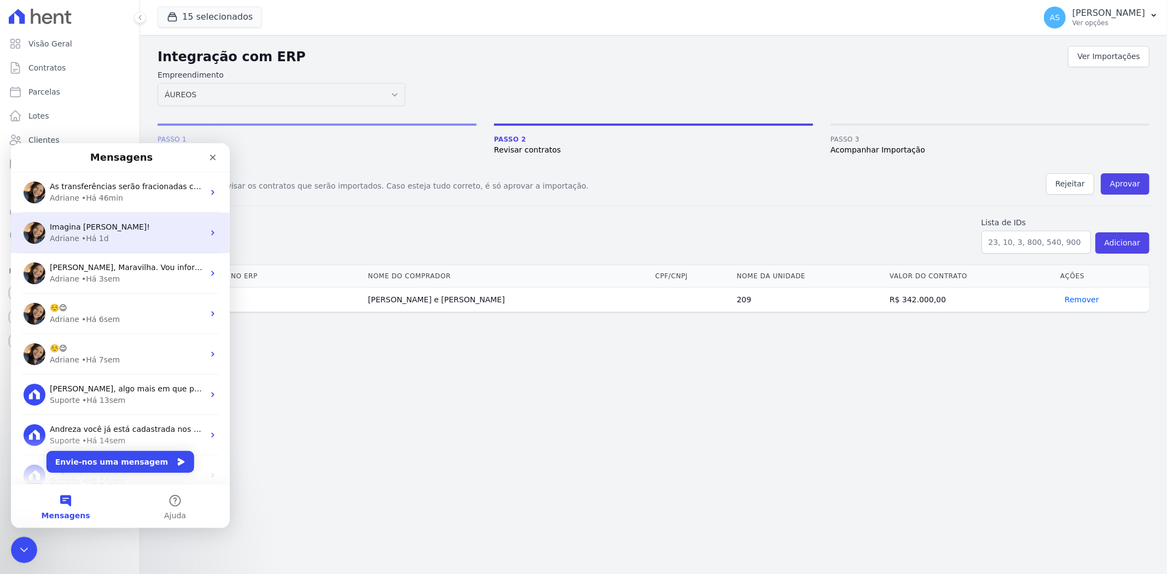
click at [86, 234] on div "• Há 1d" at bounding box center [95, 237] width 27 height 11
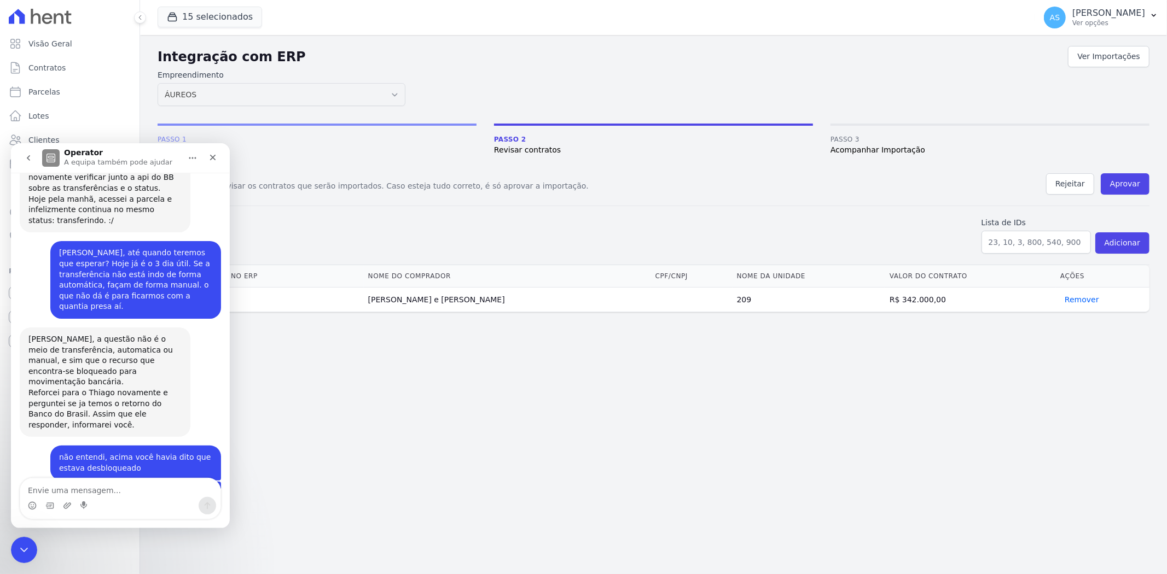
scroll to position [10375, 0]
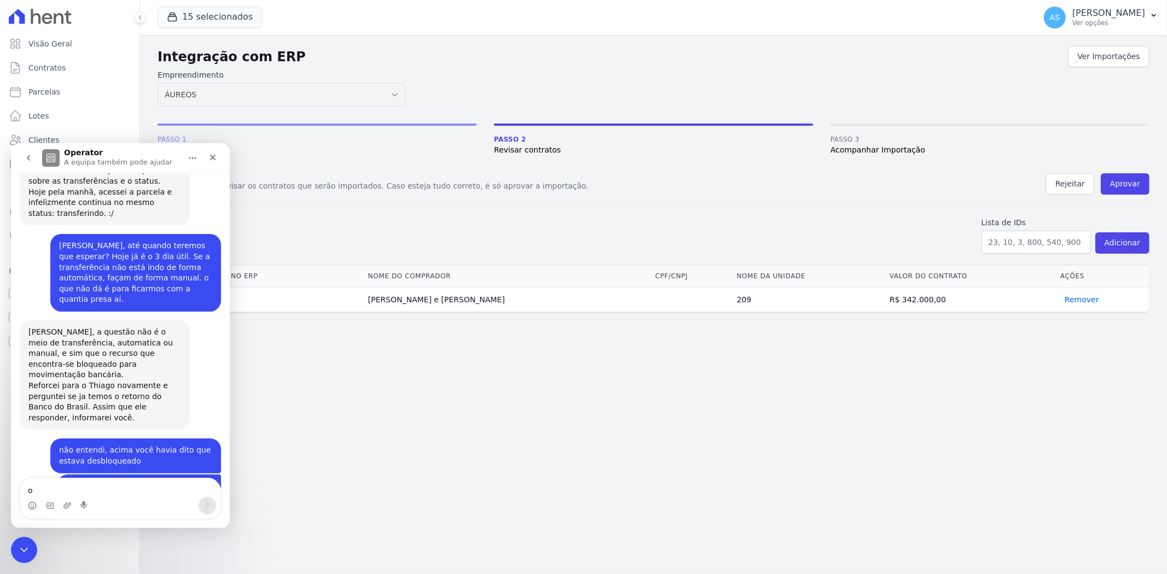
type textarea "oi"
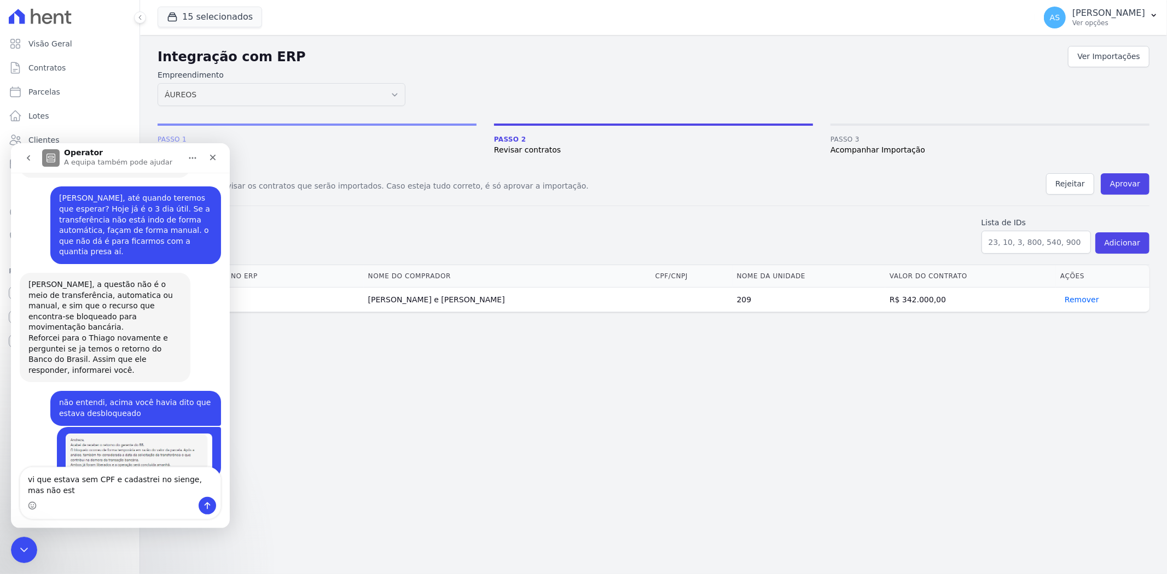
scroll to position [10433, 0]
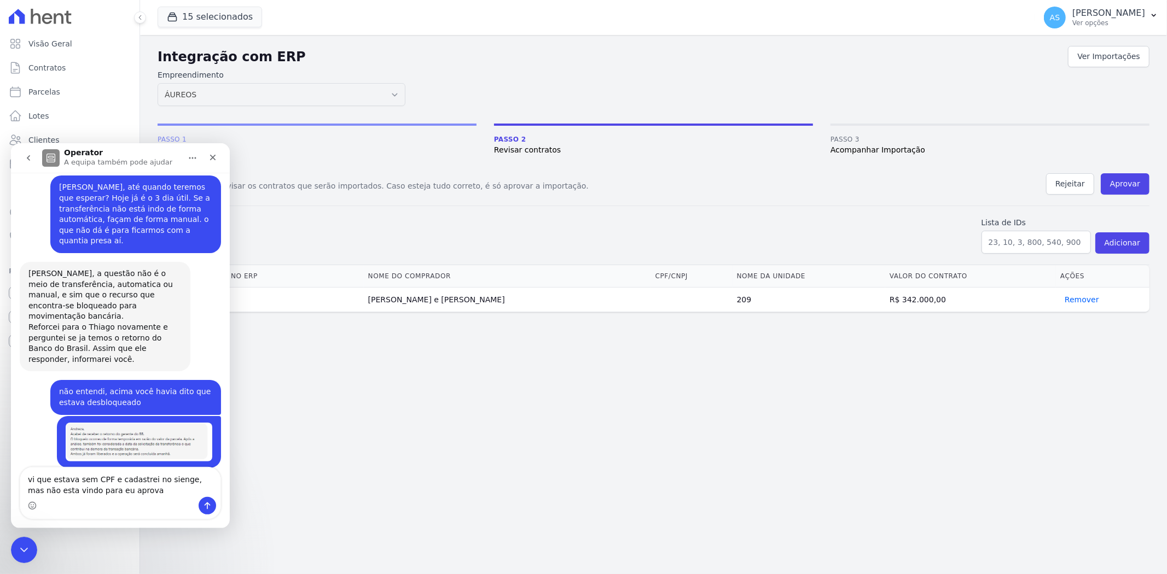
type textarea "vi que estava sem CPF e cadastrei no sienge, mas não esta vindo para eu aprovar"
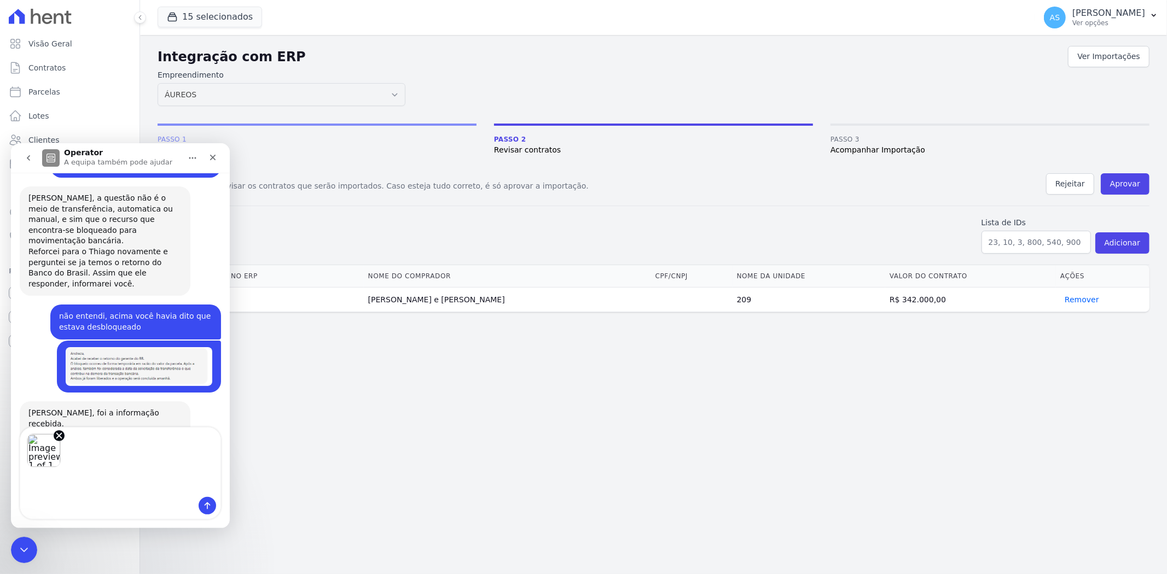
scroll to position [10484, 0]
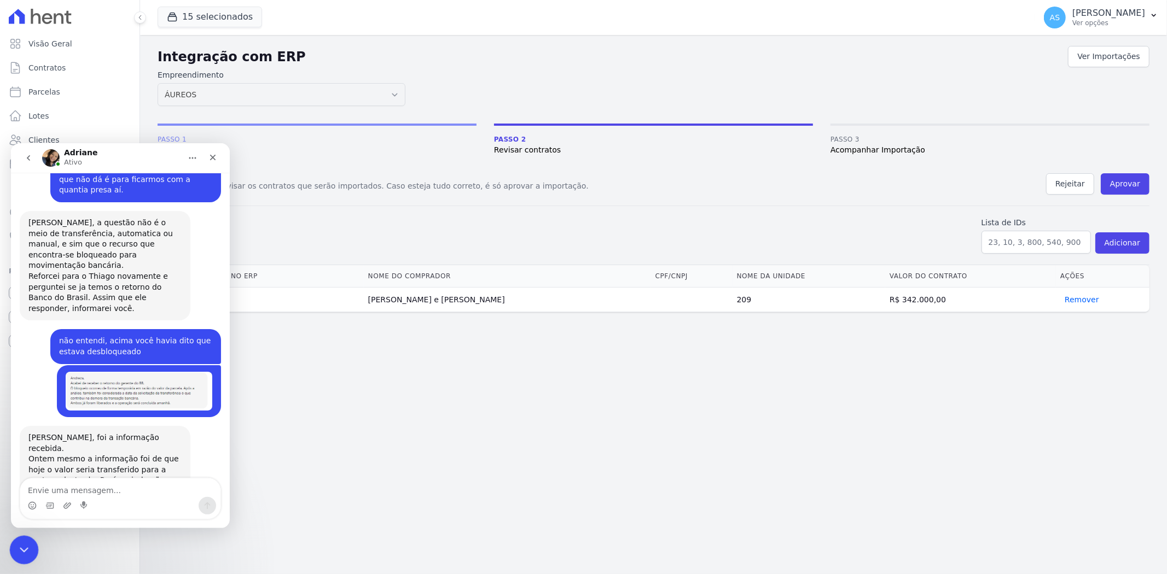
click at [28, 548] on icon "Fechar mensagem da Intercom" at bounding box center [22, 548] width 13 height 13
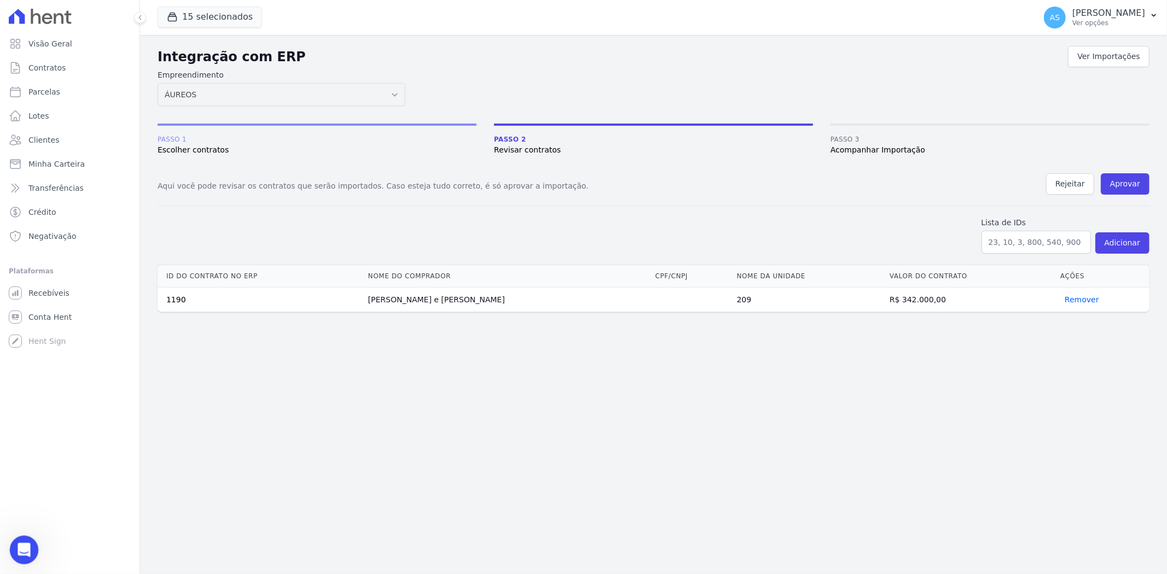
click at [24, 548] on icon "Abrir mensagem da Intercom" at bounding box center [23, 549] width 18 height 18
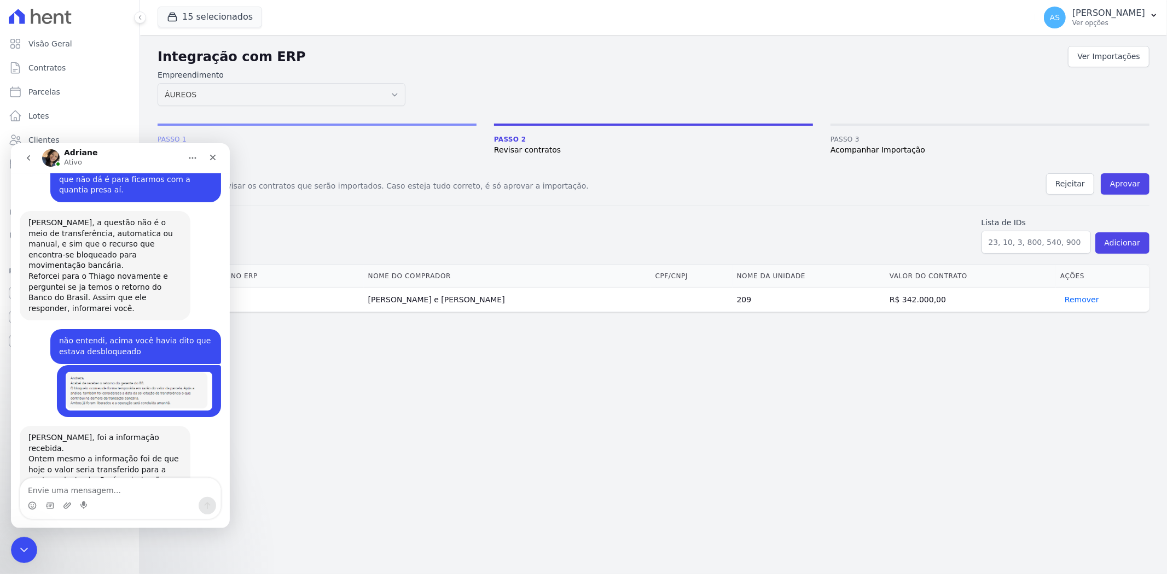
click at [78, 488] on textarea "Envie uma mensagem..." at bounding box center [120, 487] width 200 height 19
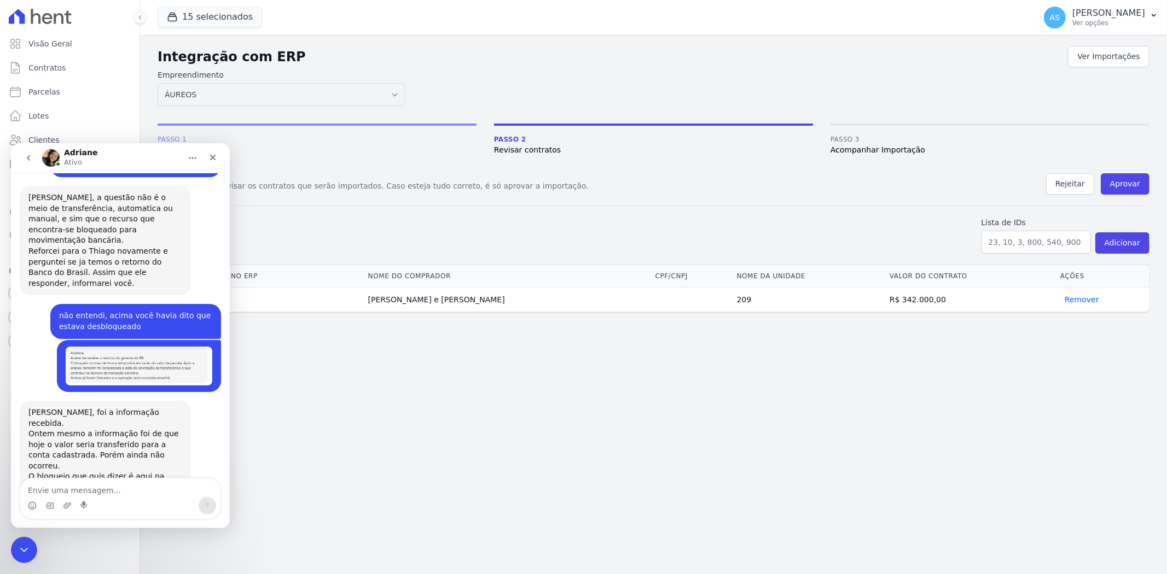
scroll to position [10575, 0]
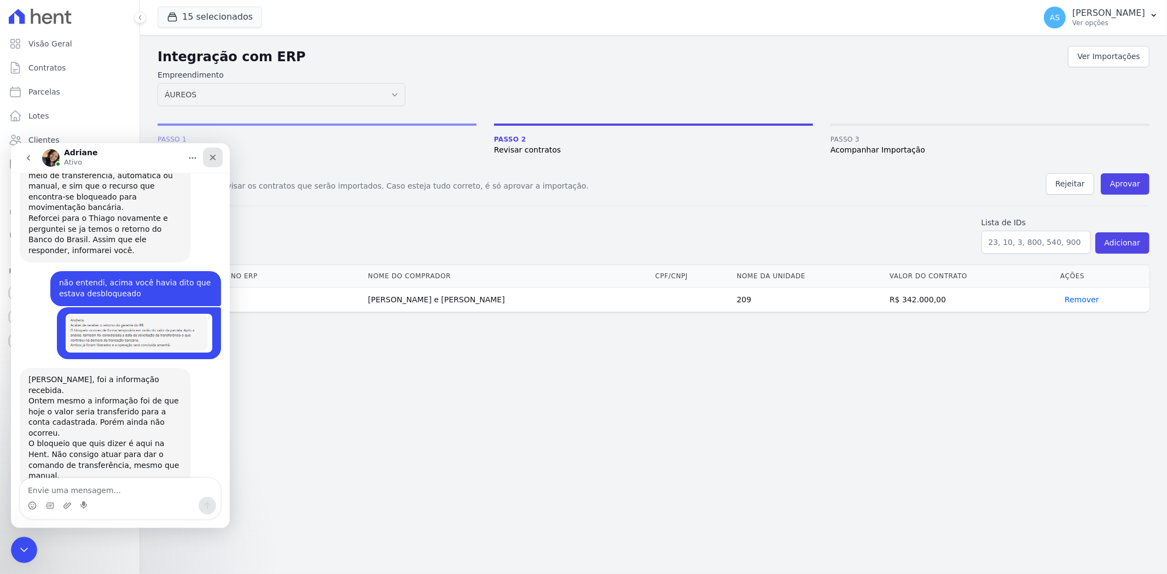
click at [210, 151] on div "Fechar" at bounding box center [213, 157] width 20 height 20
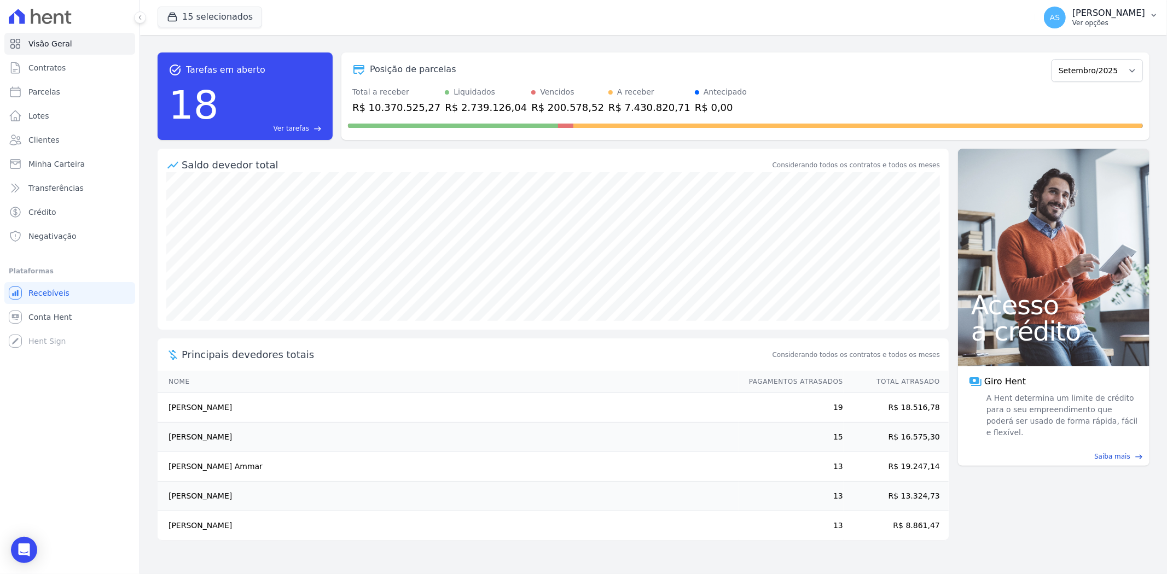
click at [1117, 16] on p "[PERSON_NAME]" at bounding box center [1108, 13] width 73 height 11
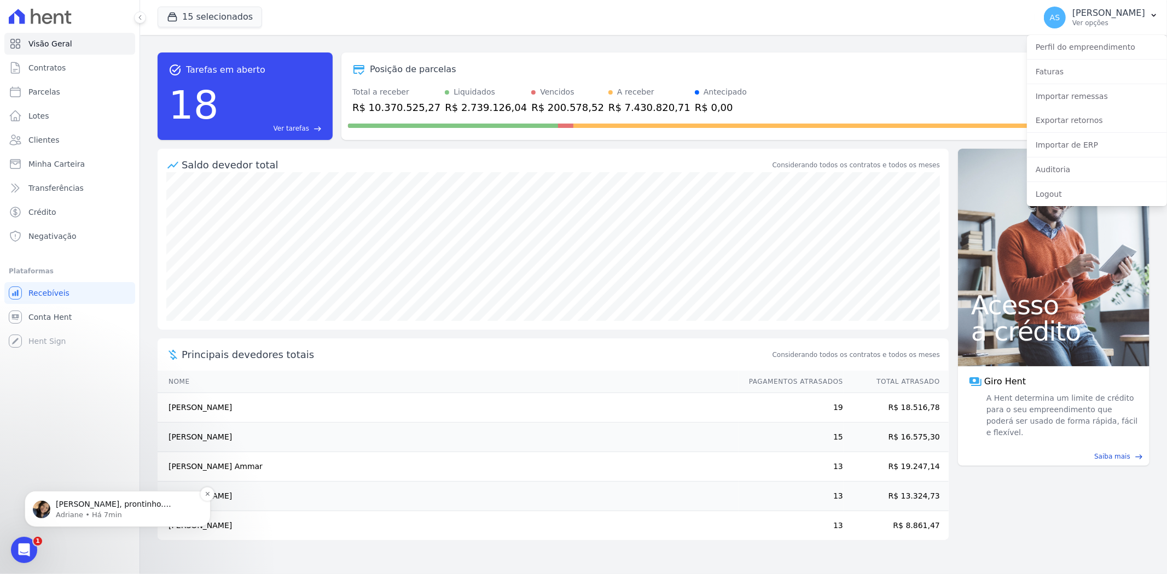
click at [77, 510] on p "Adriane • Há 7min" at bounding box center [126, 515] width 141 height 10
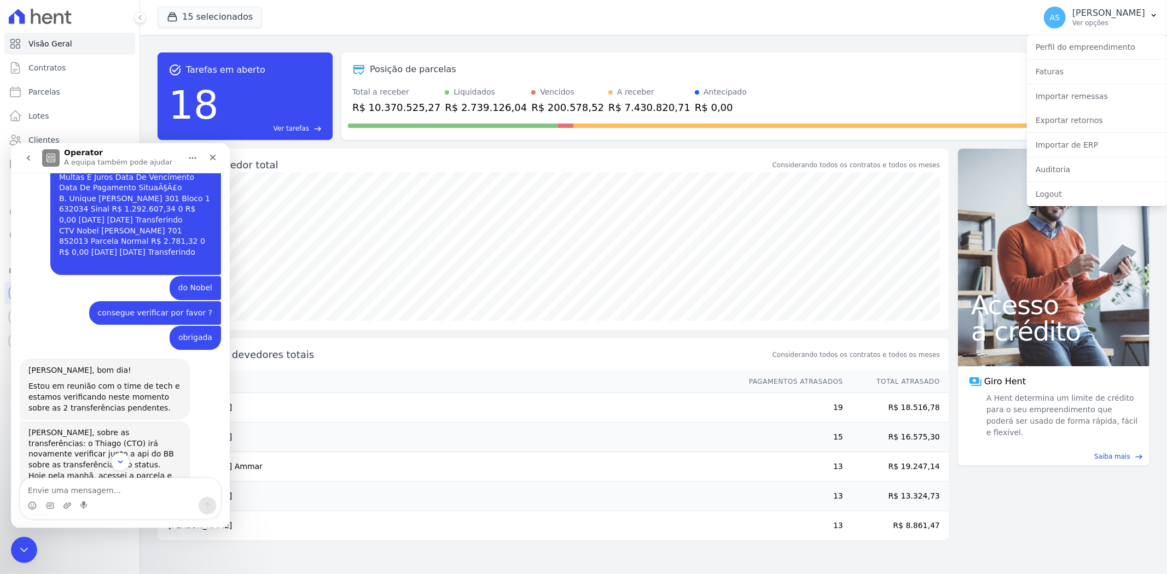
scroll to position [10323, 0]
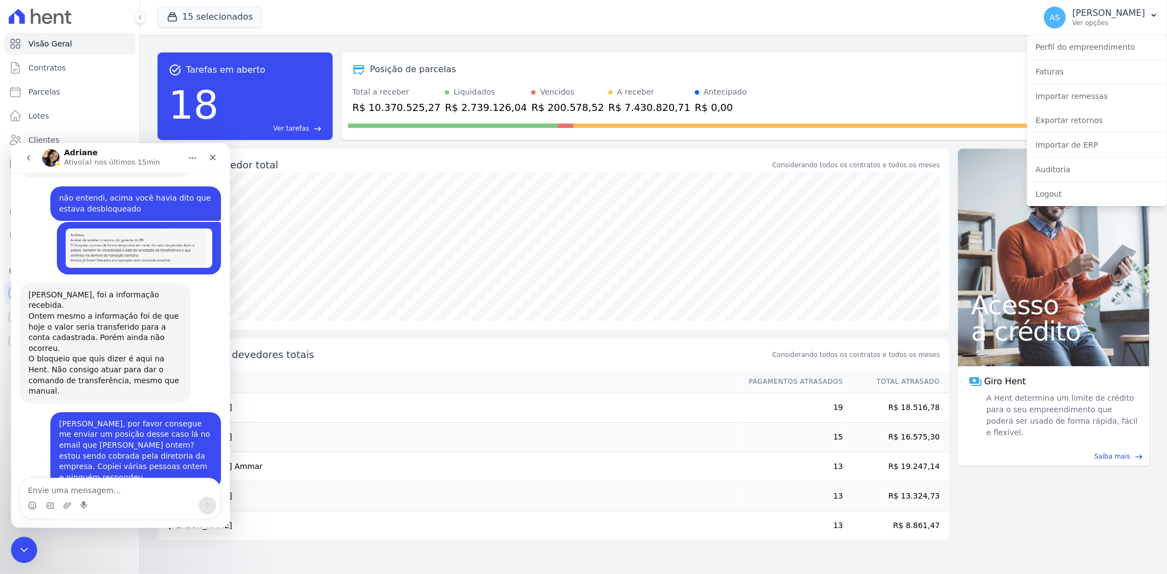
scroll to position [10356, 0]
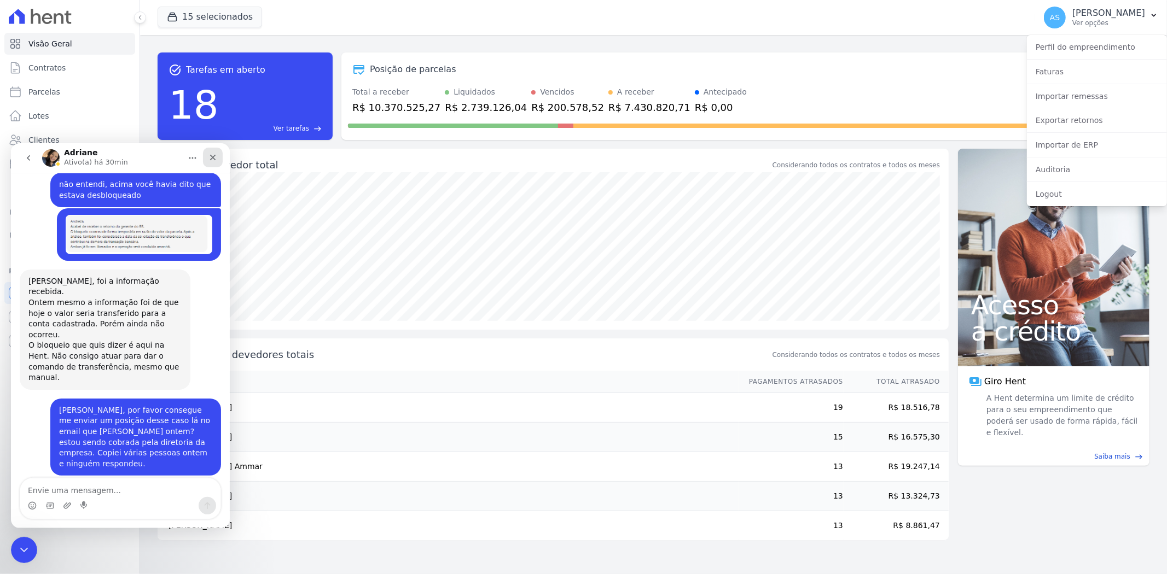
click at [218, 159] on div "Fechar" at bounding box center [213, 157] width 20 height 20
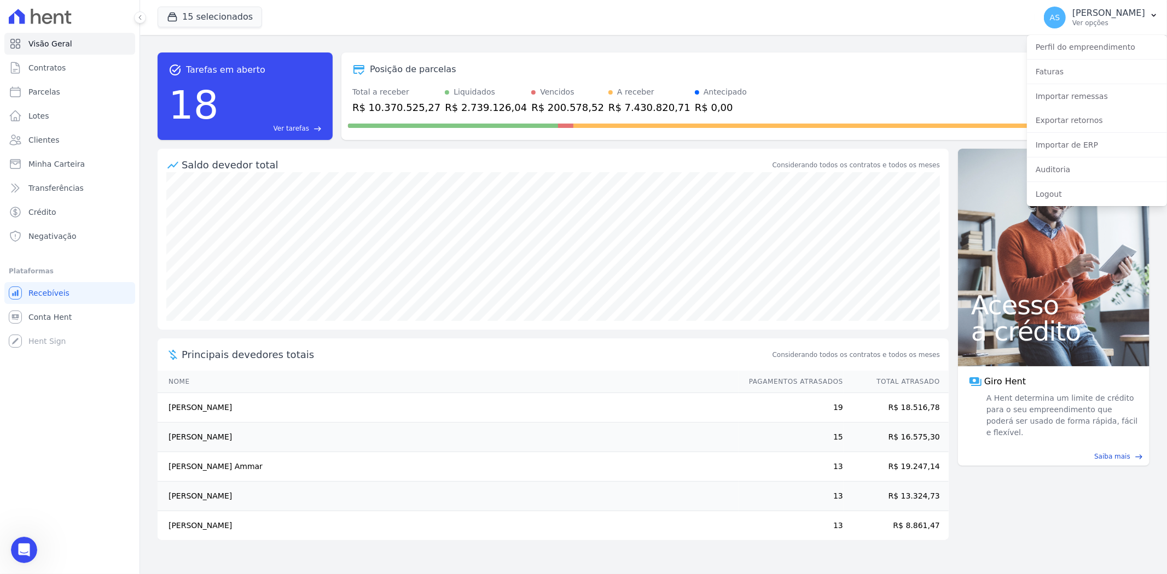
click at [305, 129] on span "Ver tarefas" at bounding box center [292, 129] width 36 height 10
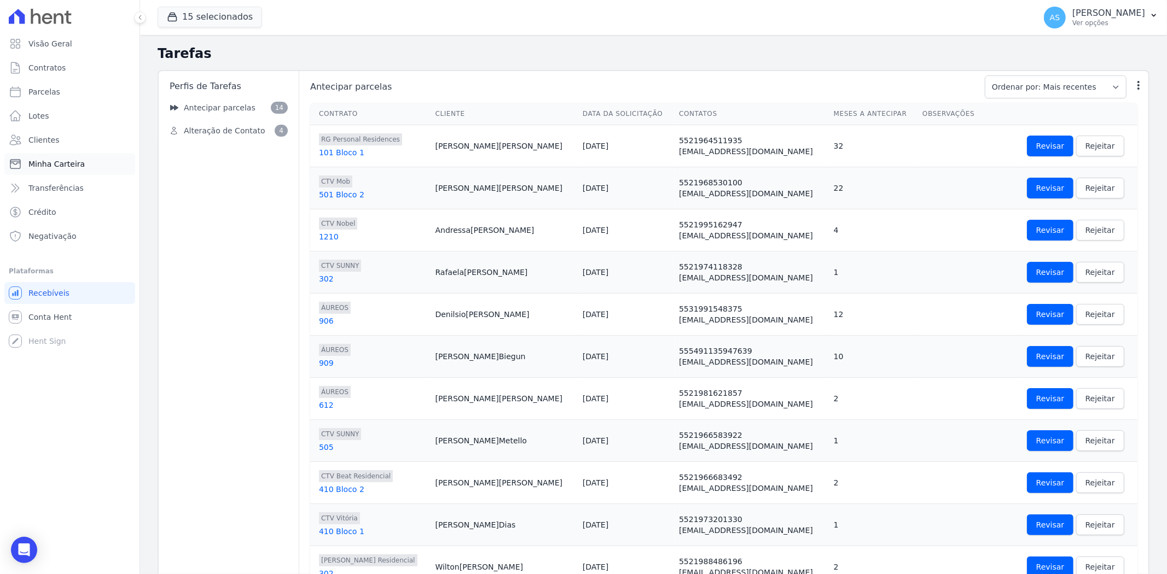
click at [57, 167] on span "Minha Carteira" at bounding box center [56, 164] width 56 height 11
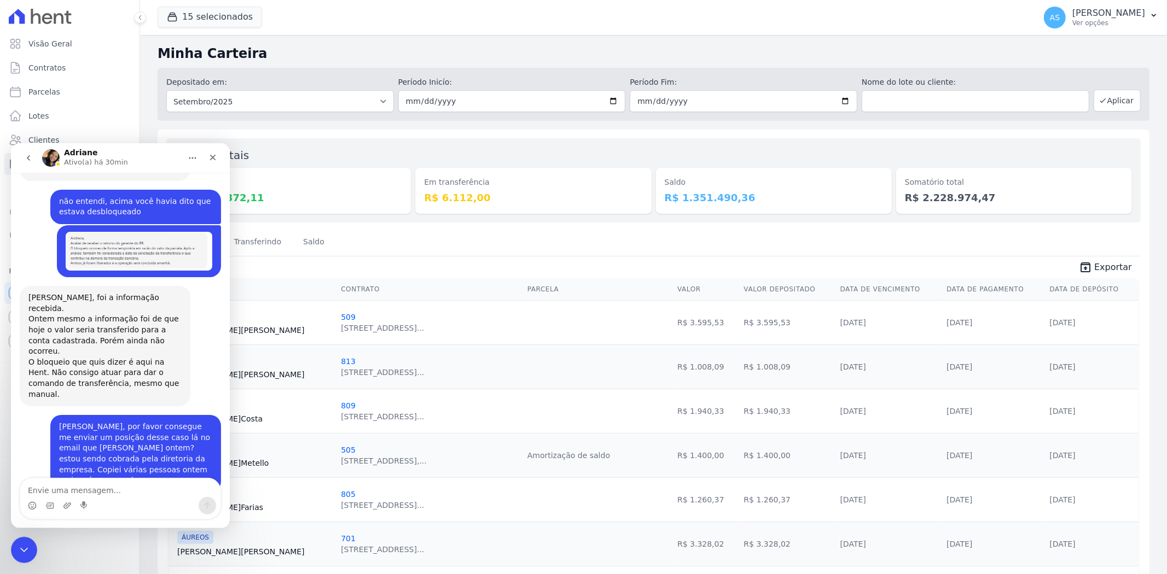
scroll to position [10324, 0]
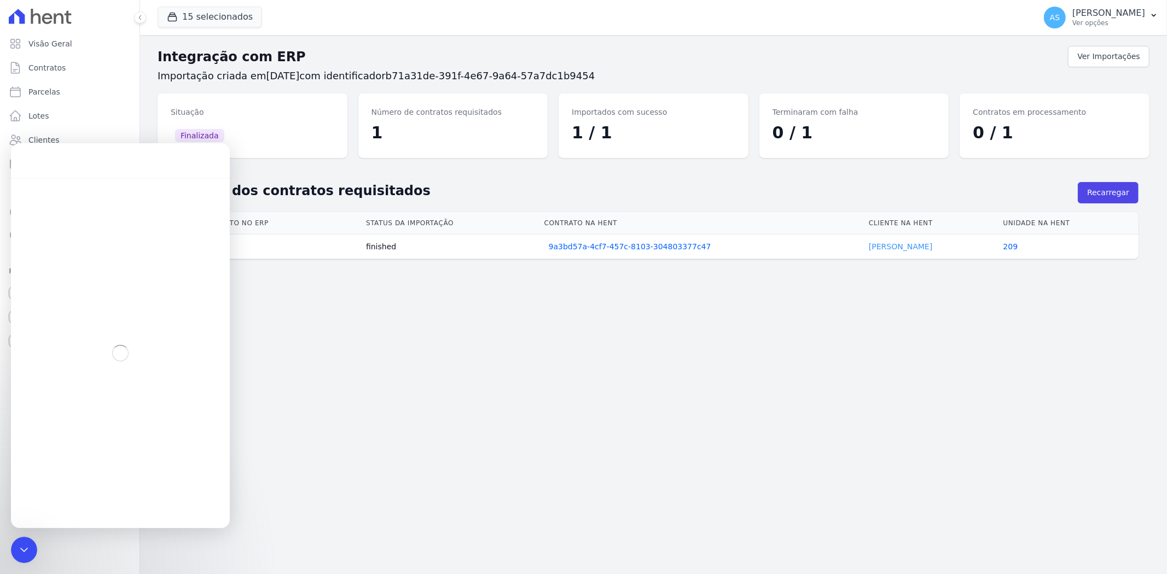
click at [885, 248] on link "[PERSON_NAME]" at bounding box center [900, 246] width 63 height 9
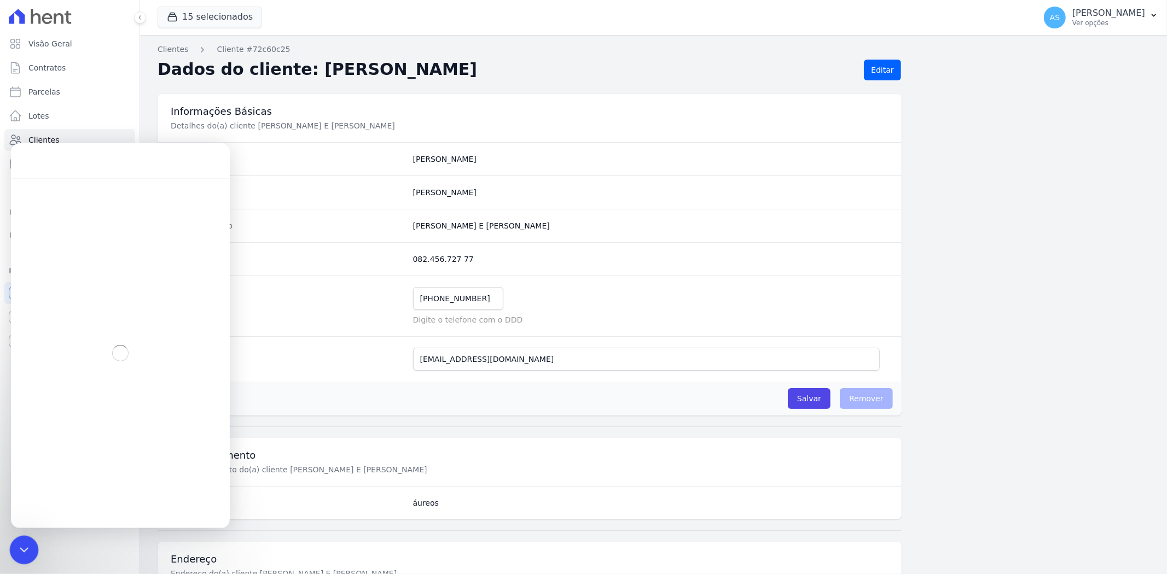
click at [20, 551] on icon "Fechar mensagem da Intercom" at bounding box center [22, 548] width 13 height 13
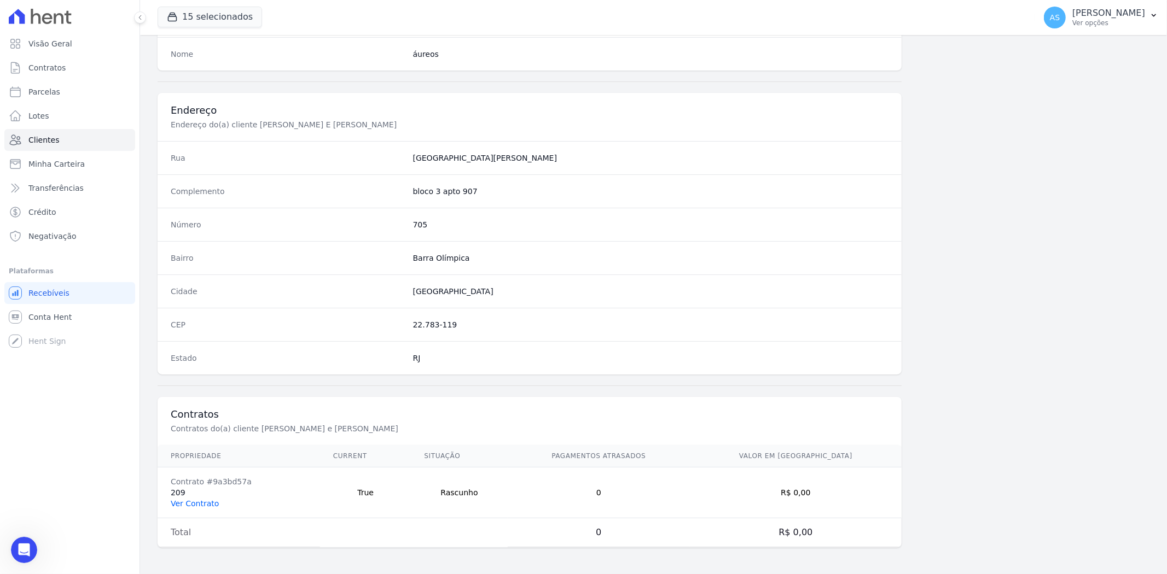
scroll to position [1134, 0]
click at [192, 502] on link "Ver Contrato" at bounding box center [195, 503] width 48 height 9
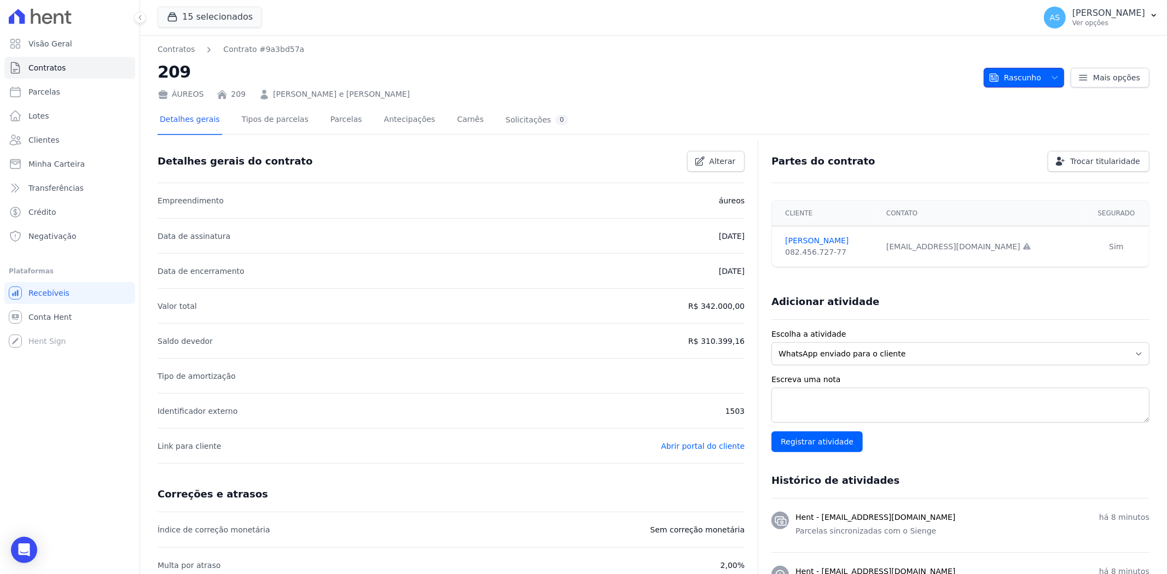
click at [1019, 77] on span "Rascunho" at bounding box center [1015, 78] width 53 height 20
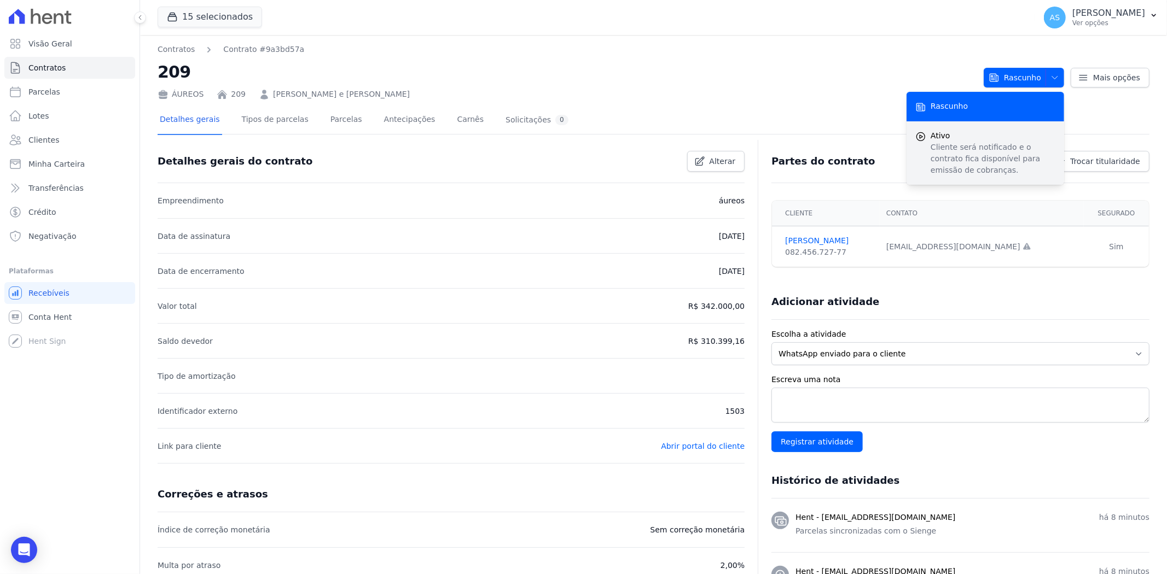
click at [921, 147] on div "Ativo Cliente será notificado e o contrato fica disponível para emissão de cobr…" at bounding box center [985, 152] width 158 height 63
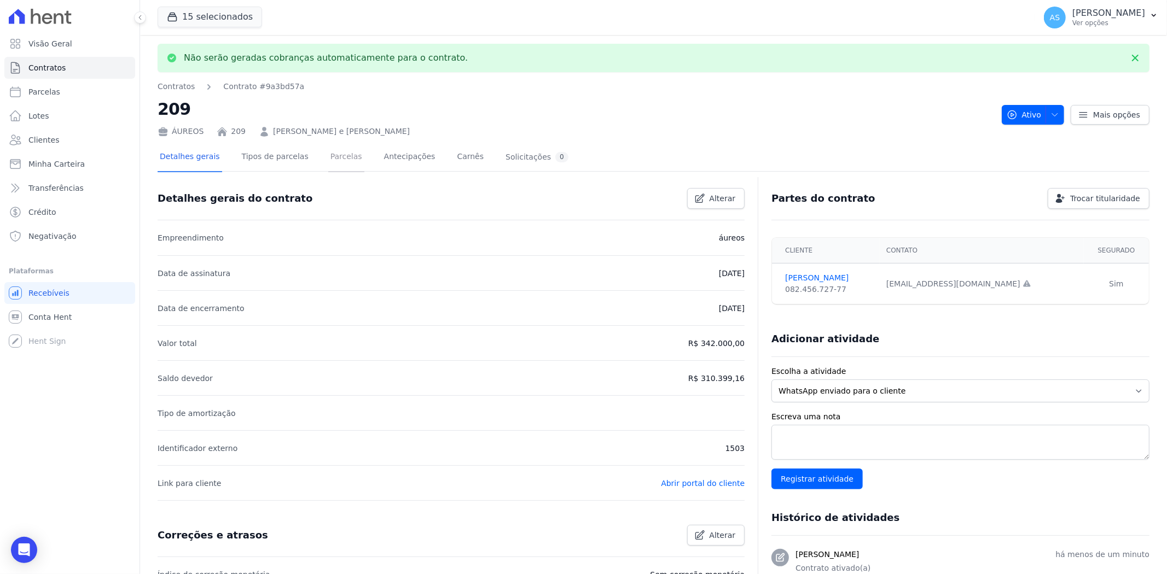
click at [335, 155] on link "Parcelas" at bounding box center [346, 157] width 36 height 29
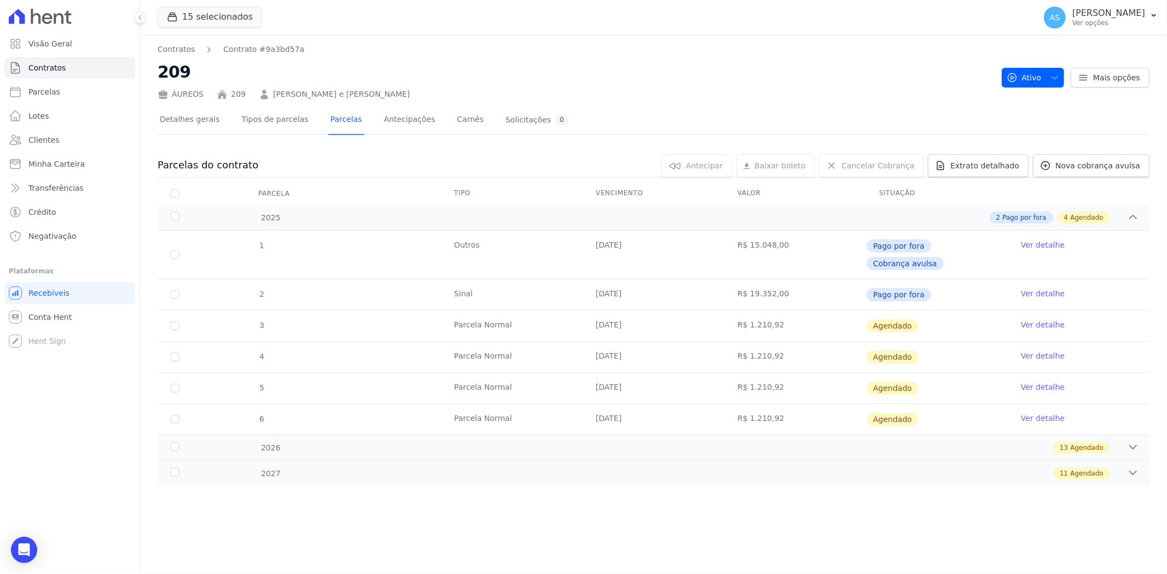
click at [1037, 319] on link "Ver detalhe" at bounding box center [1043, 324] width 44 height 11
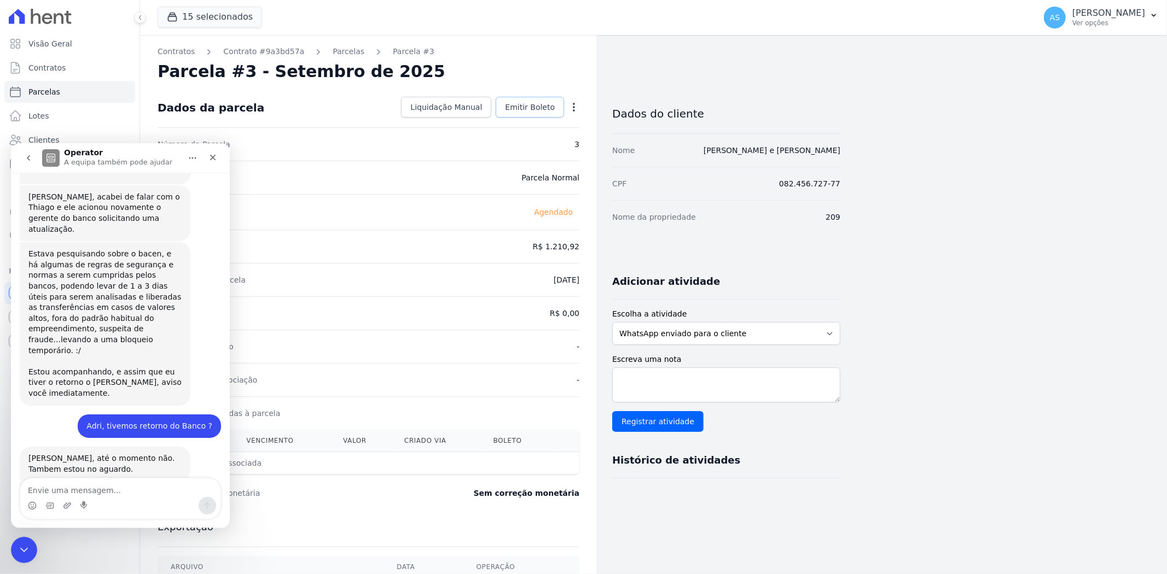
click at [529, 104] on span "Emitir Boleto" at bounding box center [530, 107] width 50 height 11
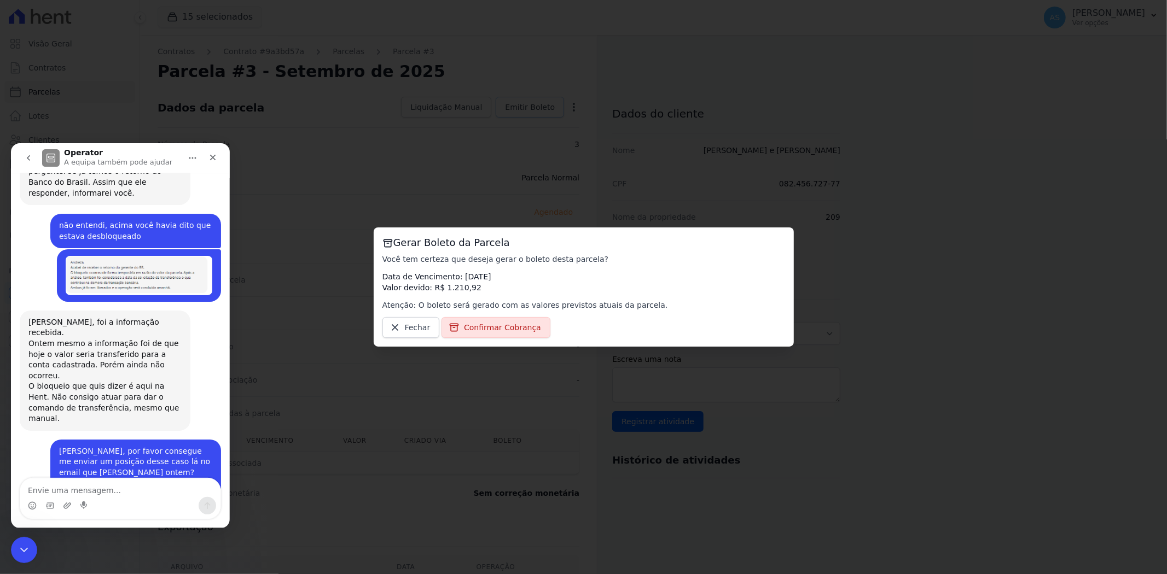
scroll to position [10324, 0]
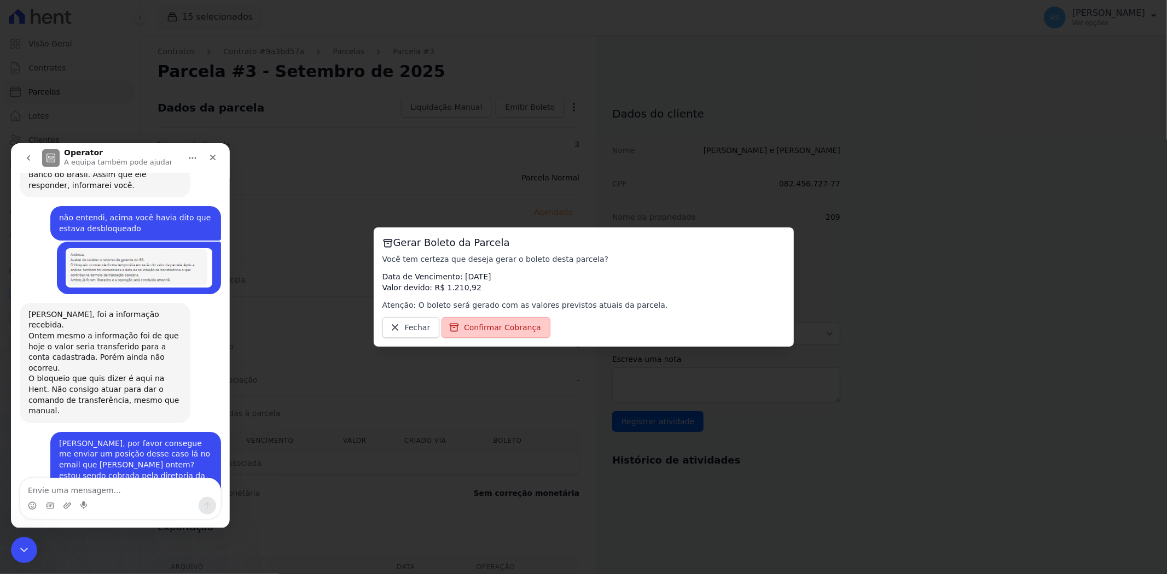
click at [494, 327] on span "Confirmar Cobrança" at bounding box center [502, 327] width 77 height 11
click at [217, 158] on div "Fechar" at bounding box center [213, 157] width 20 height 20
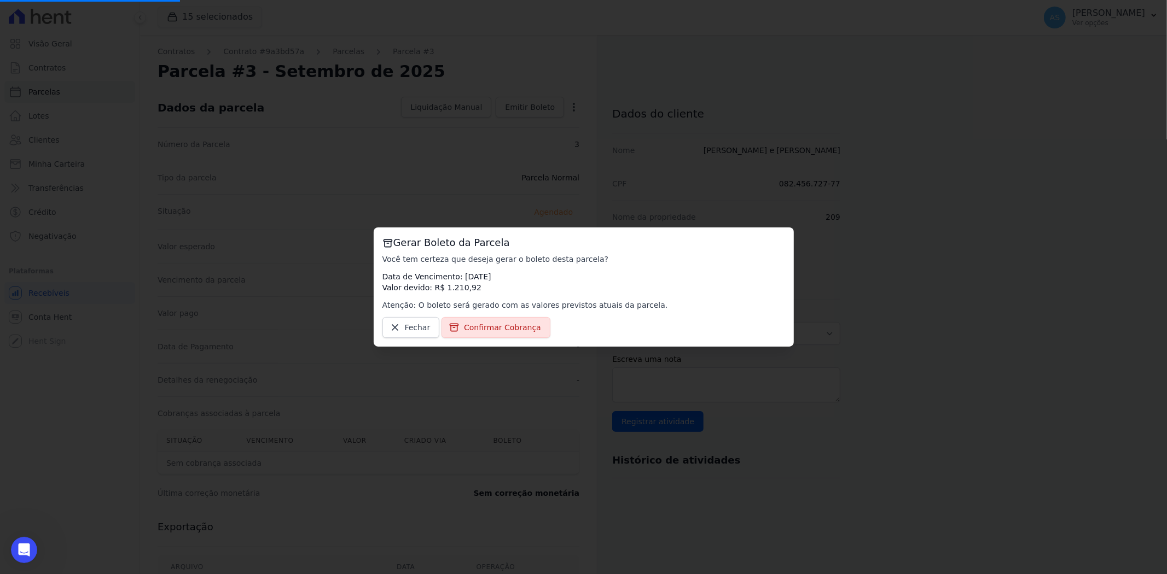
scroll to position [10323, 0]
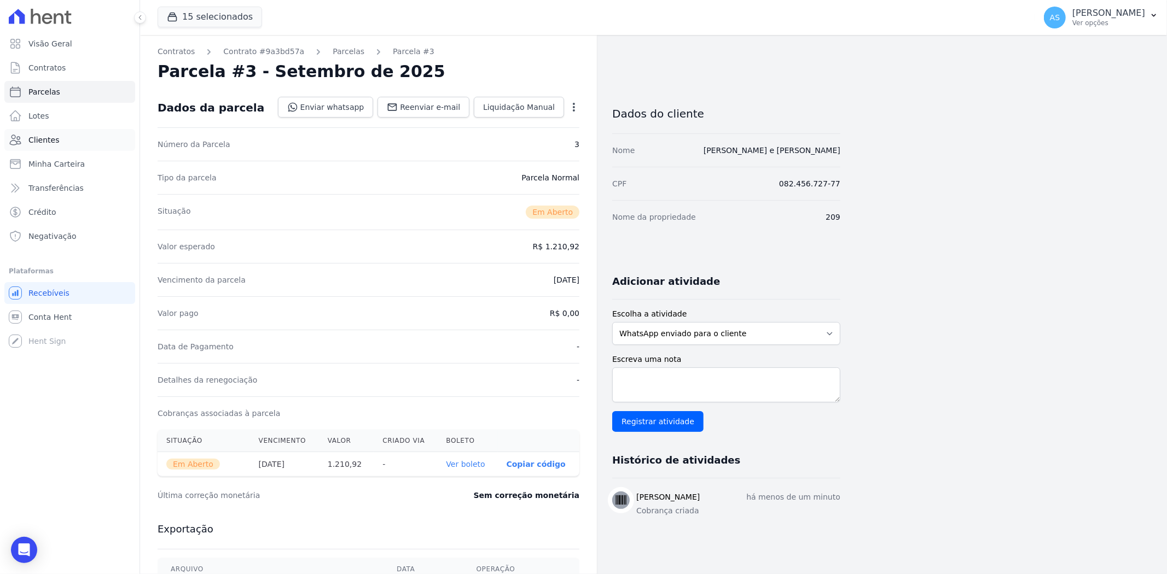
click at [46, 138] on span "Clientes" at bounding box center [43, 140] width 31 height 11
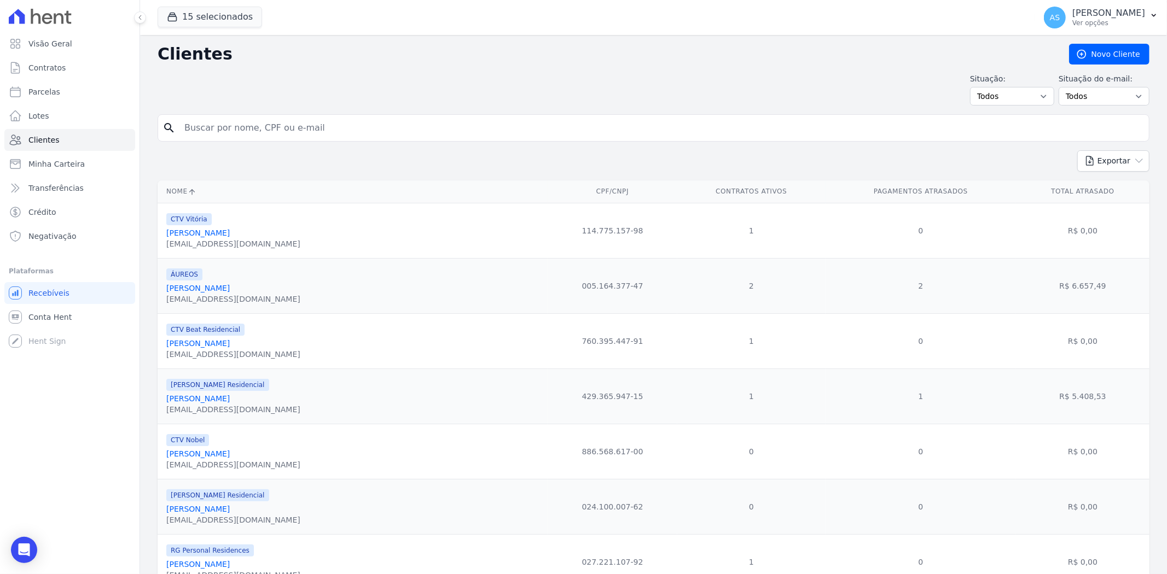
click at [226, 132] on input "search" at bounding box center [661, 128] width 967 height 22
type input "[PERSON_NAME] Assunção"
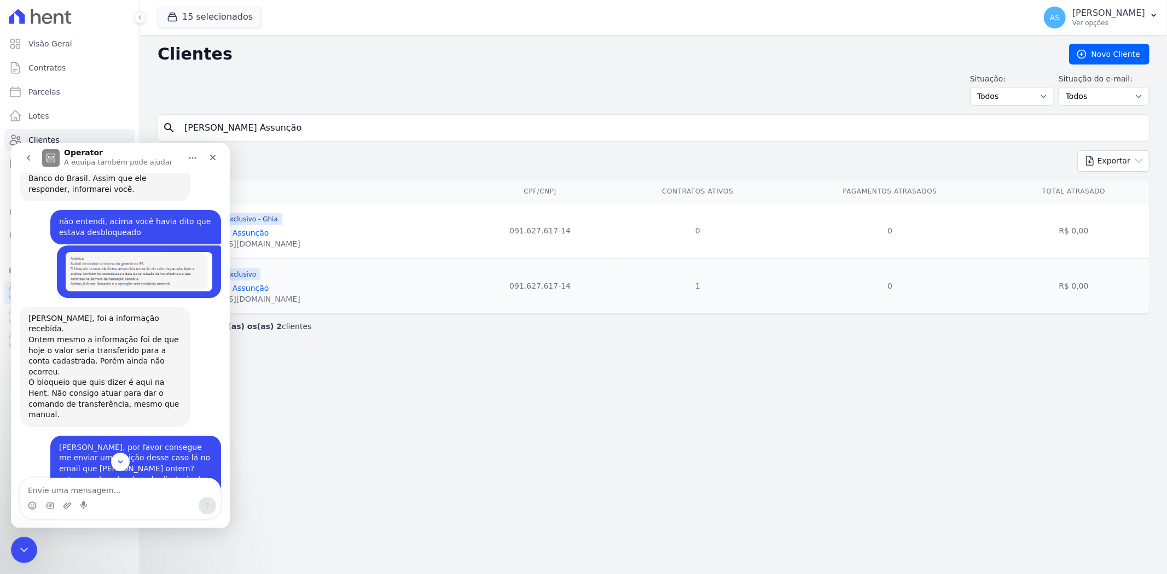
scroll to position [10323, 0]
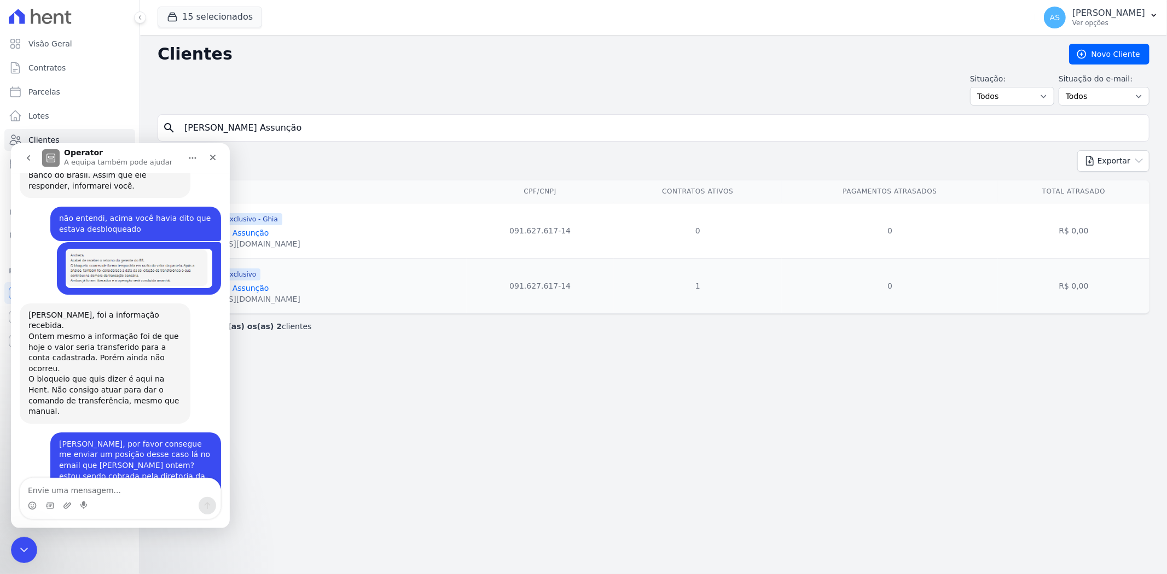
click at [66, 488] on textarea "Envie uma mensagem..." at bounding box center [120, 487] width 200 height 19
type textarea "grata"
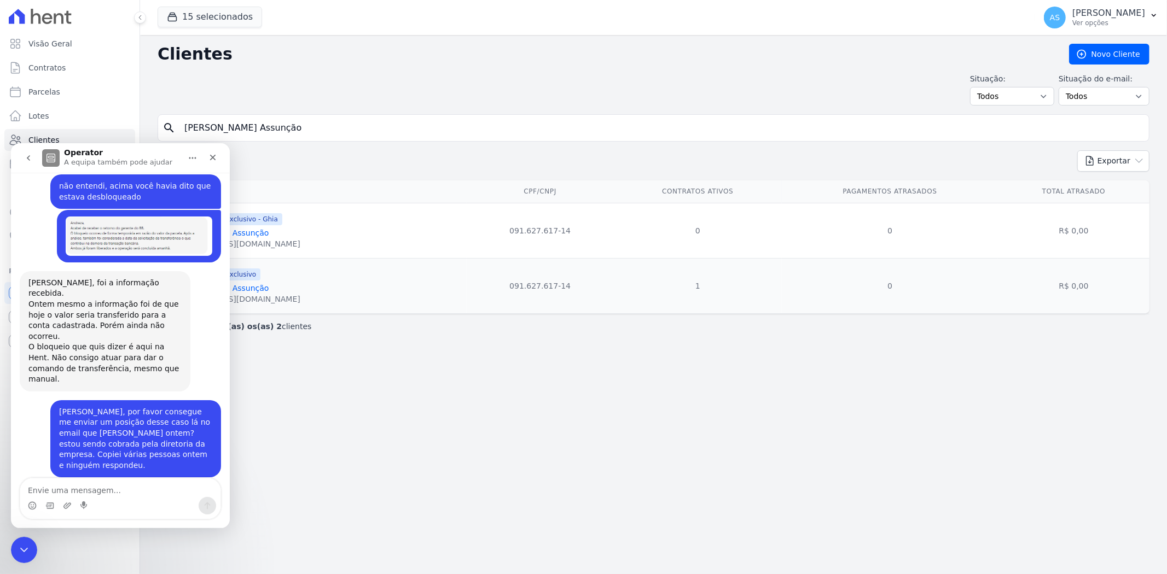
scroll to position [10356, 0]
click at [216, 158] on icon "Fechar" at bounding box center [212, 157] width 9 height 9
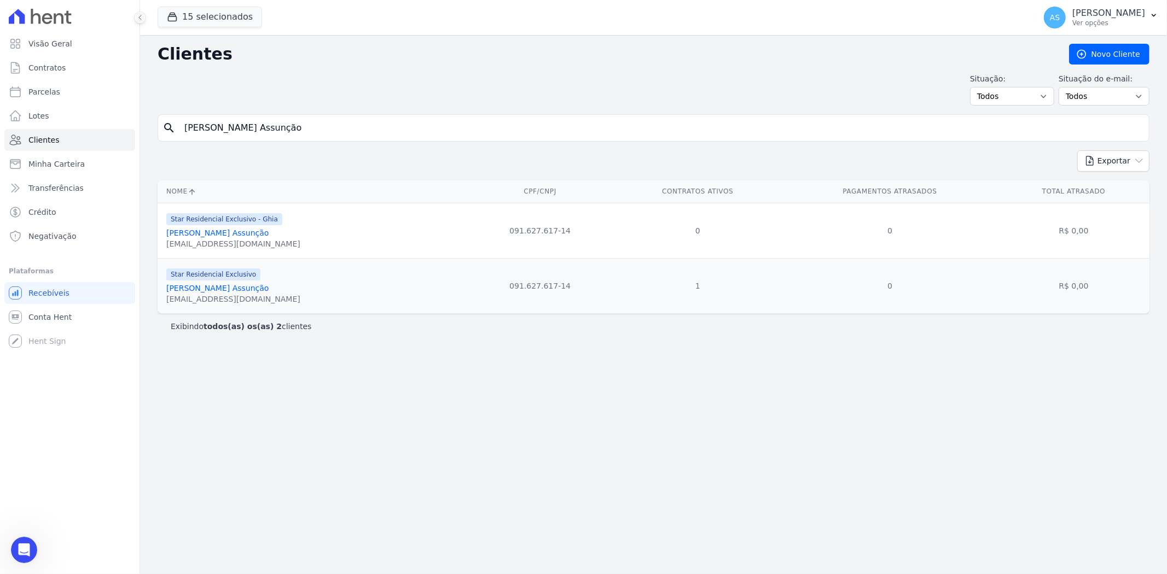
click at [205, 288] on link "[PERSON_NAME] Assunção" at bounding box center [217, 288] width 103 height 9
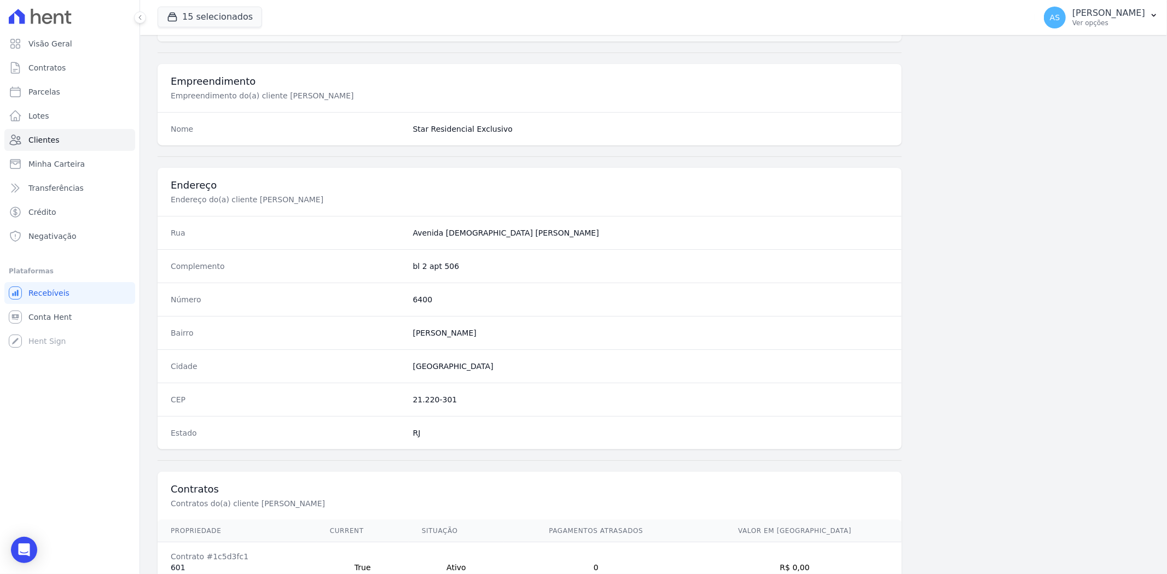
scroll to position [451, 0]
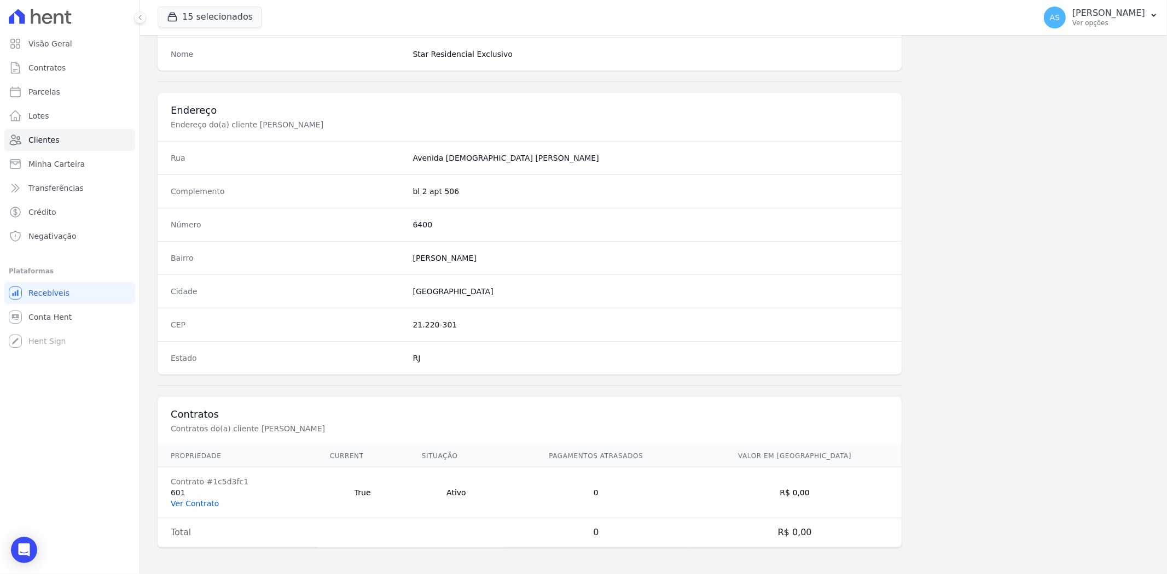
click at [191, 504] on link "Ver Contrato" at bounding box center [195, 503] width 48 height 9
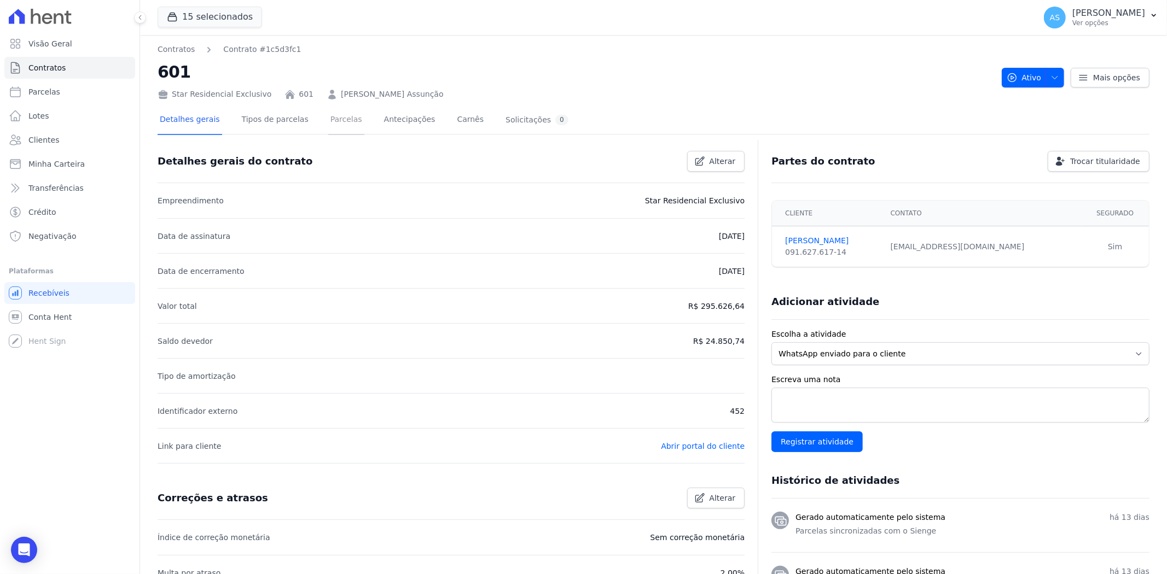
click at [339, 122] on link "Parcelas" at bounding box center [346, 120] width 36 height 29
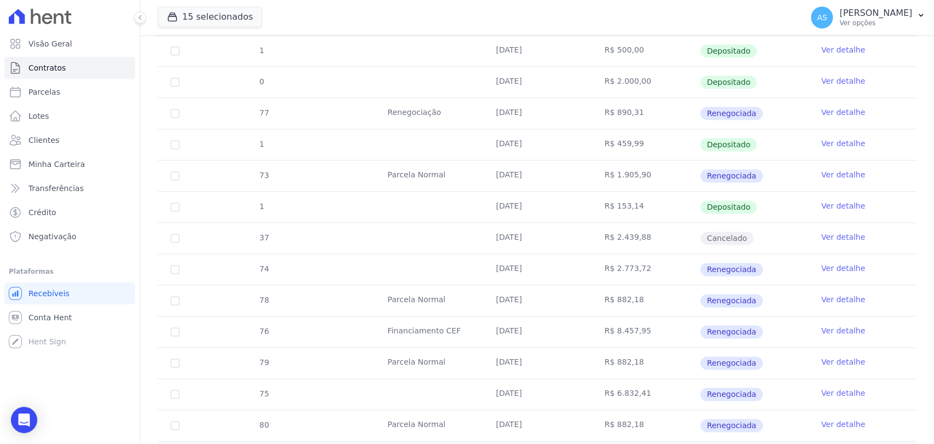
scroll to position [1037, 0]
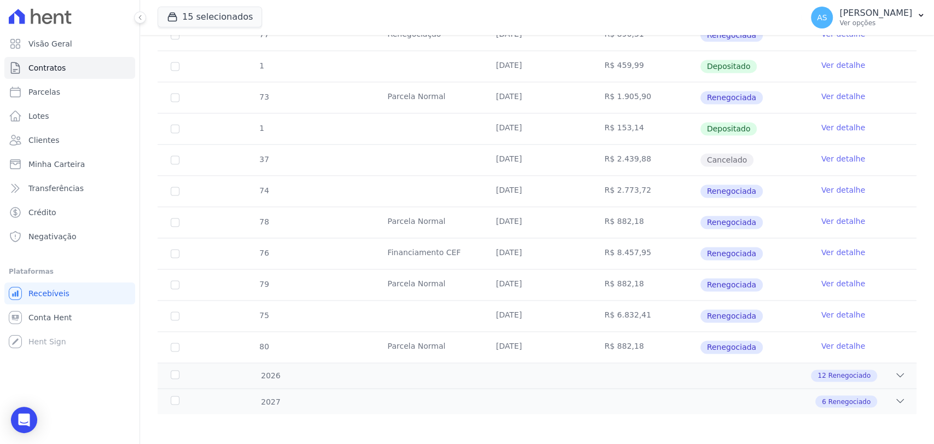
click at [832, 219] on link "Ver detalhe" at bounding box center [843, 221] width 44 height 11
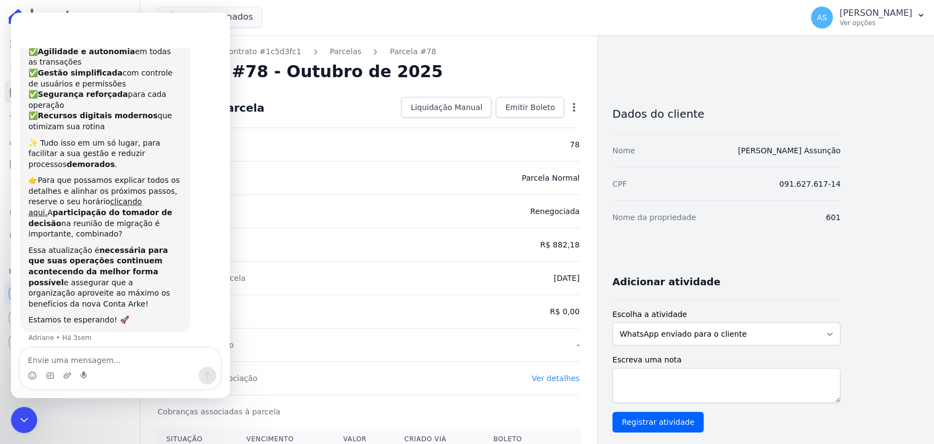
scroll to position [145, 0]
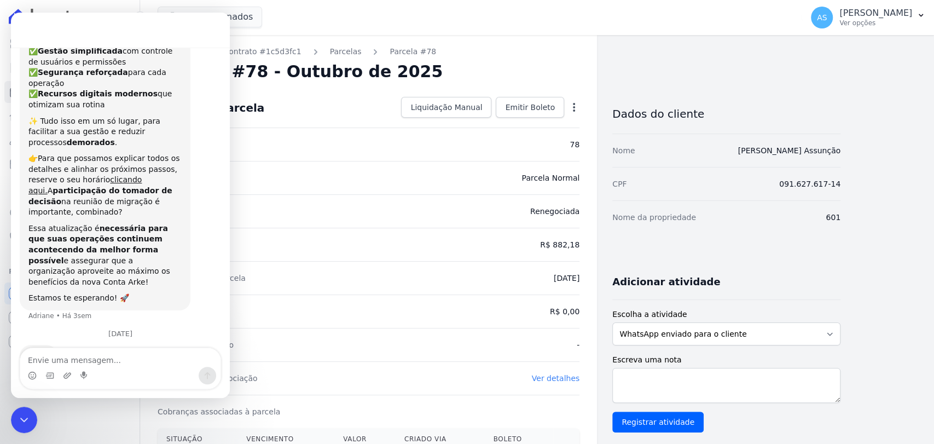
click at [571, 104] on icon "button" at bounding box center [573, 107] width 11 height 11
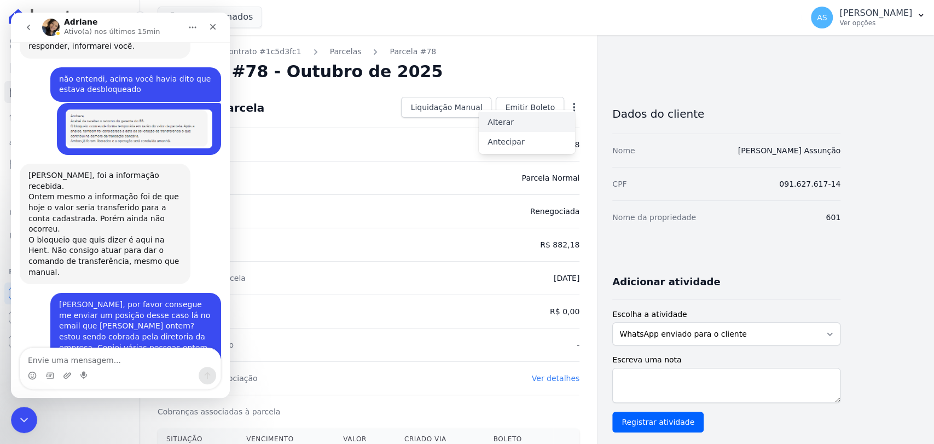
scroll to position [10328, 0]
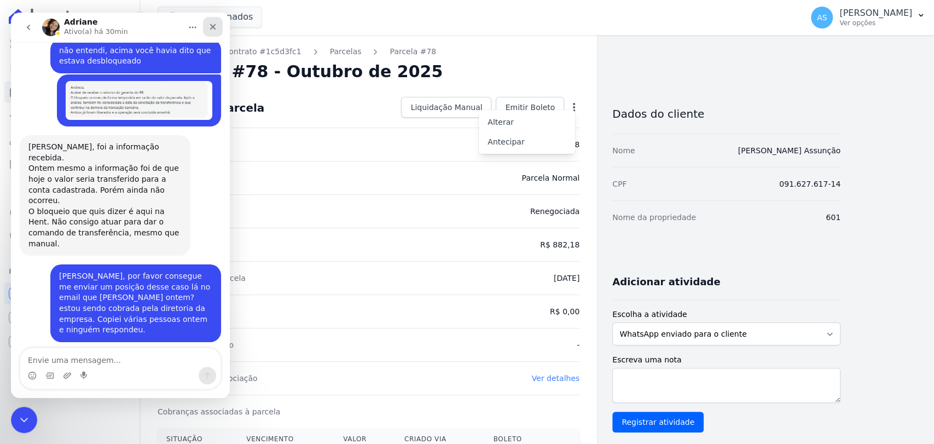
click at [214, 25] on icon "Fechar" at bounding box center [213, 27] width 6 height 6
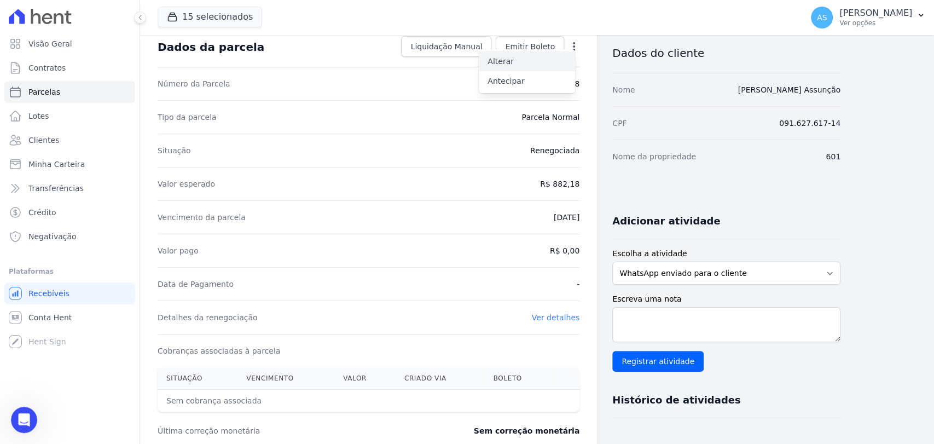
click at [504, 62] on link "Alterar" at bounding box center [527, 61] width 96 height 20
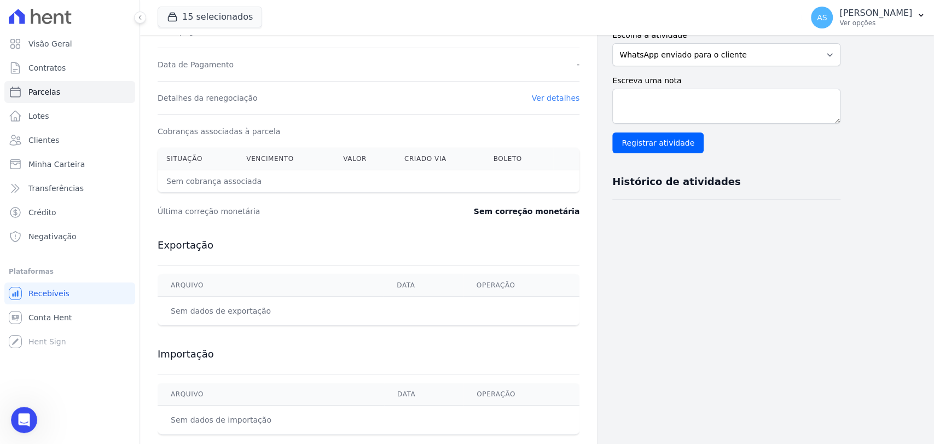
scroll to position [299, 0]
